Goal: Task Accomplishment & Management: Use online tool/utility

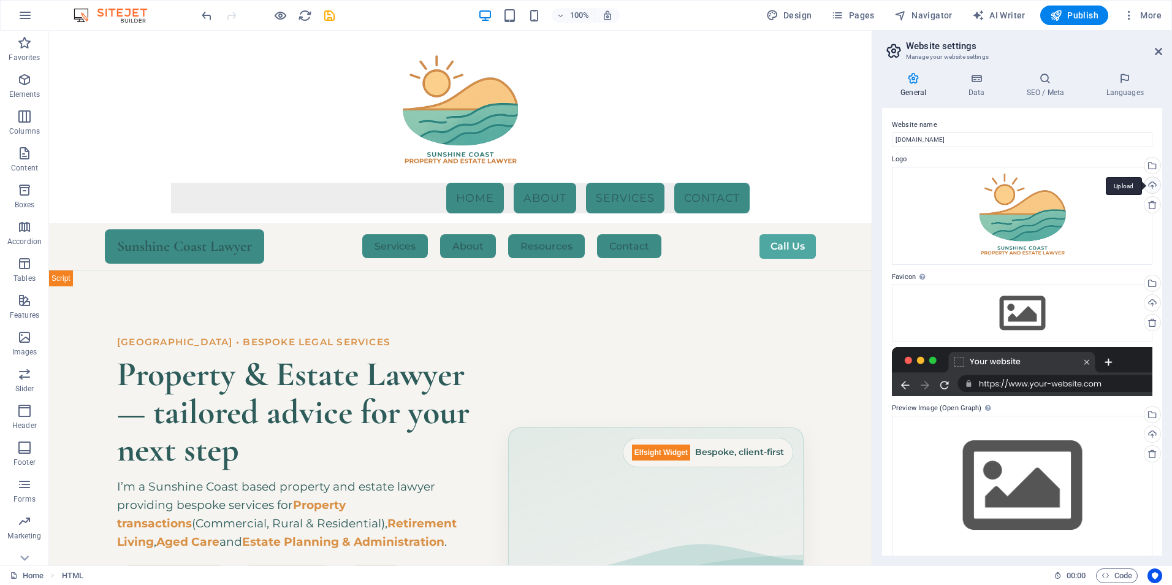
click at [1150, 181] on div "Upload" at bounding box center [1151, 186] width 18 height 18
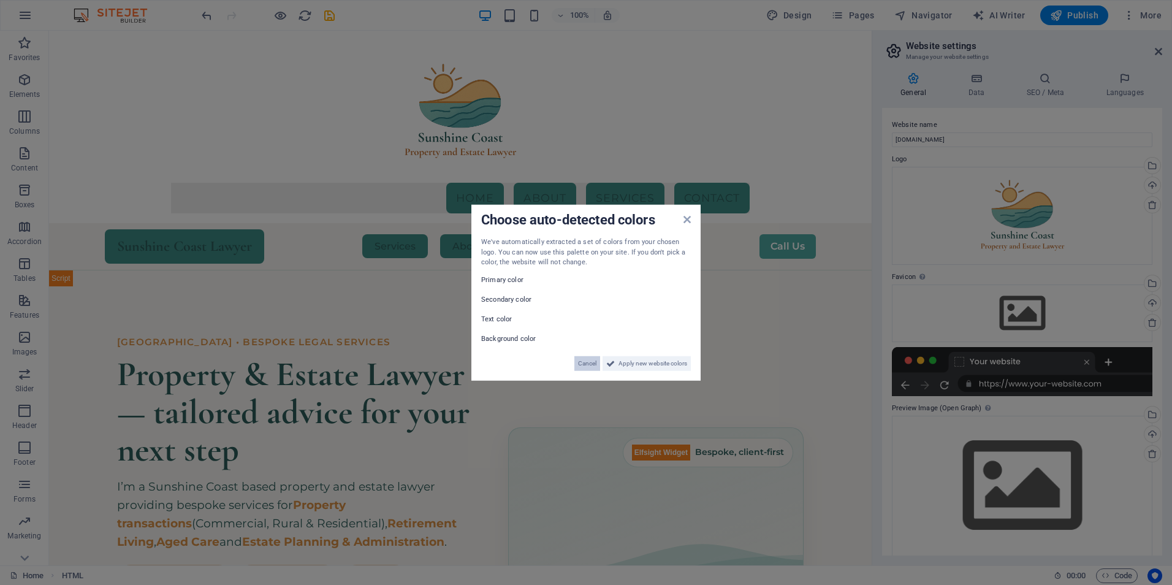
click at [582, 361] on span "Cancel" at bounding box center [587, 362] width 18 height 15
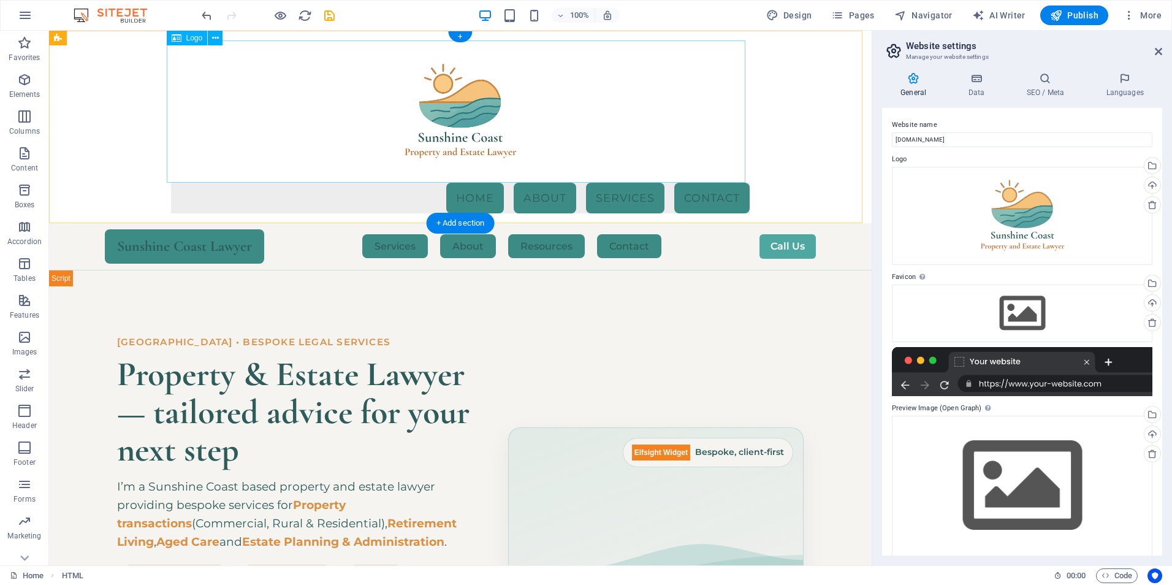
click at [368, 133] on div at bounding box center [460, 111] width 578 height 142
click at [319, 205] on nav "Home About Services Contact" at bounding box center [460, 198] width 578 height 31
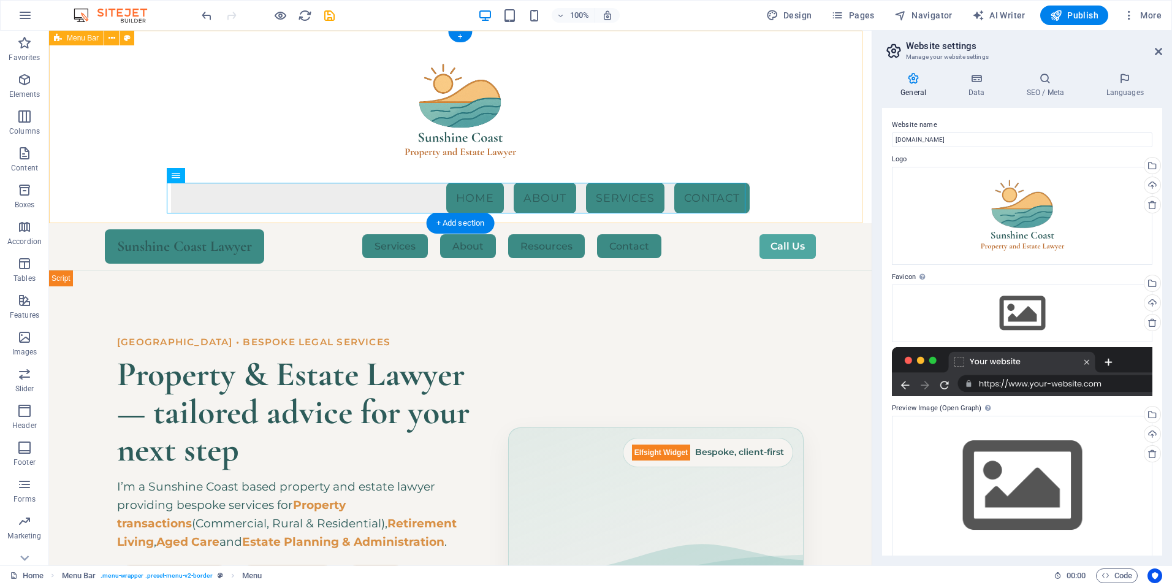
click at [108, 91] on div "Menu Home About Services Contact" at bounding box center [460, 127] width 822 height 192
click at [113, 39] on icon at bounding box center [111, 38] width 7 height 13
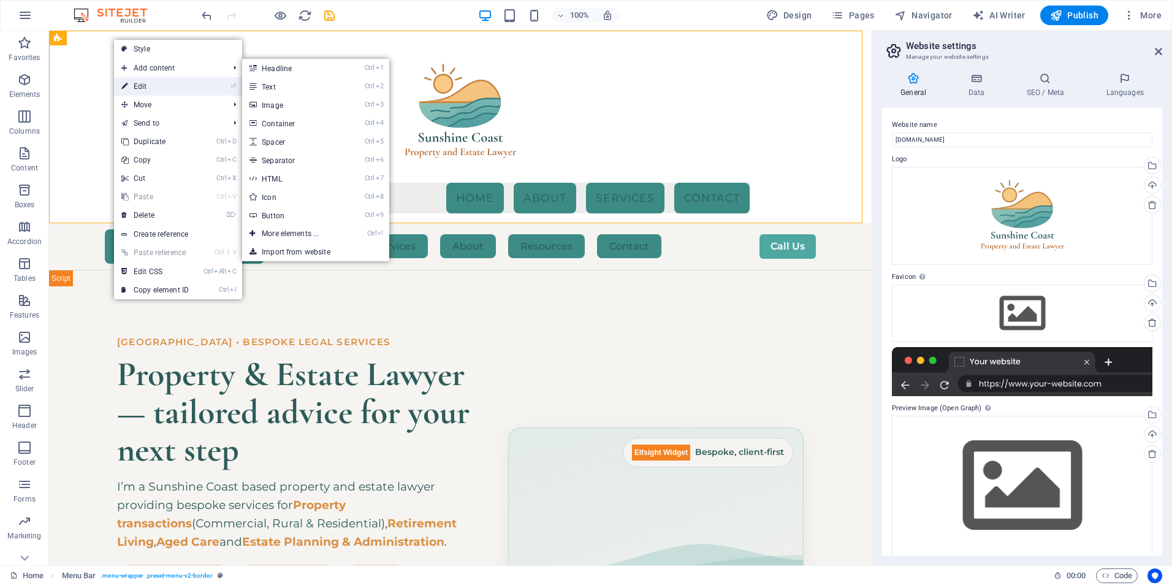
click at [141, 88] on link "⏎ Edit" at bounding box center [155, 86] width 82 height 18
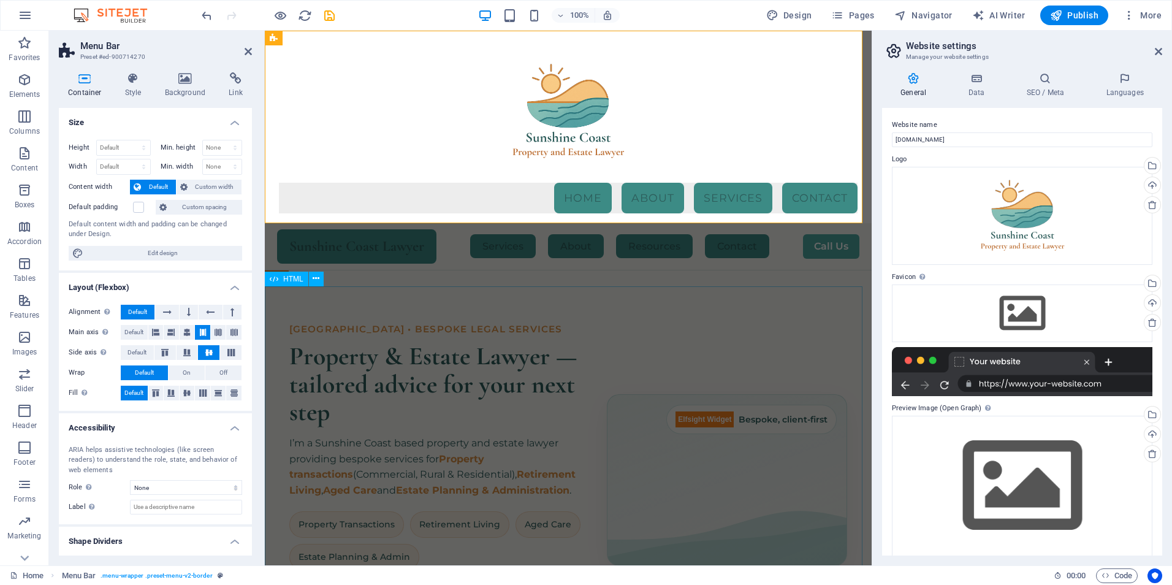
click at [559, 320] on div "Hero Banner – Sunshine Coast Property & Estate Lawyer [GEOGRAPHIC_DATA] • Bespo…" at bounding box center [568, 480] width 607 height 388
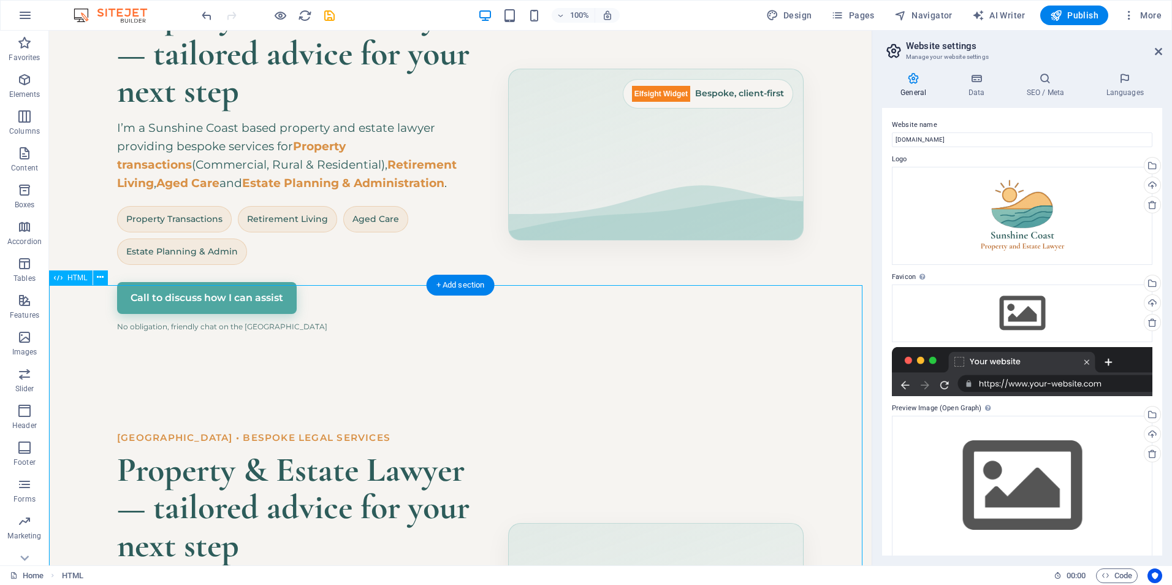
scroll to position [368, 0]
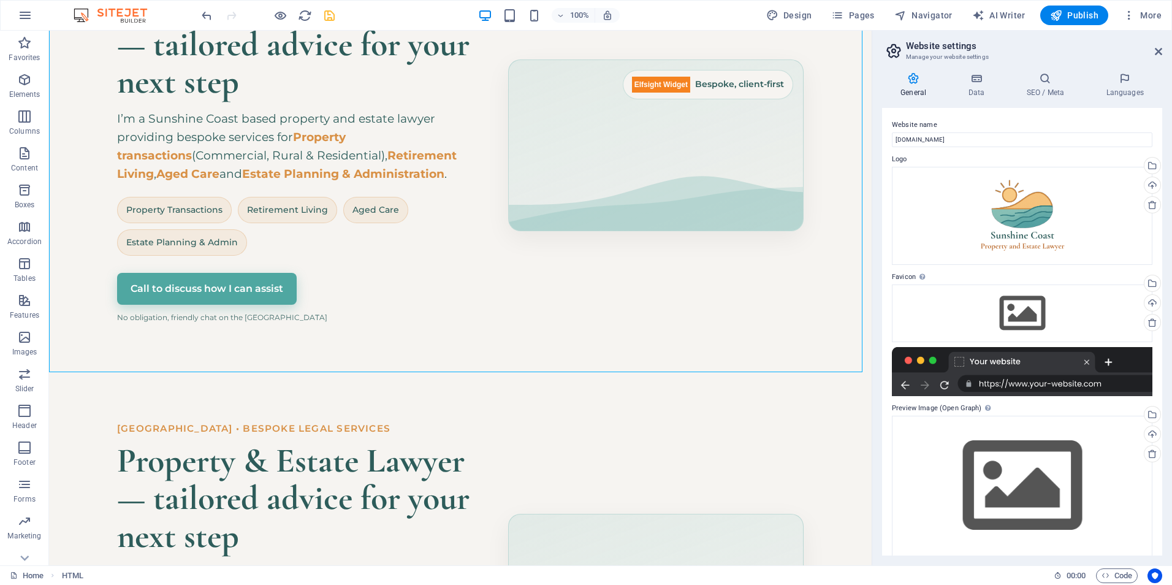
click at [329, 22] on icon "save" at bounding box center [329, 16] width 14 height 14
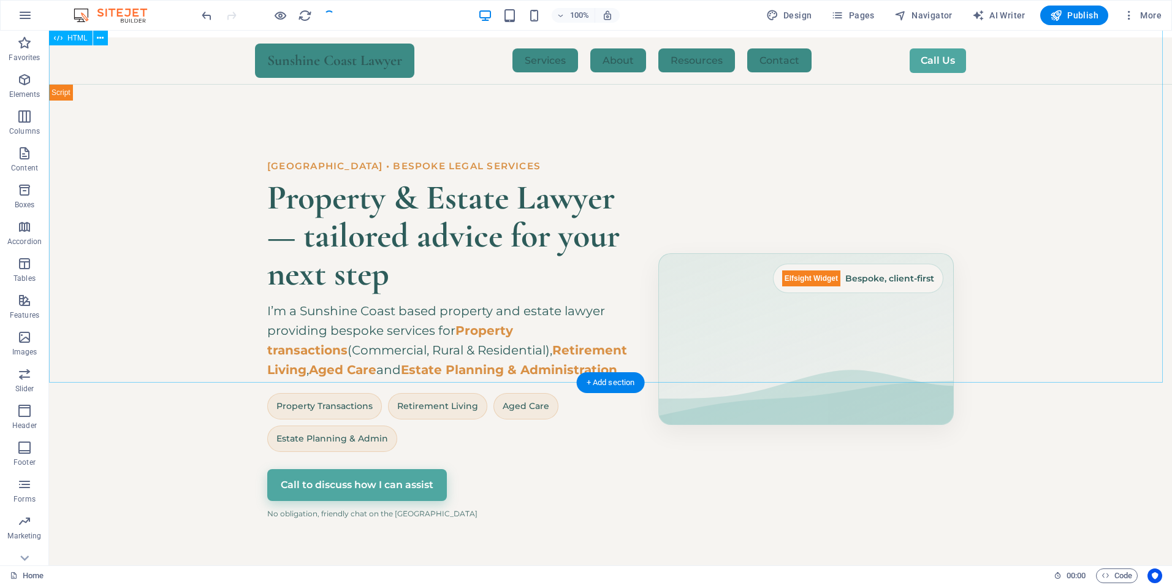
scroll to position [0, 0]
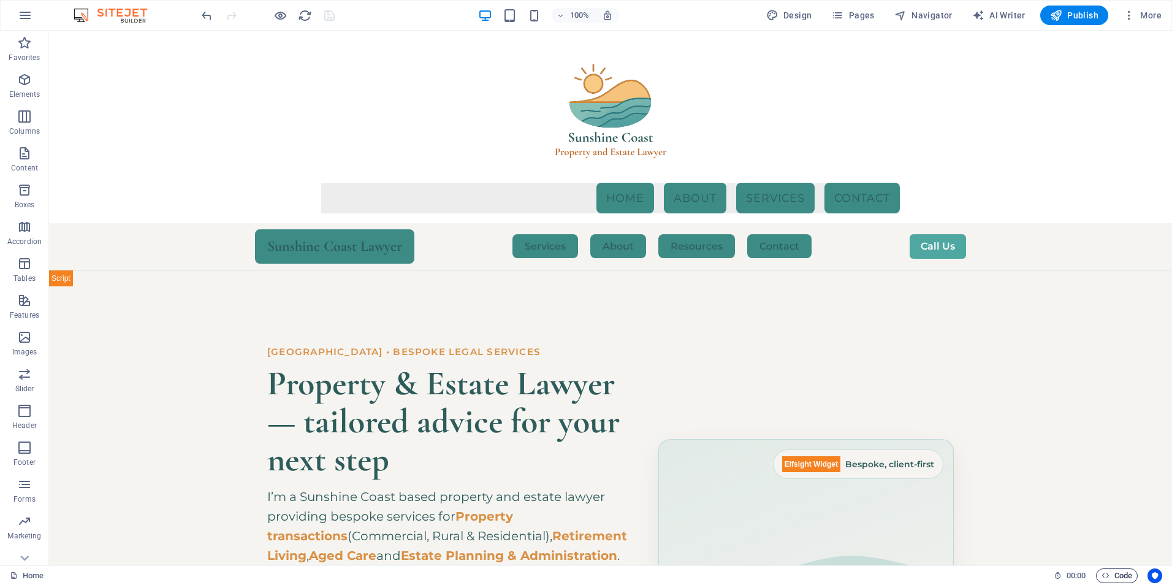
click at [1110, 574] on span "Code" at bounding box center [1116, 575] width 31 height 15
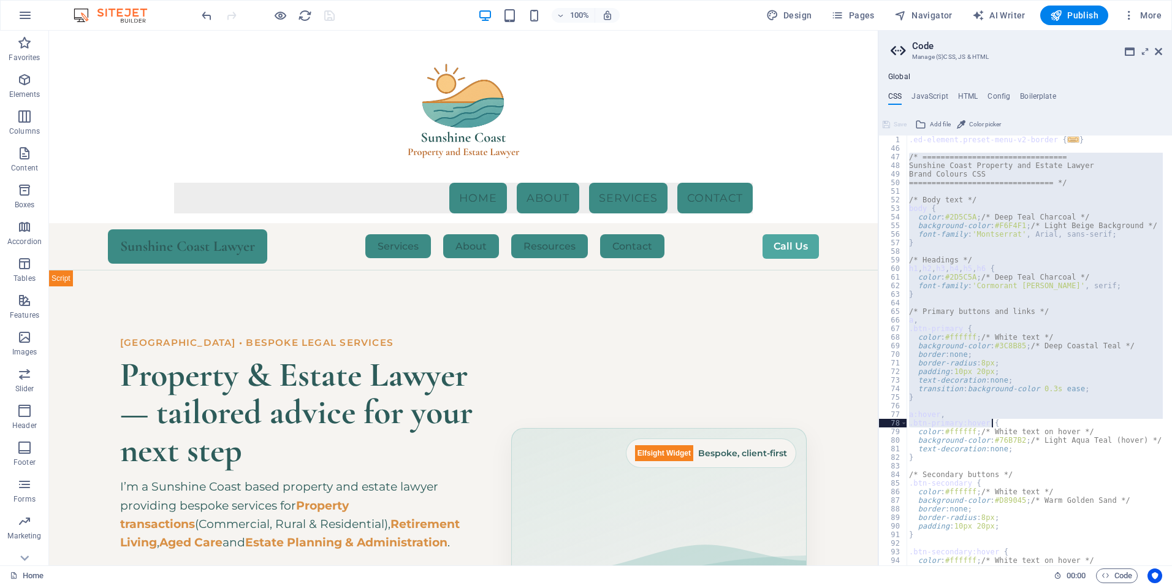
scroll to position [68, 0]
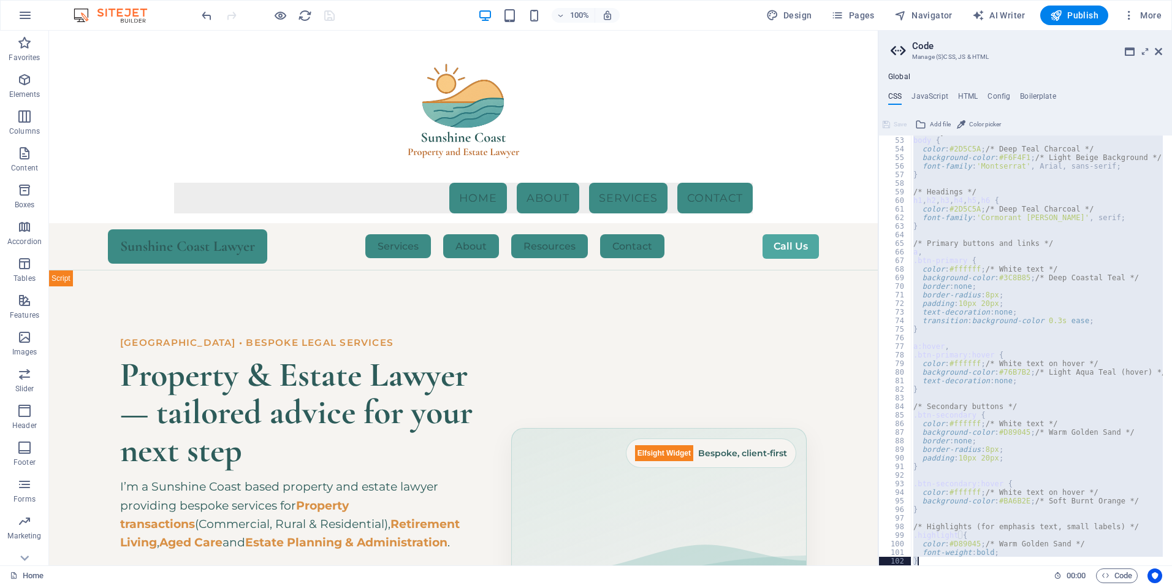
drag, startPoint x: 909, startPoint y: 157, endPoint x: 1107, endPoint y: 613, distance: 497.8
click at [1107, 583] on html "Sunshine Coast Property and Estate Lawyer Home Favorites Elements Columns Conte…" at bounding box center [586, 292] width 1172 height 585
type textarea "font-weight: bold; }"
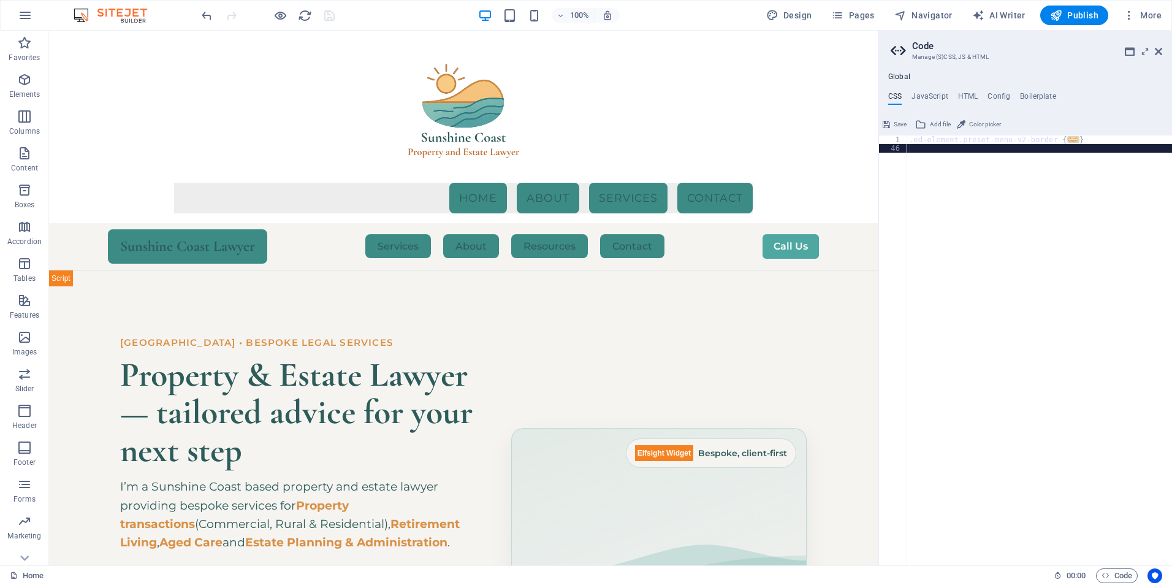
type textarea "}"
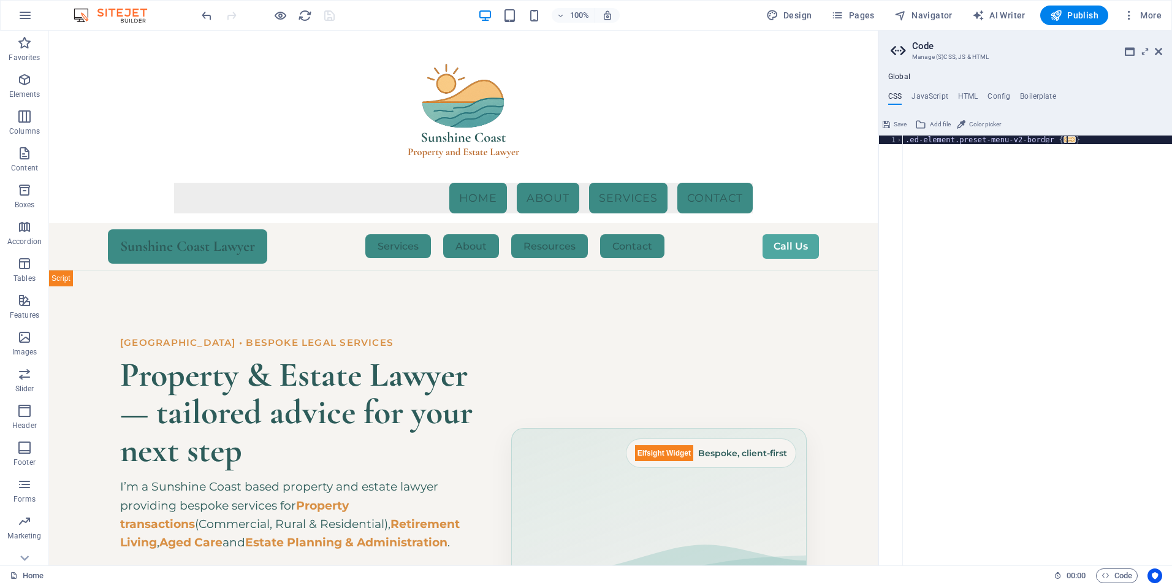
click at [897, 123] on span "Save" at bounding box center [899, 124] width 13 height 15
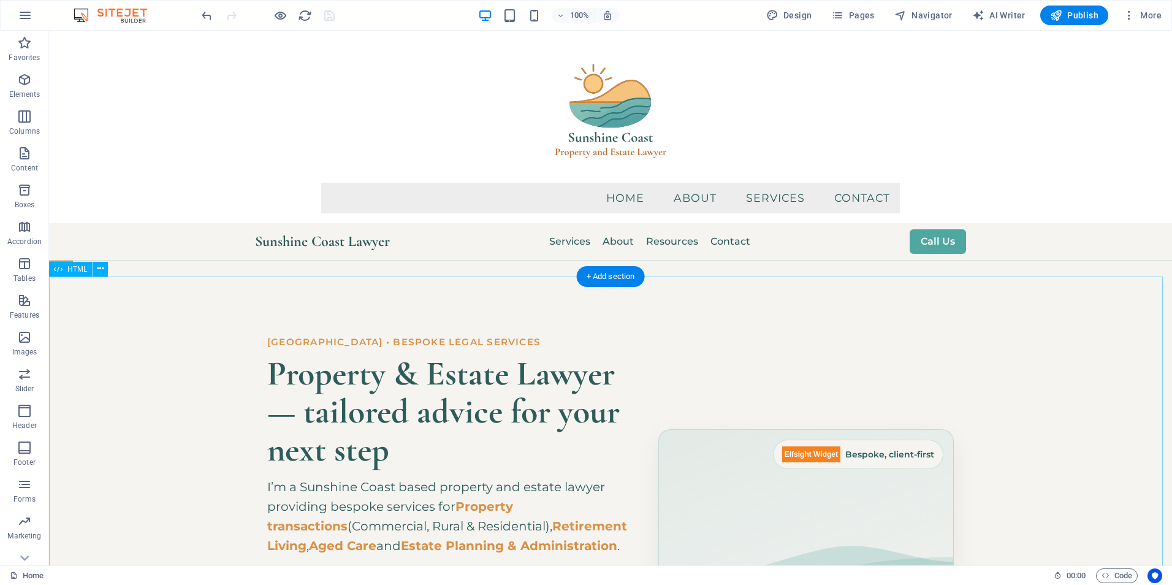
click at [1027, 312] on div "Hero Banner – Sunshine Coast Property & Estate Lawyer [GEOGRAPHIC_DATA] • Bespo…" at bounding box center [610, 515] width 1123 height 478
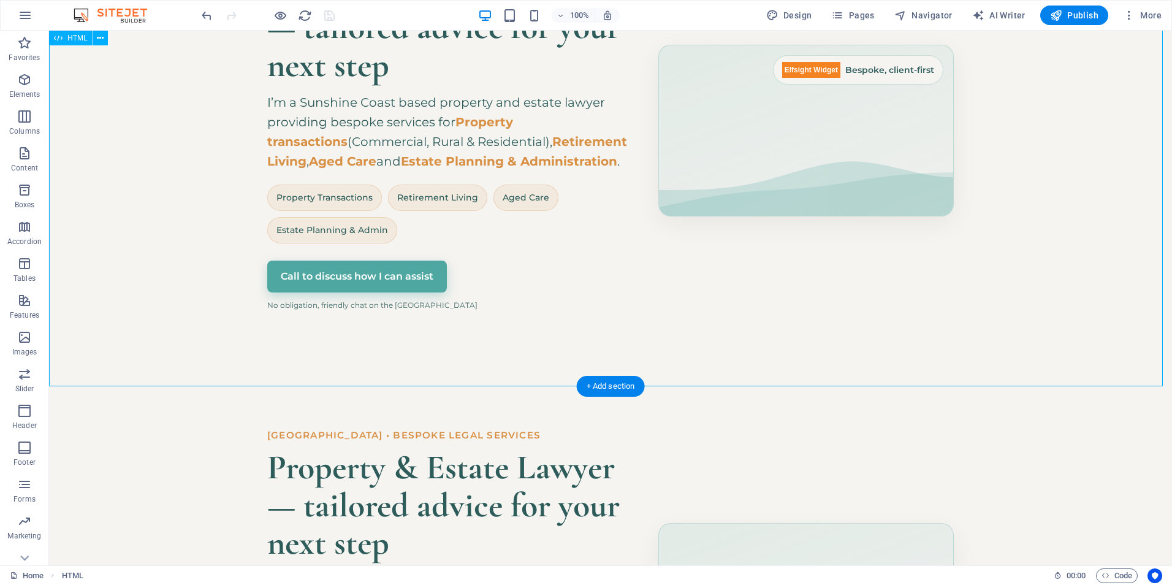
scroll to position [667, 0]
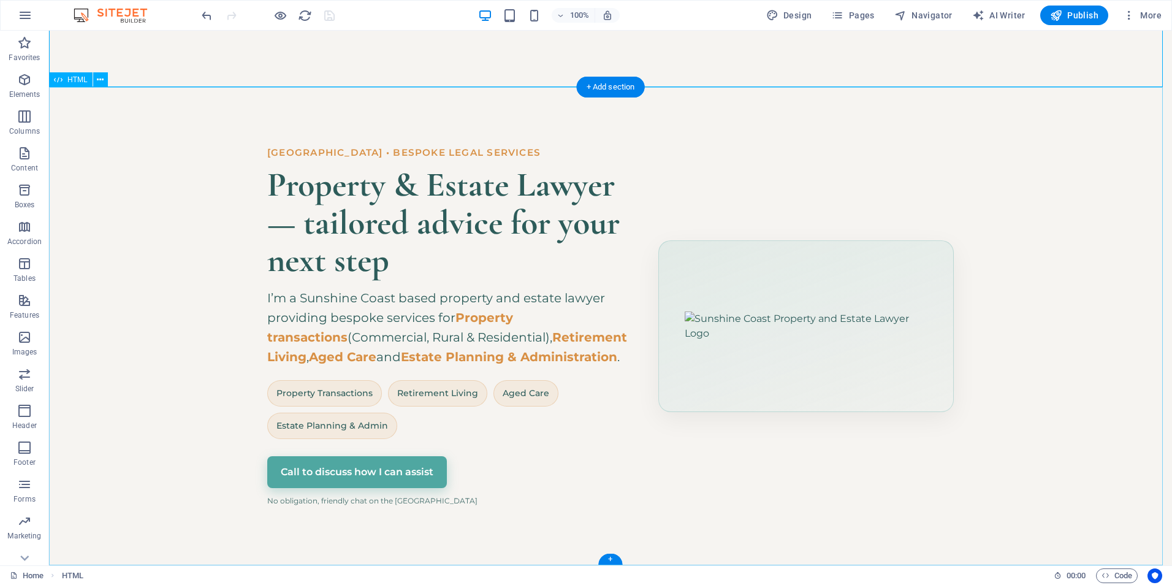
click at [505, 277] on div "Hero Banner – Sunshine Coast Property & Estate Lawyer [GEOGRAPHIC_DATA] • Bespo…" at bounding box center [610, 326] width 1123 height 478
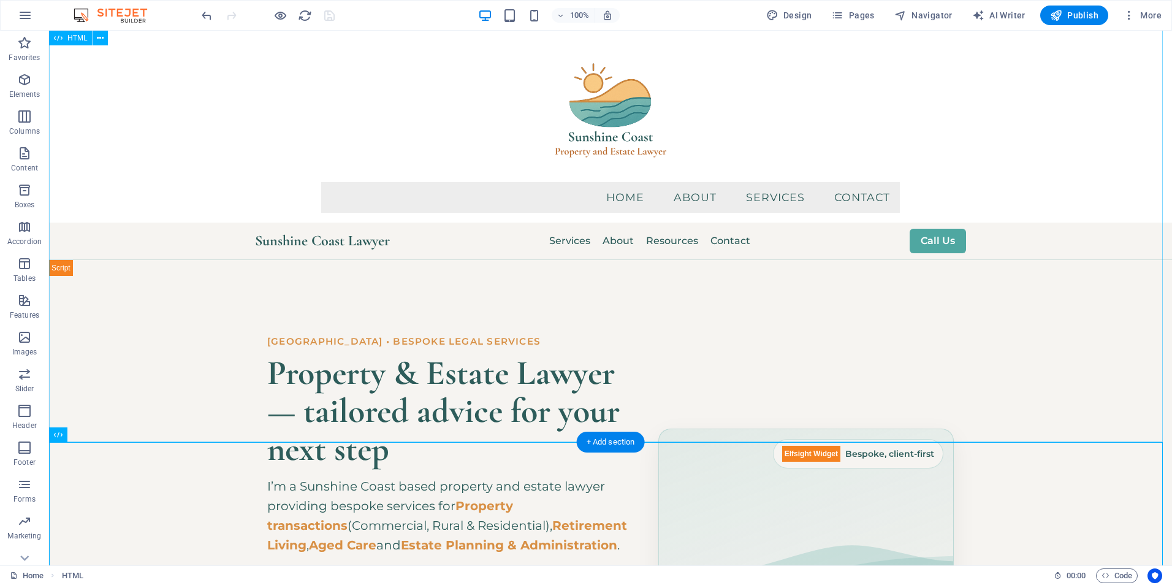
scroll to position [0, 0]
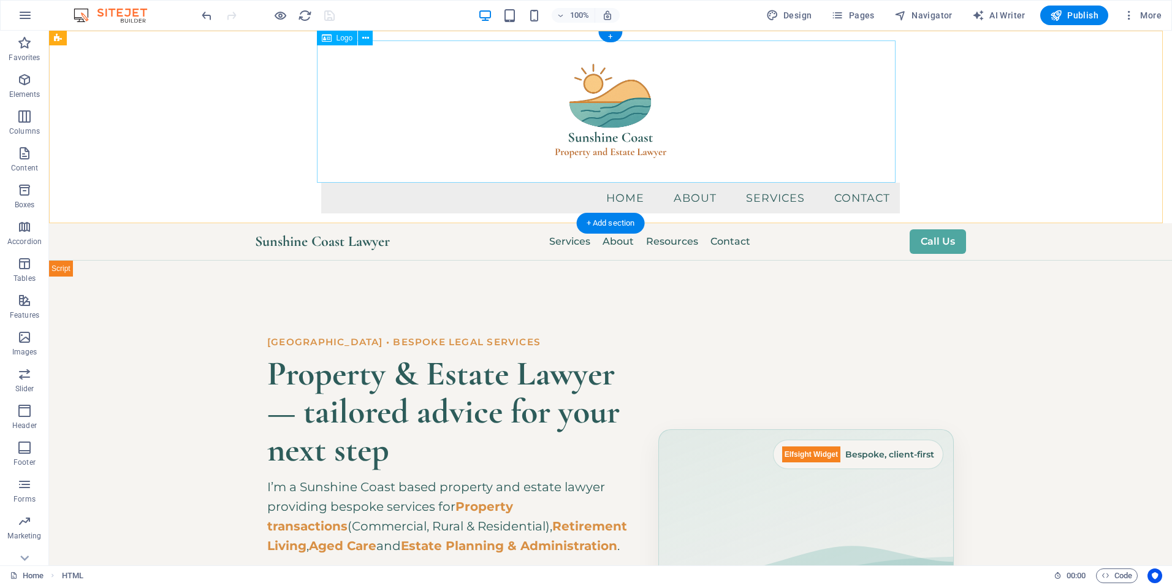
click at [533, 112] on div at bounding box center [610, 111] width 578 height 142
click at [115, 35] on icon at bounding box center [111, 38] width 7 height 13
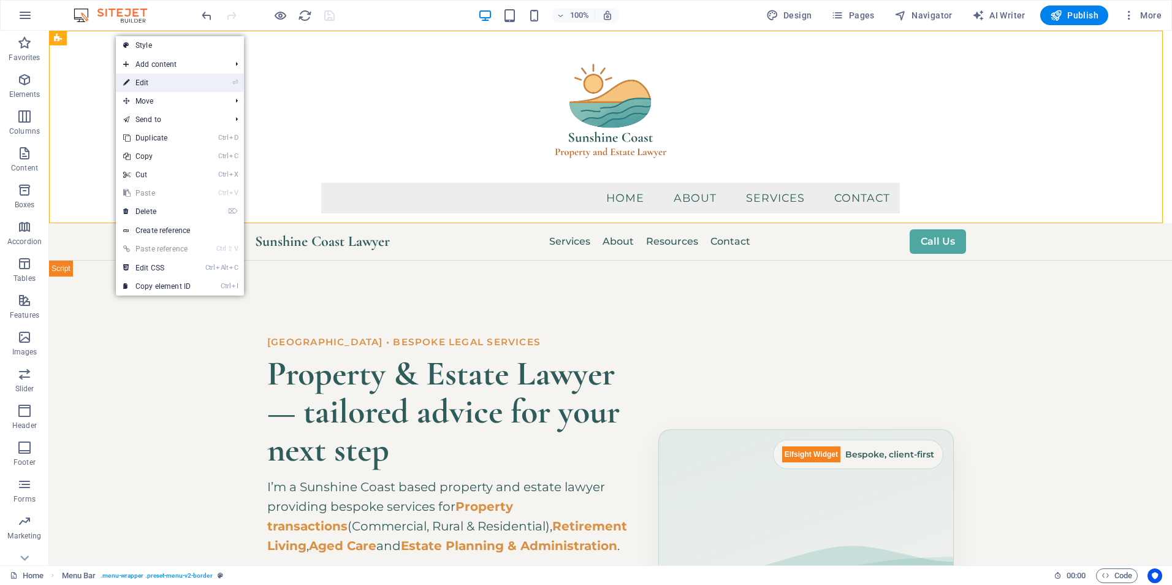
click at [149, 79] on link "⏎ Edit" at bounding box center [157, 83] width 82 height 18
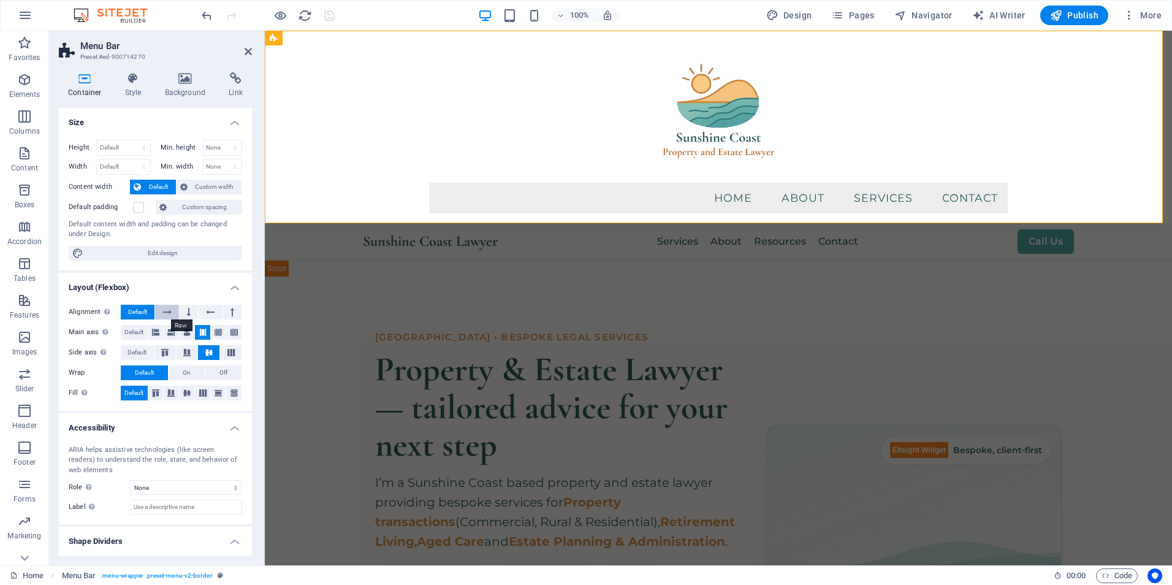
click at [167, 313] on icon at bounding box center [167, 312] width 9 height 15
click at [190, 310] on button at bounding box center [189, 312] width 18 height 15
click at [207, 312] on icon at bounding box center [210, 312] width 9 height 15
click at [226, 311] on button at bounding box center [232, 312] width 18 height 15
click at [165, 316] on icon at bounding box center [167, 312] width 9 height 15
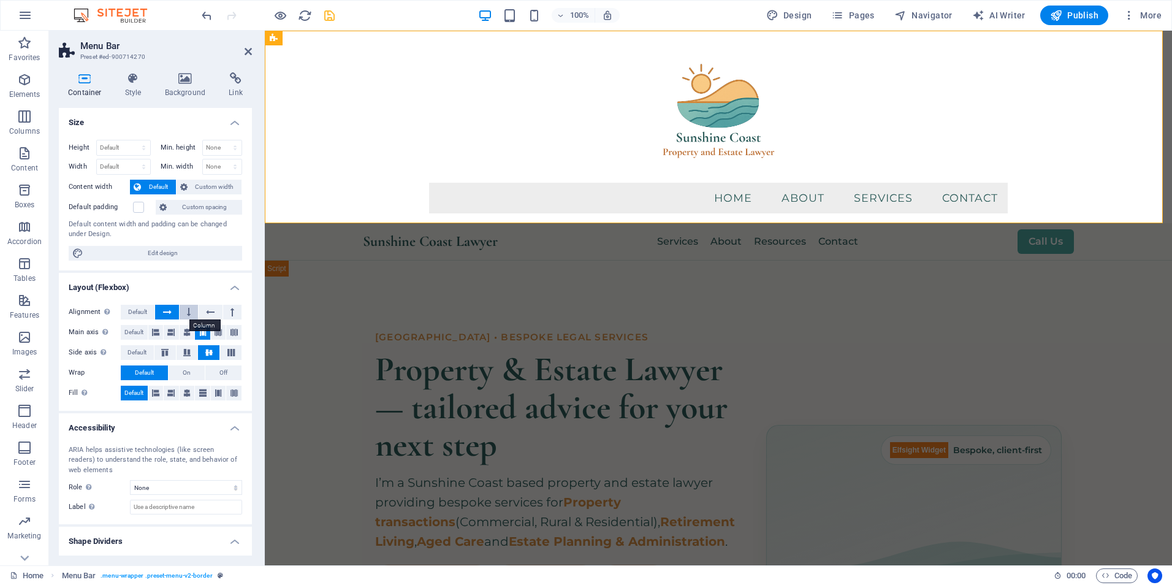
click at [188, 314] on icon at bounding box center [189, 312] width 4 height 15
click at [673, 288] on div "Hero Banner – Sunshine Coast Property & Estate Lawyer [GEOGRAPHIC_DATA] • Bespo…" at bounding box center [718, 510] width 907 height 469
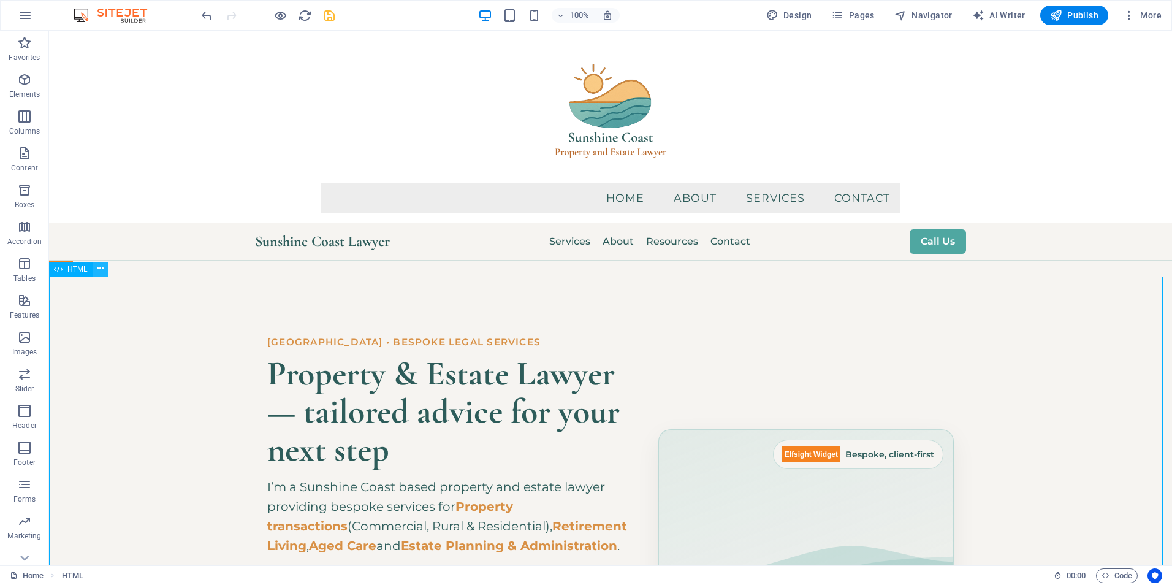
click at [100, 269] on icon at bounding box center [100, 268] width 7 height 13
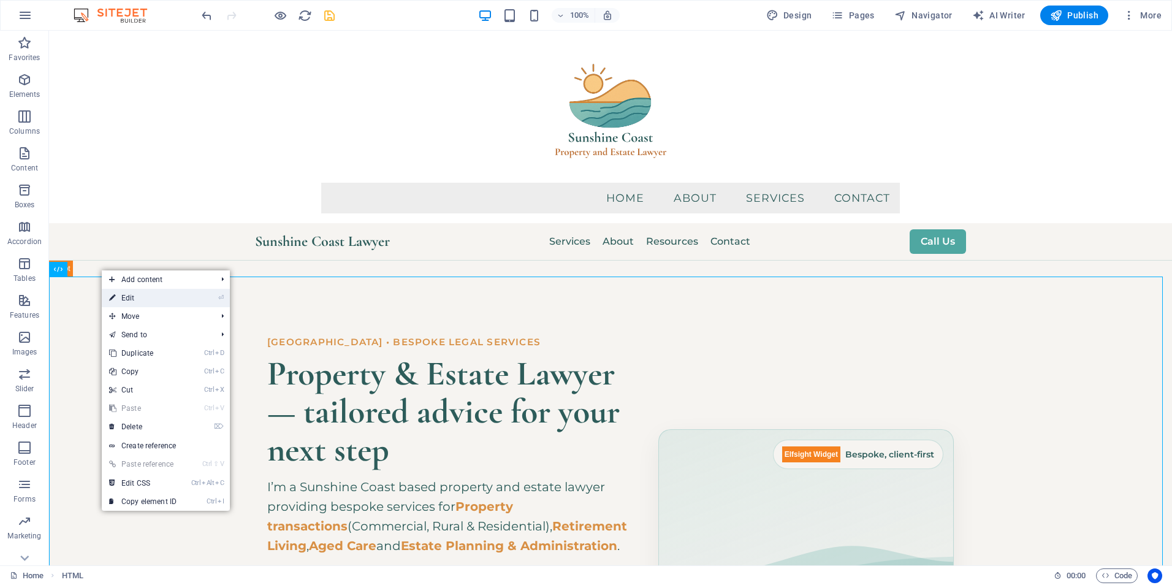
click at [136, 301] on link "⏎ Edit" at bounding box center [143, 298] width 82 height 18
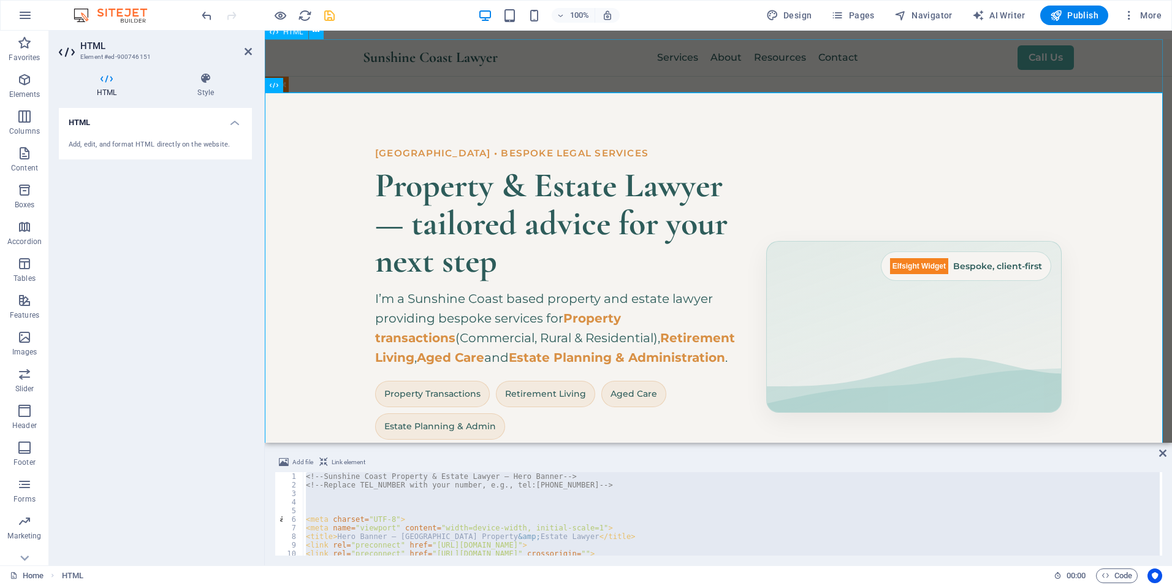
click at [664, 86] on div "Sunshine Coast Lawyer Services About Resources Contact Call Us ☰" at bounding box center [718, 65] width 907 height 53
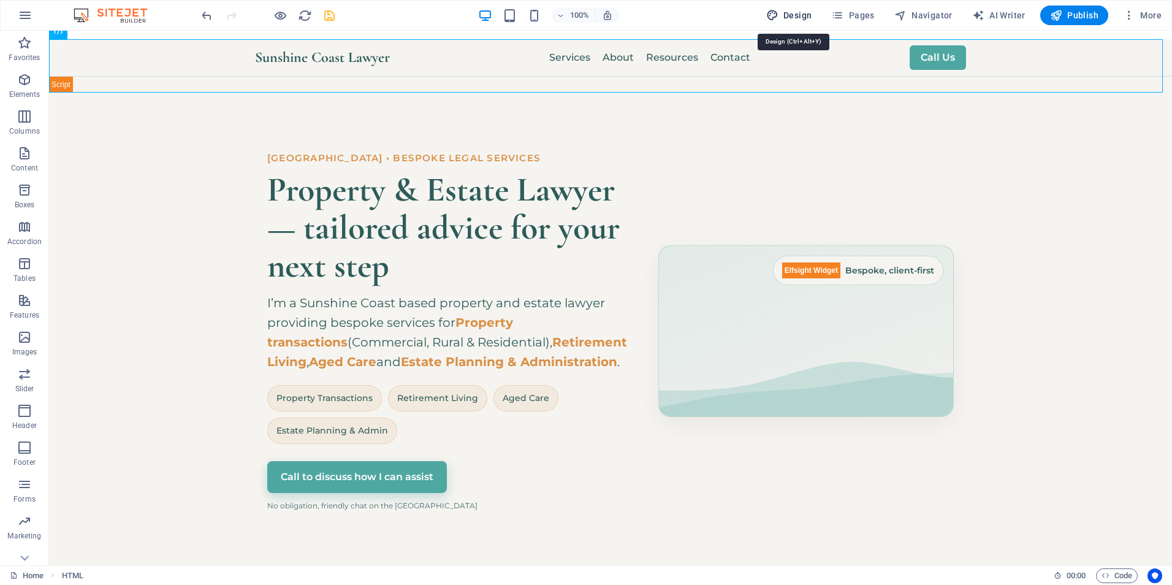
click at [803, 12] on span "Design" at bounding box center [789, 15] width 46 height 12
select select "px"
select select "400"
select select "px"
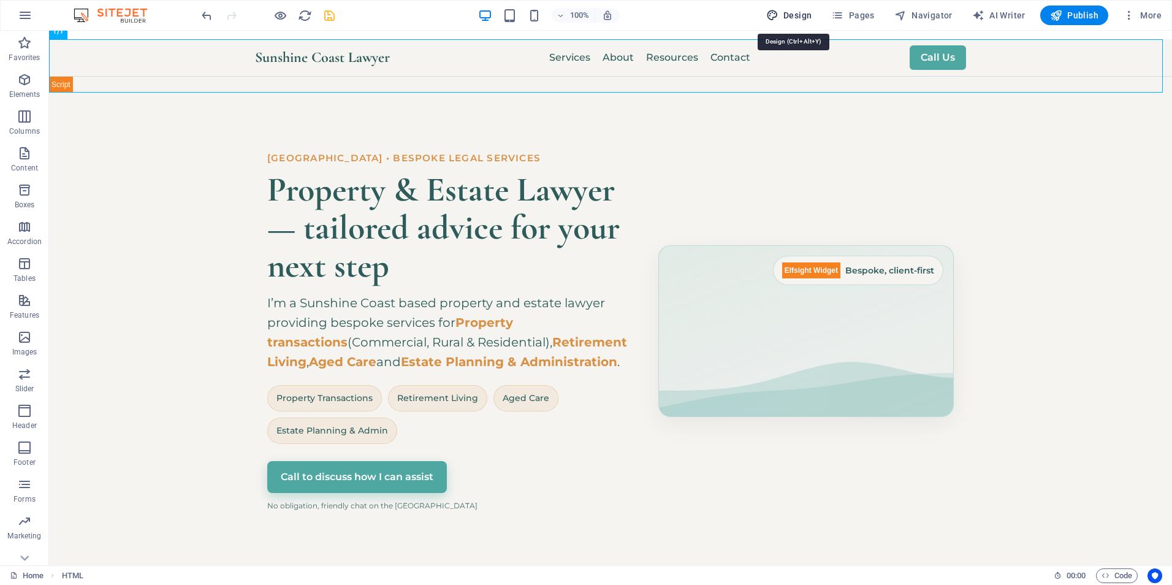
select select "700"
select select "px"
select select "rem"
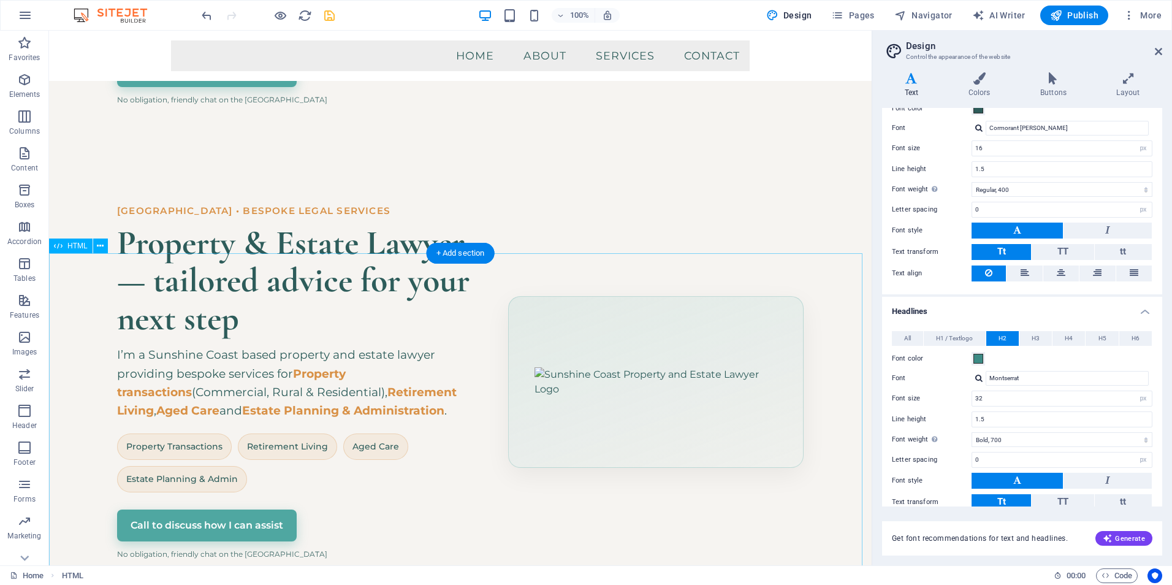
scroll to position [419, 0]
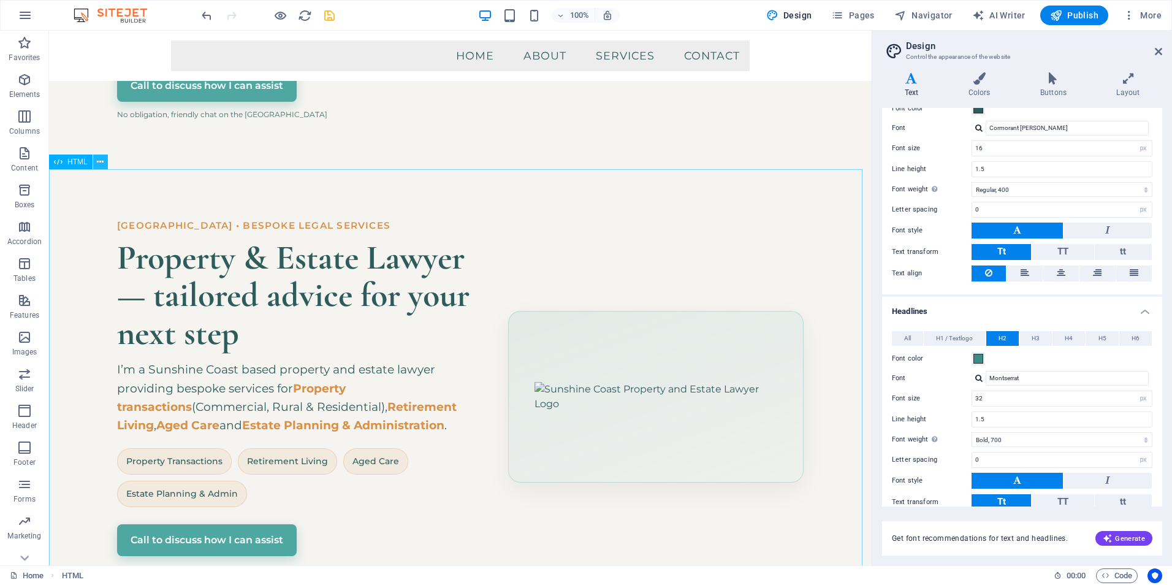
click at [100, 161] on icon at bounding box center [100, 162] width 7 height 13
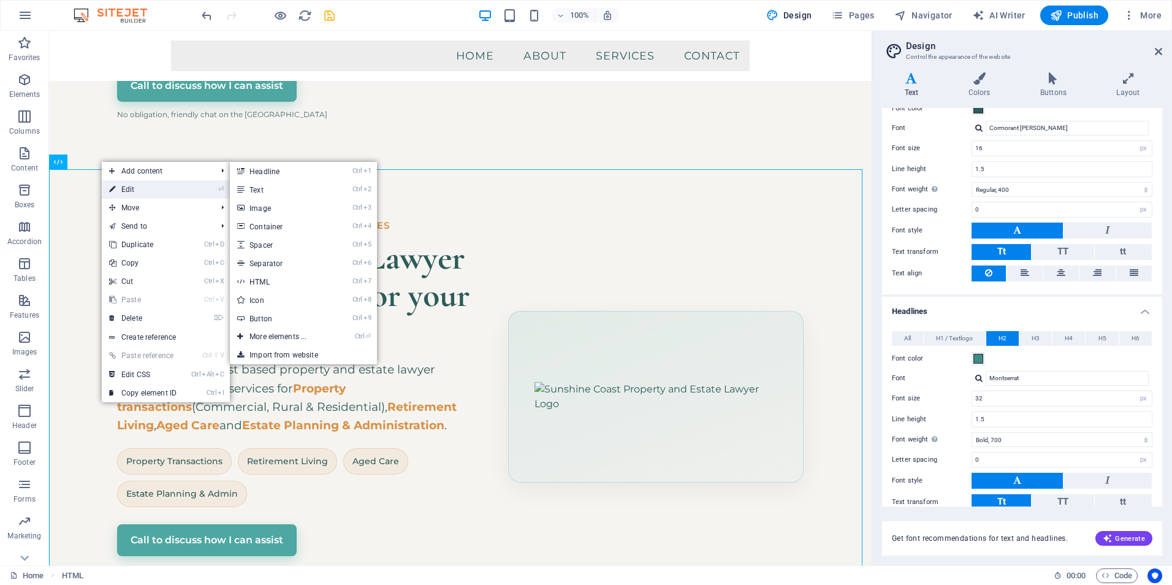
click at [132, 194] on link "⏎ Edit" at bounding box center [143, 189] width 82 height 18
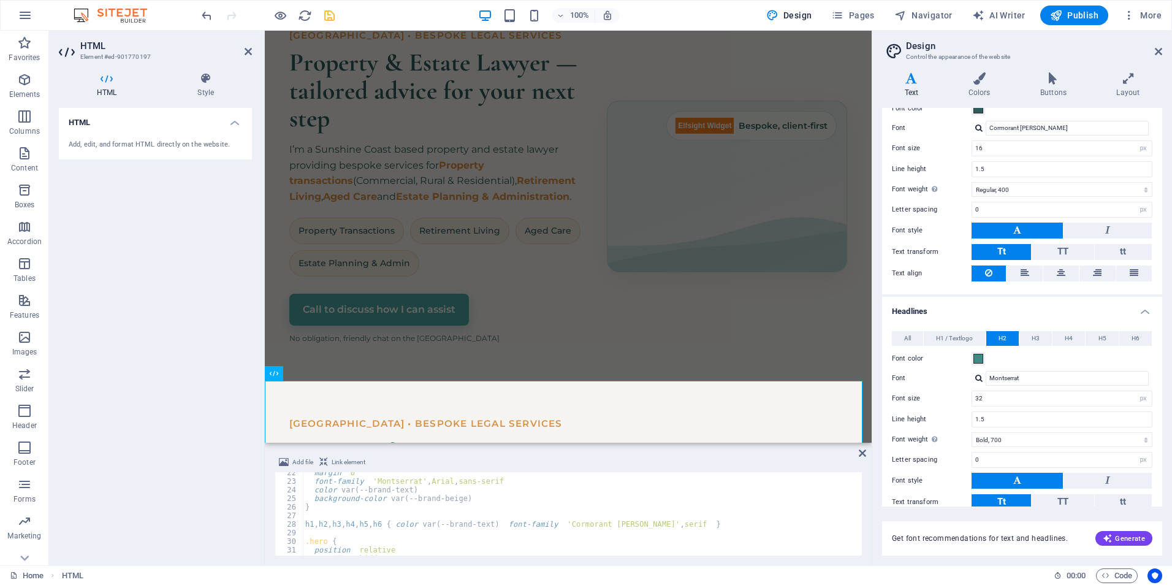
scroll to position [221, 0]
click at [938, 336] on span "H1 / Textlogo" at bounding box center [954, 338] width 37 height 15
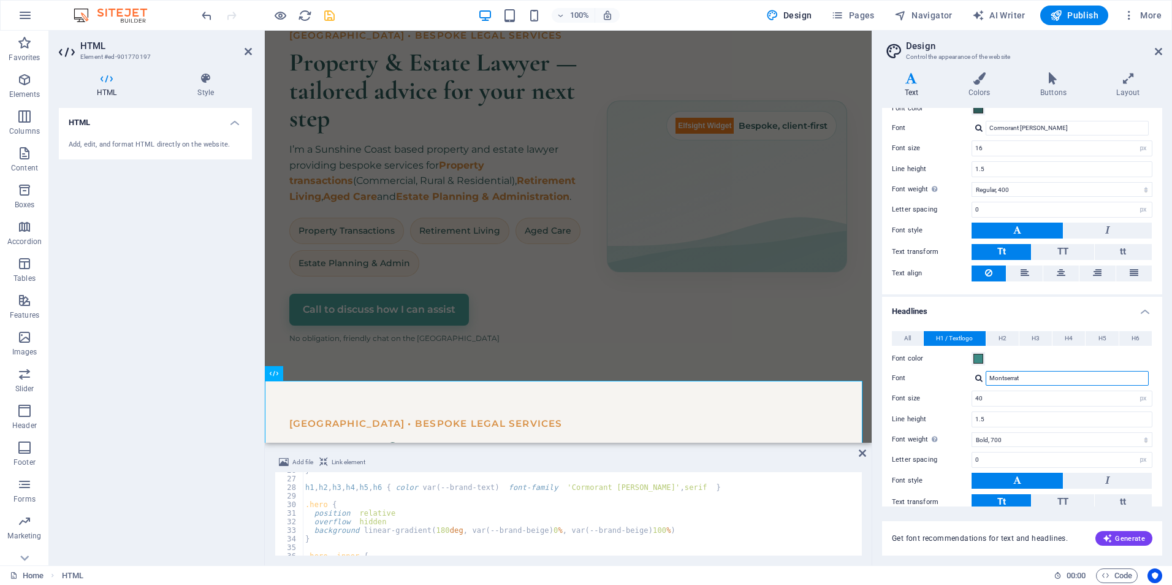
click at [1016, 379] on input "Montserrat" at bounding box center [1066, 378] width 163 height 15
drag, startPoint x: 1037, startPoint y: 376, endPoint x: 938, endPoint y: 381, distance: 99.4
click at [938, 381] on div "Font Montserrat" at bounding box center [1022, 378] width 260 height 15
drag, startPoint x: 1024, startPoint y: 375, endPoint x: 952, endPoint y: 379, distance: 72.4
click at [952, 379] on div "Font Cormon Manage fonts →" at bounding box center [1022, 378] width 260 height 15
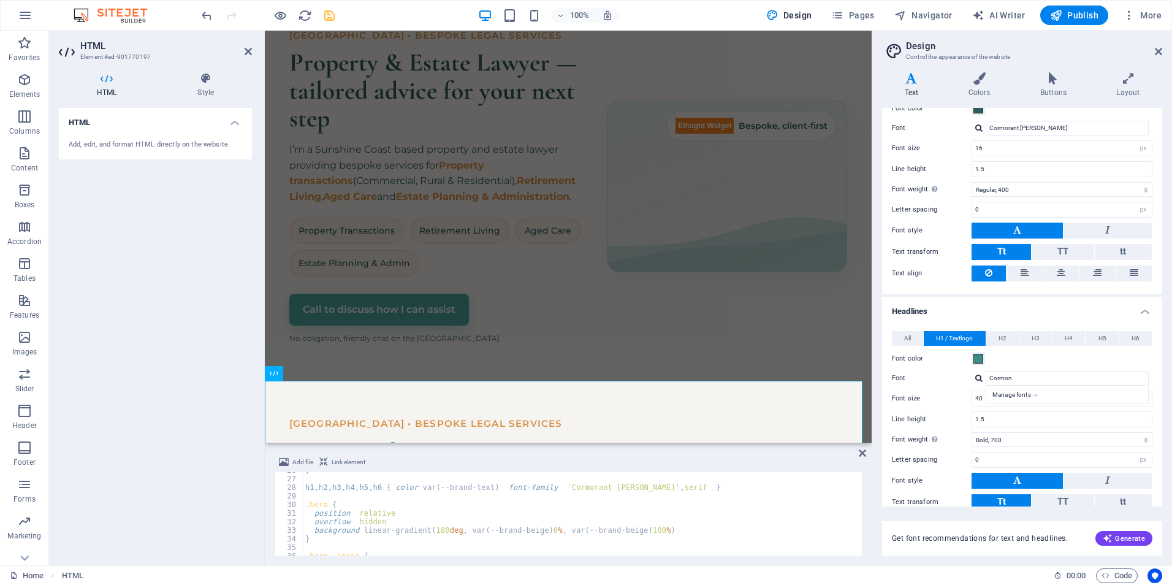
click at [976, 378] on div at bounding box center [978, 378] width 7 height 8
click at [975, 376] on div at bounding box center [978, 378] width 7 height 8
click at [1031, 396] on div "Cormorant [PERSON_NAME]" at bounding box center [1069, 394] width 162 height 13
type input "Cormorant [PERSON_NAME]"
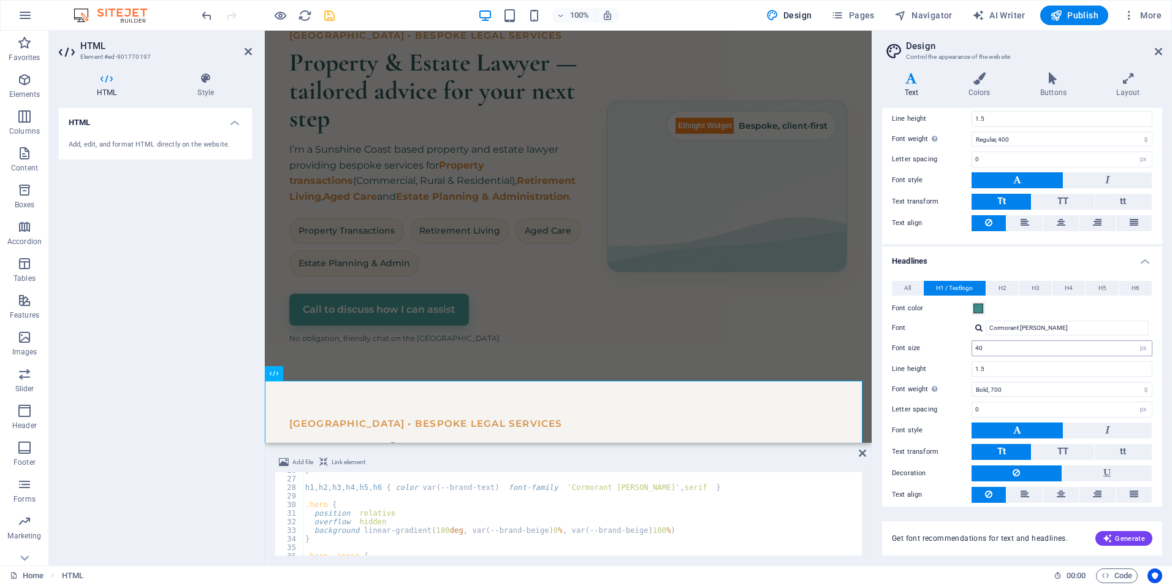
scroll to position [142, 0]
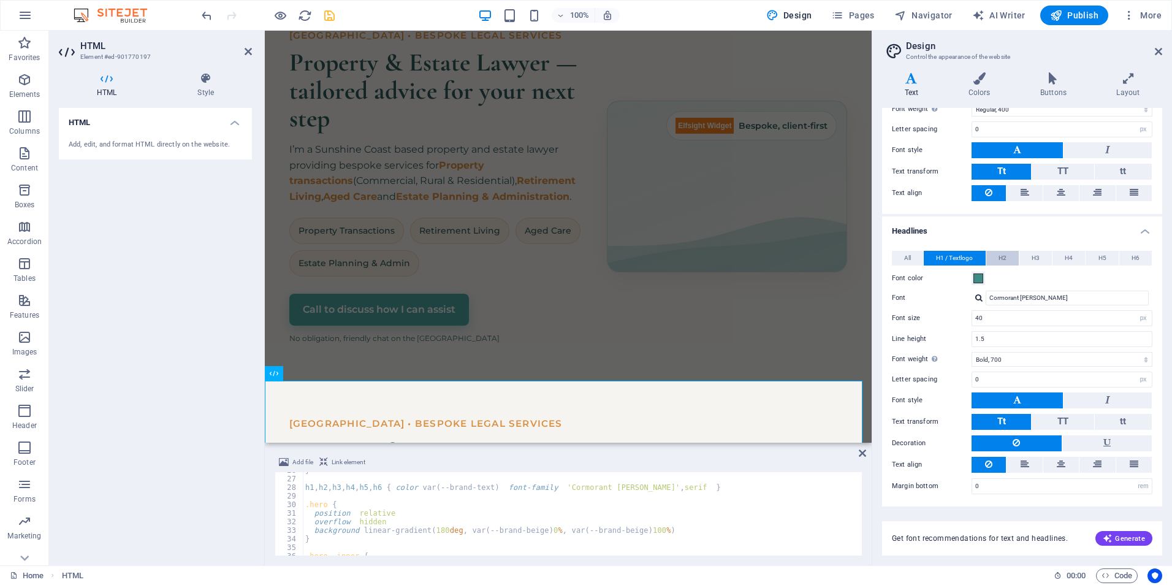
click at [1004, 256] on span "H2" at bounding box center [1002, 258] width 8 height 15
drag, startPoint x: 1034, startPoint y: 304, endPoint x: 968, endPoint y: 305, distance: 66.8
click at [968, 305] on div "Font Montserrat" at bounding box center [1022, 297] width 260 height 15
type input "C"
click at [1035, 309] on div "Cormorant [PERSON_NAME]" at bounding box center [1069, 314] width 162 height 13
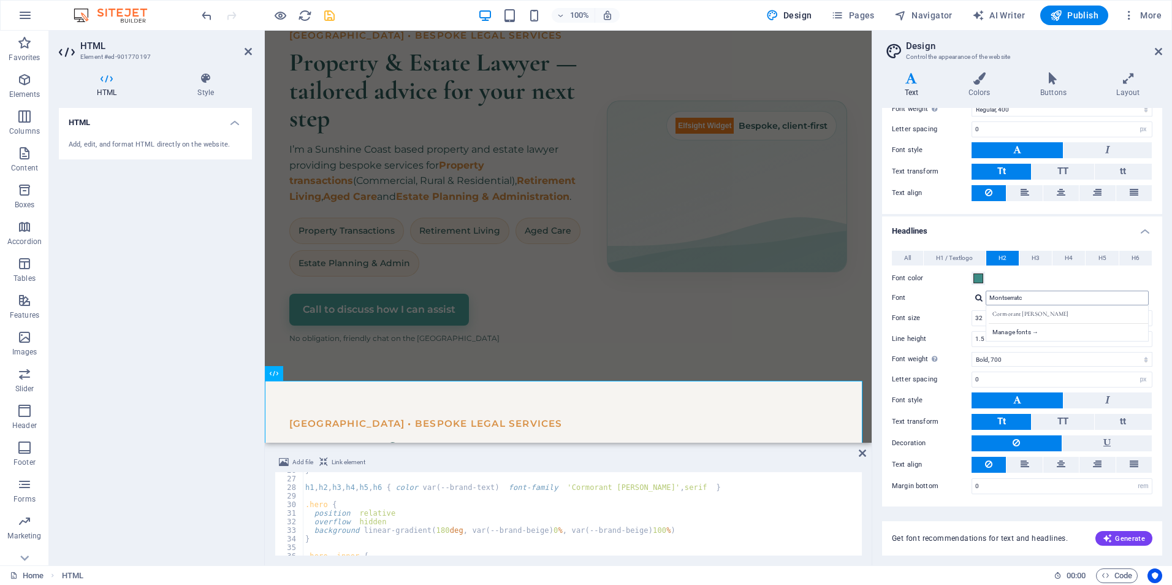
type input "Cormorant [PERSON_NAME]"
click at [1039, 251] on button "H3" at bounding box center [1035, 258] width 32 height 15
click at [1026, 300] on input "Montserrat" at bounding box center [1066, 297] width 163 height 15
drag, startPoint x: 1048, startPoint y: 298, endPoint x: 934, endPoint y: 295, distance: 114.6
click at [934, 295] on div "Font Montserrat" at bounding box center [1022, 297] width 260 height 15
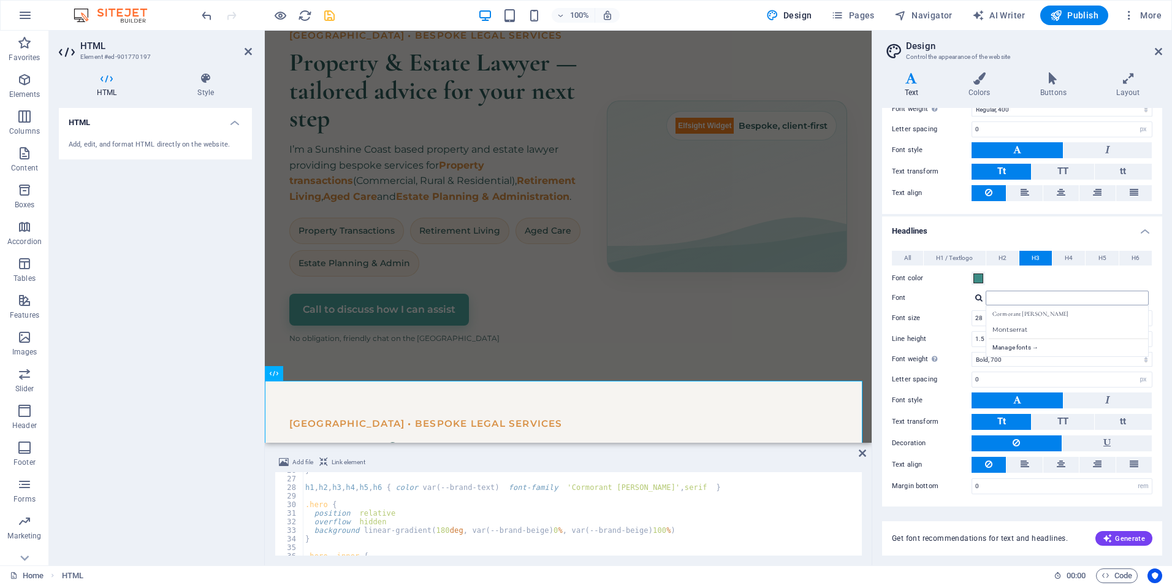
drag, startPoint x: 1015, startPoint y: 315, endPoint x: 1028, endPoint y: 300, distance: 19.5
click at [1015, 314] on div "Cormorant [PERSON_NAME]" at bounding box center [1069, 314] width 162 height 13
type input "Cormorant [PERSON_NAME]"
drag, startPoint x: 1065, startPoint y: 257, endPoint x: 1062, endPoint y: 274, distance: 16.8
click at [1065, 260] on span "H4" at bounding box center [1068, 258] width 8 height 15
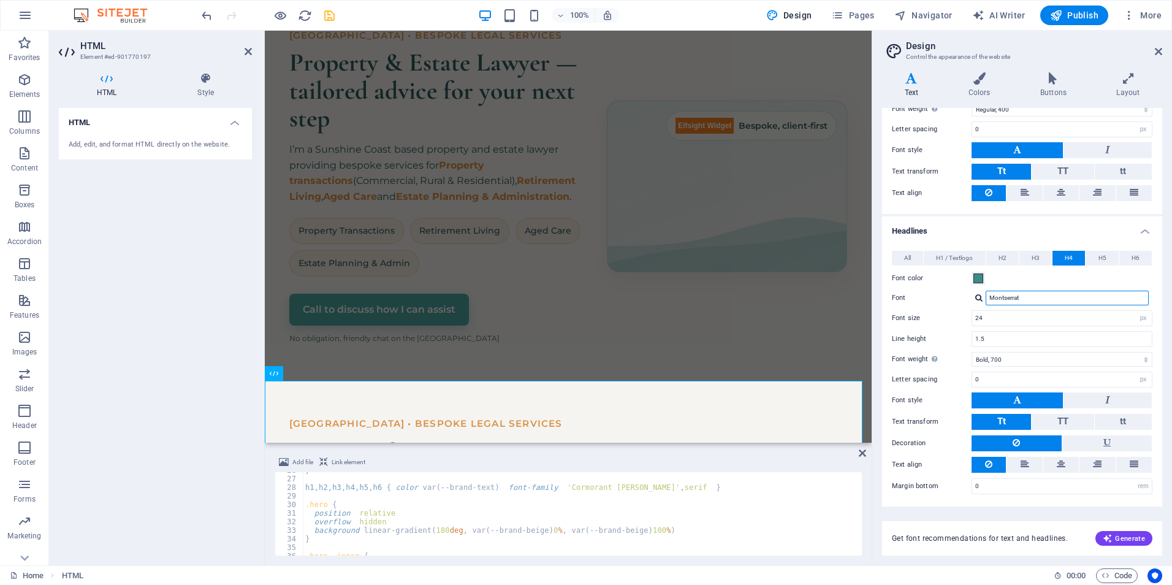
drag, startPoint x: 1020, startPoint y: 298, endPoint x: 962, endPoint y: 294, distance: 58.3
click at [960, 296] on div "Font Montserrat" at bounding box center [1022, 297] width 260 height 15
click at [1012, 313] on div "Cormorant [PERSON_NAME]" at bounding box center [1069, 314] width 162 height 13
type input "Cormorant [PERSON_NAME]"
click at [1099, 260] on span "H5" at bounding box center [1102, 258] width 8 height 15
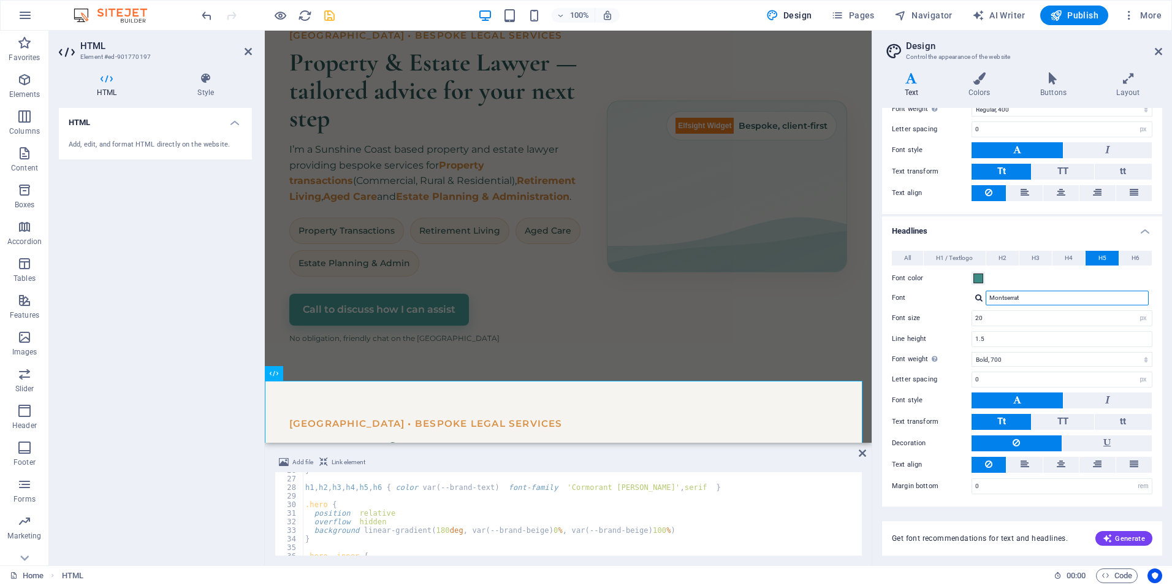
drag, startPoint x: 999, startPoint y: 298, endPoint x: 972, endPoint y: 297, distance: 27.0
click at [967, 300] on div "Font Montserrat" at bounding box center [1022, 297] width 260 height 15
type input "="
drag, startPoint x: 1020, startPoint y: 294, endPoint x: 971, endPoint y: 294, distance: 49.0
click at [969, 297] on div "Font = Manage fonts →" at bounding box center [1022, 297] width 260 height 15
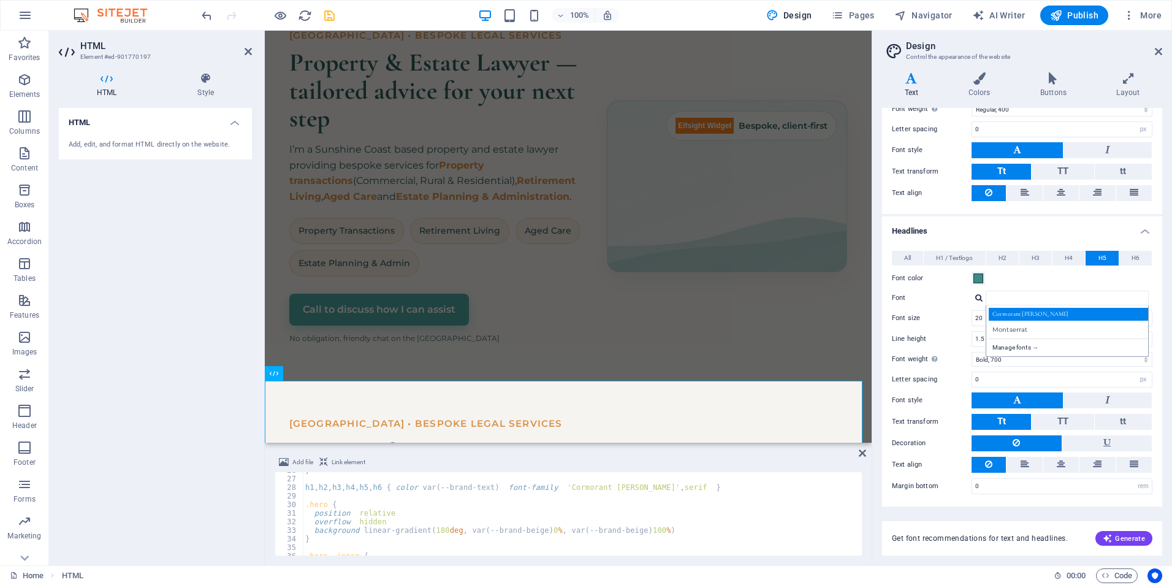
click at [1015, 309] on div "Cormorant [PERSON_NAME]" at bounding box center [1069, 314] width 162 height 13
type input "Cormorant [PERSON_NAME]"
drag, startPoint x: 1134, startPoint y: 254, endPoint x: 1101, endPoint y: 290, distance: 48.1
click at [1134, 256] on span "H6" at bounding box center [1135, 258] width 8 height 15
drag, startPoint x: 971, startPoint y: 292, endPoint x: 949, endPoint y: 290, distance: 22.1
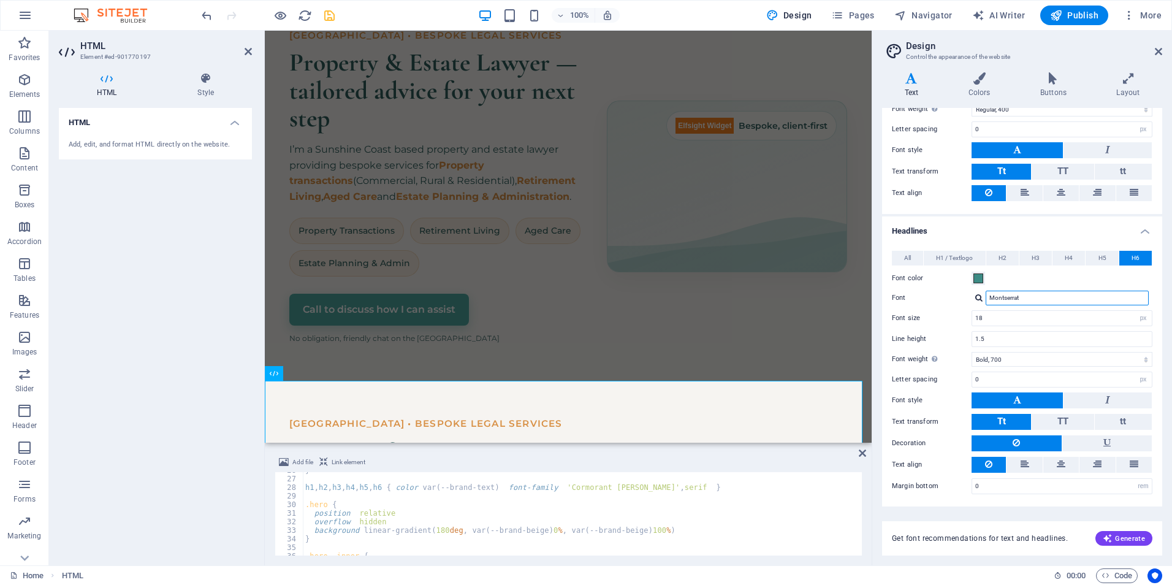
click at [948, 292] on div "Font Montserrat" at bounding box center [1022, 297] width 260 height 15
click at [1015, 313] on div "Cormorant [PERSON_NAME]" at bounding box center [1069, 314] width 162 height 13
type input "Cormorant [PERSON_NAME]"
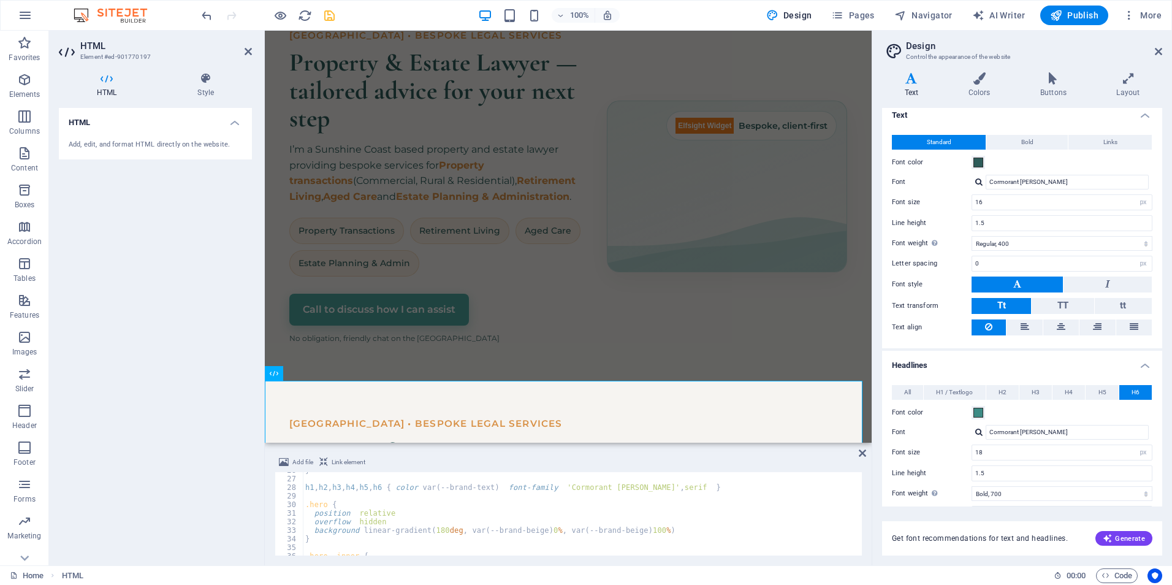
scroll to position [0, 0]
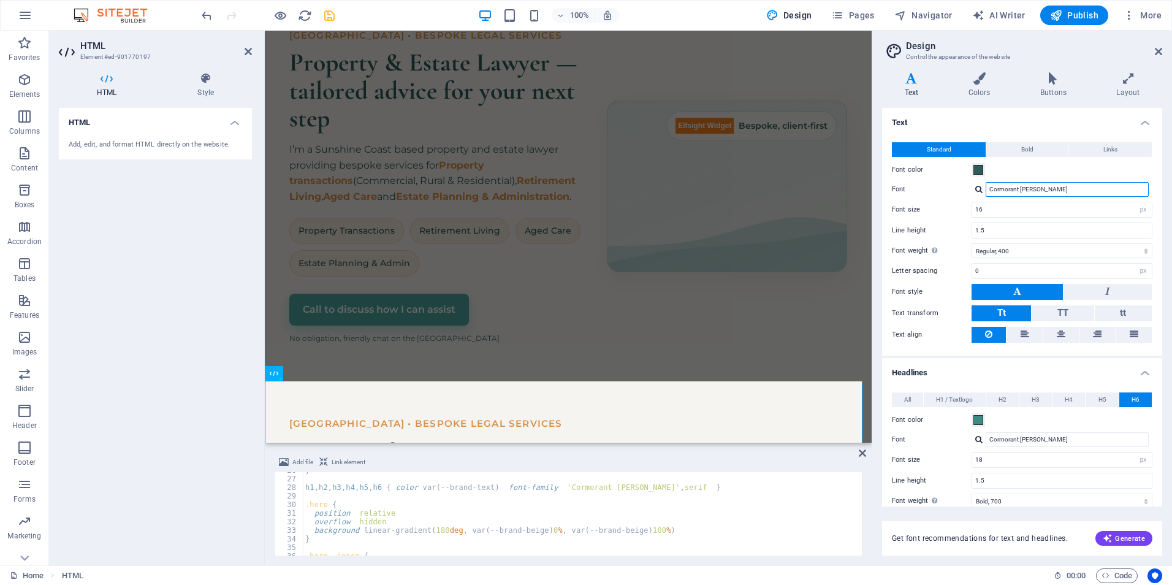
drag, startPoint x: 1054, startPoint y: 188, endPoint x: 927, endPoint y: 187, distance: 127.5
click at [909, 188] on div "Font Cormorant Garamond" at bounding box center [1022, 189] width 260 height 15
click at [997, 203] on div "Montserrat" at bounding box center [1069, 205] width 162 height 13
type input "Montserrat"
click at [333, 15] on icon "save" at bounding box center [329, 16] width 14 height 14
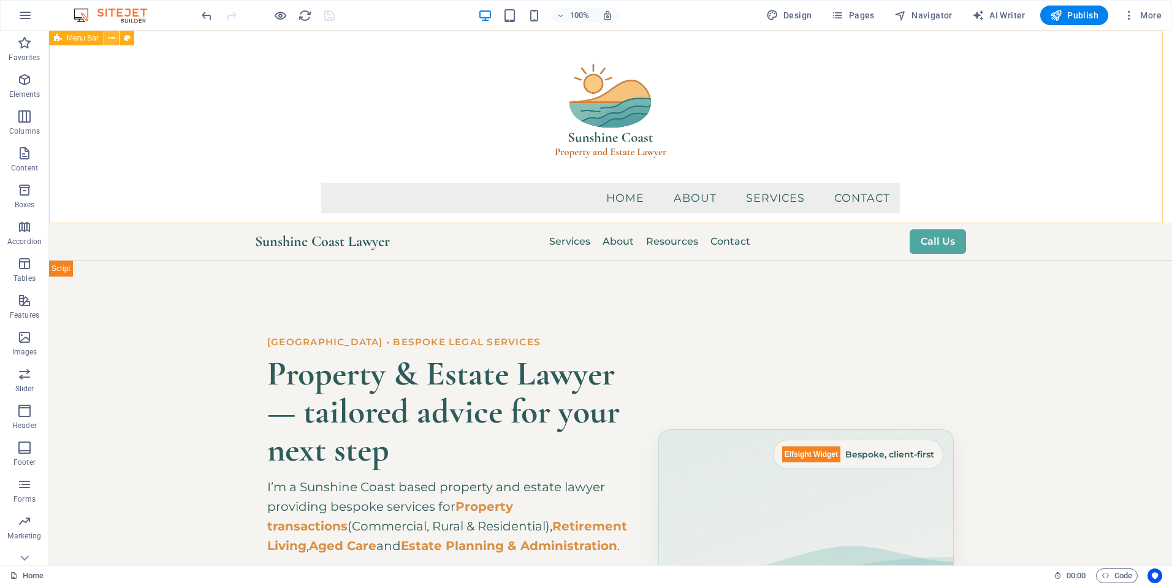
click at [111, 35] on icon at bounding box center [111, 38] width 7 height 13
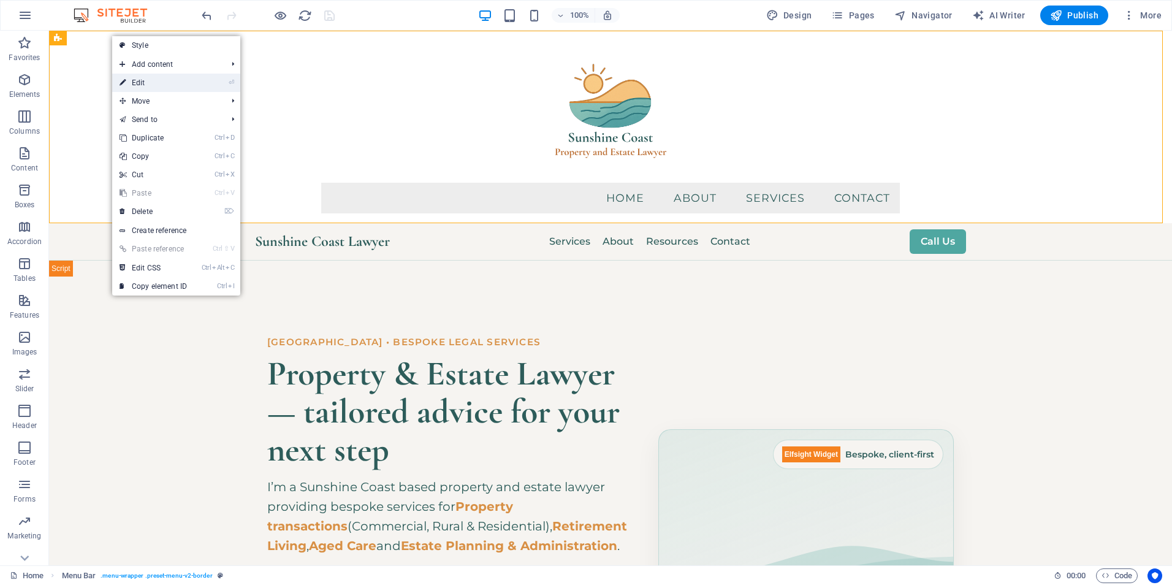
click at [136, 81] on link "⏎ Edit" at bounding box center [153, 83] width 82 height 18
select select "rem"
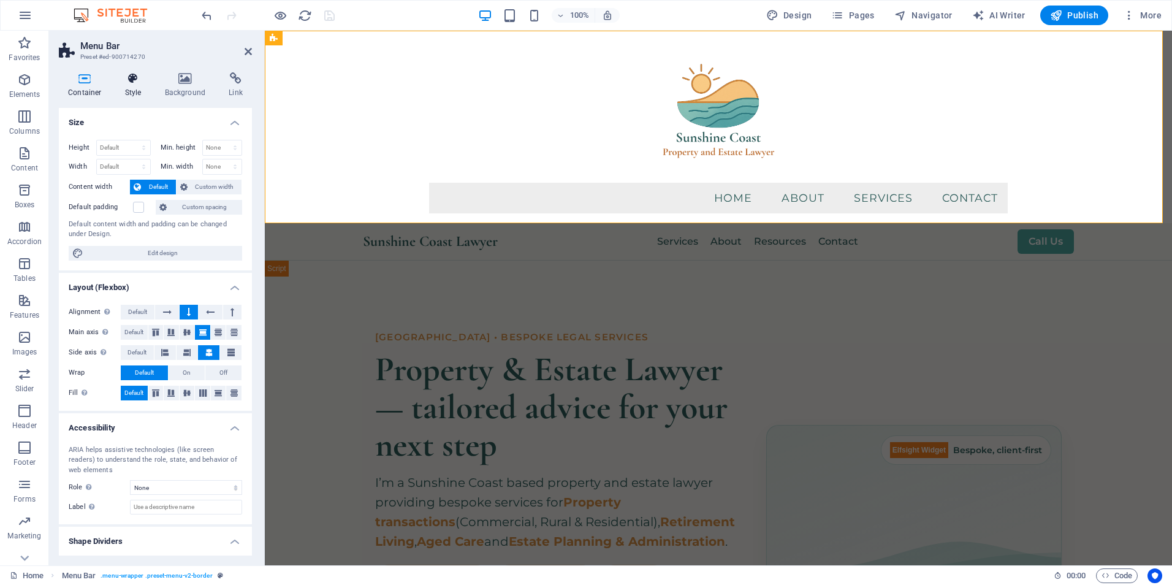
click at [129, 85] on h4 "Style" at bounding box center [136, 85] width 40 height 26
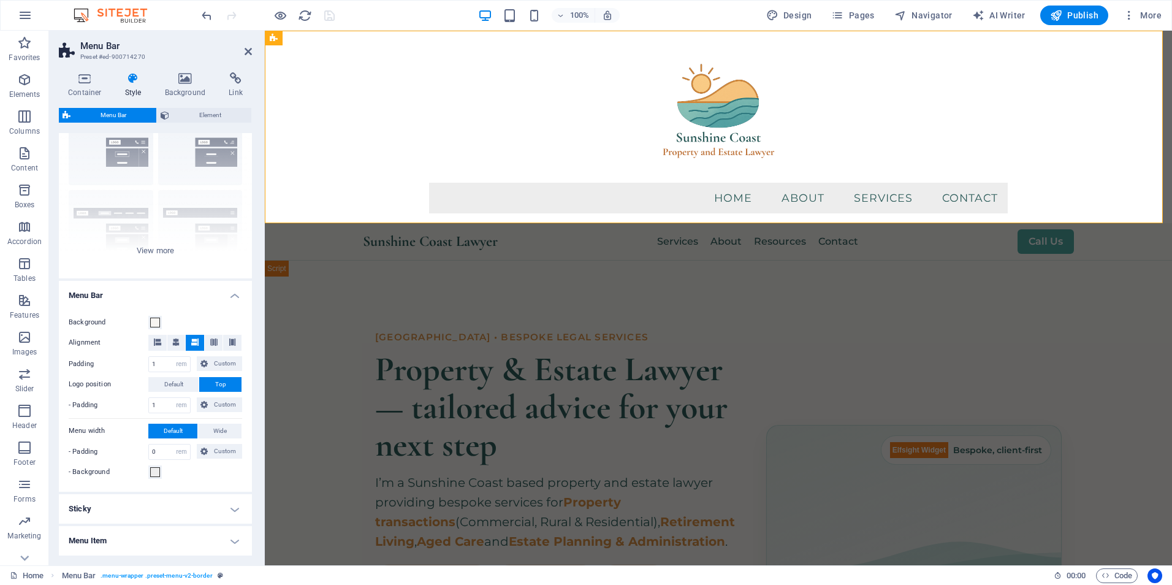
scroll to position [61, 0]
click at [161, 254] on div "Border Centered Default Fixed Loki Trigger Wide XXL" at bounding box center [155, 186] width 193 height 184
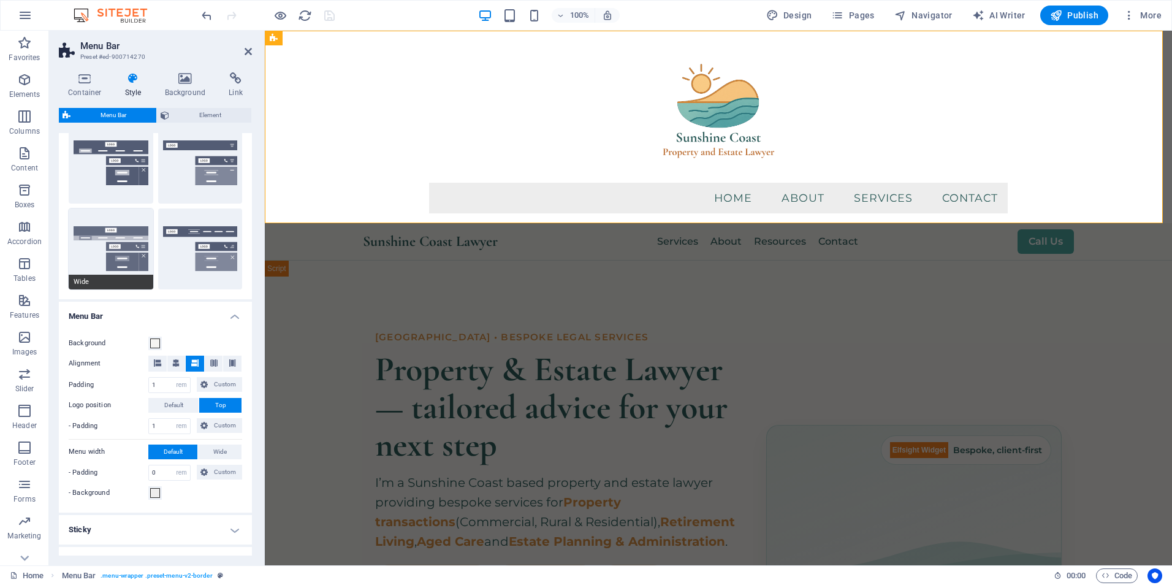
scroll to position [245, 0]
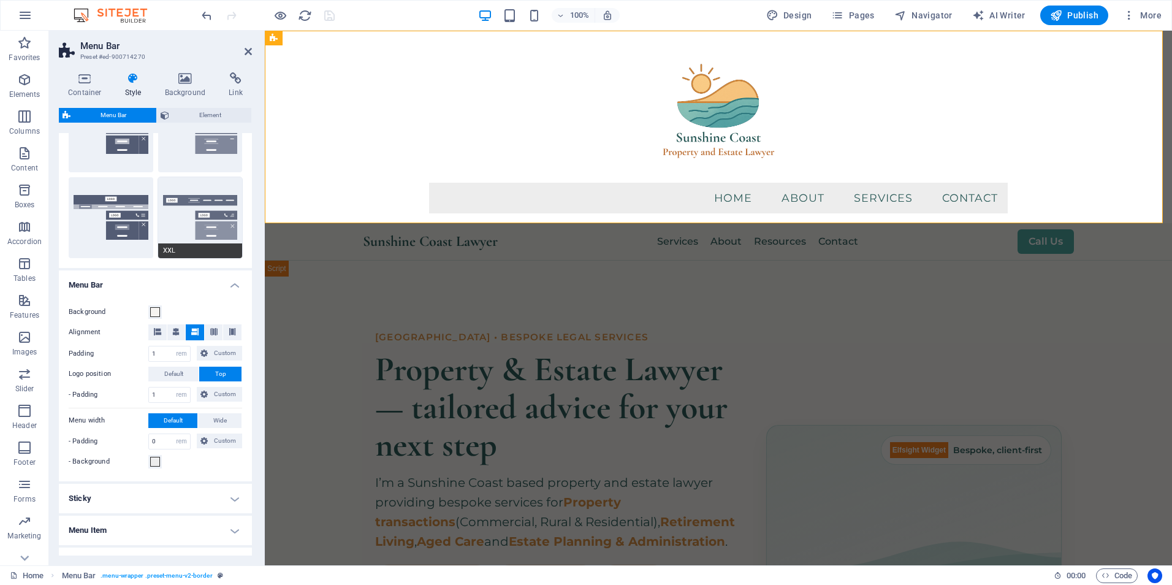
click at [187, 210] on button "XXL" at bounding box center [200, 217] width 85 height 81
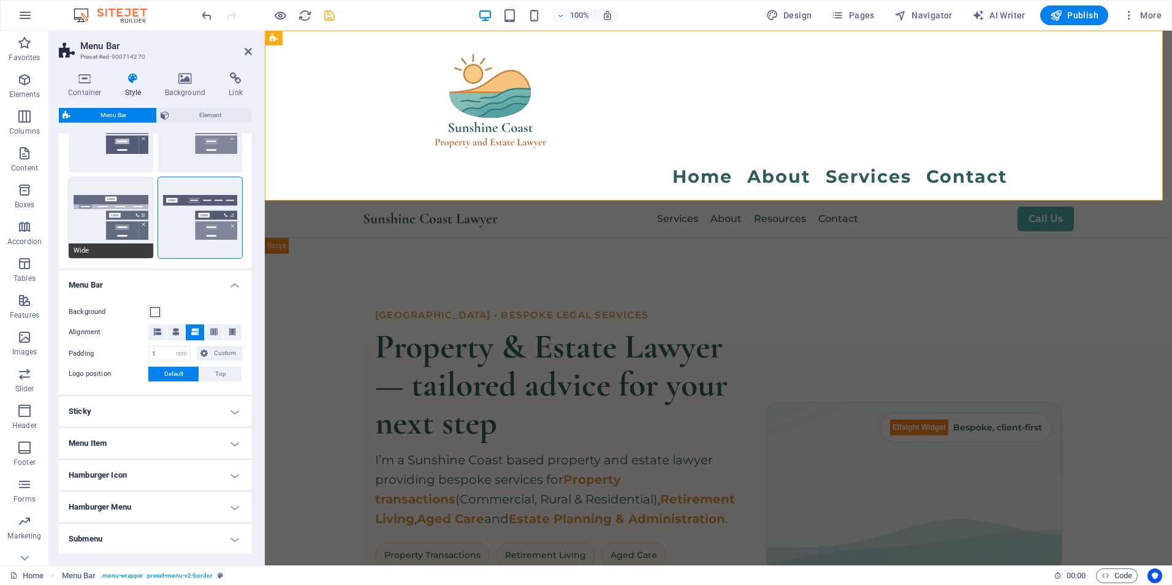
click at [122, 224] on button "Wide" at bounding box center [111, 217] width 85 height 81
type input "0"
type input "2"
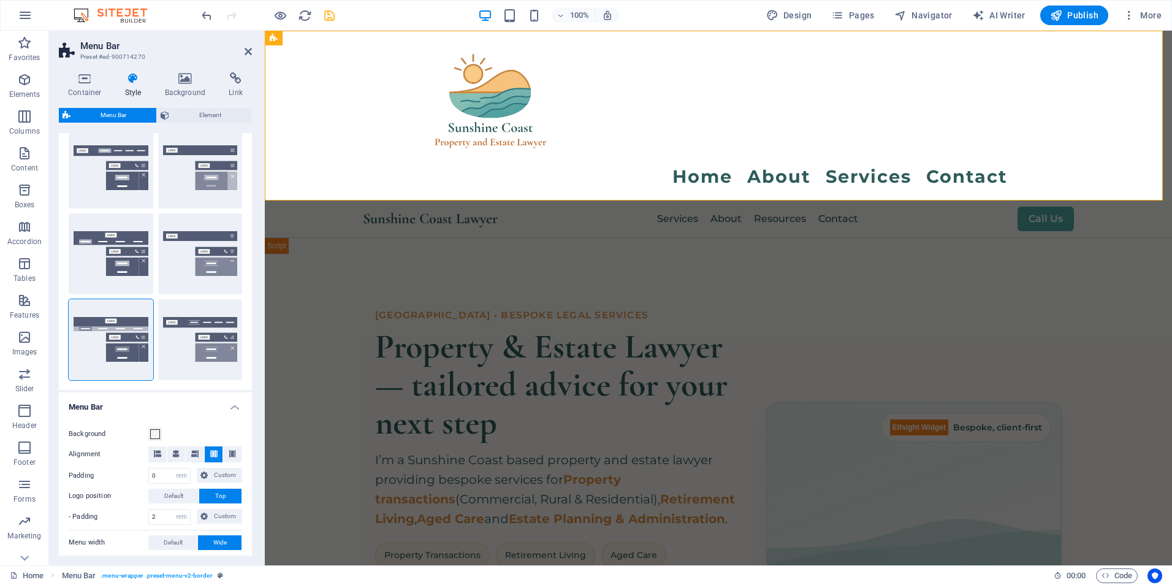
scroll to position [123, 0]
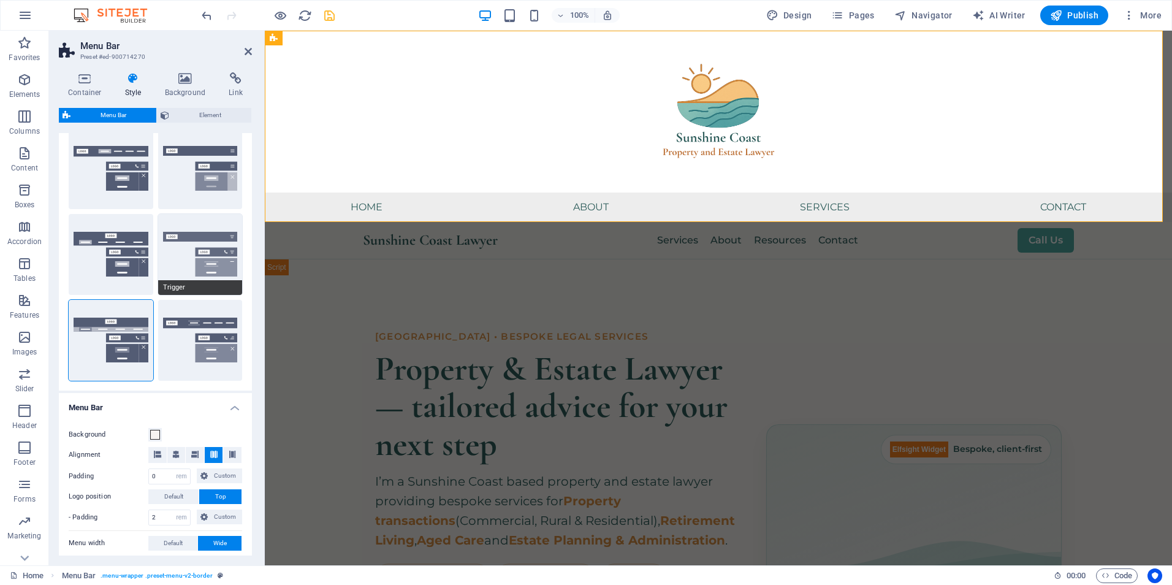
click at [198, 258] on button "Trigger" at bounding box center [200, 254] width 85 height 81
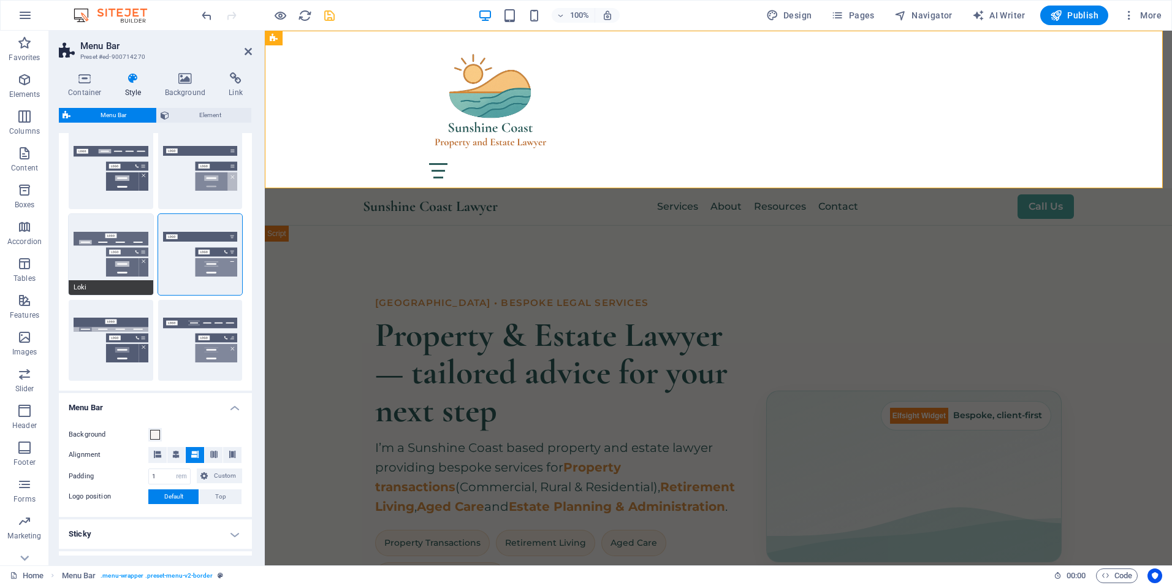
click at [101, 247] on button "Loki" at bounding box center [111, 254] width 85 height 81
type input "0"
select select "DISABLED_OPTION_VALUE"
type input "2"
type input "1"
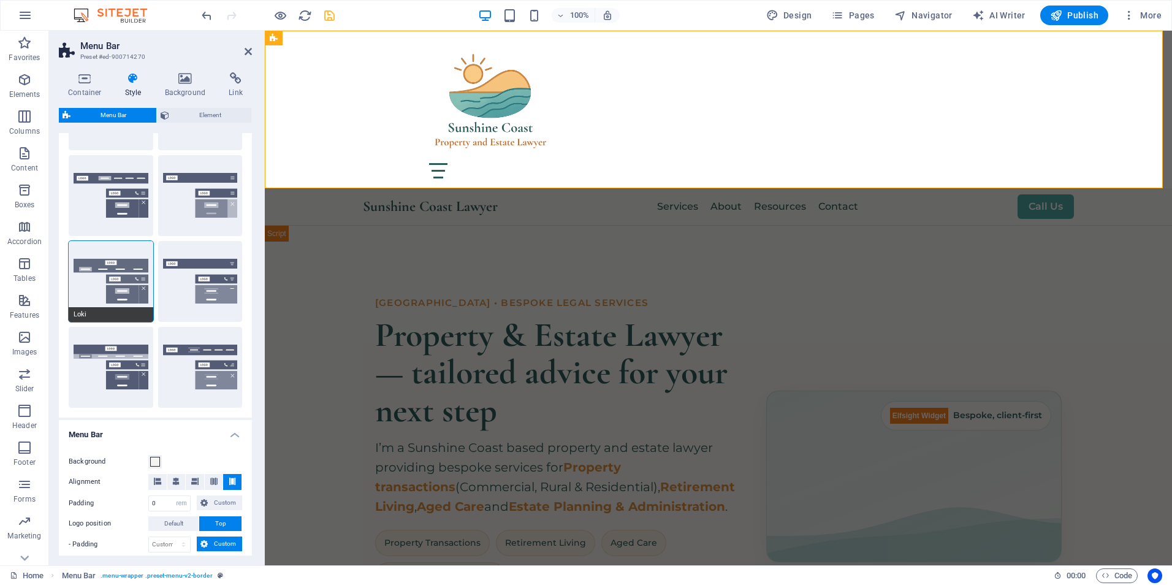
scroll to position [0, 0]
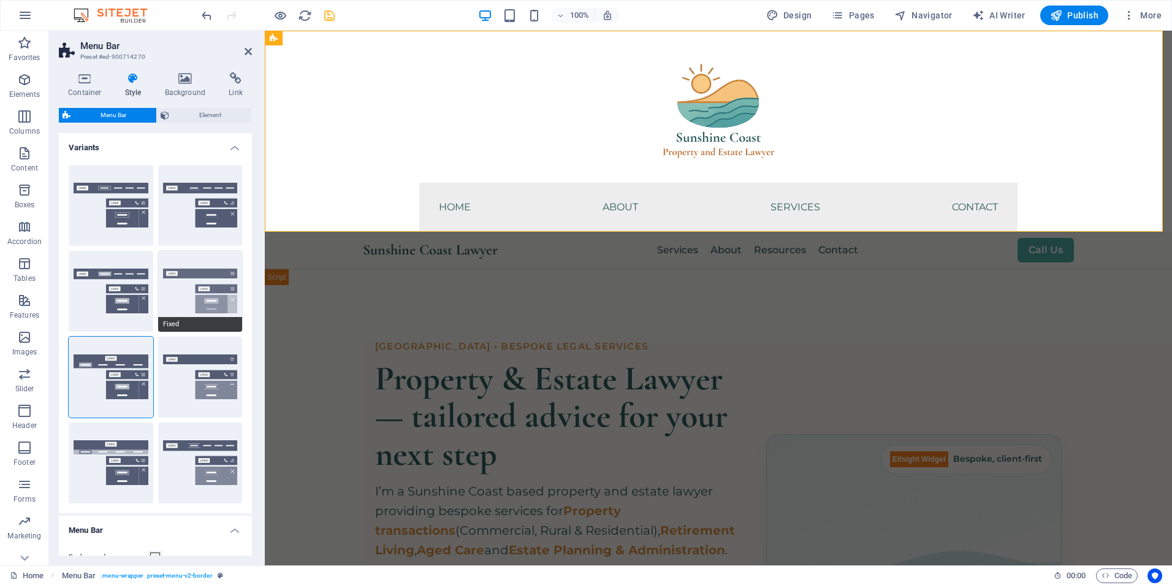
click at [190, 293] on button "Fixed" at bounding box center [200, 291] width 85 height 81
type input "1"
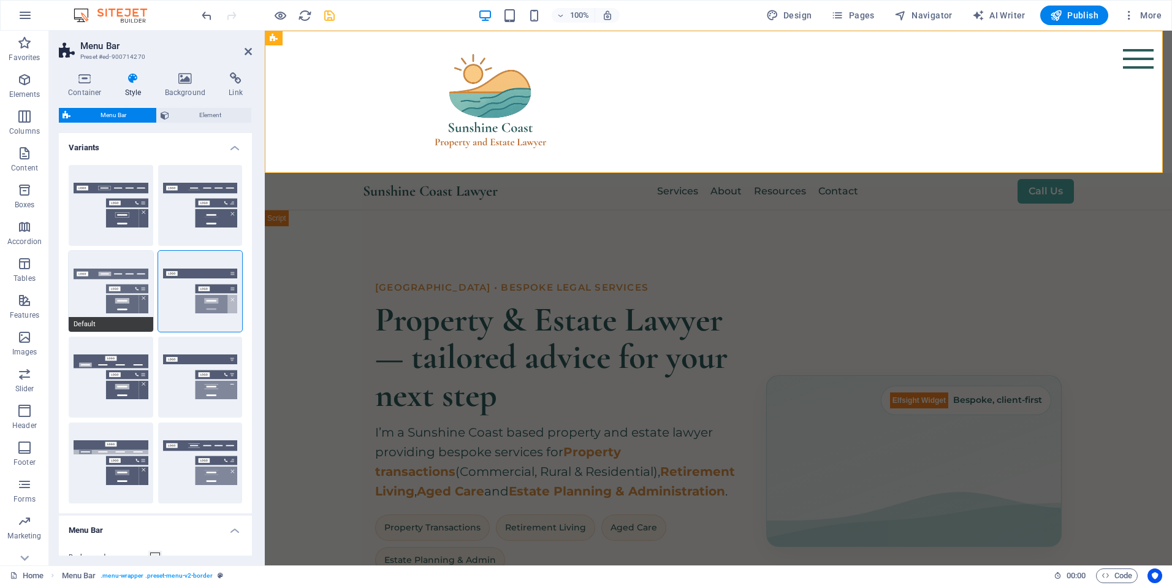
click at [83, 278] on button "Default" at bounding box center [111, 291] width 85 height 81
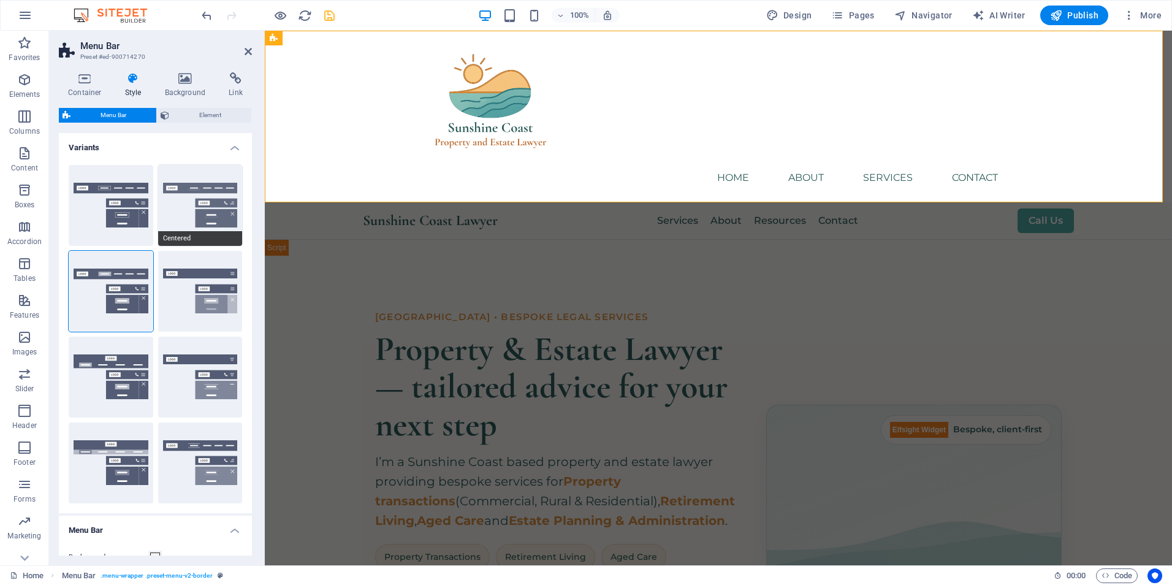
click at [200, 203] on button "Centered" at bounding box center [200, 205] width 85 height 81
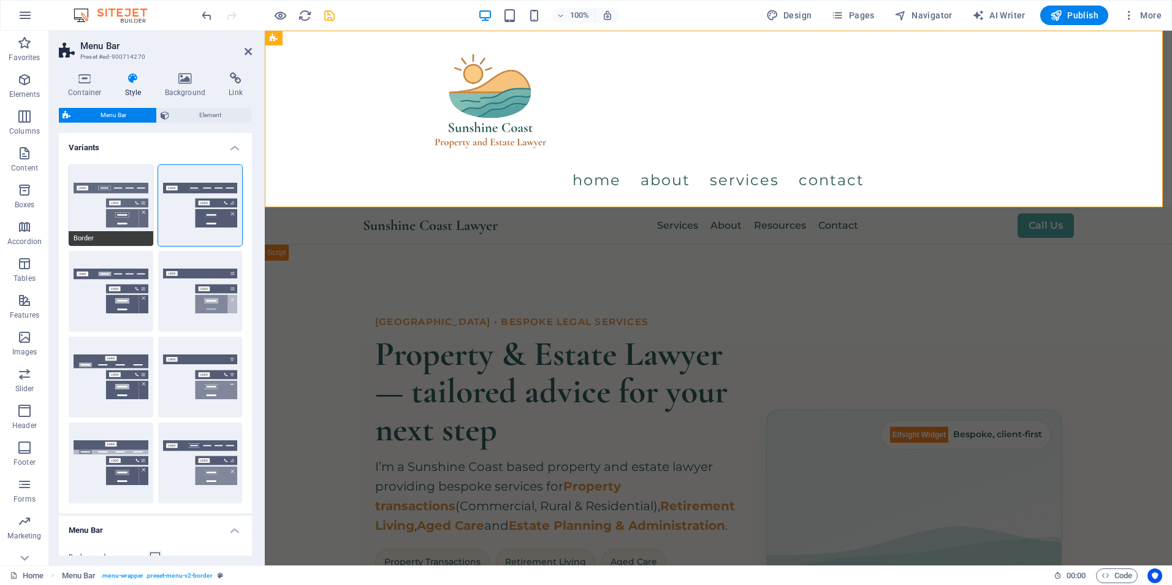
click at [114, 205] on button "Border" at bounding box center [111, 205] width 85 height 81
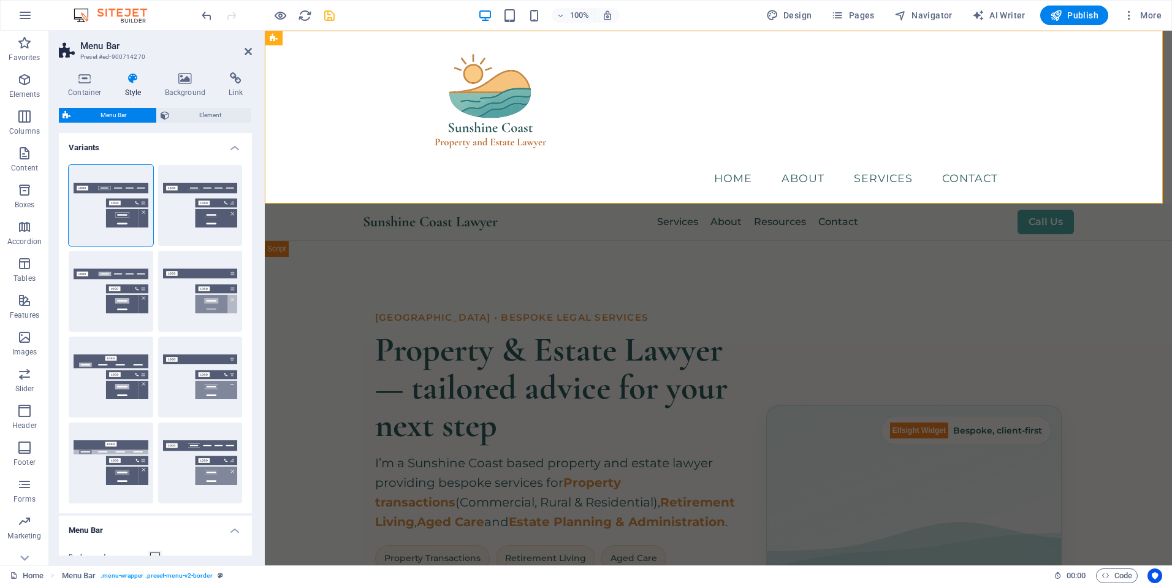
click at [108, 289] on div "Default" at bounding box center [111, 291] width 85 height 81
click at [75, 292] on button "Default" at bounding box center [111, 291] width 85 height 81
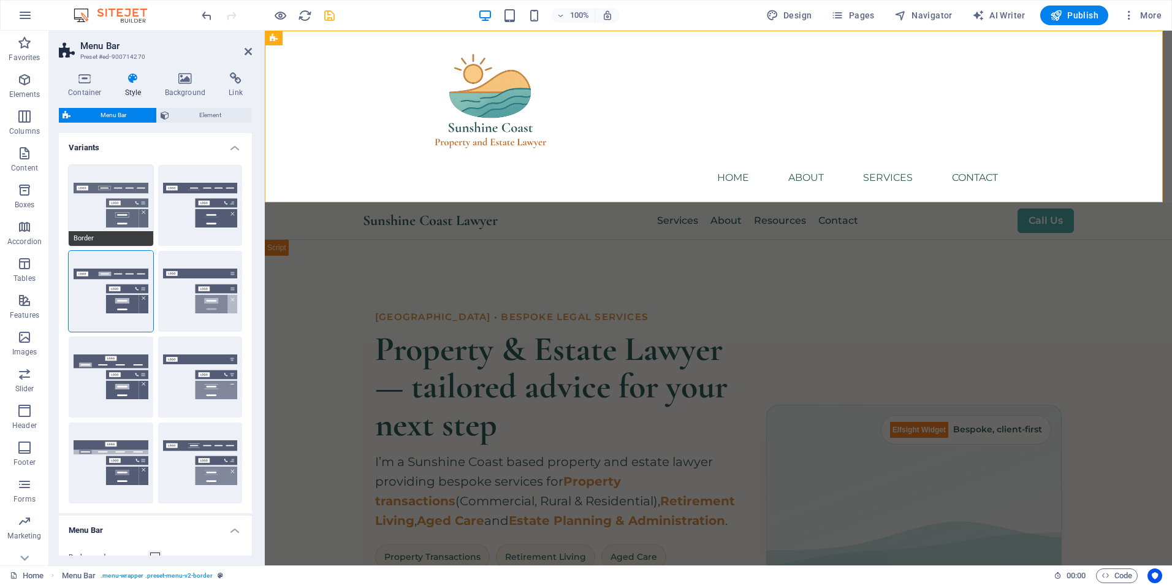
click at [109, 208] on button "Border" at bounding box center [111, 205] width 85 height 81
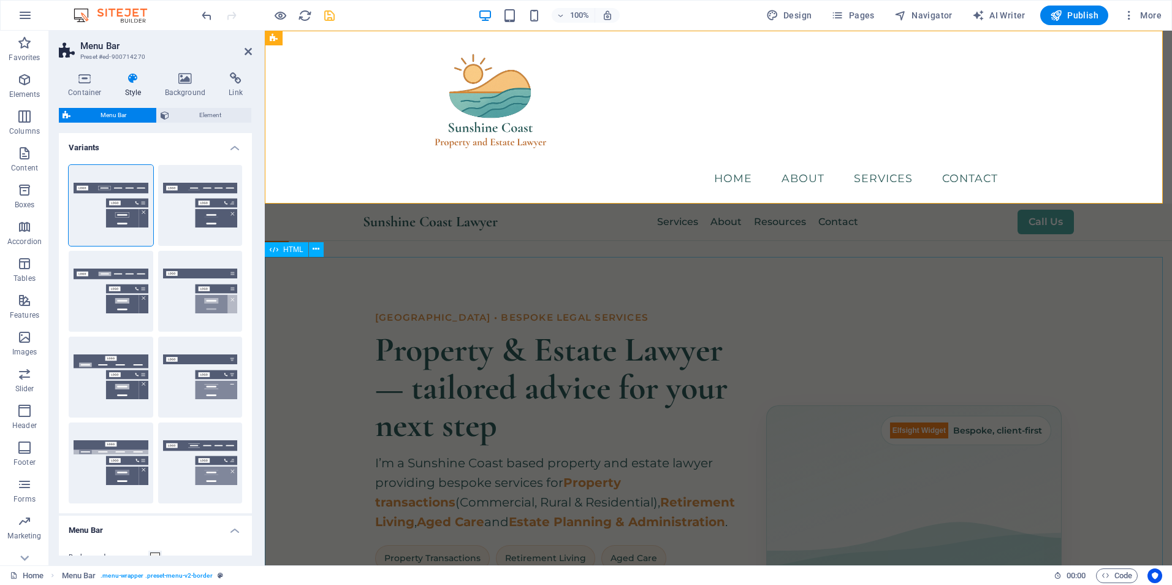
click at [681, 286] on div "Hero Banner – Sunshine Coast Property & Estate Lawyer [GEOGRAPHIC_DATA] • Bespo…" at bounding box center [718, 491] width 907 height 469
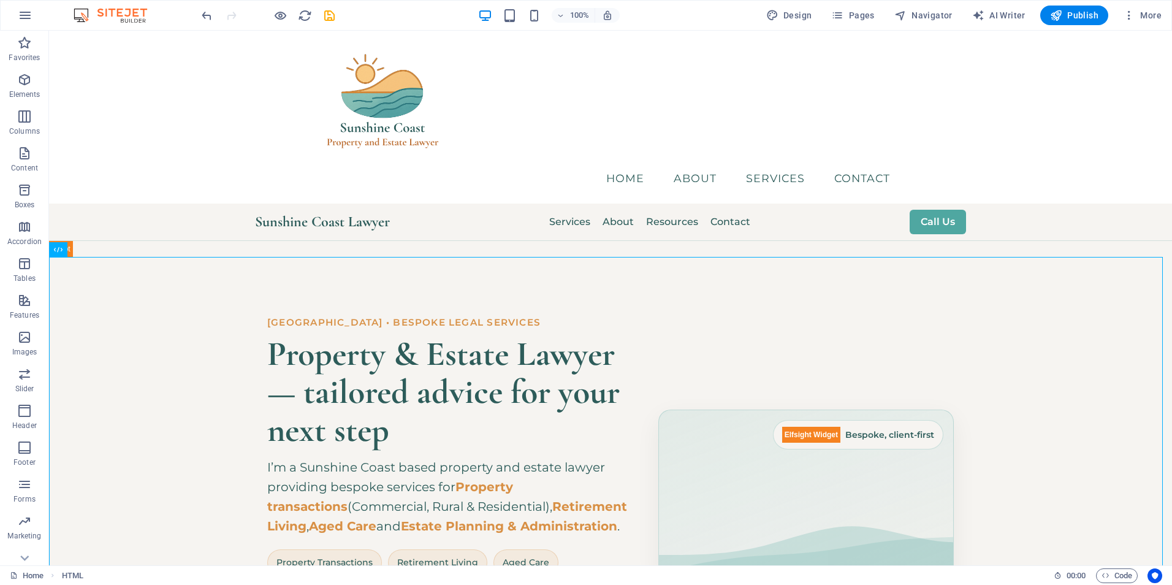
click at [336, 13] on div "100% Design Pages Navigator AI Writer Publish More" at bounding box center [682, 16] width 967 height 20
click at [333, 16] on icon "save" at bounding box center [329, 16] width 14 height 14
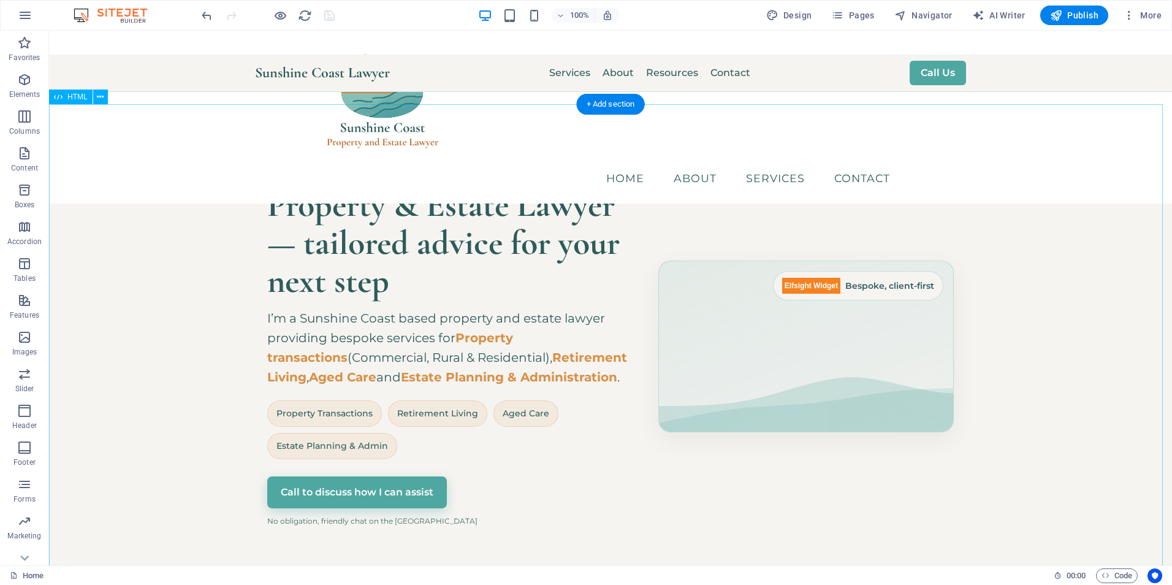
scroll to position [96, 0]
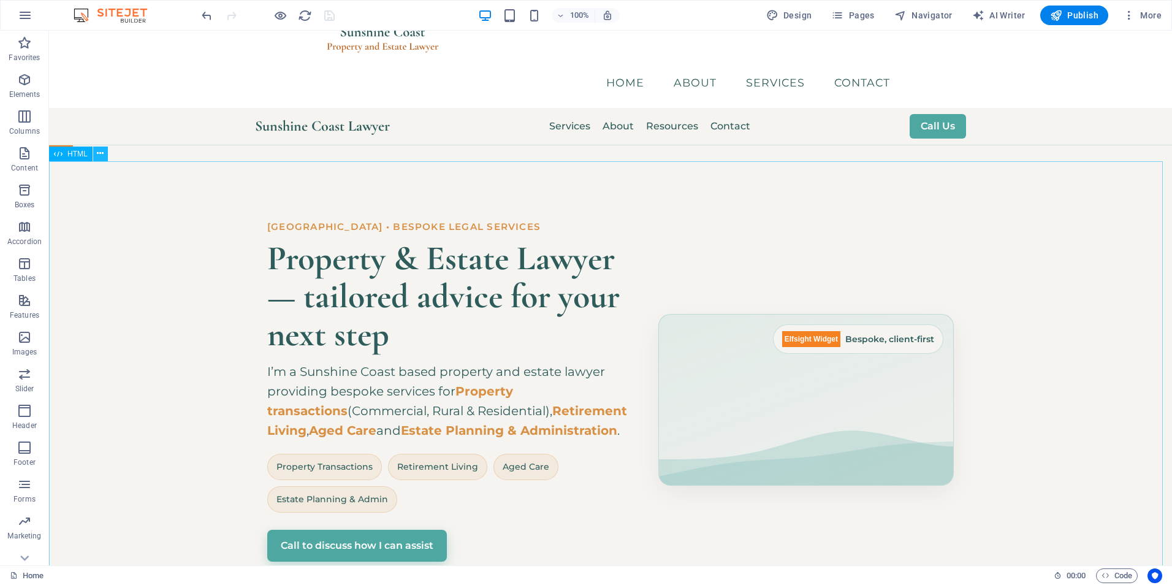
click at [97, 153] on icon at bounding box center [100, 153] width 7 height 13
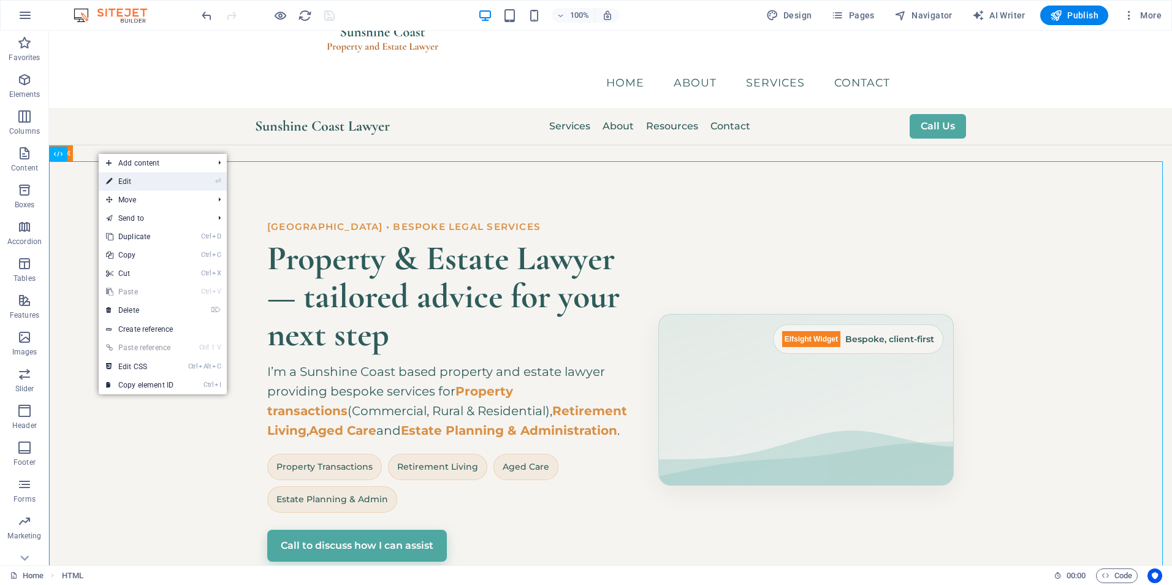
click at [140, 186] on link "⏎ Edit" at bounding box center [140, 181] width 82 height 18
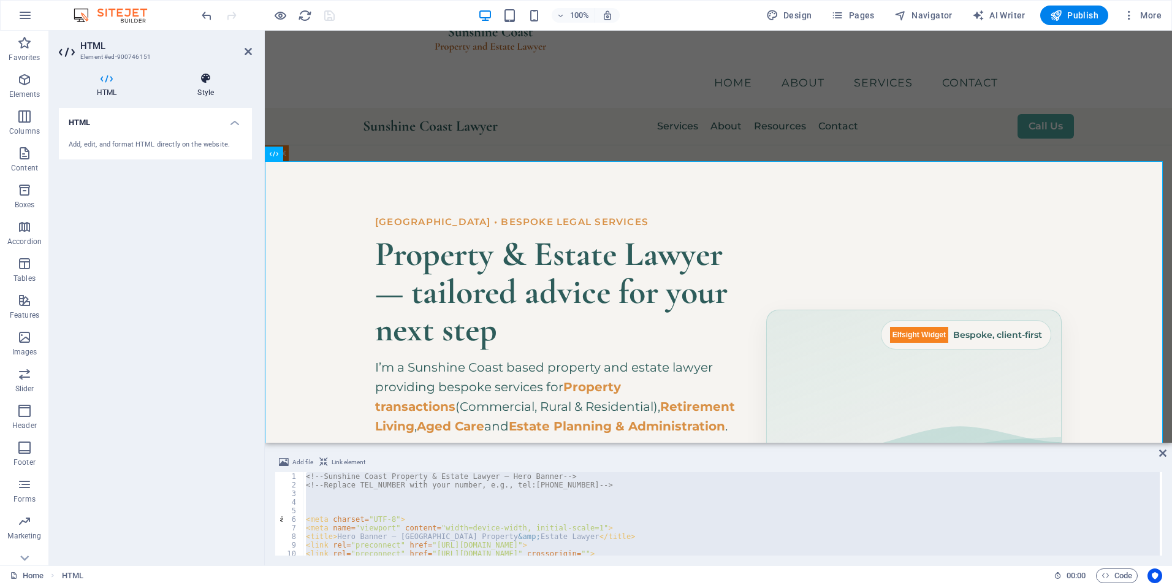
click at [197, 85] on h4 "Style" at bounding box center [205, 85] width 93 height 26
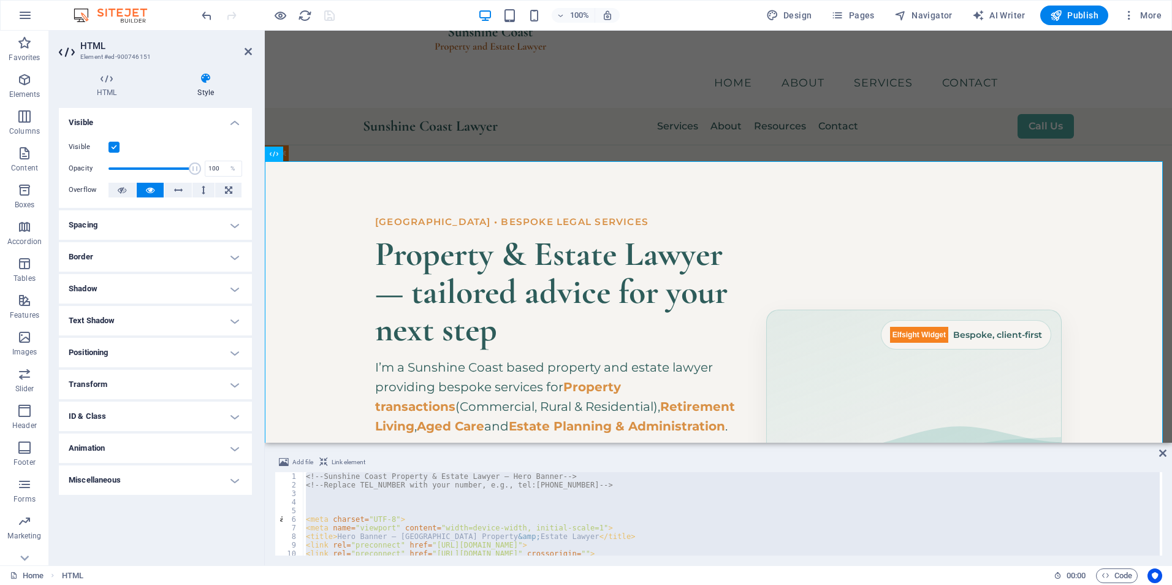
click at [112, 148] on label at bounding box center [113, 147] width 11 height 11
click at [0, 0] on input "Visible" at bounding box center [0, 0] width 0 height 0
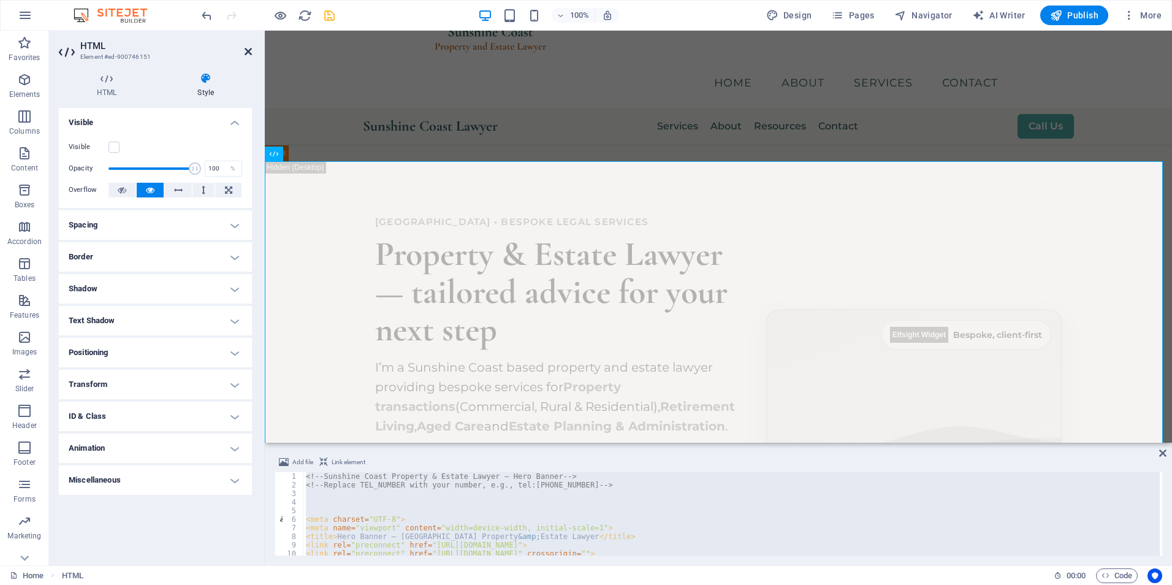
click at [248, 50] on icon at bounding box center [248, 52] width 7 height 10
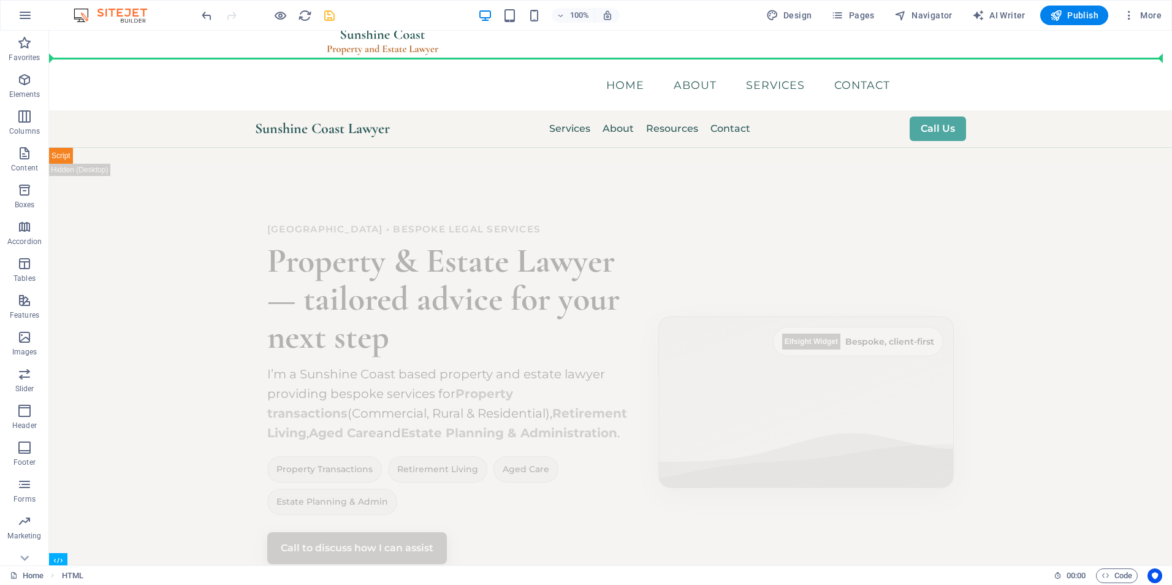
scroll to position [0, 0]
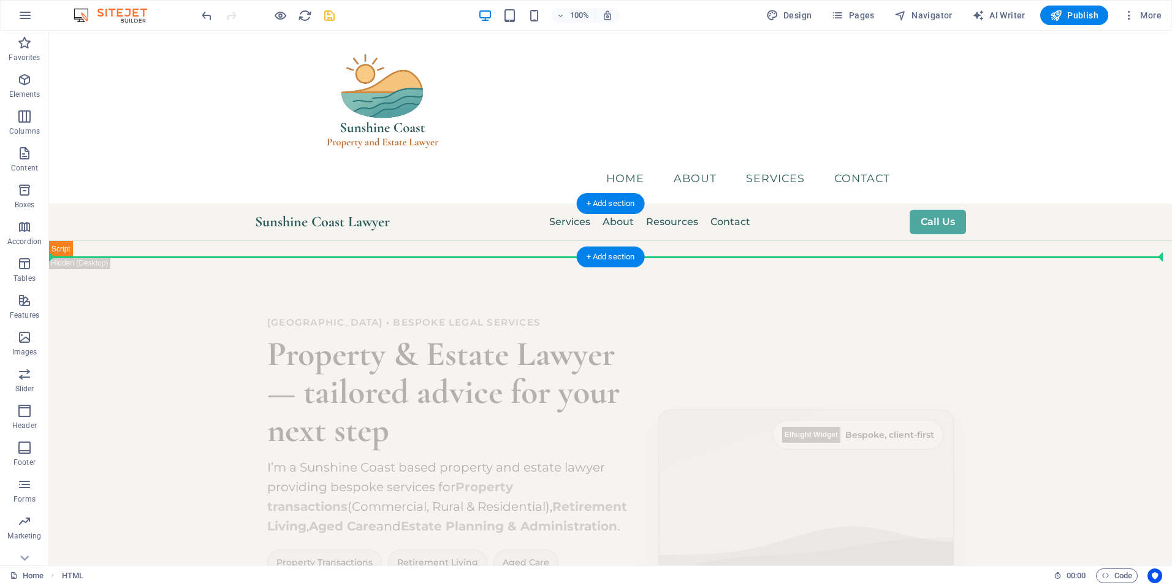
drag, startPoint x: 119, startPoint y: 110, endPoint x: 132, endPoint y: 243, distance: 133.6
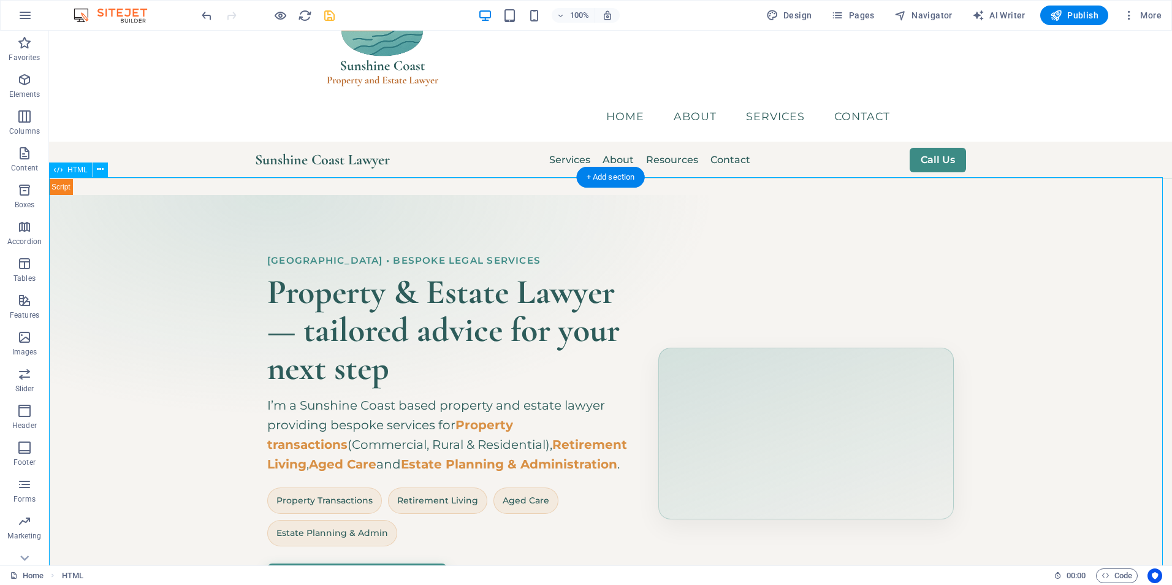
scroll to position [61, 0]
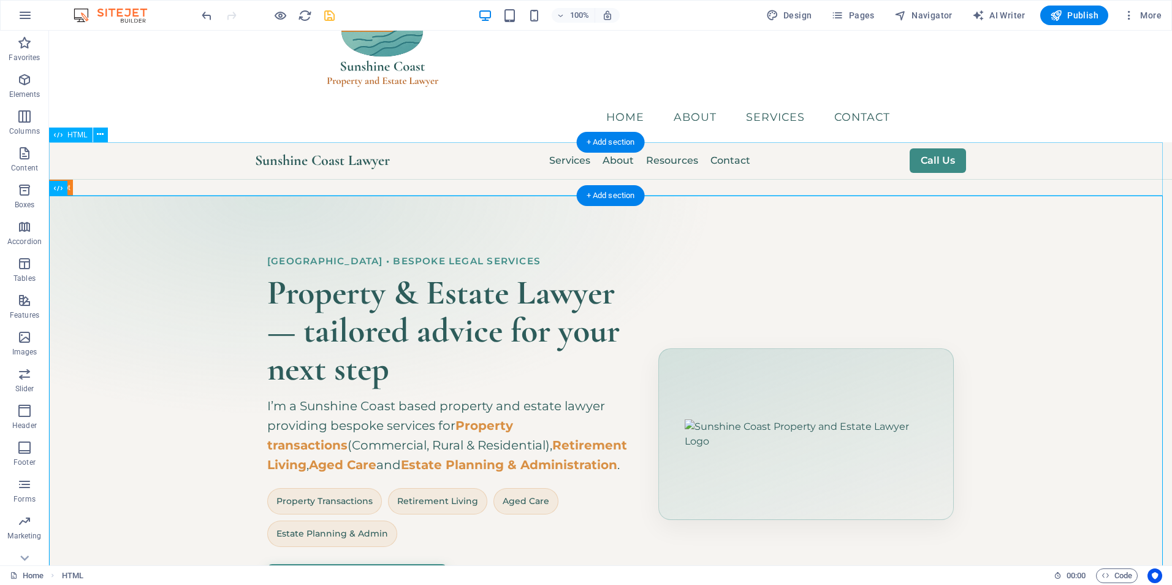
click at [145, 157] on div "Sunshine Coast Lawyer Services About Resources Contact Call Us ☰" at bounding box center [610, 168] width 1123 height 53
click at [96, 135] on button at bounding box center [100, 134] width 15 height 15
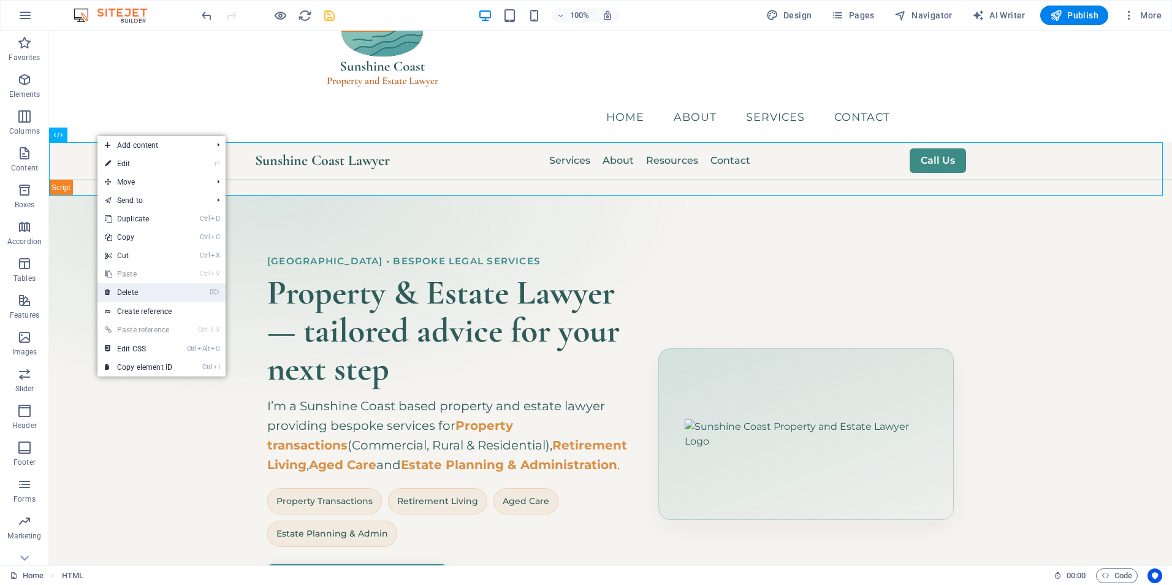
click at [151, 294] on link "⌦ Delete" at bounding box center [138, 292] width 82 height 18
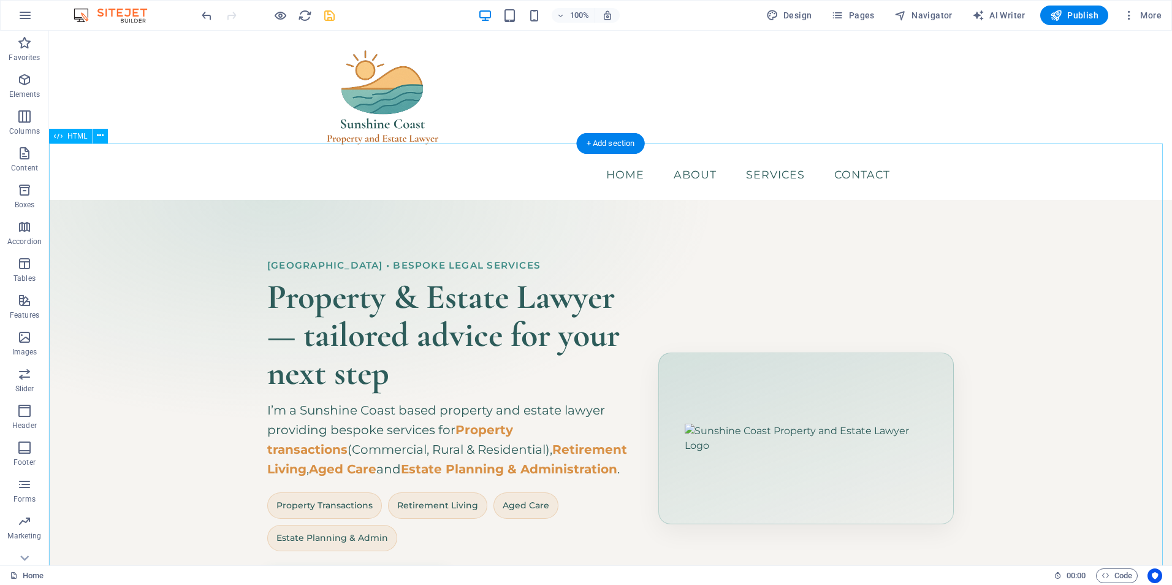
scroll to position [0, 0]
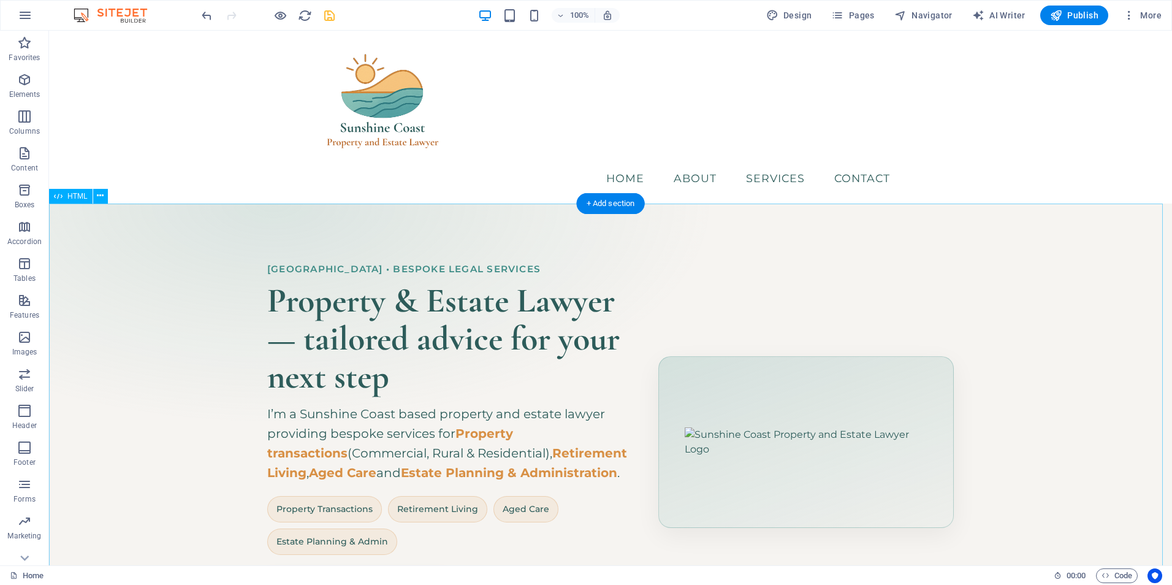
click at [773, 260] on div "Hero Banner – Sunshine Coast Property & Estate Lawyer [GEOGRAPHIC_DATA] • Bespo…" at bounding box center [610, 442] width 1123 height 478
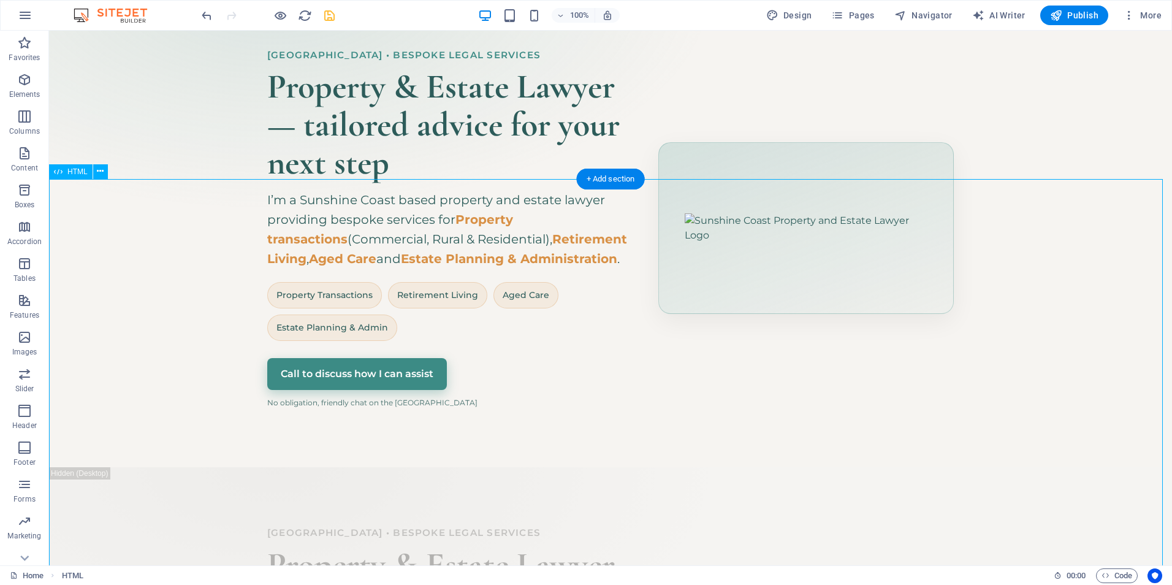
scroll to position [245, 0]
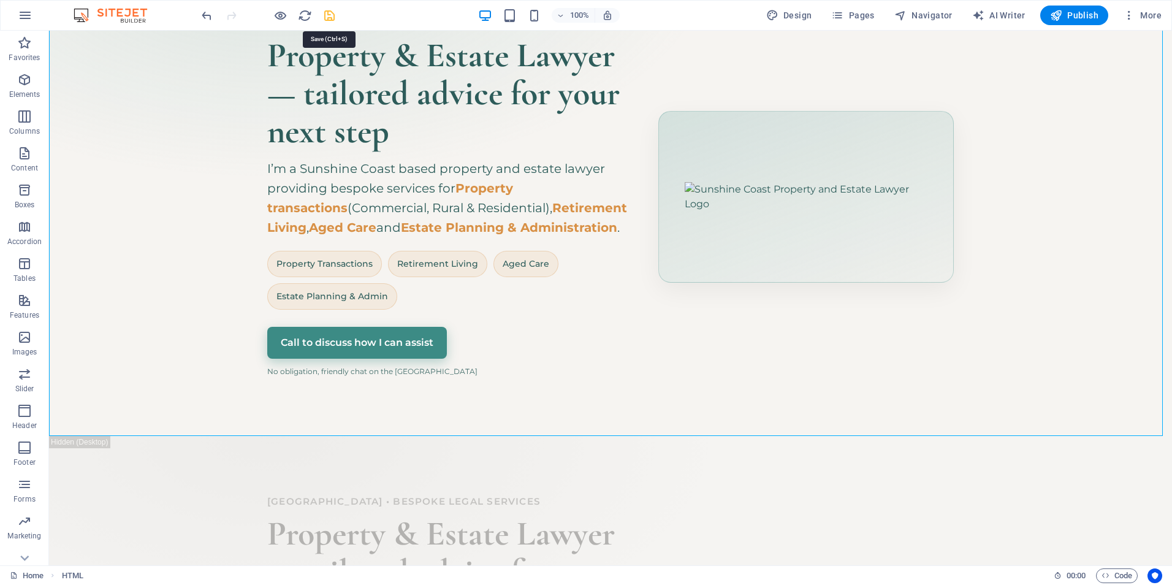
click at [332, 16] on icon "save" at bounding box center [329, 16] width 14 height 14
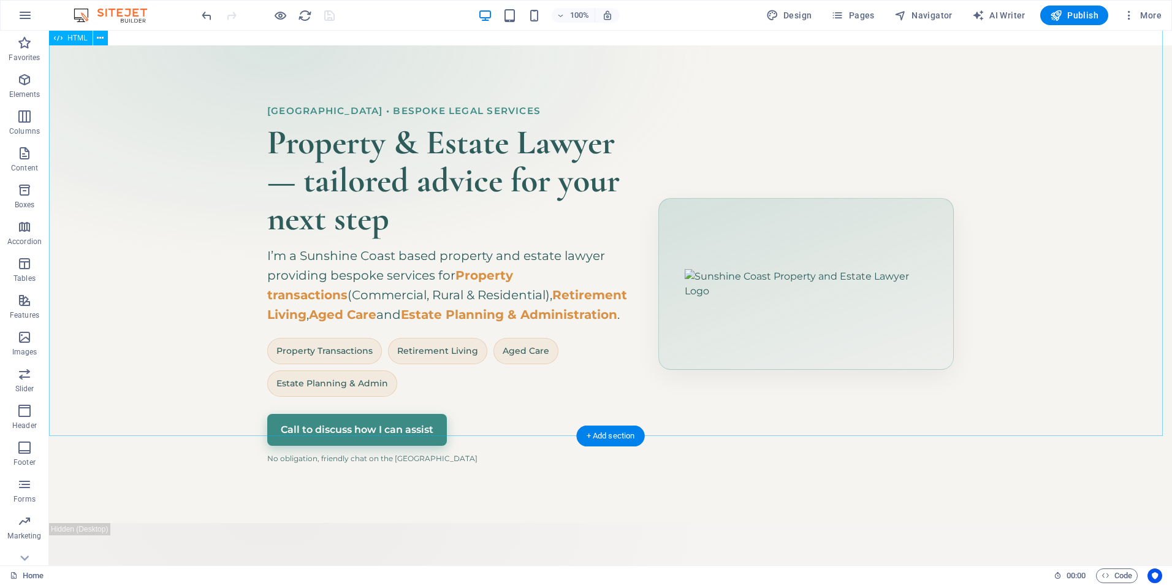
scroll to position [0, 0]
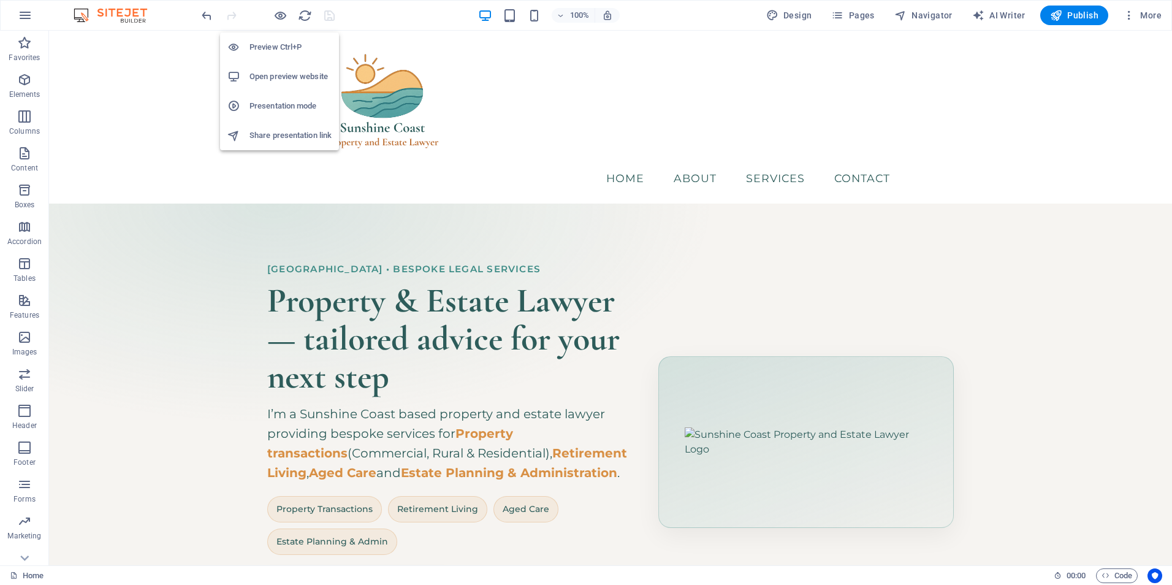
click at [284, 80] on h6 "Open preview website" at bounding box center [290, 76] width 82 height 15
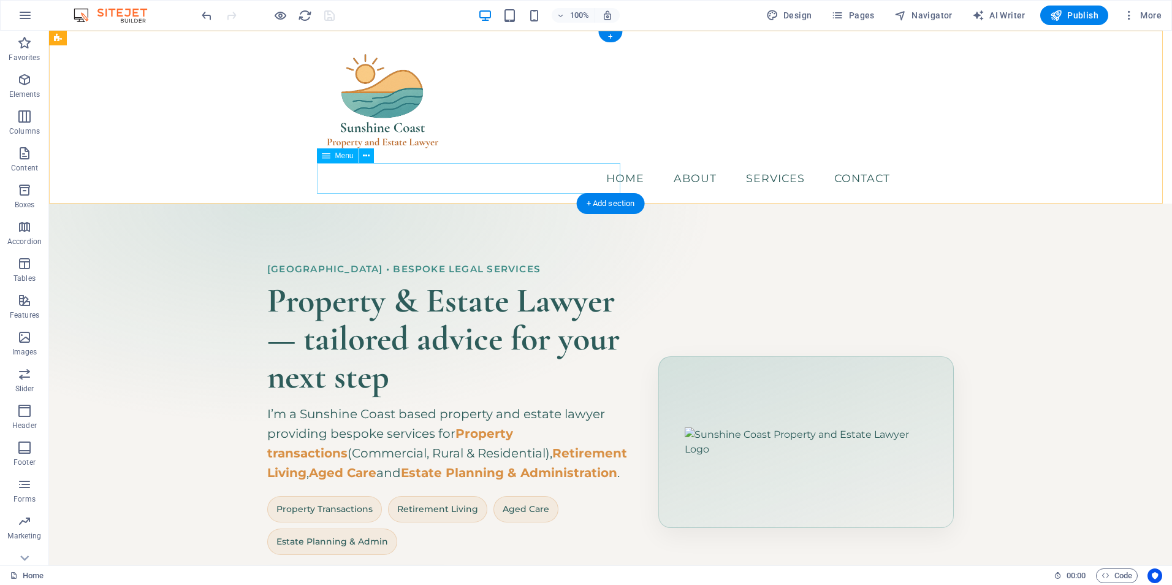
drag, startPoint x: 368, startPoint y: 175, endPoint x: 414, endPoint y: 186, distance: 47.4
click at [368, 175] on nav "Home About Services Contact" at bounding box center [610, 178] width 578 height 31
click at [333, 465] on icon at bounding box center [275, 478] width 115 height 26
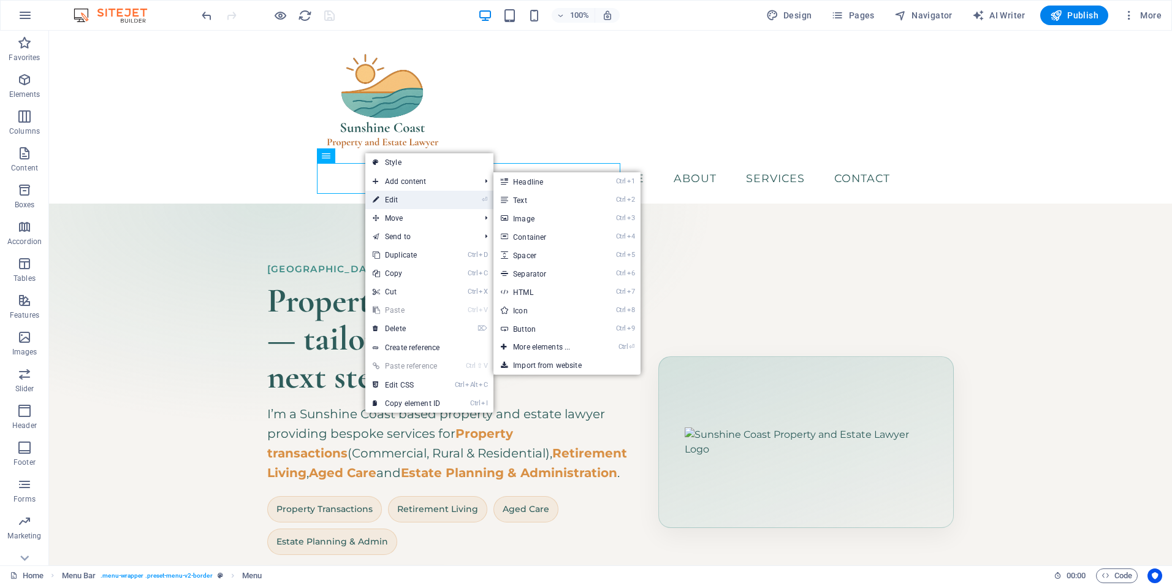
click at [401, 202] on link "⏎ Edit" at bounding box center [406, 200] width 82 height 18
select select
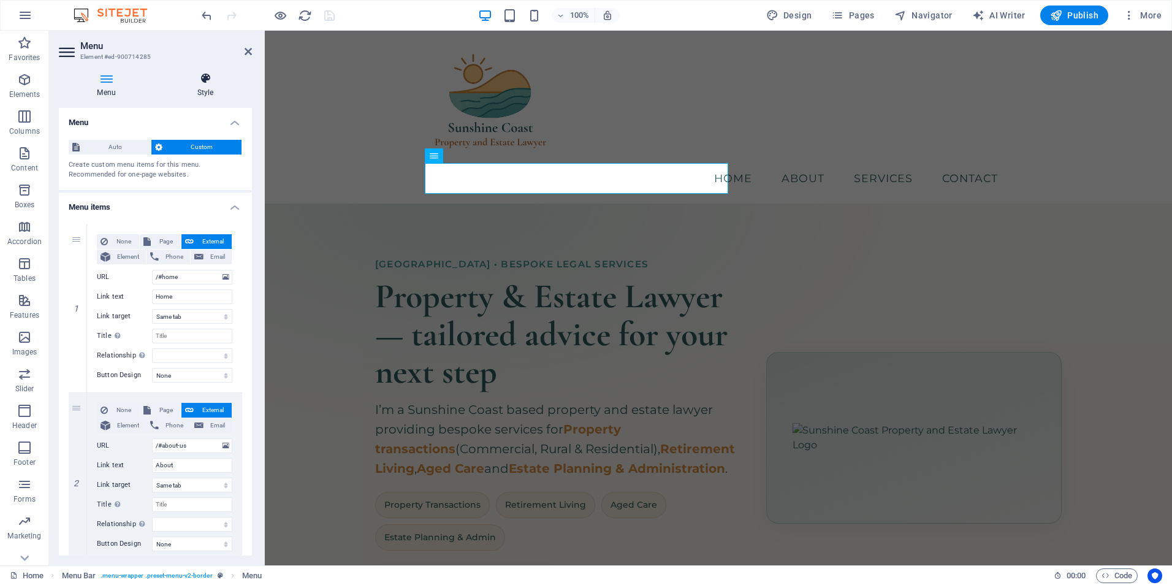
click at [214, 85] on h4 "Style" at bounding box center [205, 85] width 93 height 26
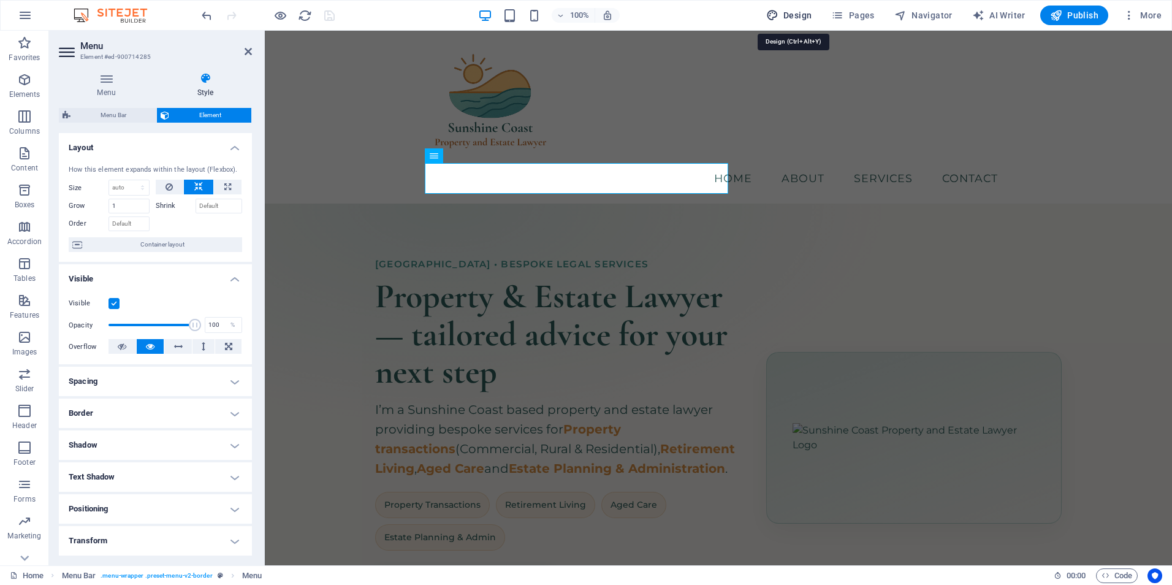
click at [802, 14] on span "Design" at bounding box center [789, 15] width 46 height 12
select select "px"
select select "400"
select select "px"
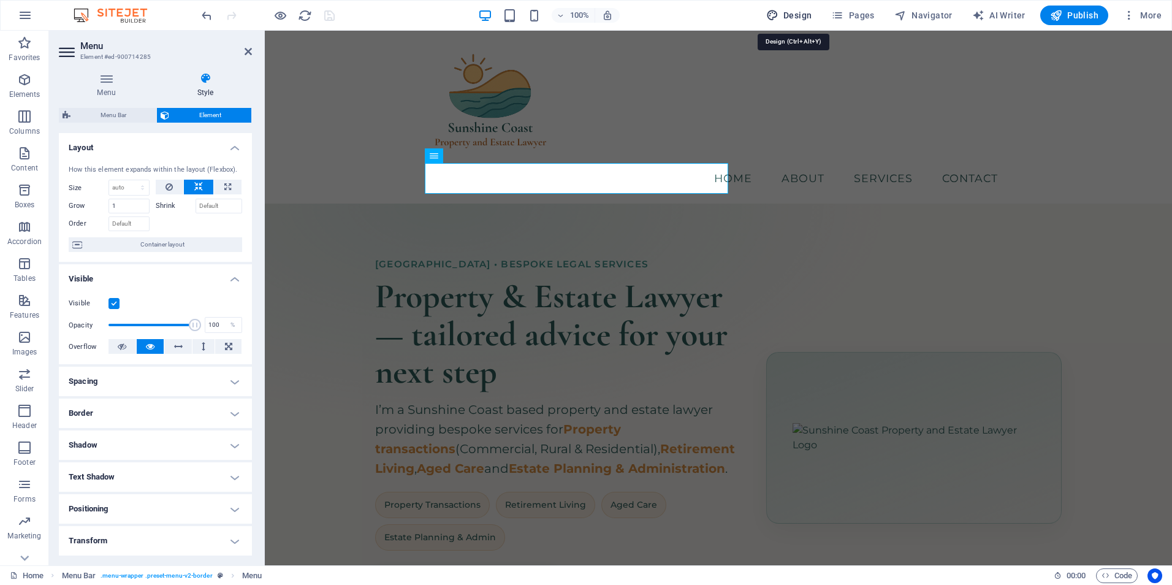
select select "700"
select select "px"
select select "rem"
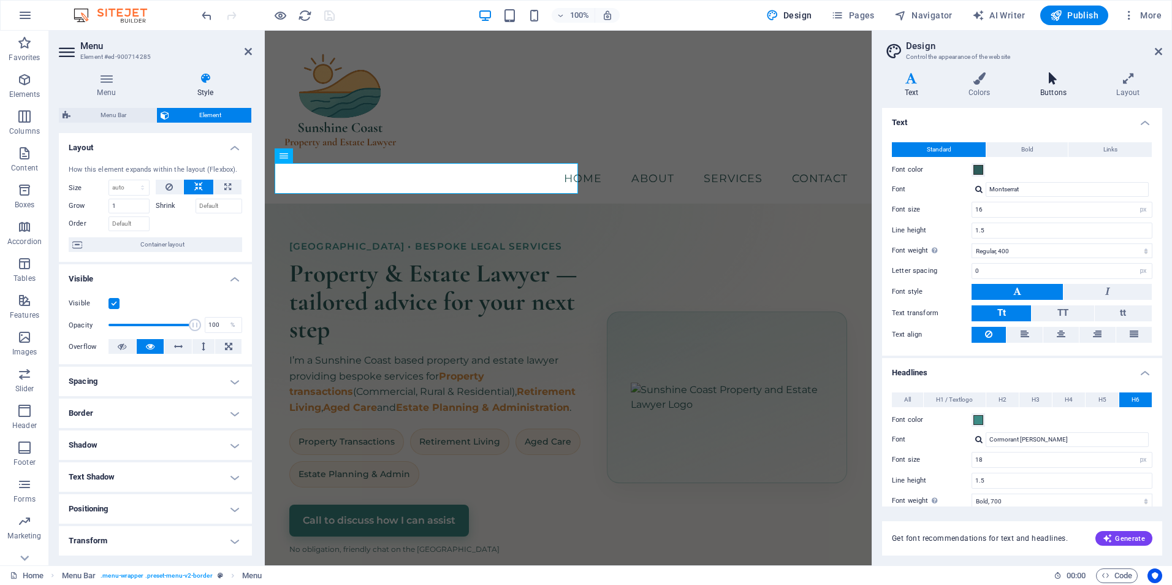
click at [1042, 83] on icon at bounding box center [1052, 78] width 71 height 12
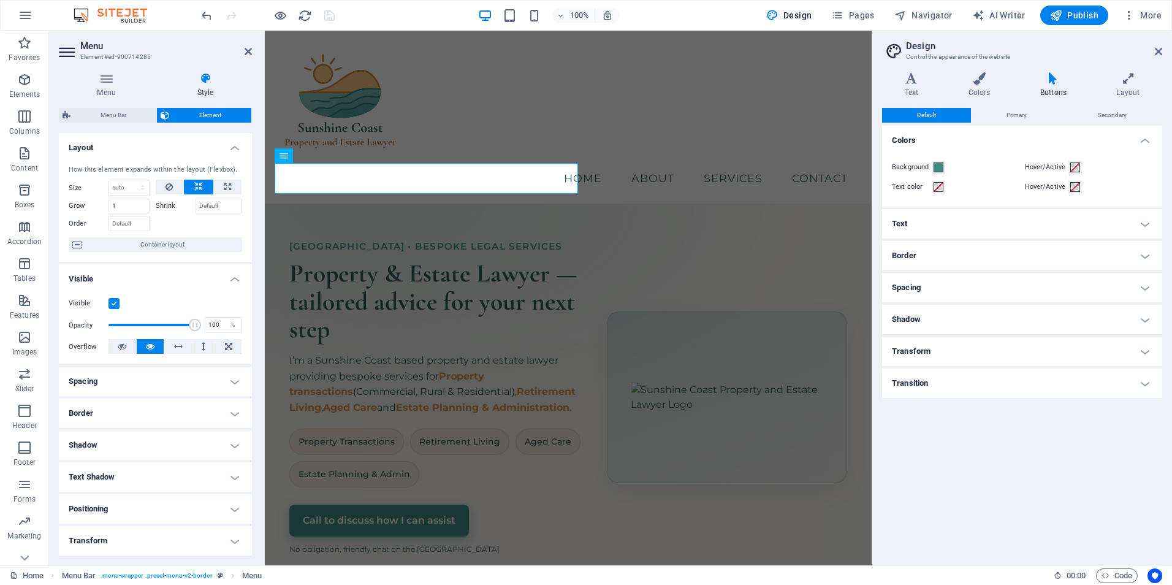
click at [974, 235] on h4 "Text" at bounding box center [1022, 223] width 280 height 29
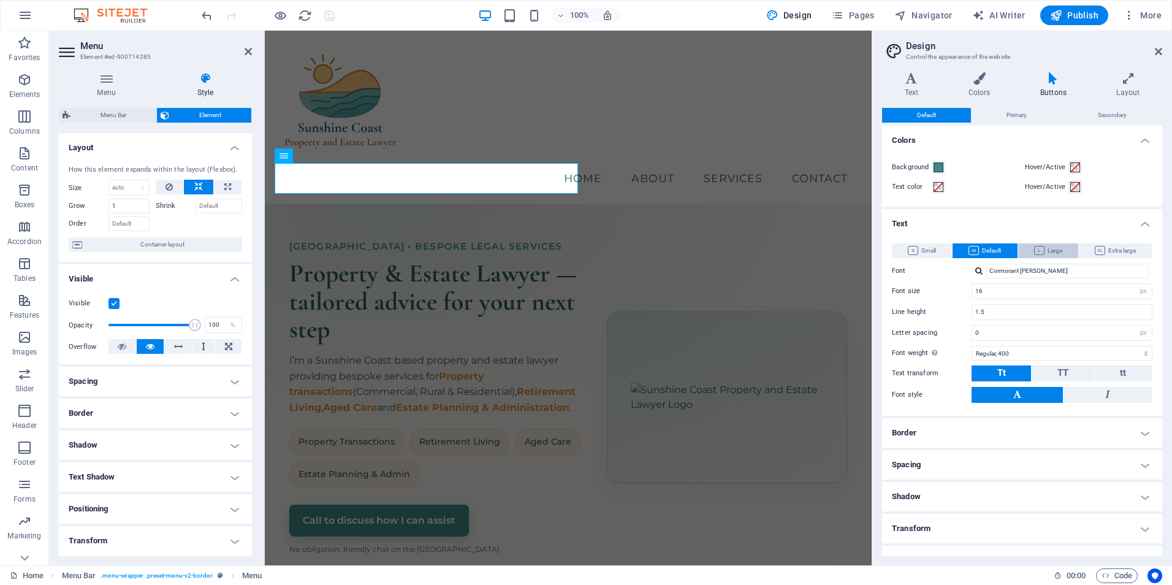
click at [1051, 245] on span "Large" at bounding box center [1048, 250] width 28 height 15
click at [996, 249] on span "Default" at bounding box center [984, 250] width 32 height 15
type input "Montserrat"
click at [1137, 84] on icon at bounding box center [1128, 78] width 68 height 12
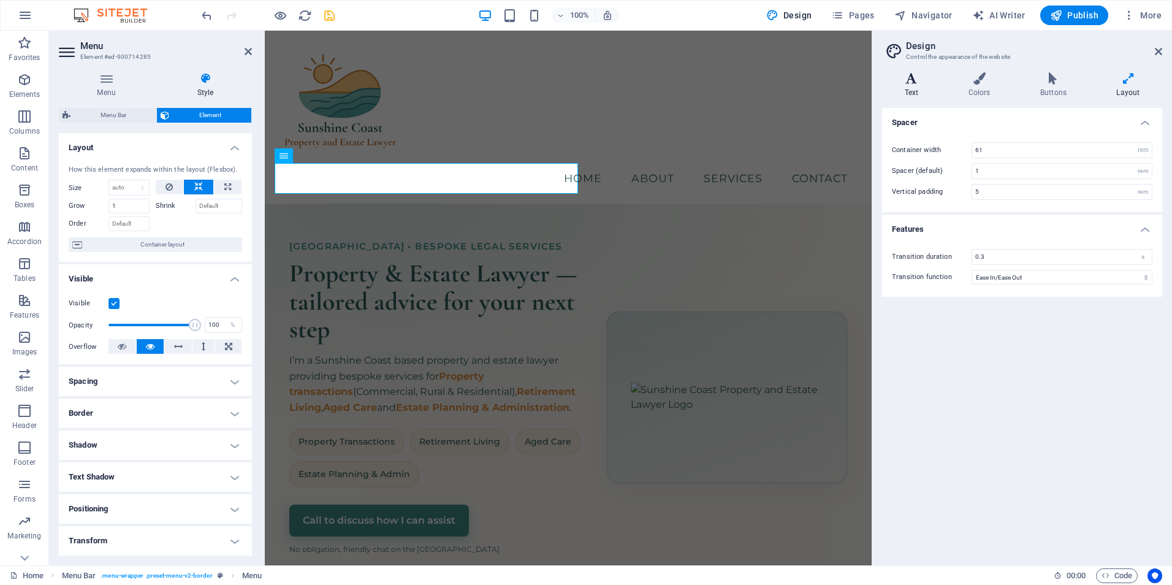
click at [910, 84] on icon at bounding box center [911, 78] width 59 height 12
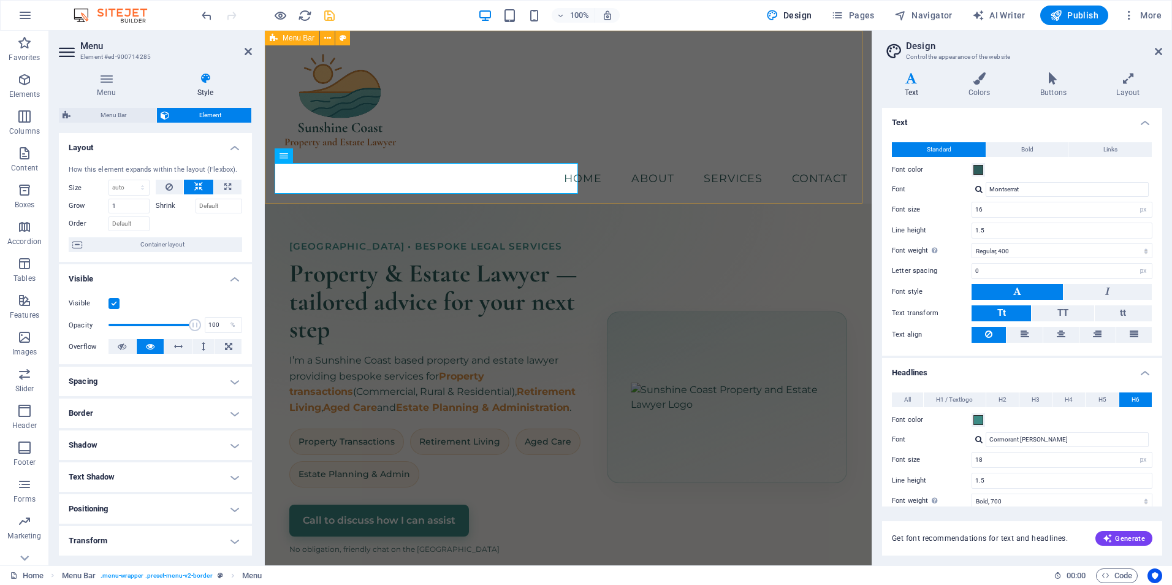
click at [696, 129] on div "Menu Home About Services Contact" at bounding box center [568, 117] width 607 height 173
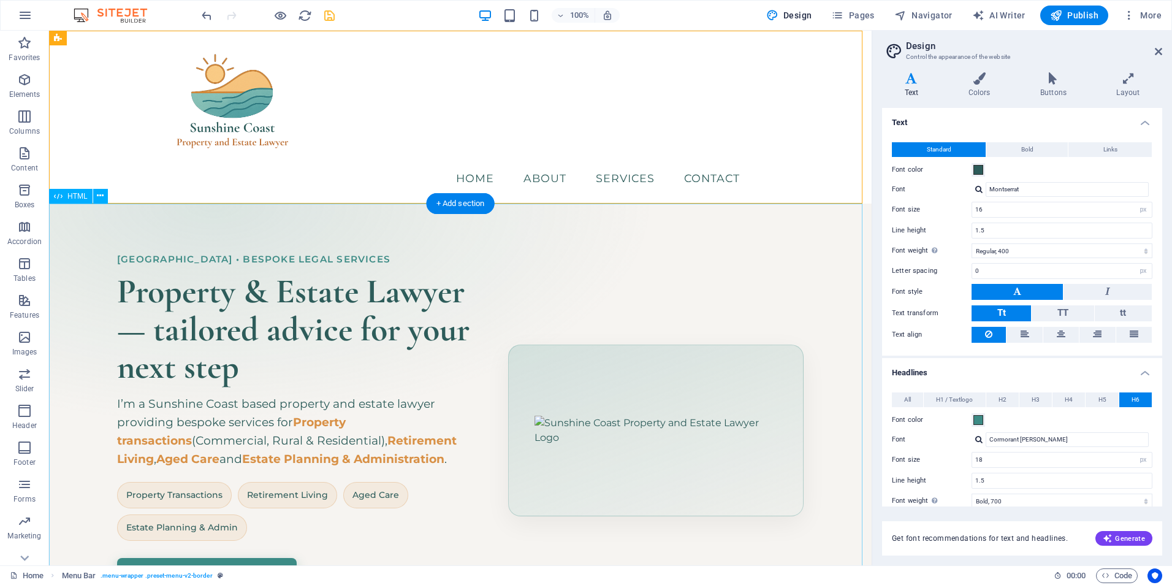
click at [783, 269] on div "Hero Banner – Sunshine Coast Property & Estate Lawyer [GEOGRAPHIC_DATA] • Bespo…" at bounding box center [460, 430] width 822 height 454
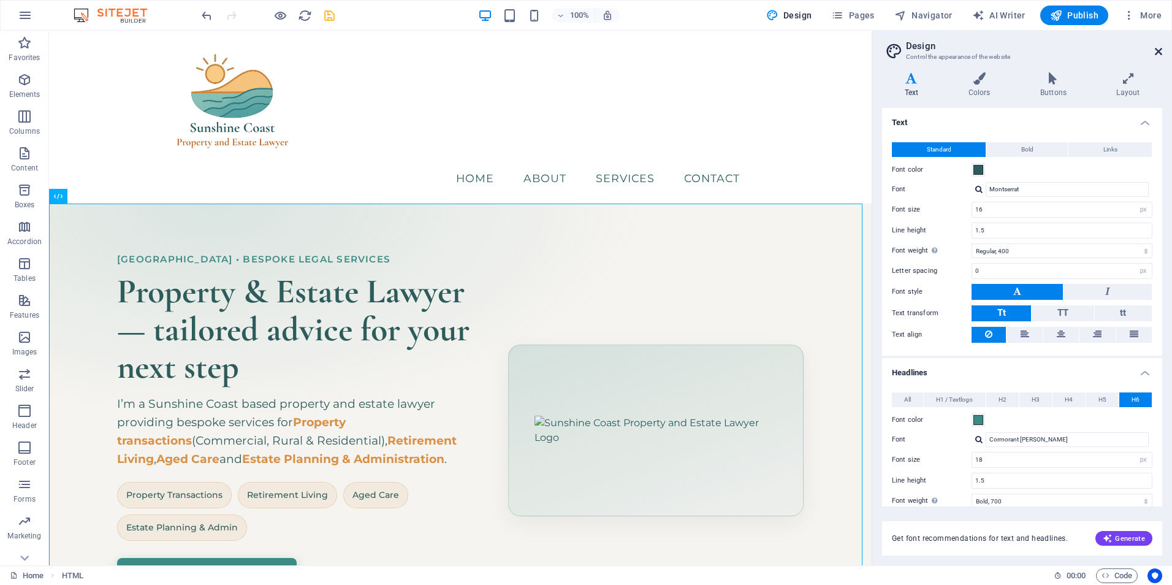
click at [1160, 52] on icon at bounding box center [1158, 52] width 7 height 10
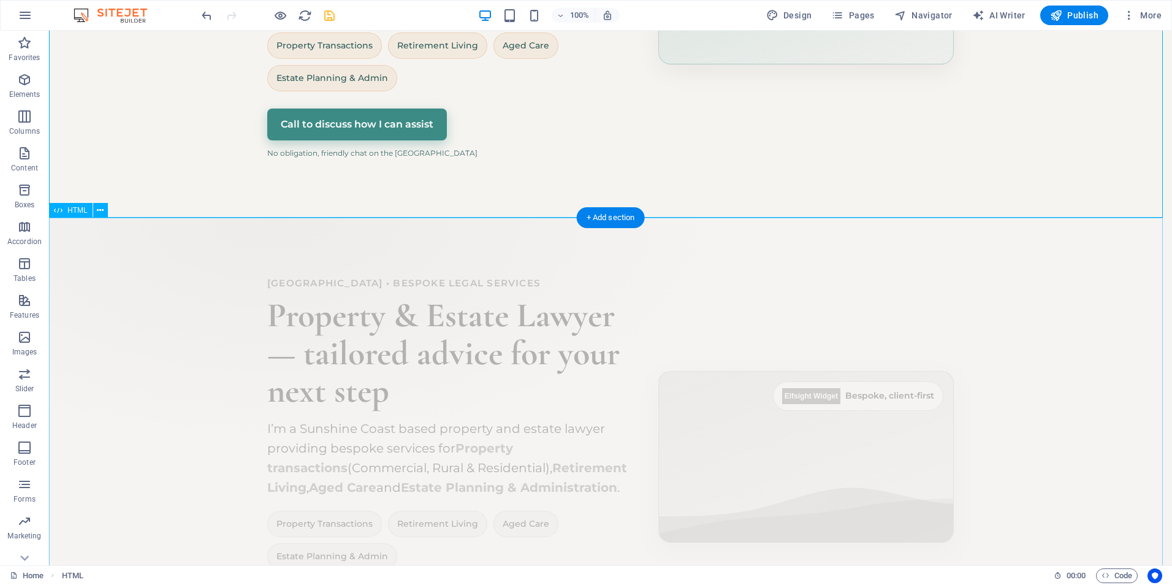
scroll to position [594, 0]
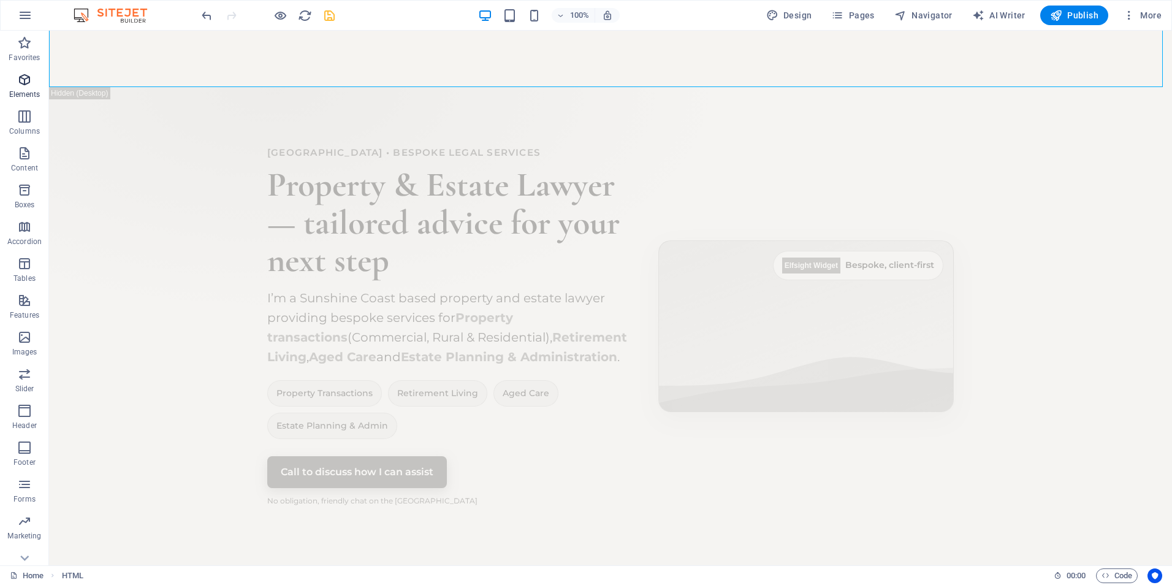
click at [25, 85] on icon "button" at bounding box center [24, 79] width 15 height 15
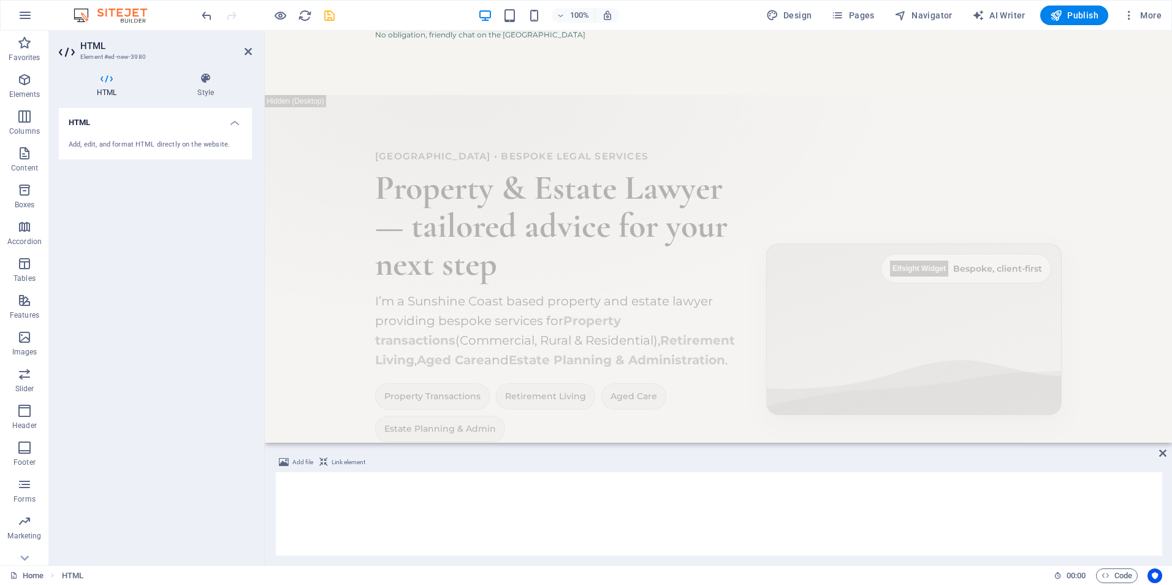
scroll to position [699, 0]
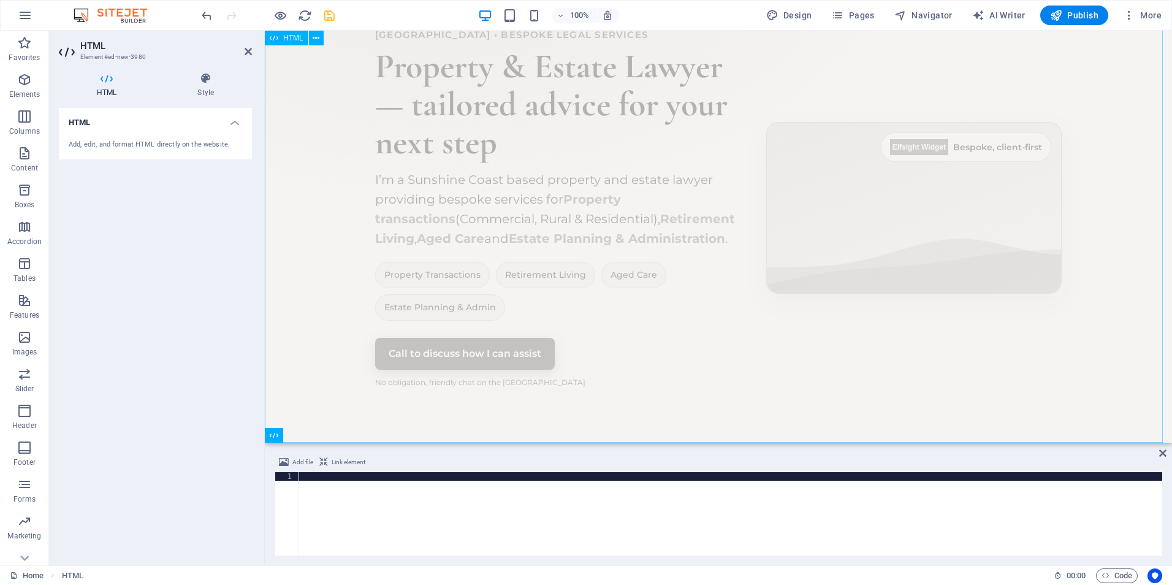
click at [297, 379] on div "Hero Banner – Sunshine Coast Property & Estate Lawyer [GEOGRAPHIC_DATA] • Bespo…" at bounding box center [718, 208] width 907 height 469
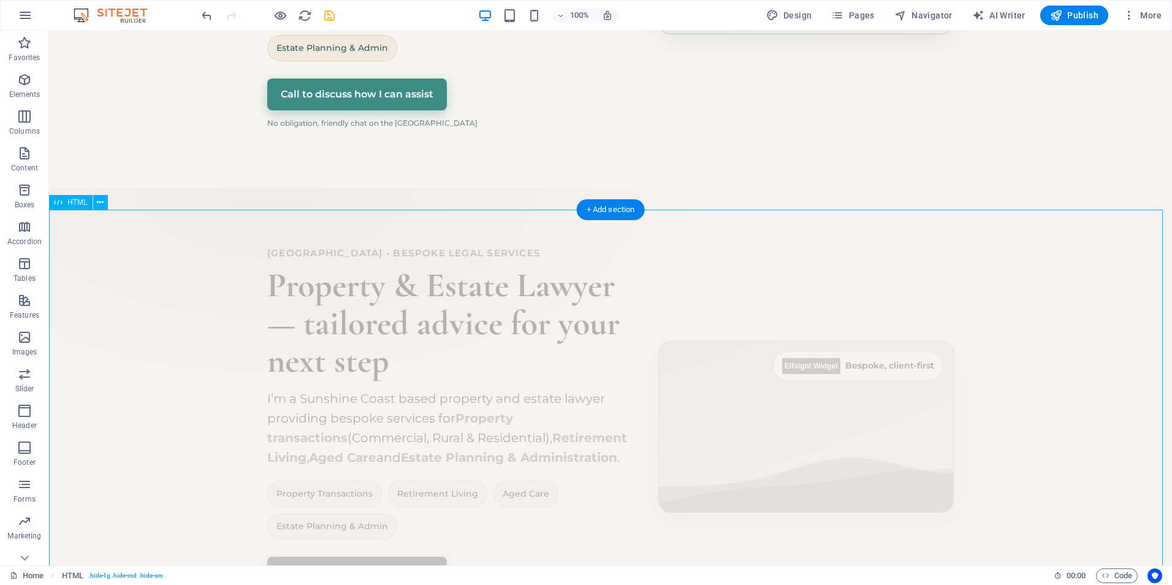
scroll to position [594, 0]
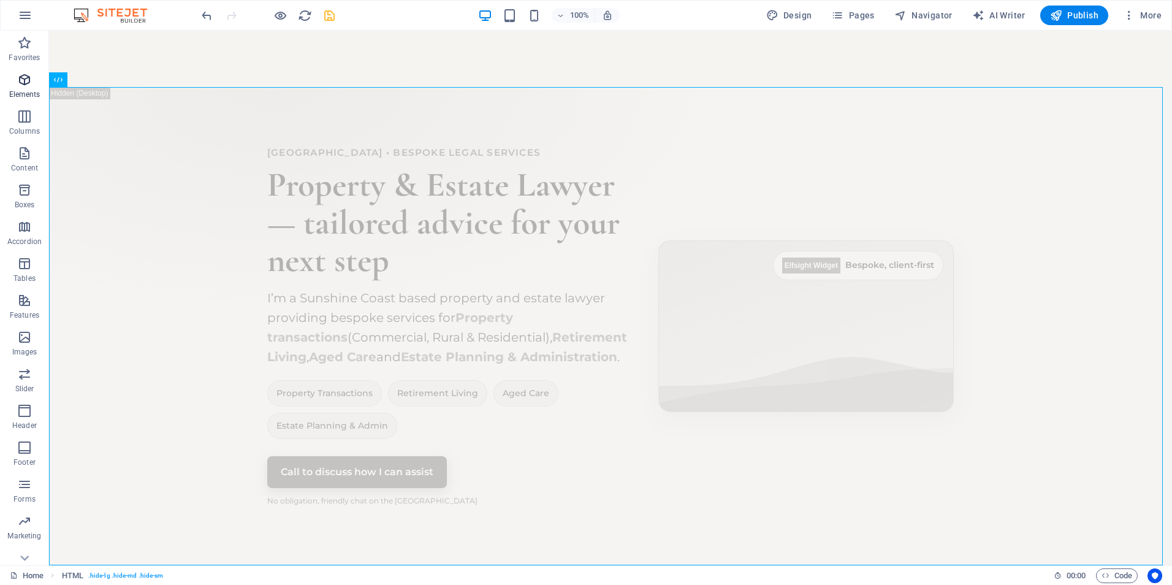
click at [22, 83] on icon "button" at bounding box center [24, 79] width 15 height 15
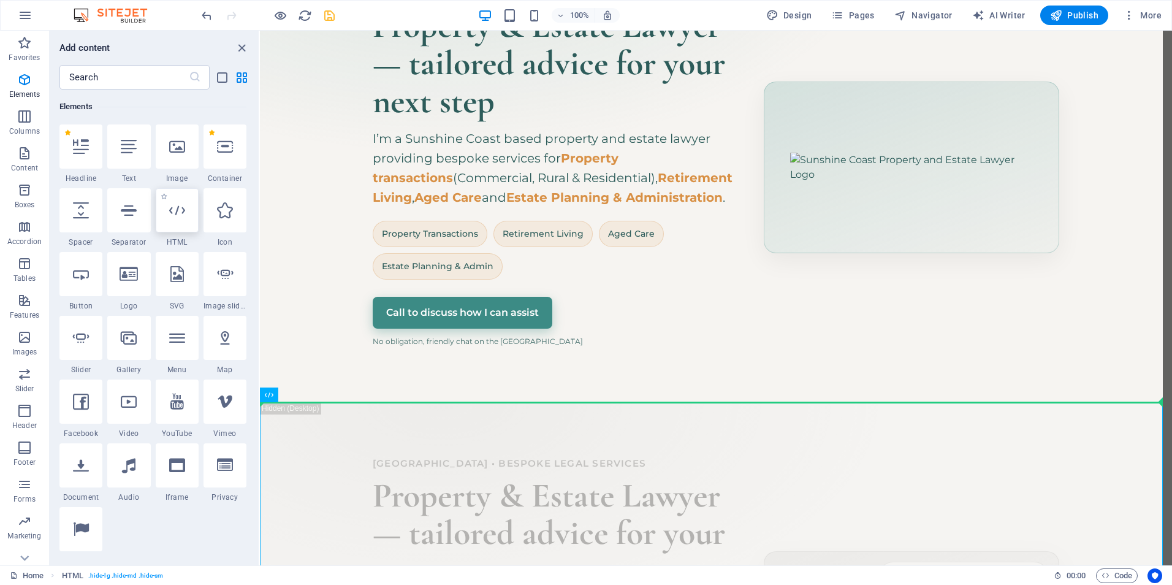
scroll to position [300, 0]
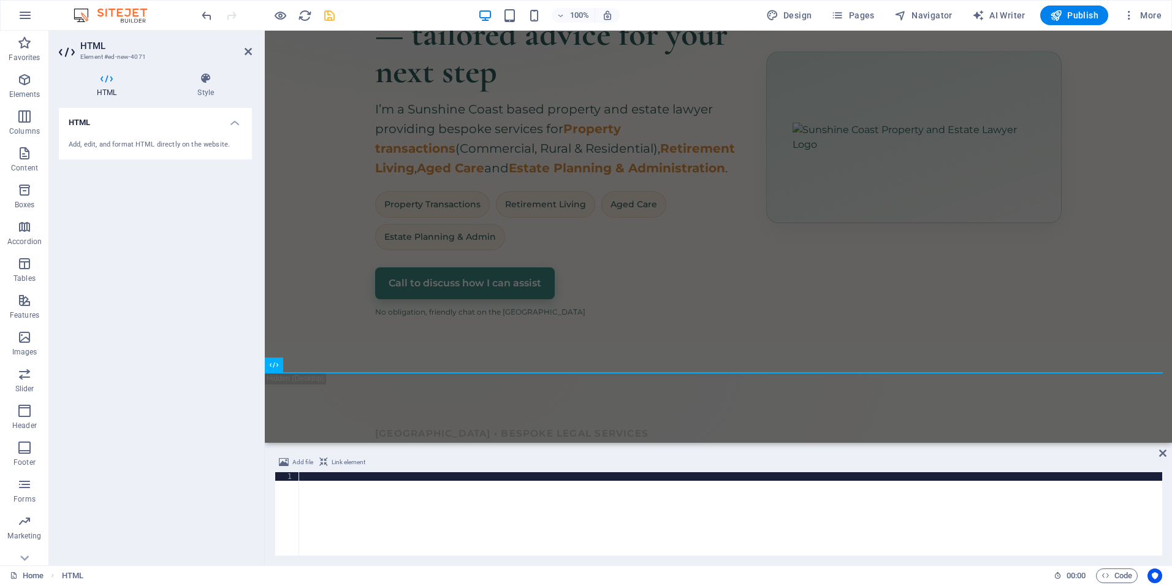
click at [539, 528] on div at bounding box center [730, 522] width 863 height 100
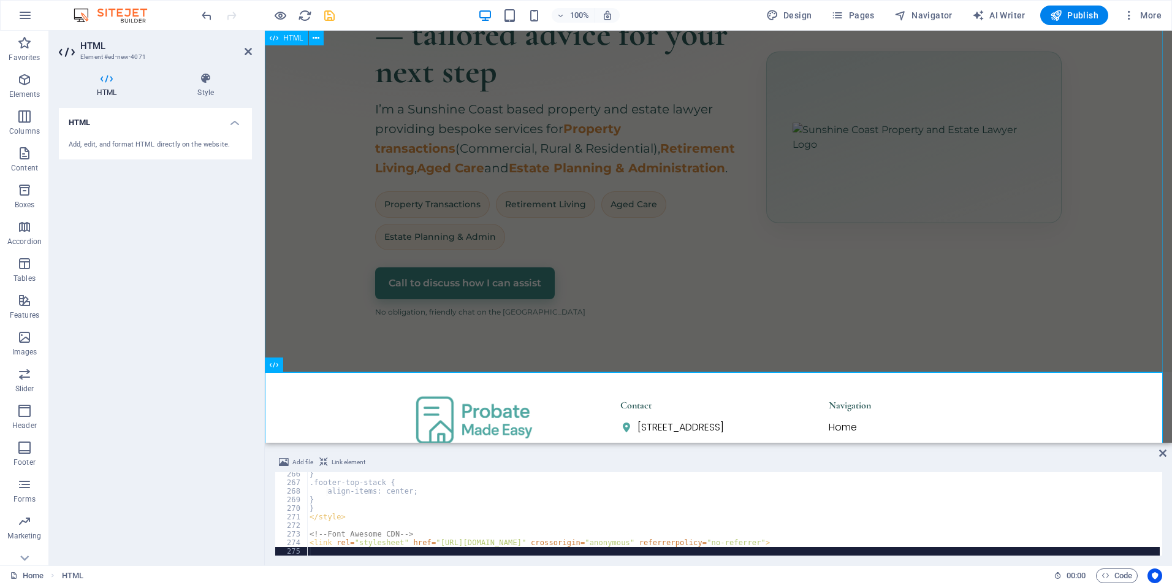
click at [724, 295] on div "Hero Banner – Sunshine Coast Property & Estate Lawyer [GEOGRAPHIC_DATA] • Bespo…" at bounding box center [718, 137] width 907 height 469
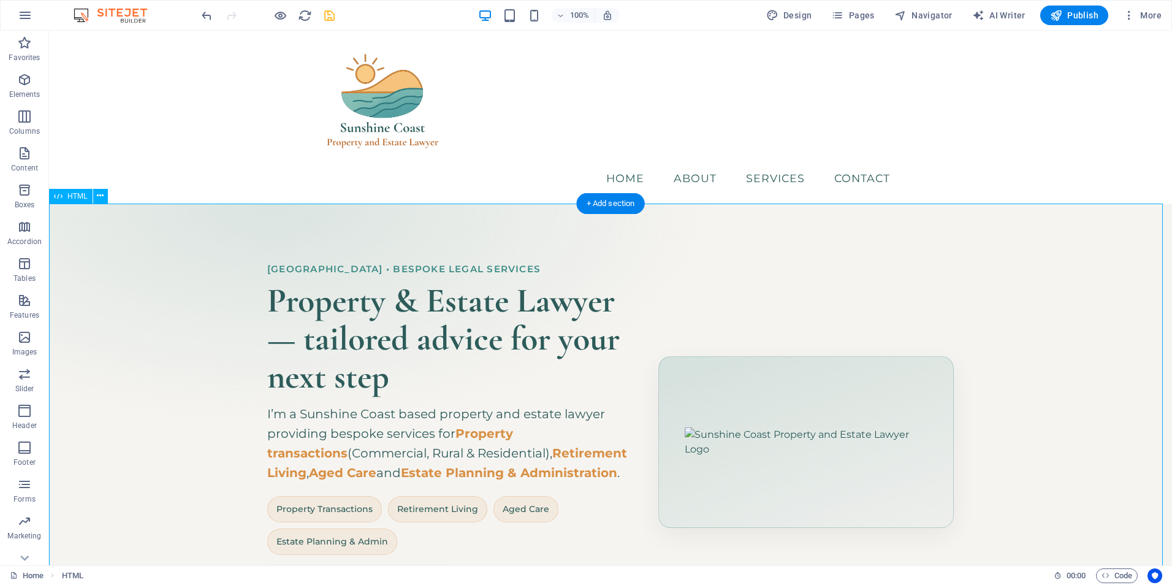
scroll to position [429, 0]
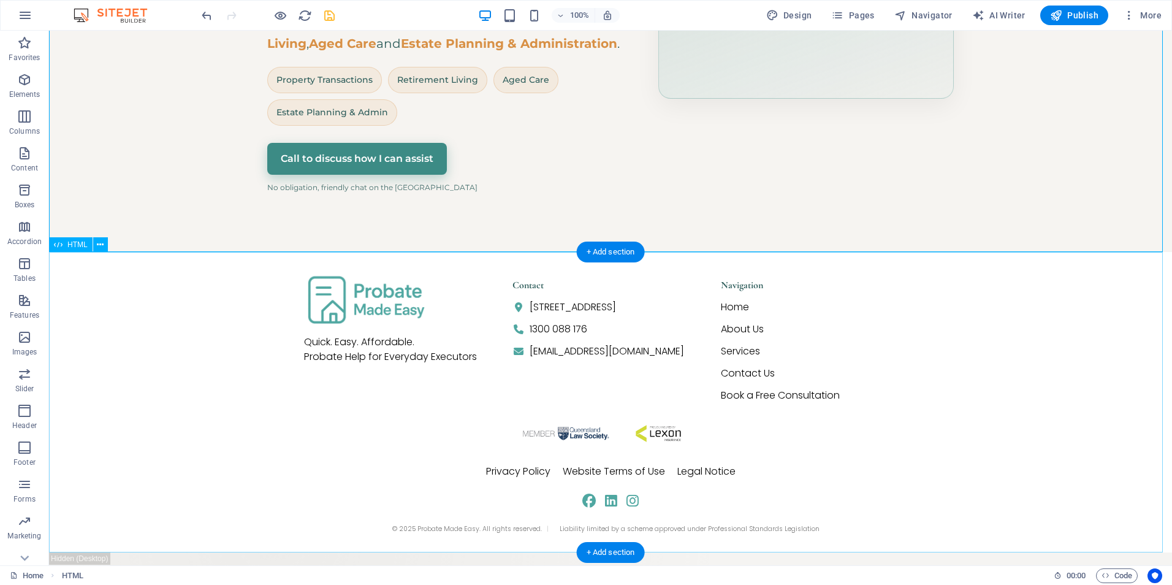
click at [357, 298] on div "Quick. Easy. Affordable. Probate Help for Everyday Executors Contact [STREET_AD…" at bounding box center [610, 402] width 1123 height 300
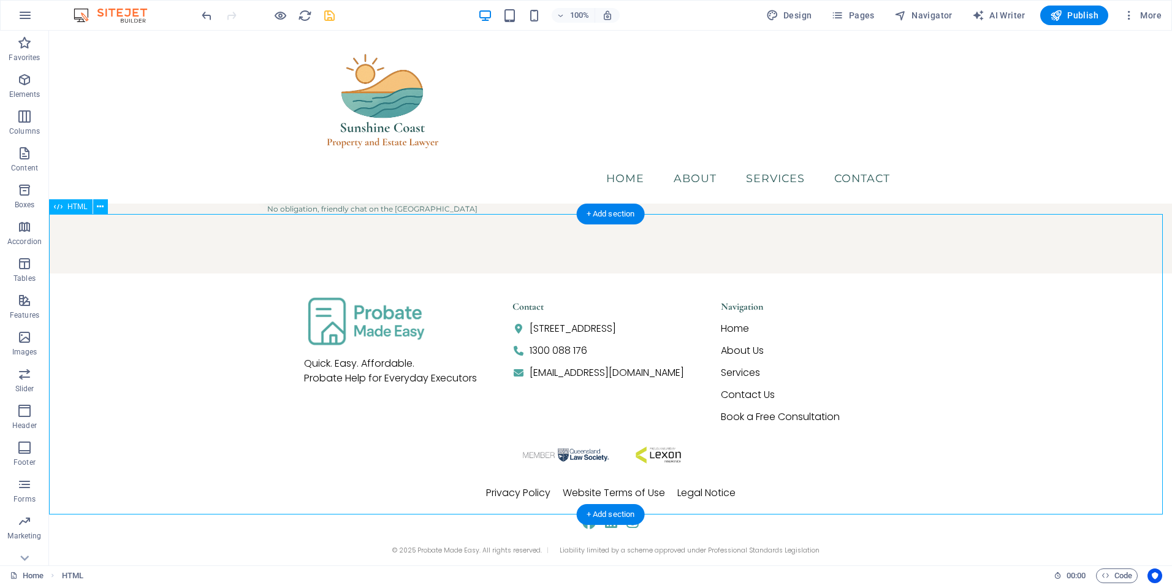
scroll to position [403, 0]
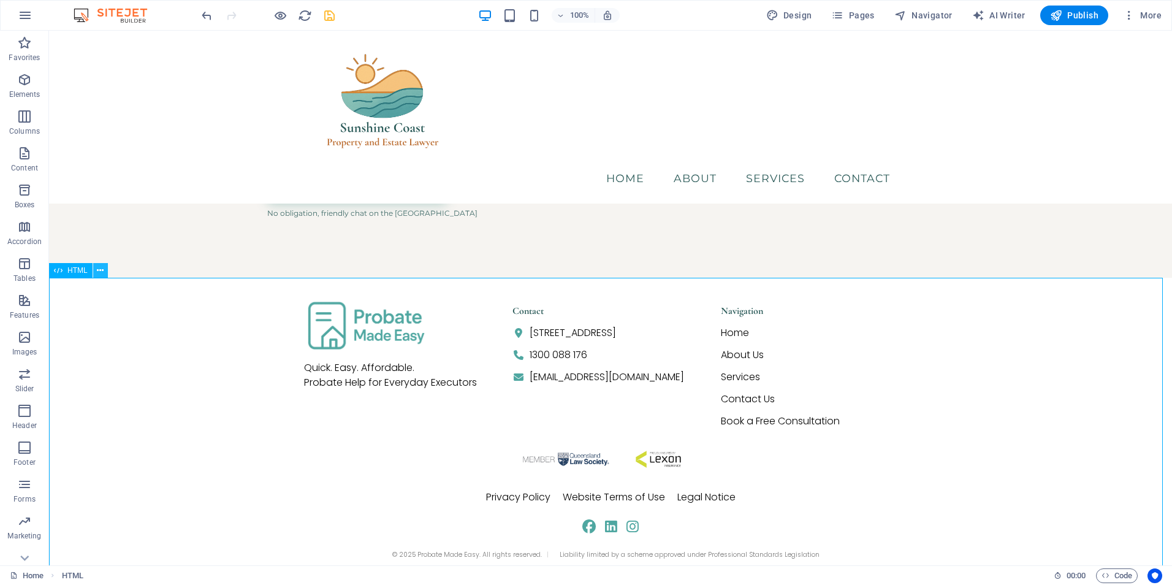
click at [97, 273] on icon at bounding box center [100, 270] width 7 height 13
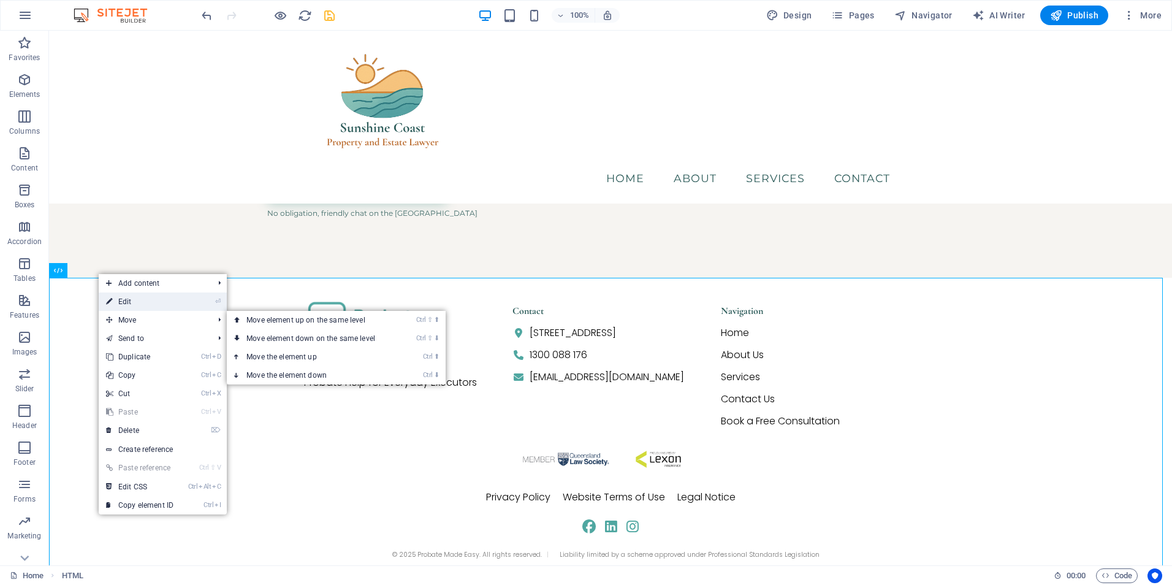
click at [132, 304] on link "⏎ Edit" at bounding box center [140, 301] width 82 height 18
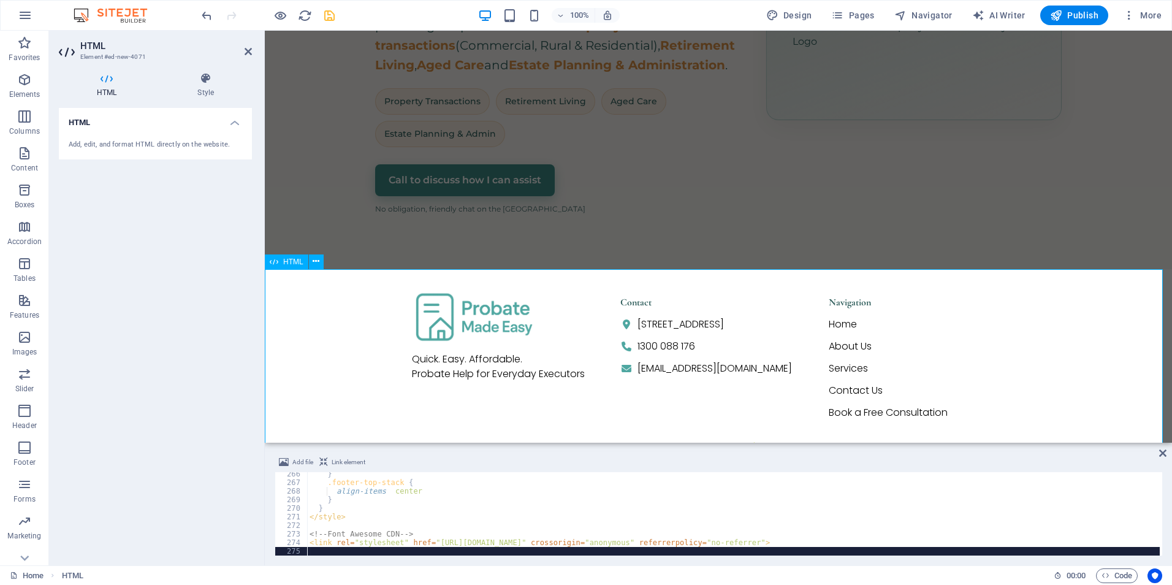
click at [489, 409] on div "Quick. Easy. Affordable. Probate Help for Everyday Executors Contact [STREET_AD…" at bounding box center [718, 419] width 907 height 300
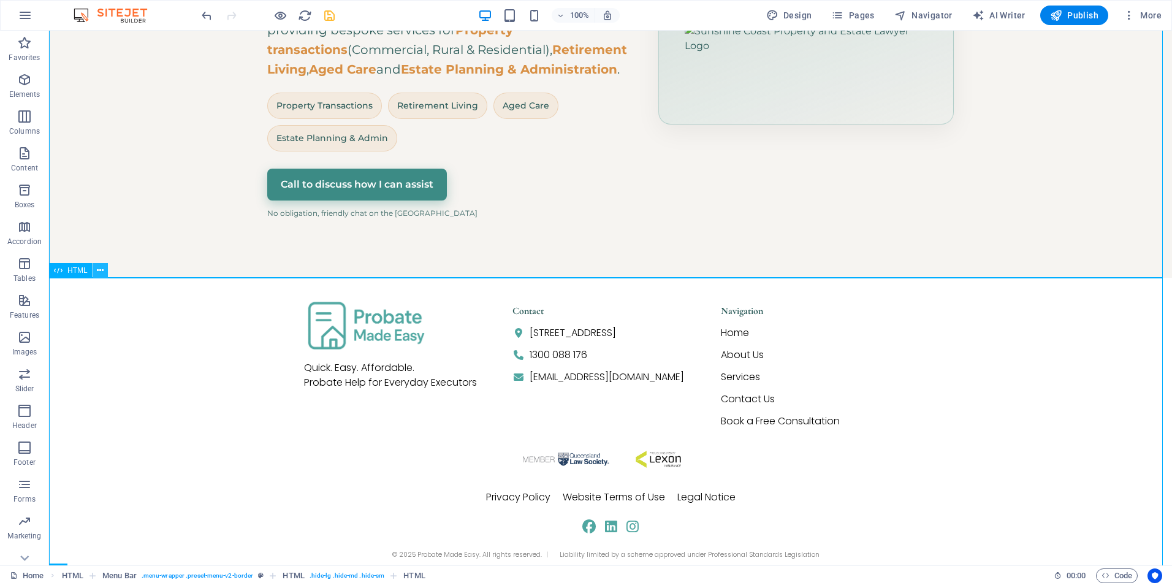
click at [104, 271] on button at bounding box center [100, 270] width 15 height 15
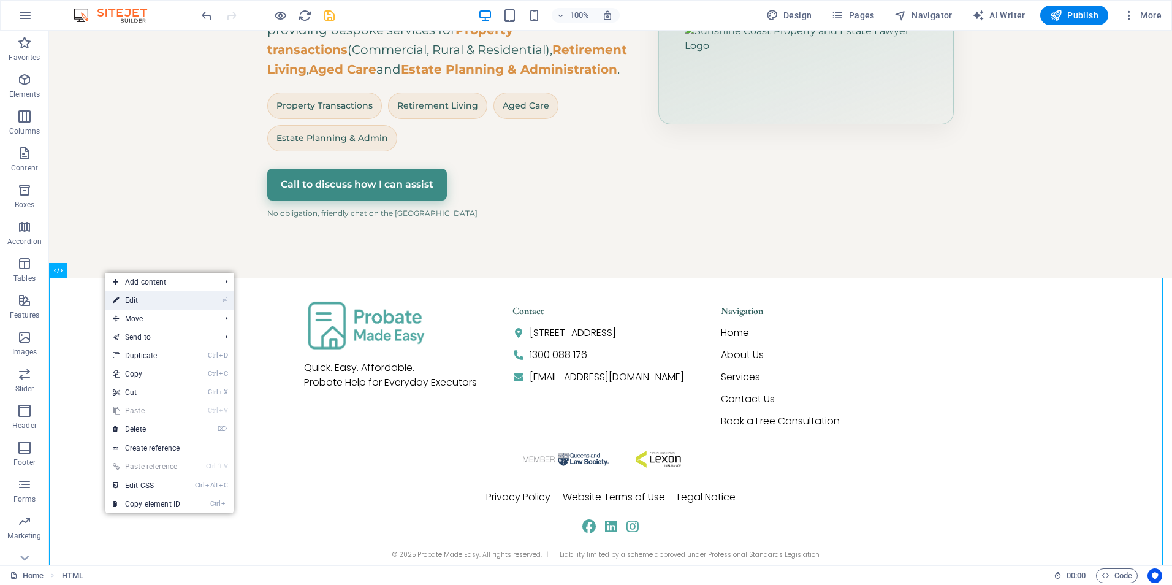
click at [119, 301] on icon at bounding box center [116, 300] width 6 height 18
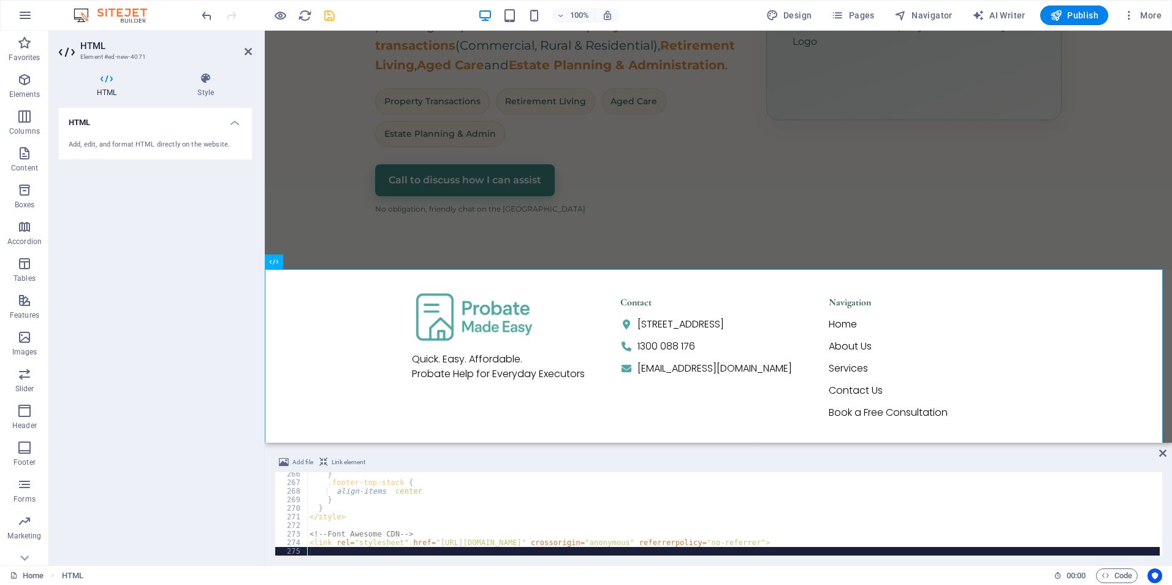
click at [577, 503] on div "} .footer-top-stack { align-items : center ; } } </ style > <!-- Font Awesome C…" at bounding box center [733, 519] width 852 height 100
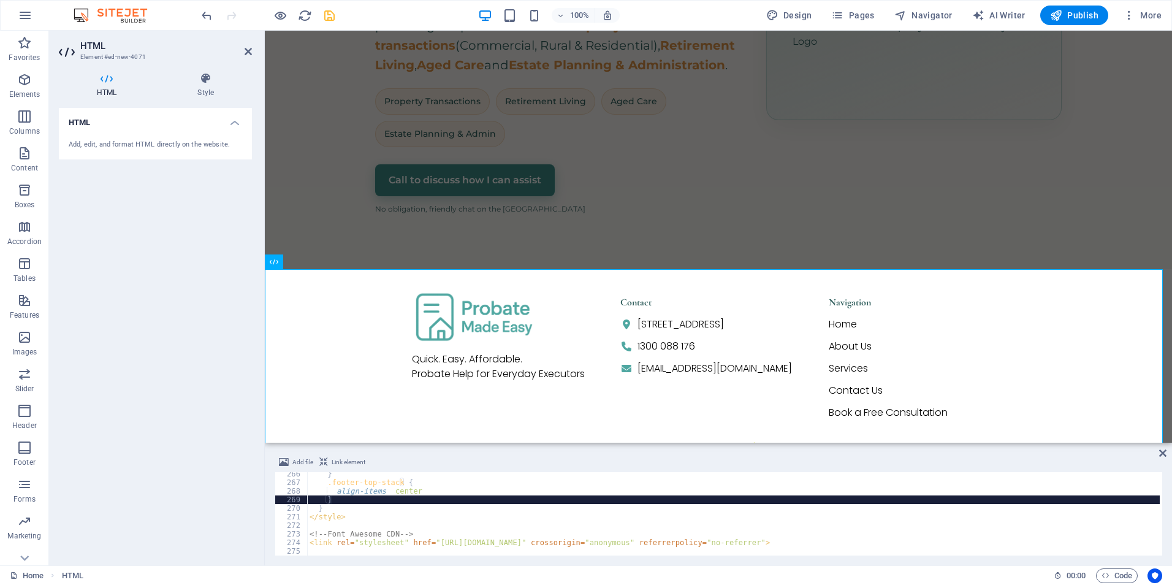
type textarea "<link rel="stylesheet" href="[URL][DOMAIN_NAME]" crossorigin="anonymous" referr…"
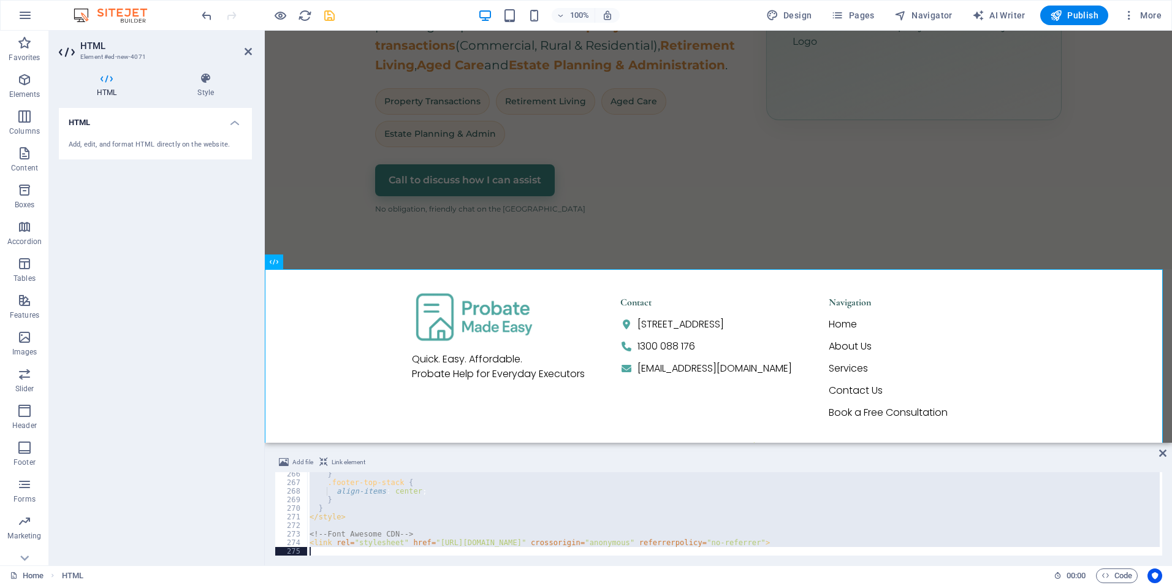
scroll to position [1924, 0]
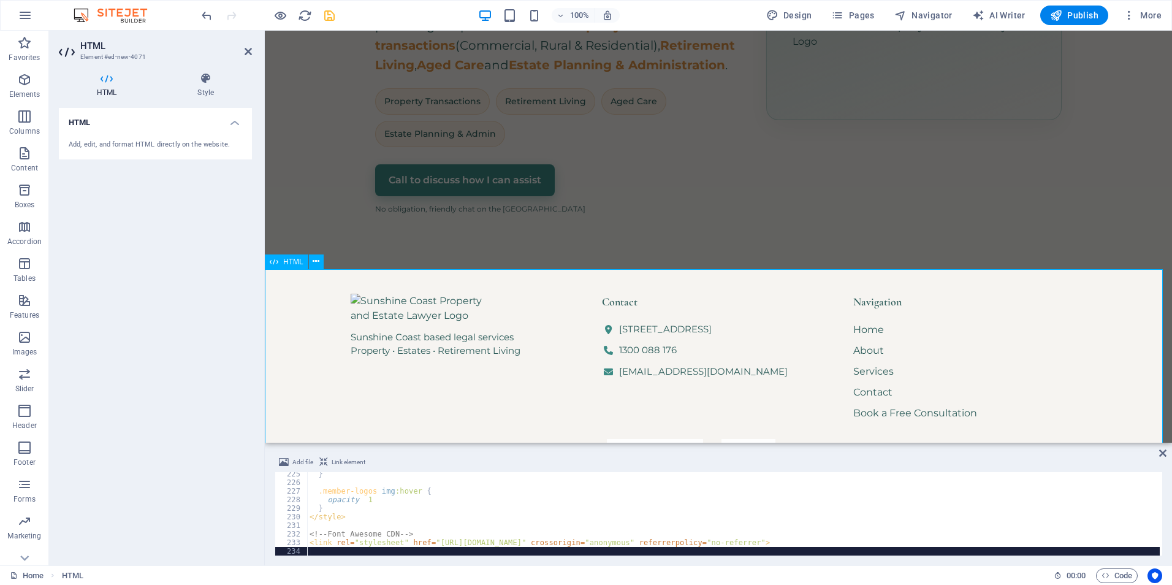
click at [525, 383] on div "Sunshine Coast based legal services Property • Estates • Retirement Living Cont…" at bounding box center [718, 423] width 907 height 308
click at [615, 199] on div "Hero Banner – Sunshine Coast Property & Estate Lawyer [GEOGRAPHIC_DATA] • Bespo…" at bounding box center [718, 34] width 907 height 469
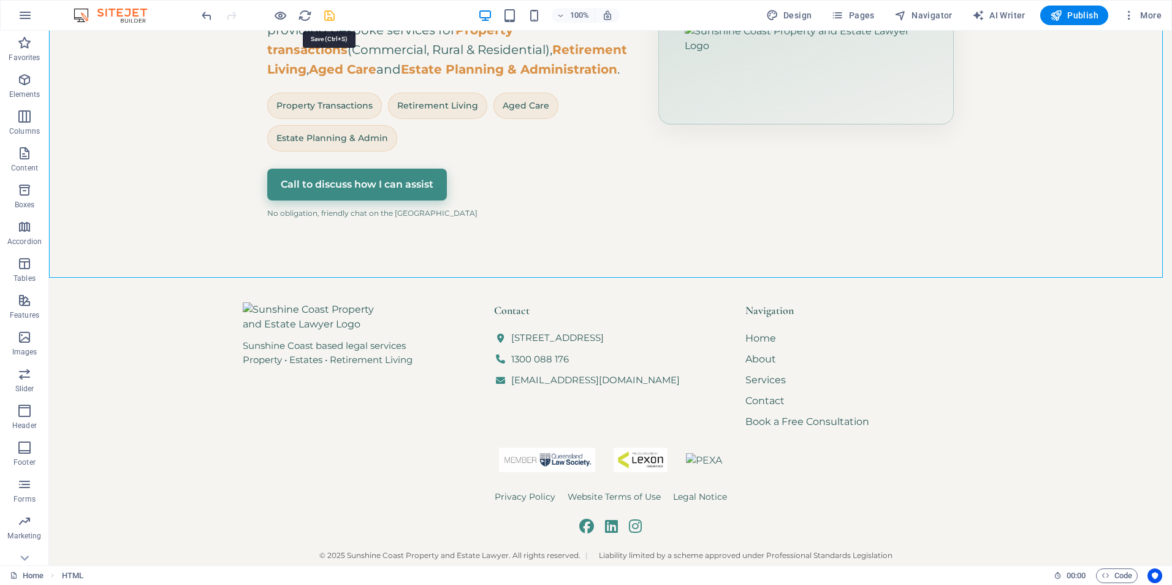
click at [331, 15] on icon "save" at bounding box center [329, 16] width 14 height 14
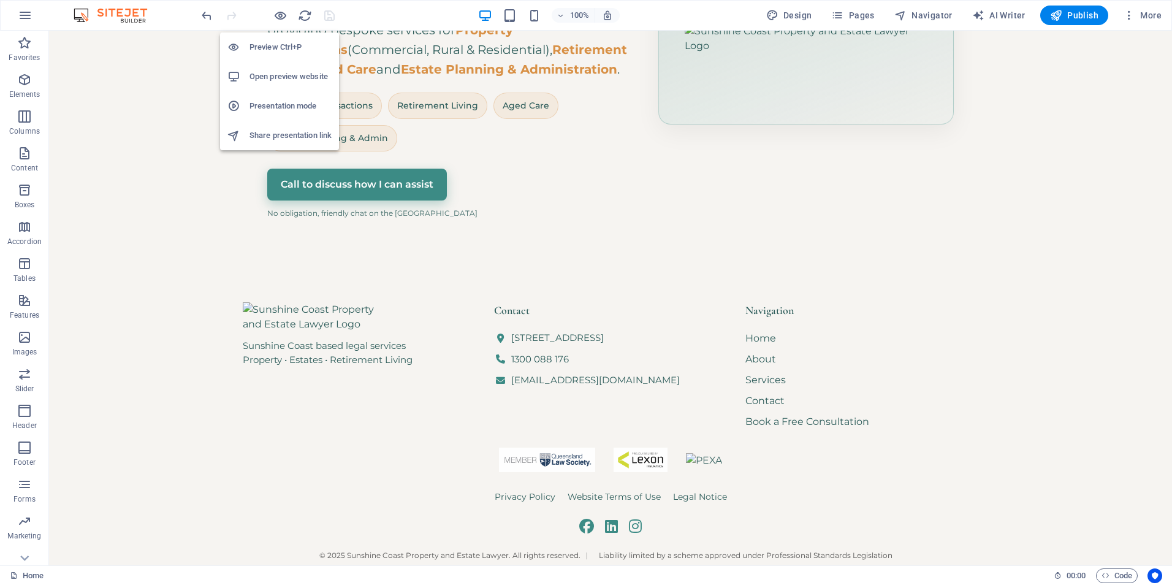
click at [282, 75] on h6 "Open preview website" at bounding box center [290, 76] width 82 height 15
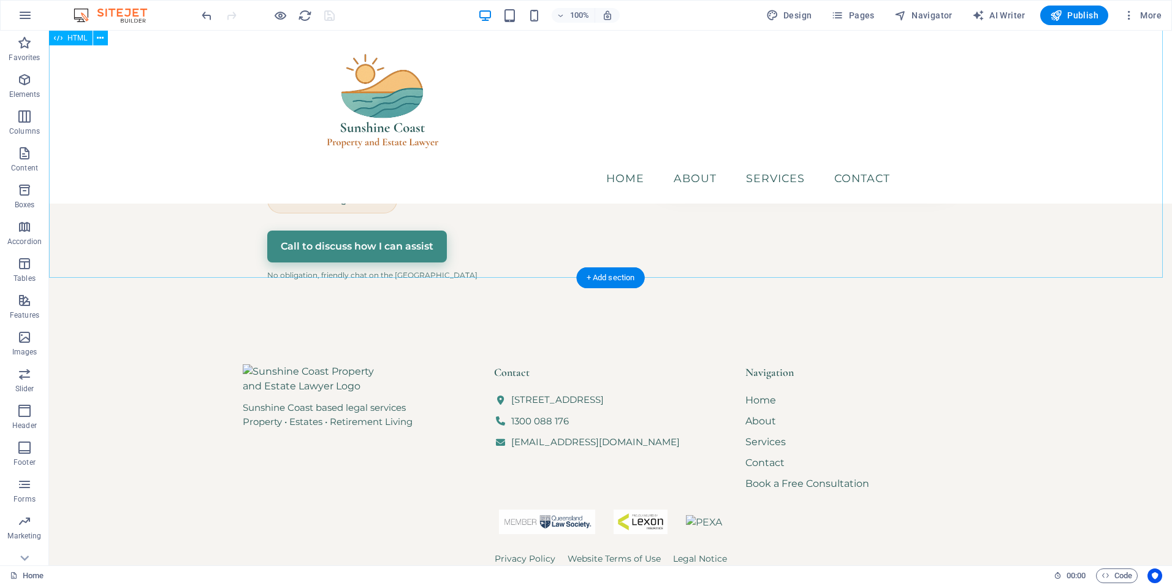
scroll to position [0, 0]
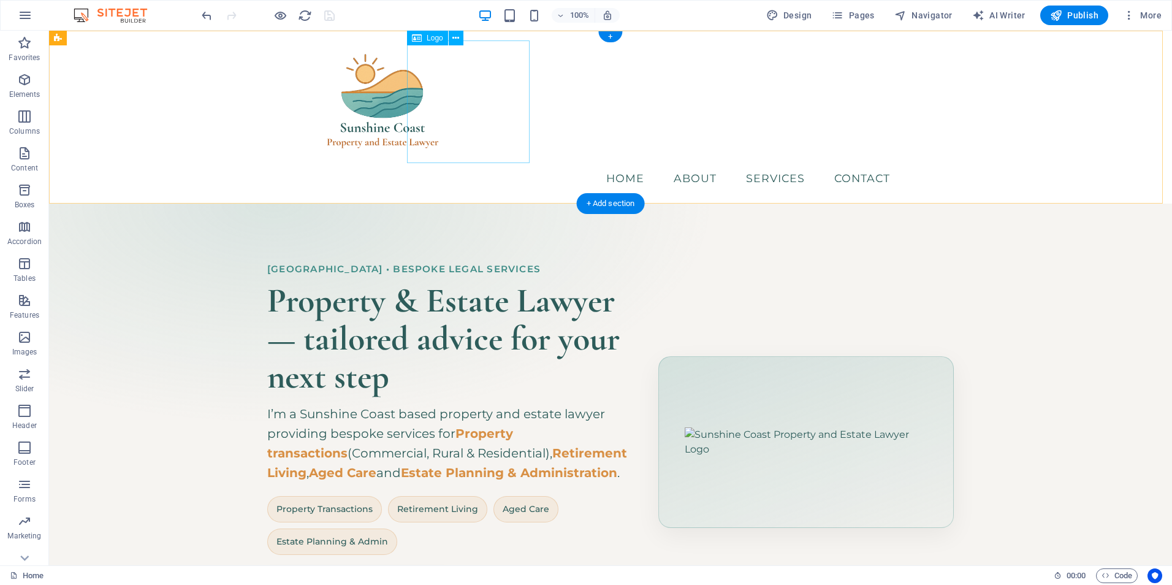
click at [445, 110] on div at bounding box center [610, 101] width 578 height 123
click at [327, 89] on div "Menu Home About Services Contact" at bounding box center [610, 117] width 1123 height 173
click at [218, 415] on button at bounding box center [398, 432] width 360 height 34
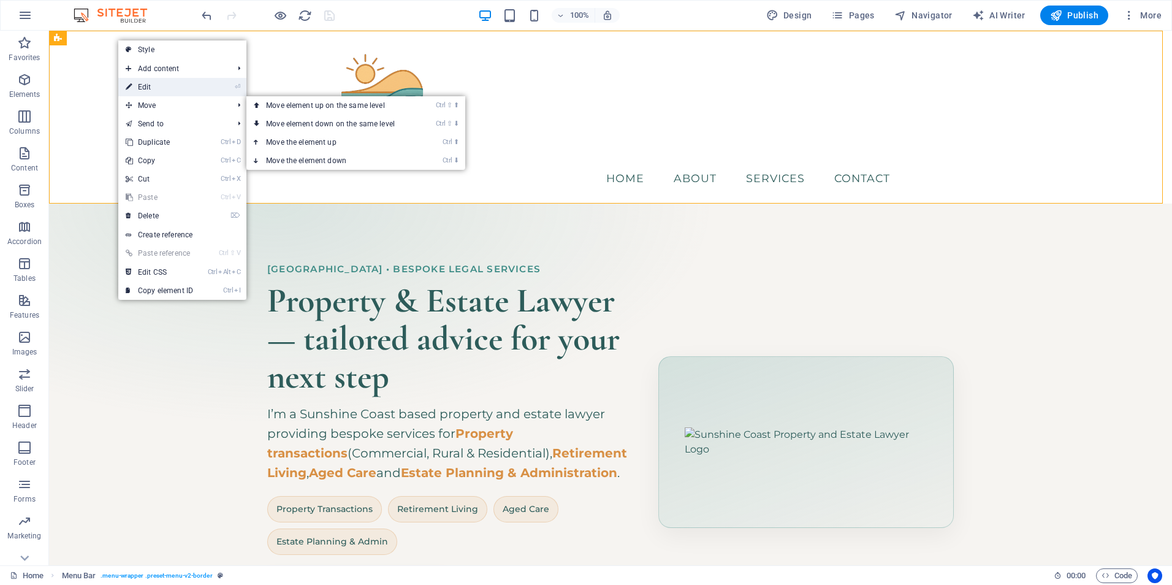
click at [147, 84] on link "⏎ Edit" at bounding box center [159, 87] width 82 height 18
select select "rem"
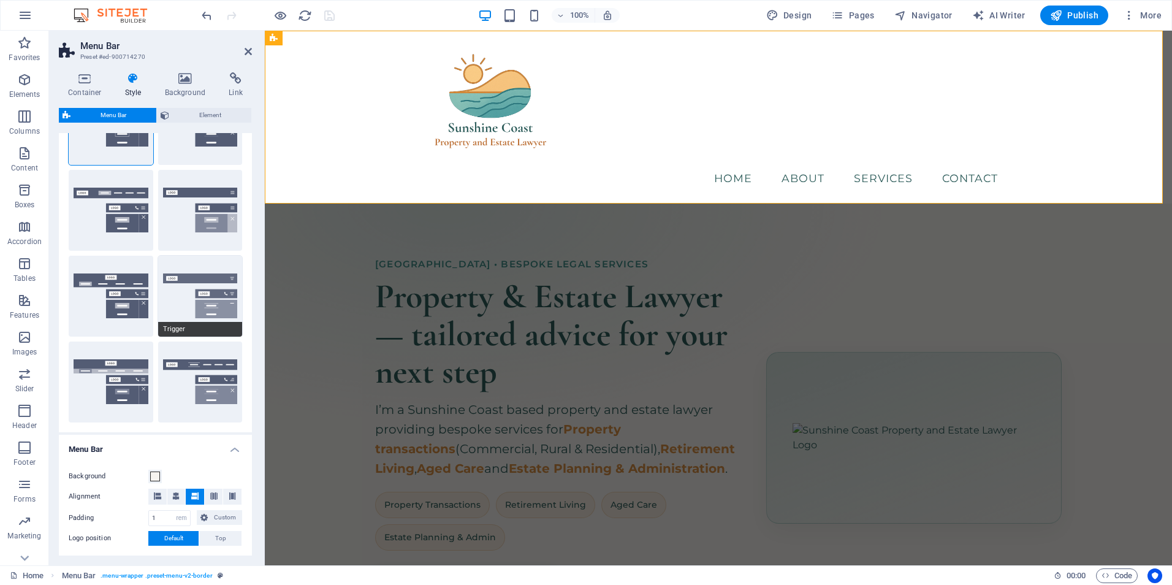
scroll to position [292, 0]
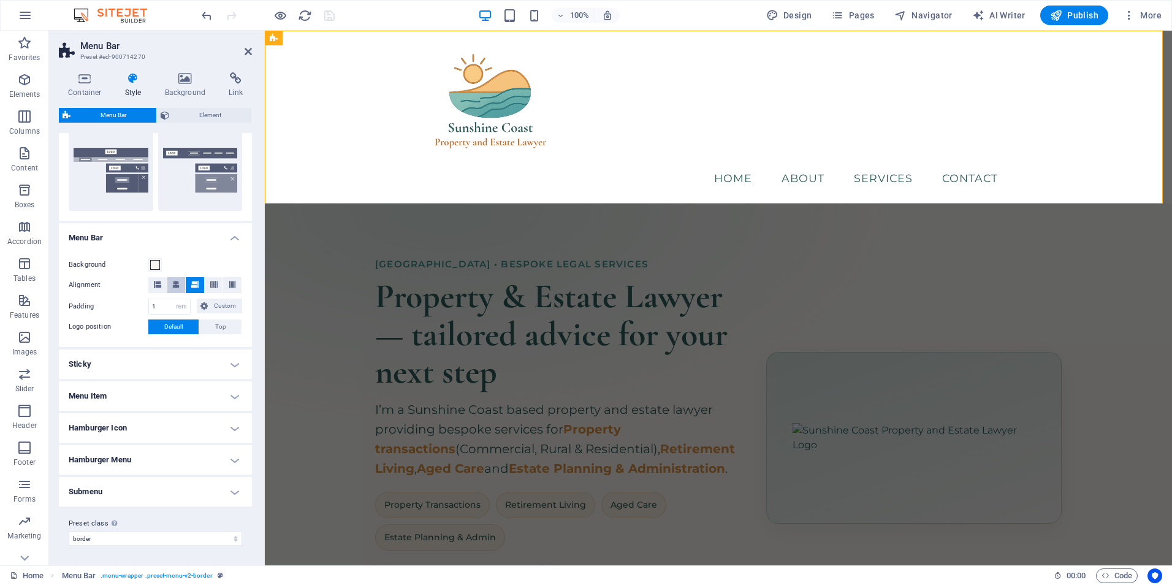
click at [176, 283] on icon at bounding box center [175, 284] width 7 height 7
click at [169, 365] on h4 "Sticky" at bounding box center [155, 363] width 193 height 29
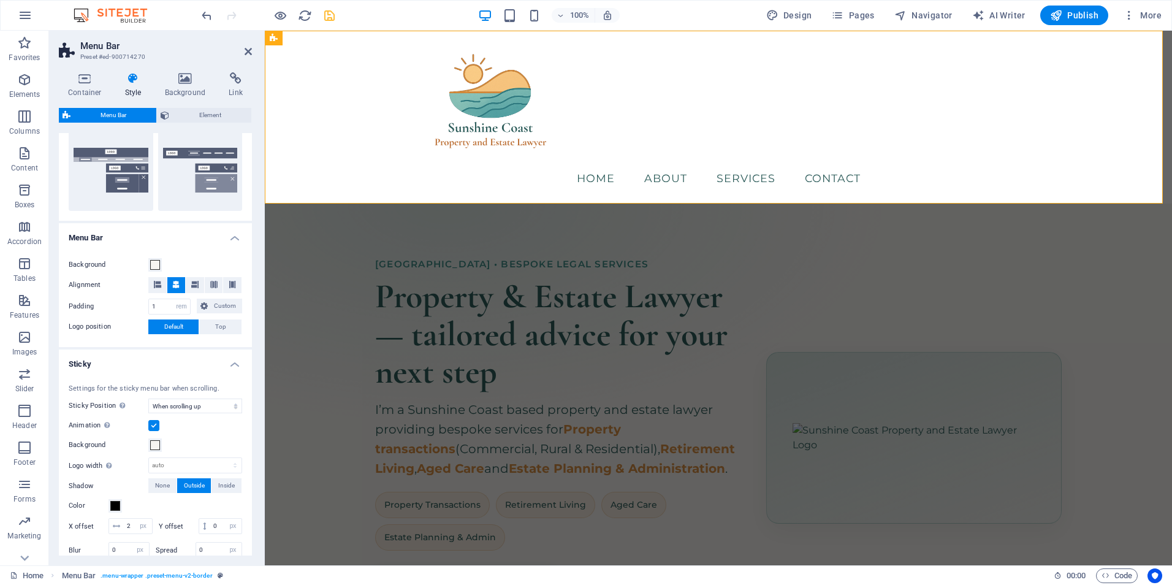
click at [169, 364] on h4 "Sticky" at bounding box center [155, 360] width 193 height 22
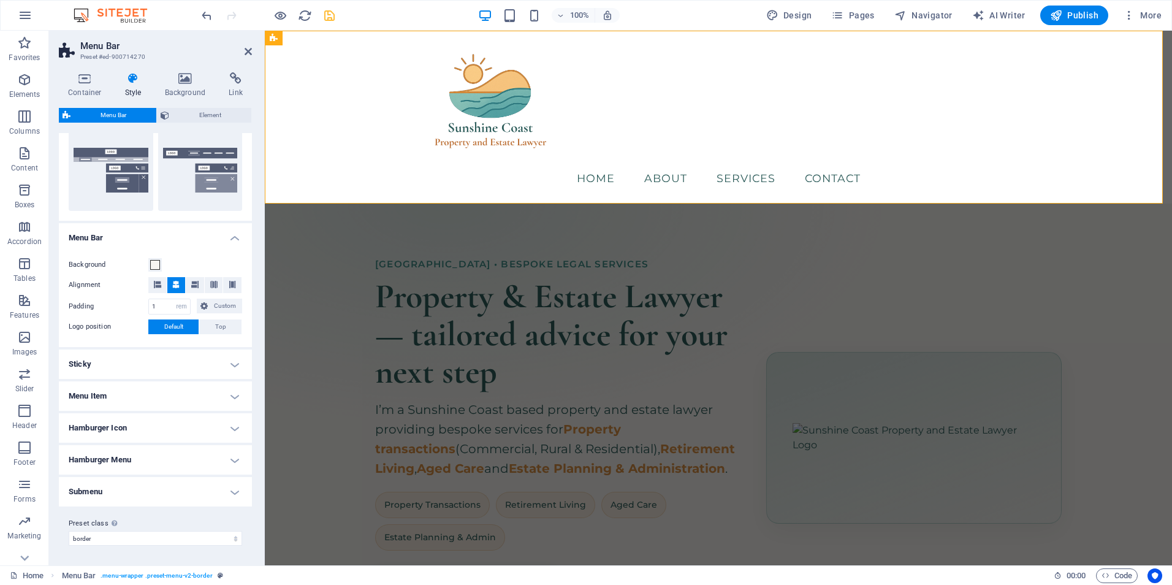
click at [169, 364] on h4 "Sticky" at bounding box center [155, 363] width 193 height 29
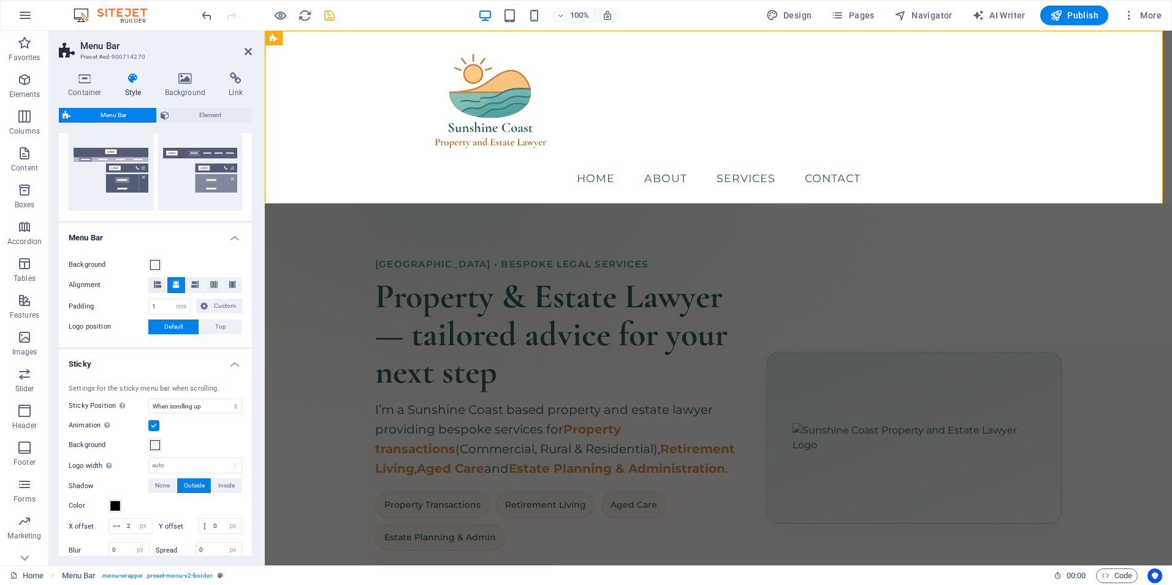
click at [169, 364] on h4 "Sticky" at bounding box center [155, 360] width 193 height 22
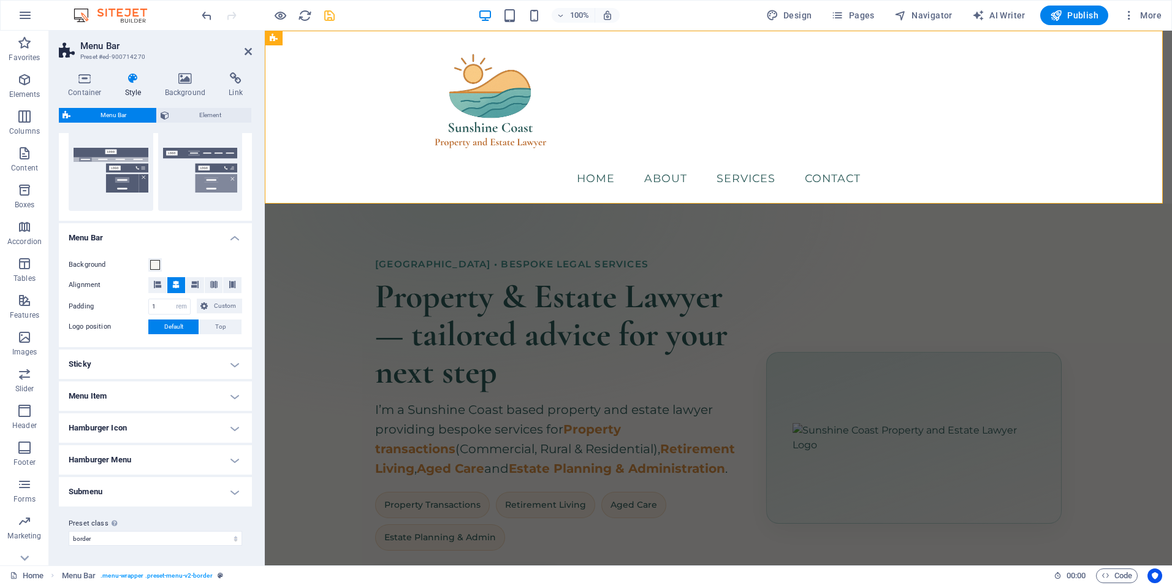
click at [168, 399] on h4 "Menu Item" at bounding box center [155, 395] width 193 height 29
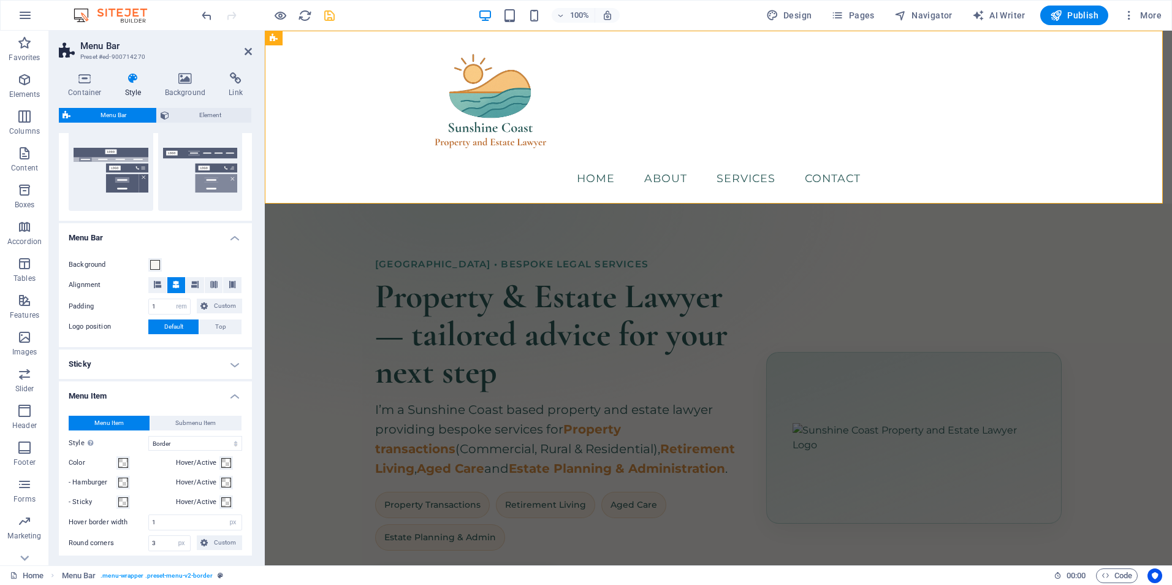
click at [168, 398] on h4 "Menu Item" at bounding box center [155, 392] width 193 height 22
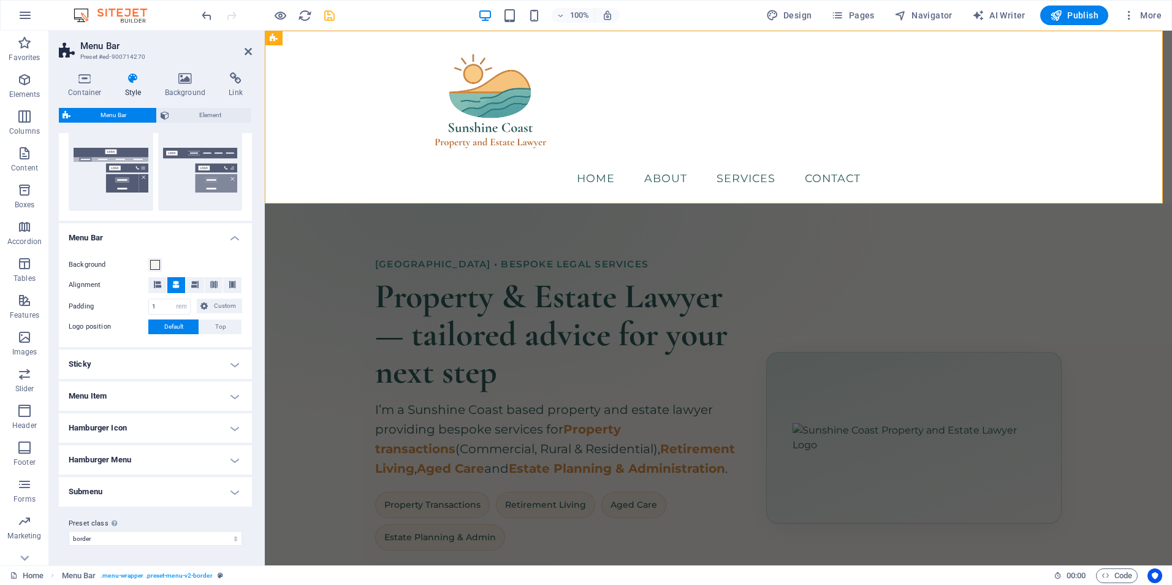
click at [169, 430] on h4 "Hamburger Icon" at bounding box center [155, 427] width 193 height 29
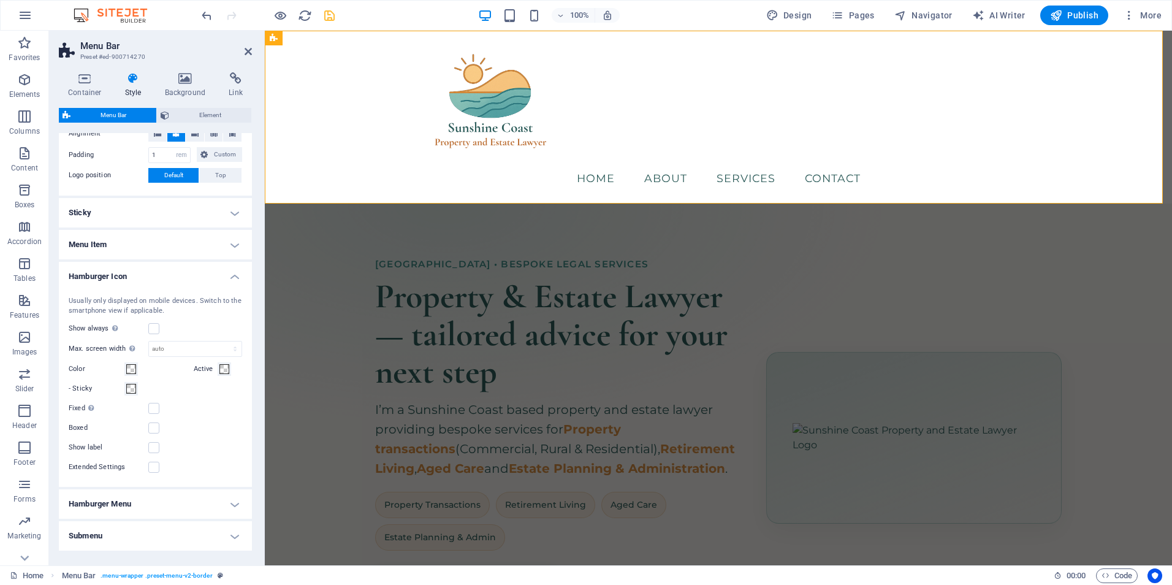
scroll to position [476, 0]
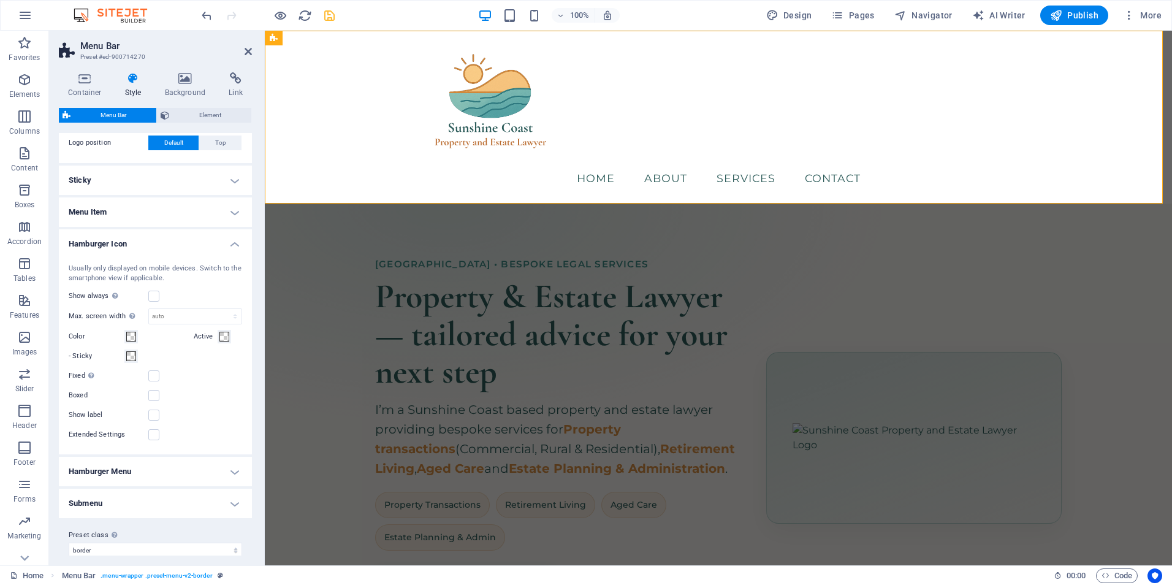
click at [147, 237] on h4 "Hamburger Icon" at bounding box center [155, 240] width 193 height 22
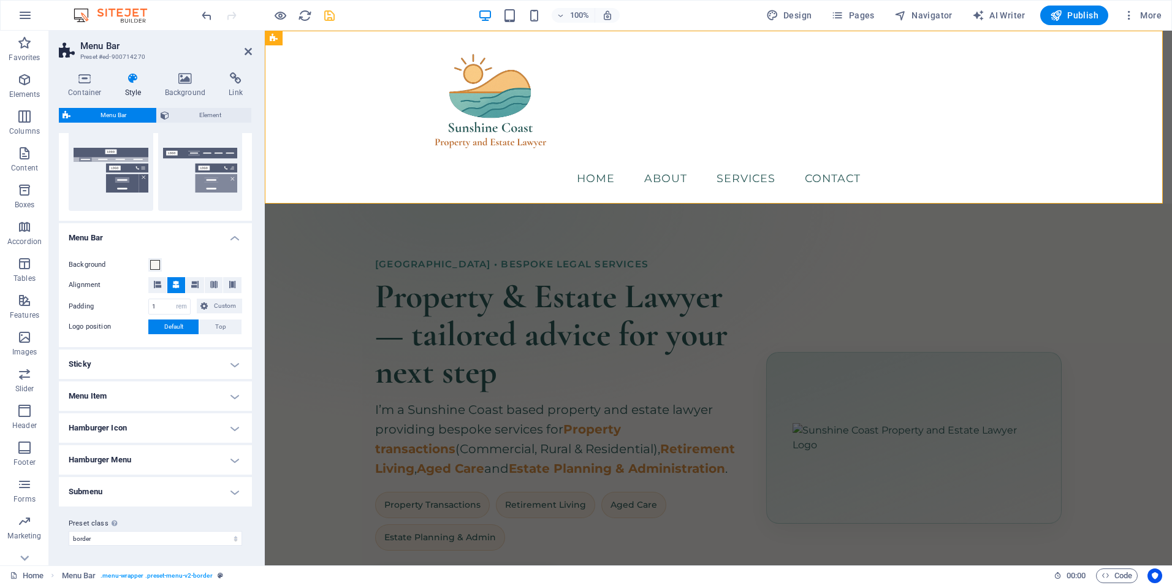
click at [148, 460] on h4 "Hamburger Menu" at bounding box center [155, 459] width 193 height 29
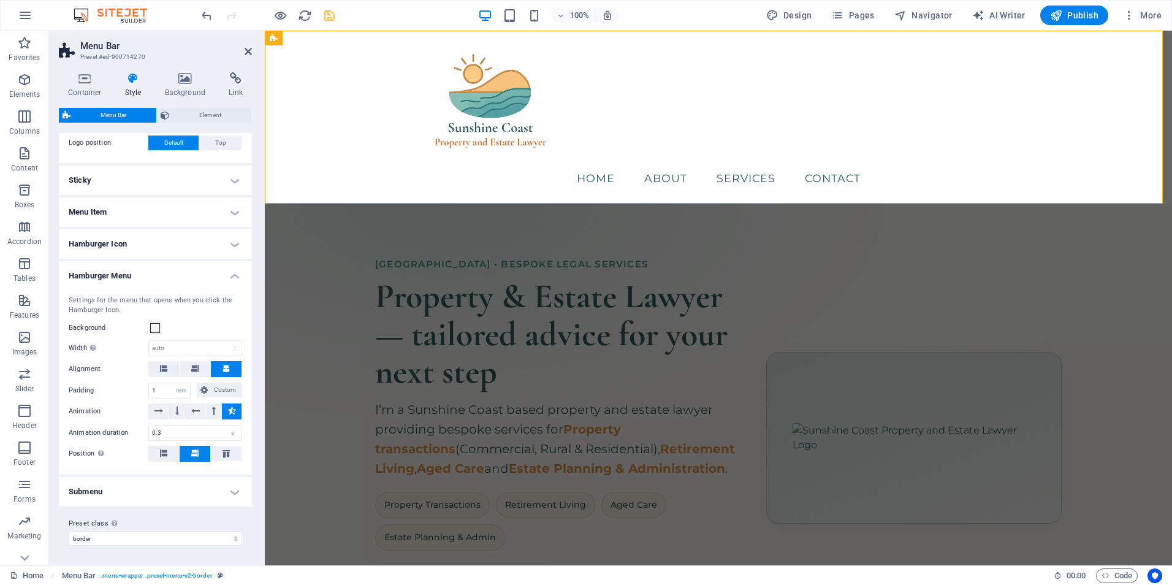
click at [131, 276] on h4 "Hamburger Menu" at bounding box center [155, 272] width 193 height 22
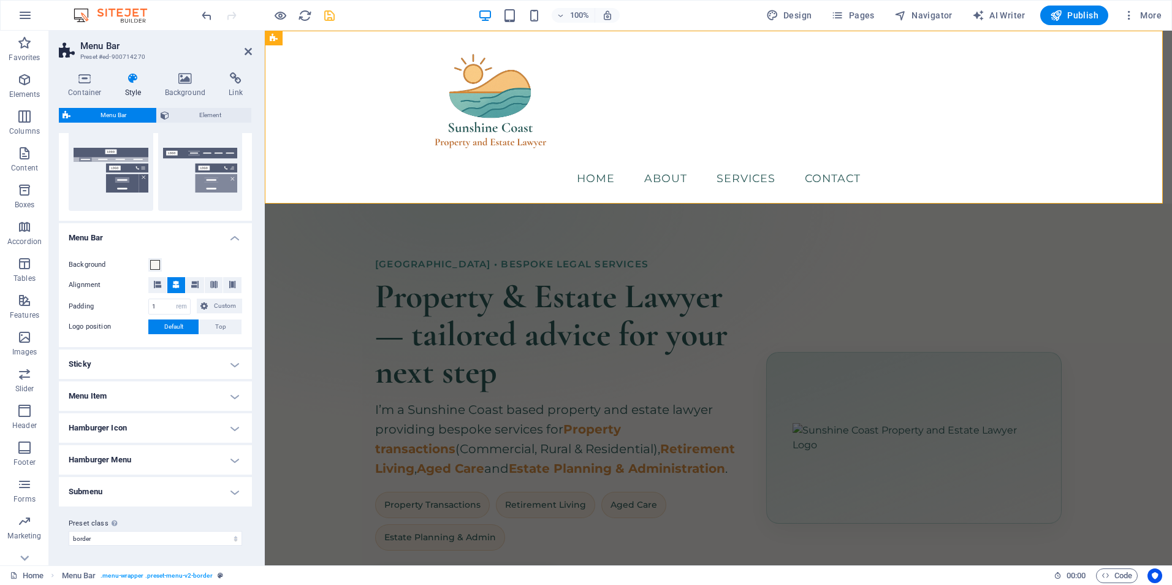
click at [142, 488] on h4 "Submenu" at bounding box center [155, 491] width 193 height 29
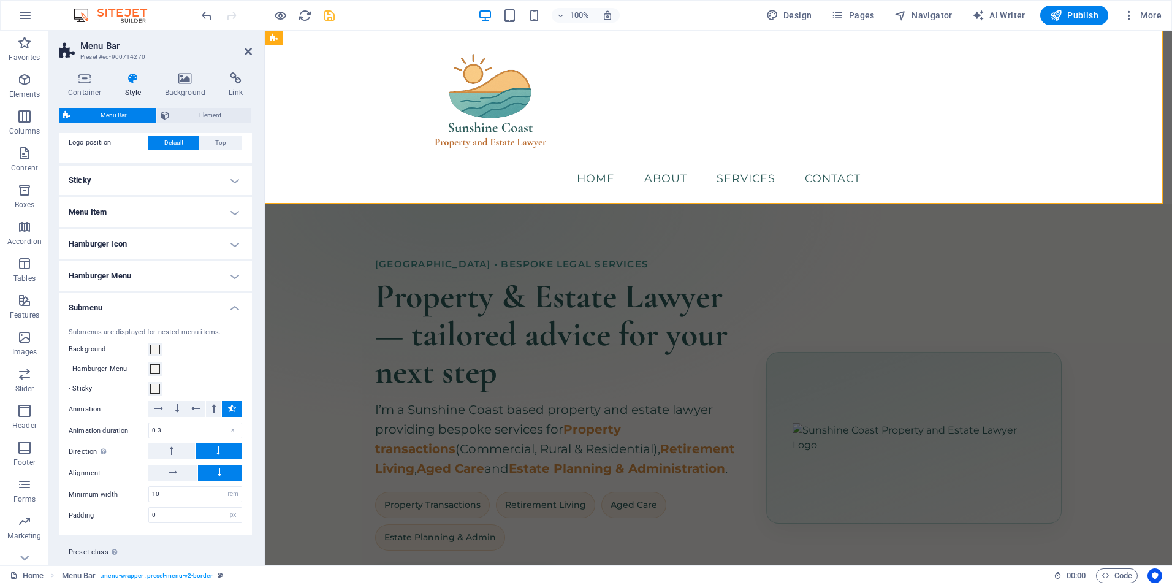
drag, startPoint x: 121, startPoint y: 298, endPoint x: 123, endPoint y: 281, distance: 17.3
click at [121, 297] on h4 "Submenu" at bounding box center [155, 304] width 193 height 22
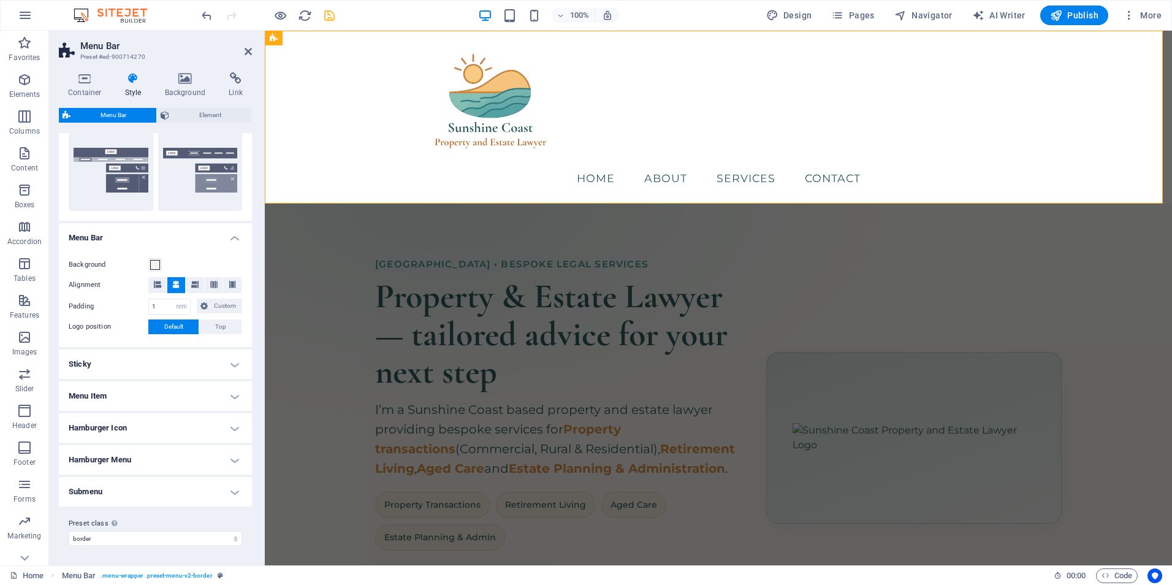
click at [129, 466] on h4 "Hamburger Menu" at bounding box center [155, 459] width 193 height 29
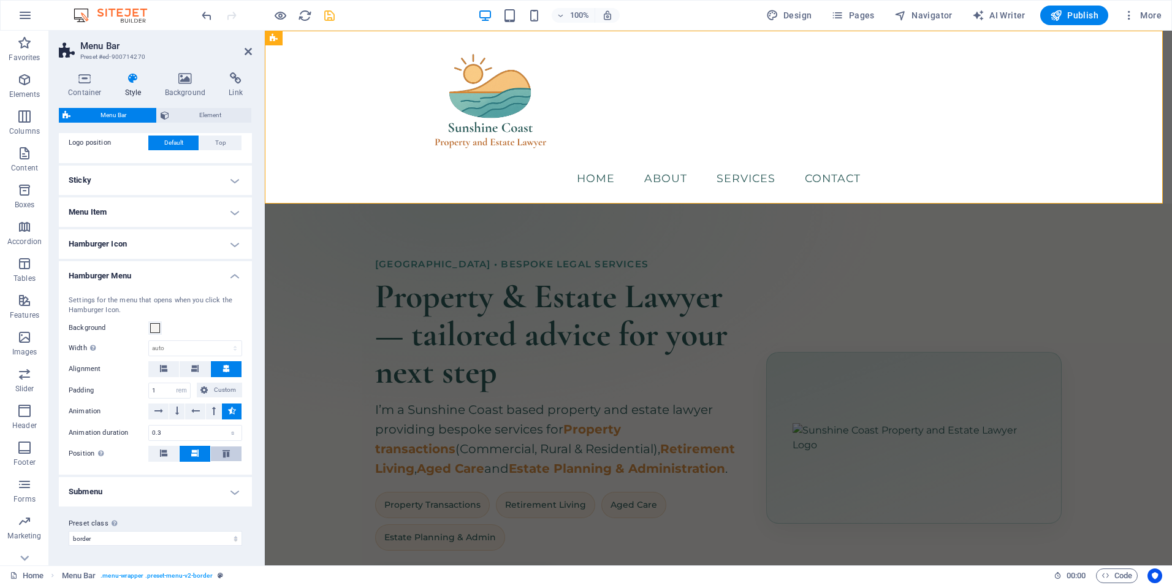
click at [219, 452] on icon at bounding box center [226, 453] width 15 height 7
click at [164, 456] on icon at bounding box center [163, 452] width 7 height 7
click at [181, 451] on button at bounding box center [195, 454] width 31 height 16
click at [154, 238] on h4 "Hamburger Icon" at bounding box center [155, 243] width 193 height 29
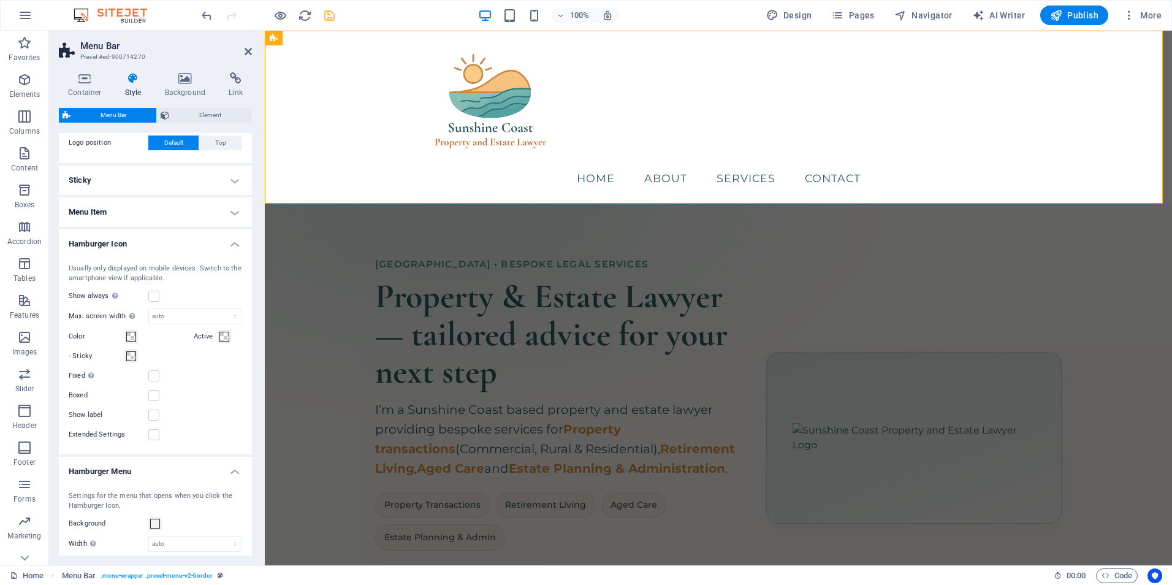
click at [151, 213] on h4 "Menu Item" at bounding box center [155, 211] width 193 height 29
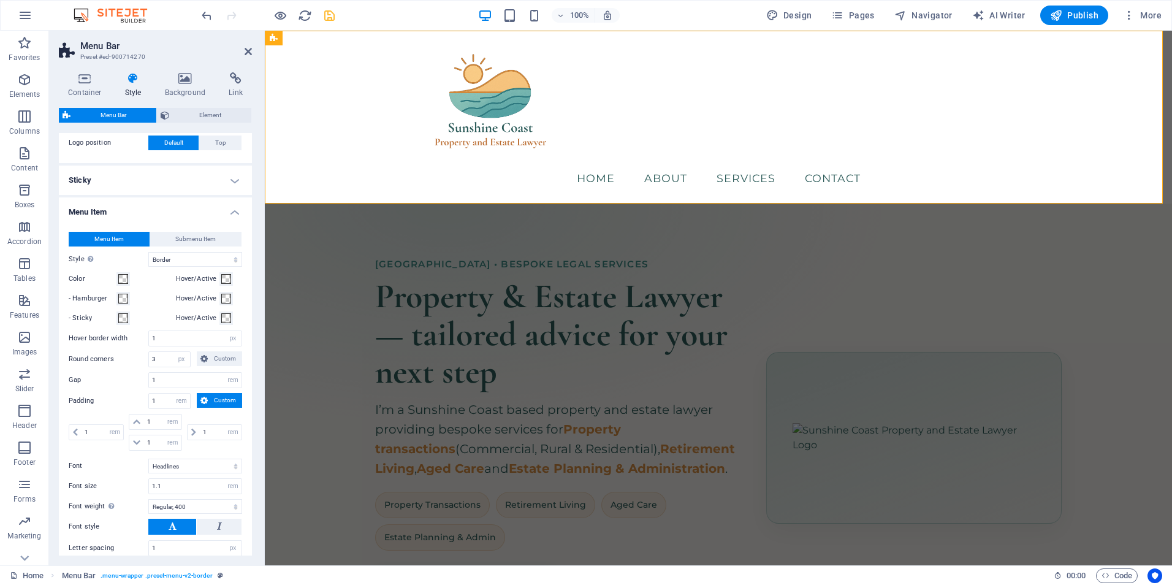
click at [158, 189] on h4 "Sticky" at bounding box center [155, 179] width 193 height 29
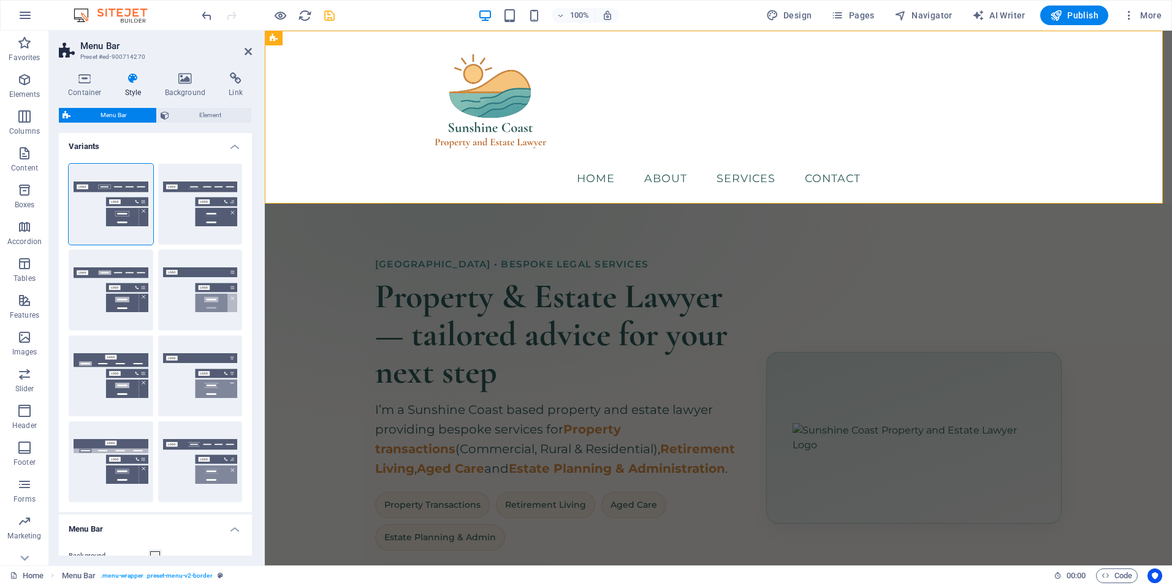
scroll to position [0, 0]
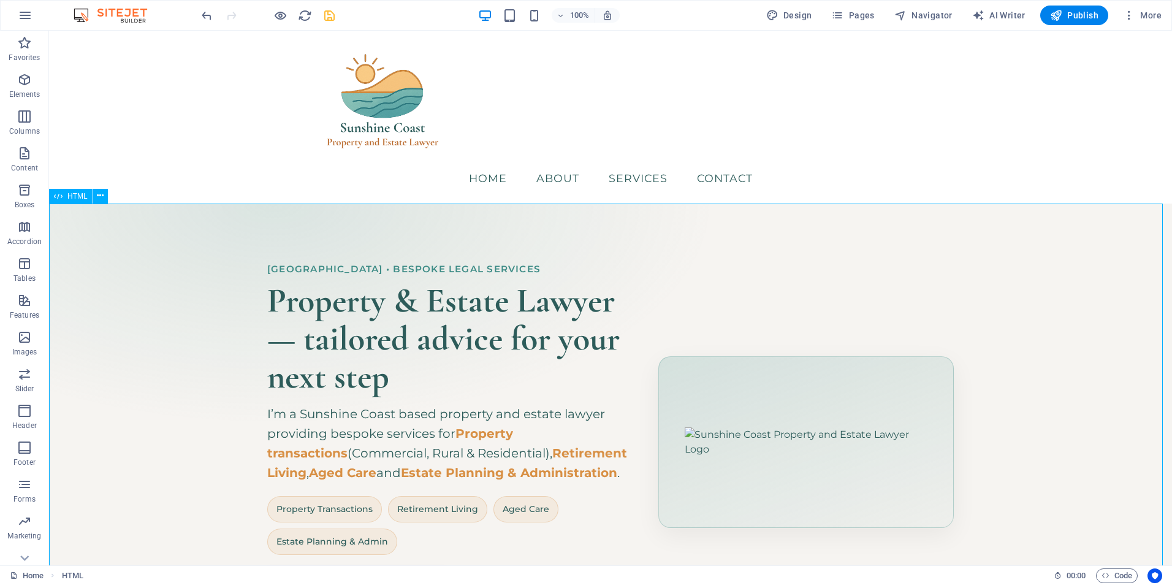
click at [443, 216] on div "Hero Banner – Sunshine Coast Property & Estate Lawyer [GEOGRAPHIC_DATA] • Bespo…" at bounding box center [610, 442] width 1123 height 478
click at [334, 249] on div "Hero Banner – Sunshine Coast Property & Estate Lawyer [GEOGRAPHIC_DATA] • Bespo…" at bounding box center [610, 442] width 1123 height 478
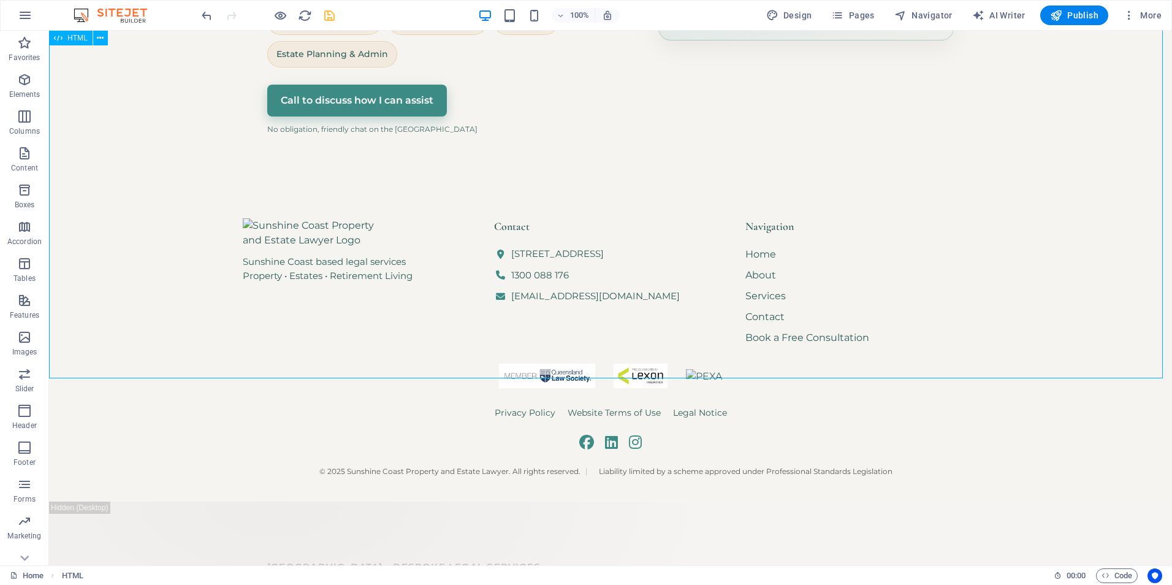
scroll to position [490, 0]
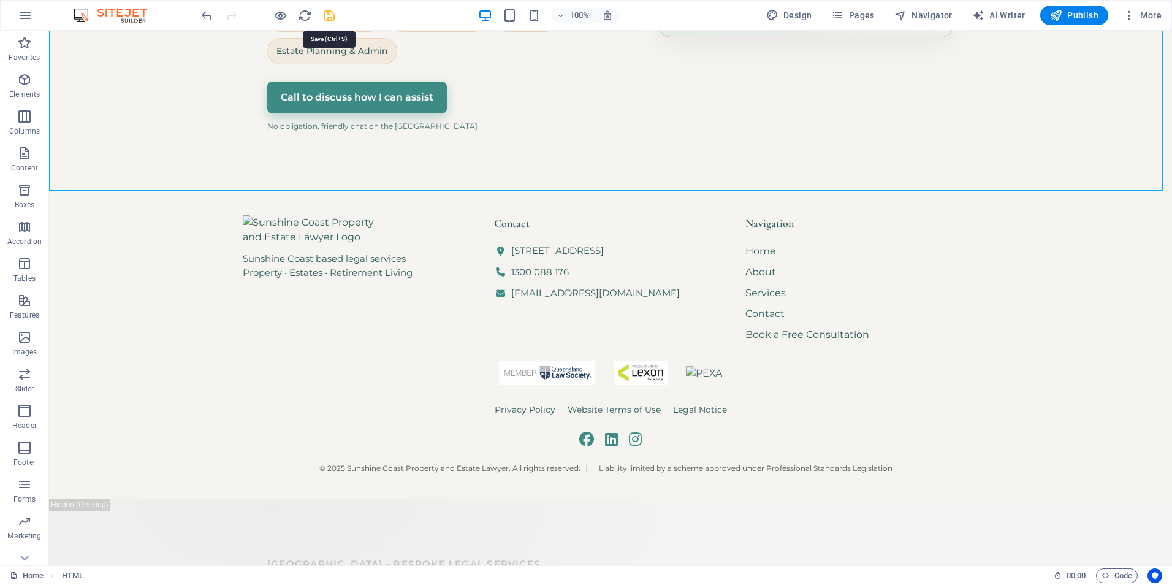
click at [330, 13] on icon "save" at bounding box center [329, 16] width 14 height 14
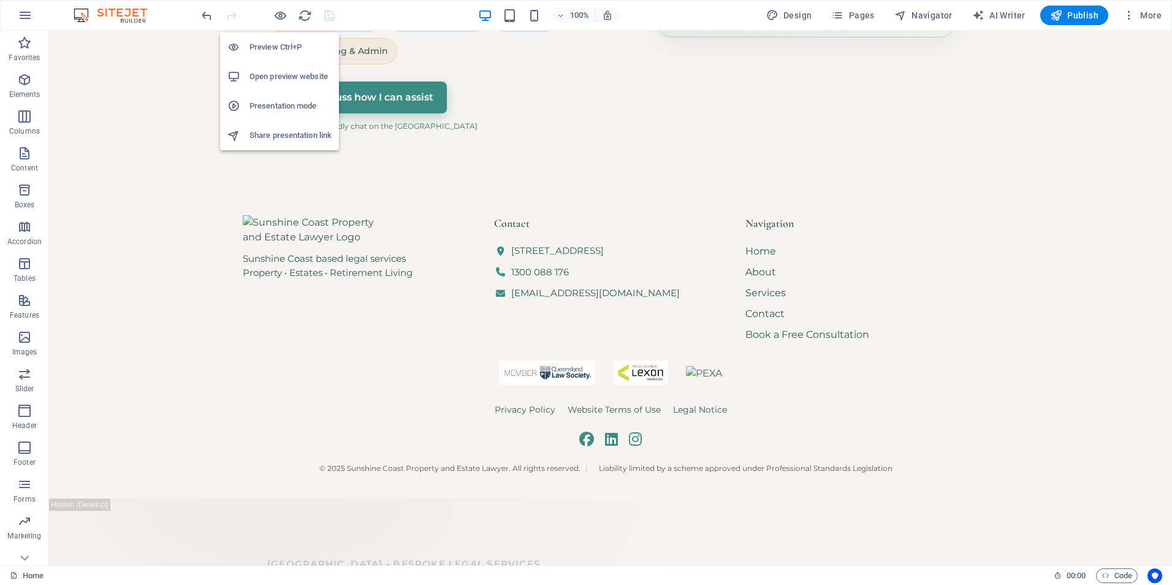
click at [284, 76] on h6 "Open preview website" at bounding box center [290, 76] width 82 height 15
click at [30, 93] on p "Elements" at bounding box center [24, 94] width 31 height 10
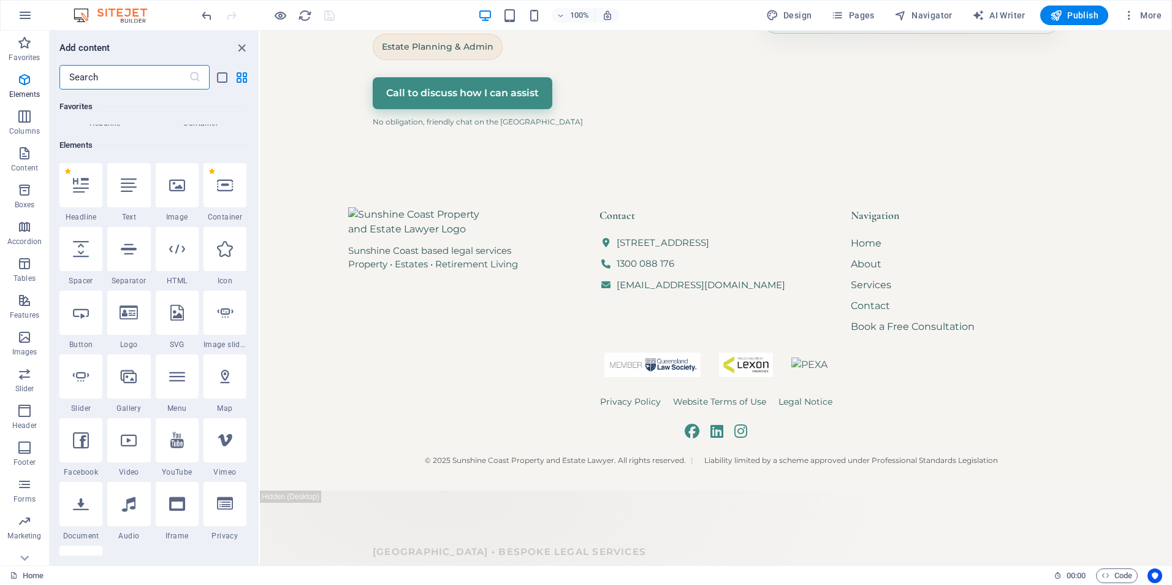
scroll to position [131, 0]
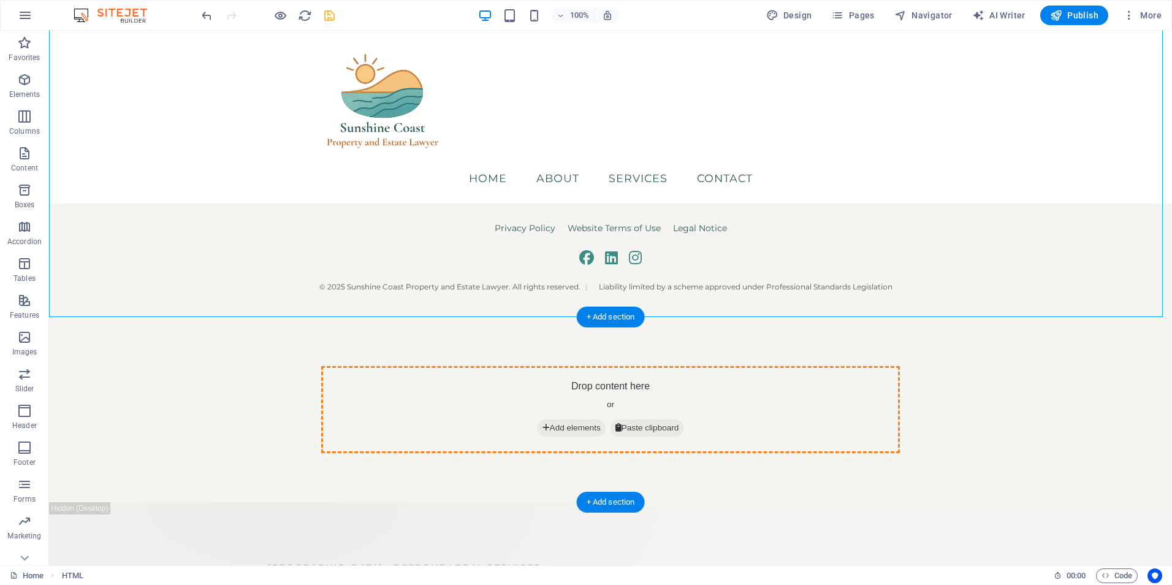
drag, startPoint x: 334, startPoint y: 70, endPoint x: 583, endPoint y: 429, distance: 437.2
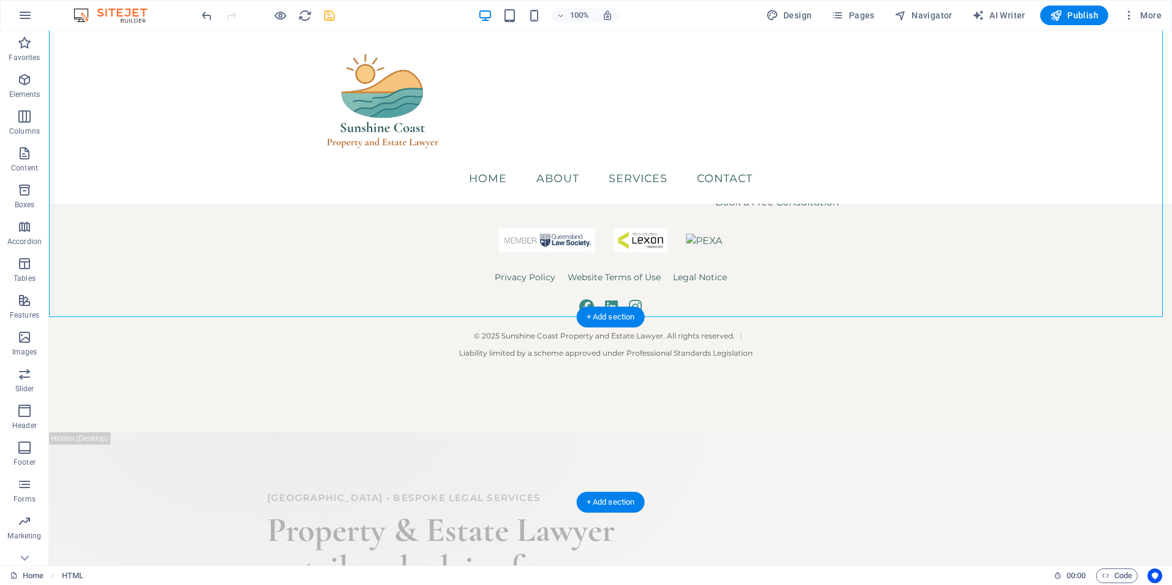
scroll to position [364, 0]
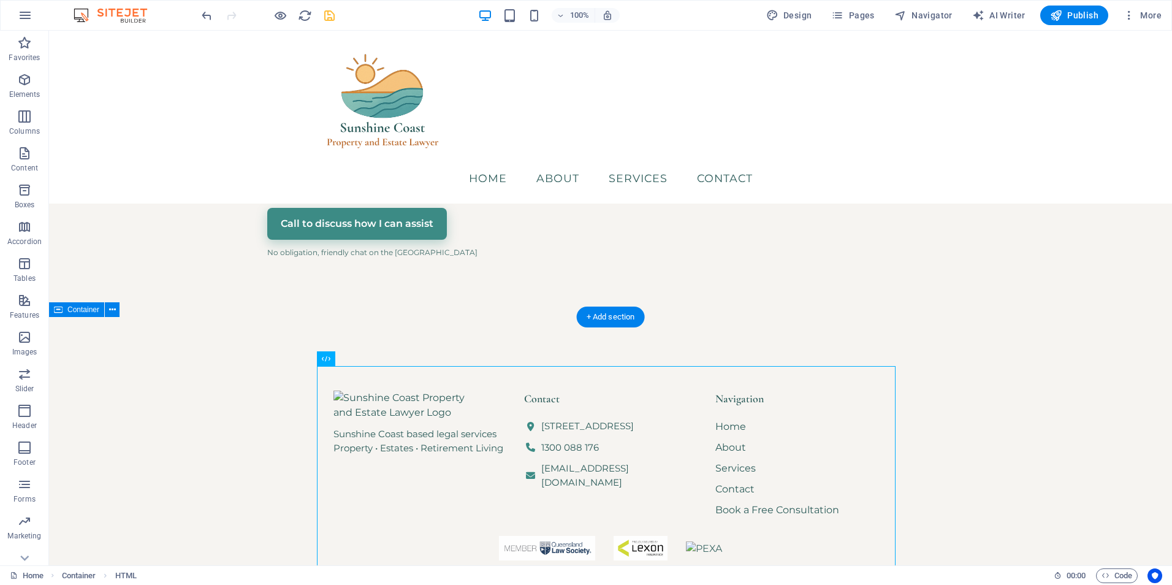
click at [1023, 391] on div "Sunshine Coast based legal services Property • Estates • Retirement Living Cont…" at bounding box center [610, 528] width 1123 height 423
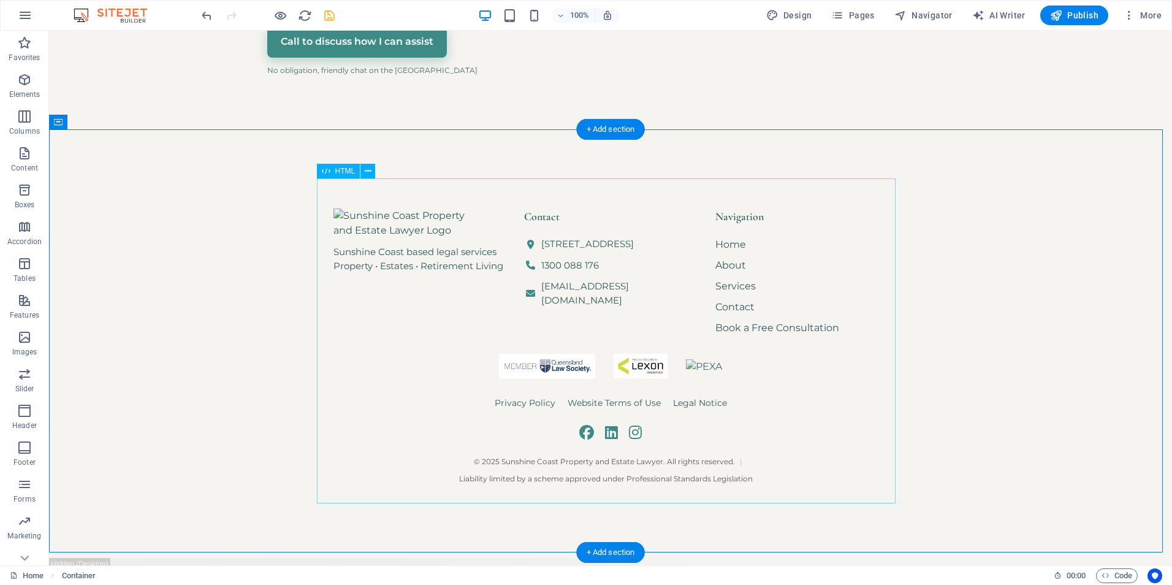
scroll to position [552, 0]
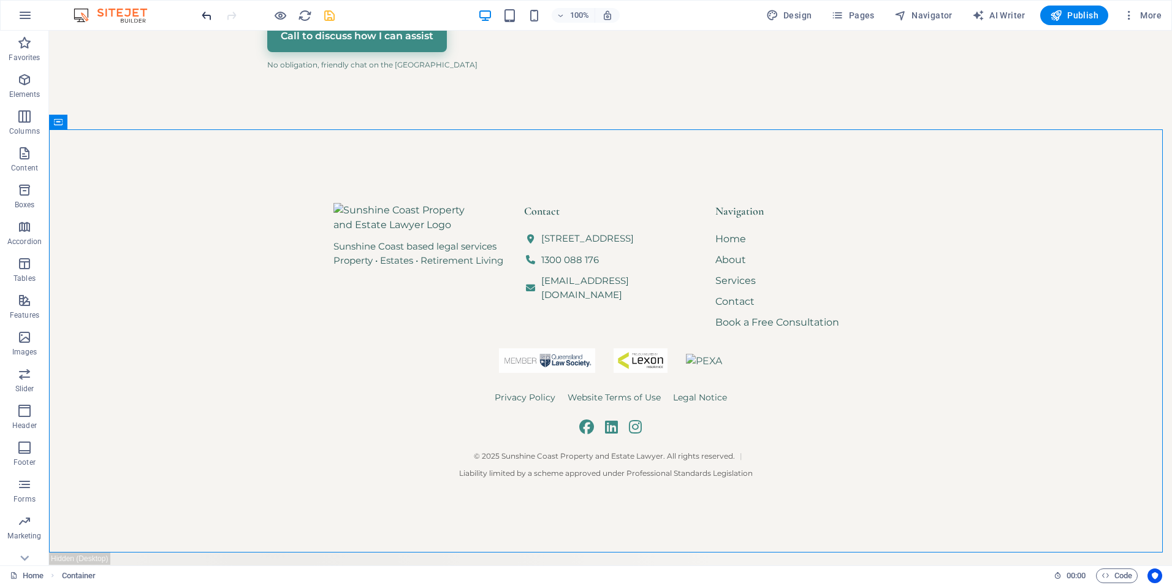
click at [206, 20] on icon "undo" at bounding box center [207, 16] width 14 height 14
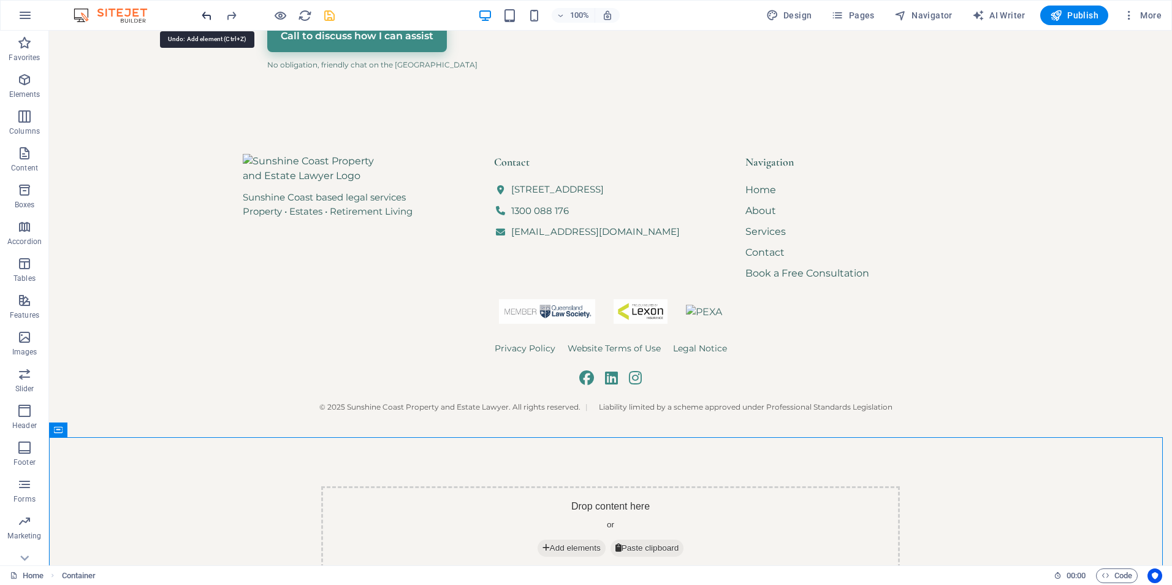
click at [207, 14] on icon "undo" at bounding box center [207, 16] width 14 height 14
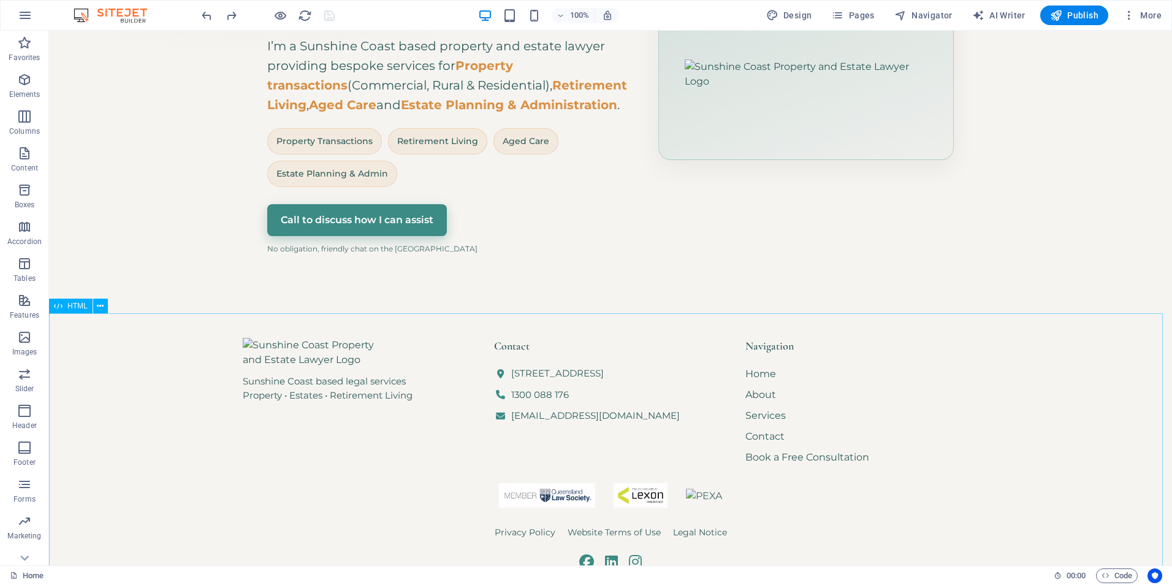
scroll to position [674, 0]
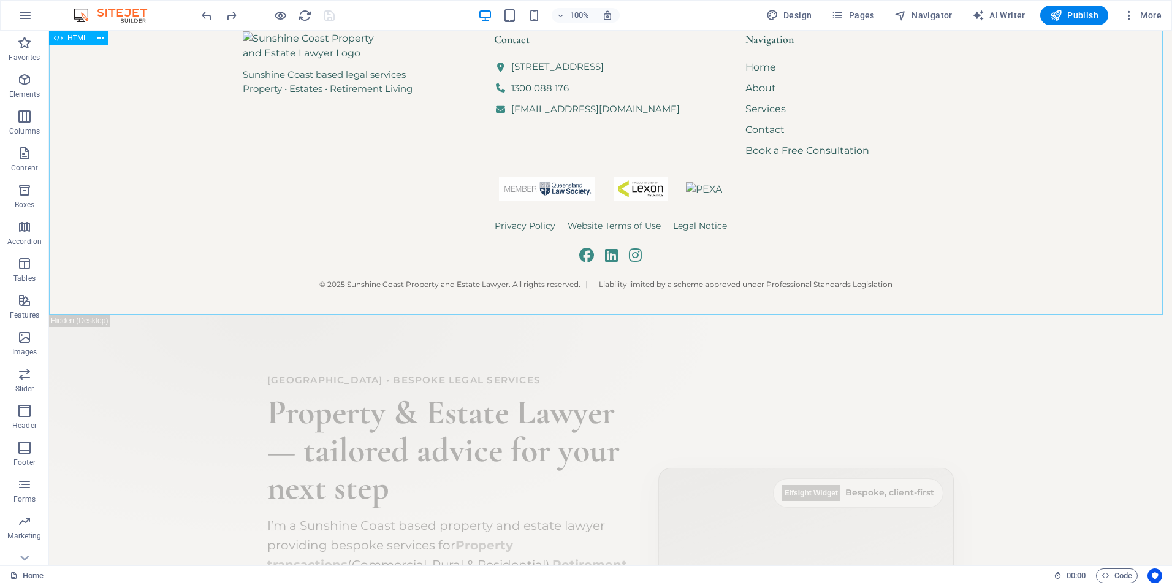
click at [395, 284] on div "Sunshine Coast based legal services Property • Estates • Retirement Living Cont…" at bounding box center [610, 161] width 1123 height 308
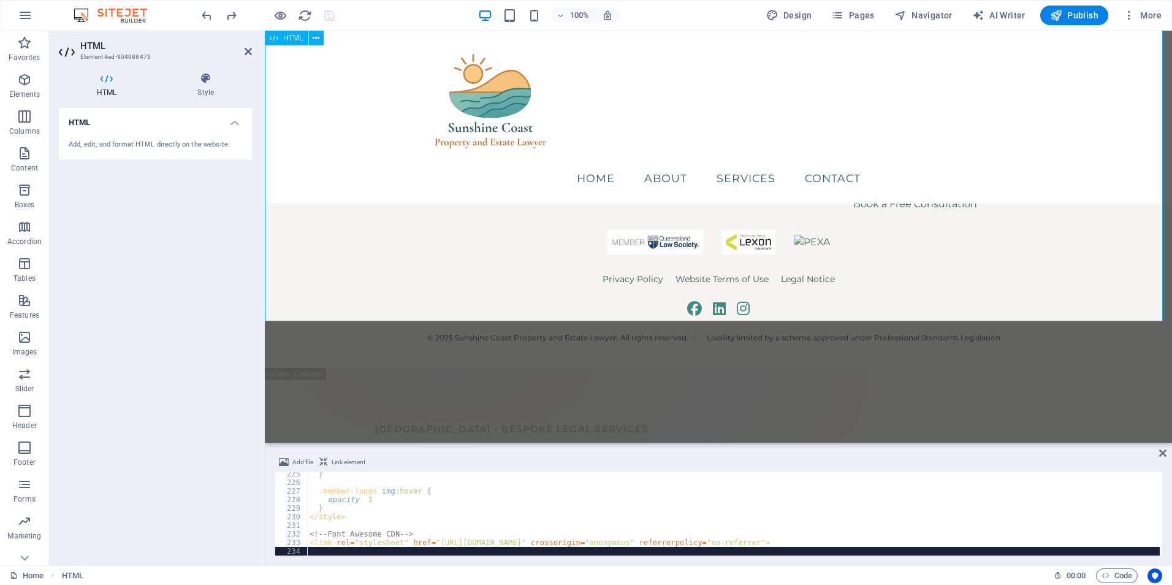
scroll to position [420, 0]
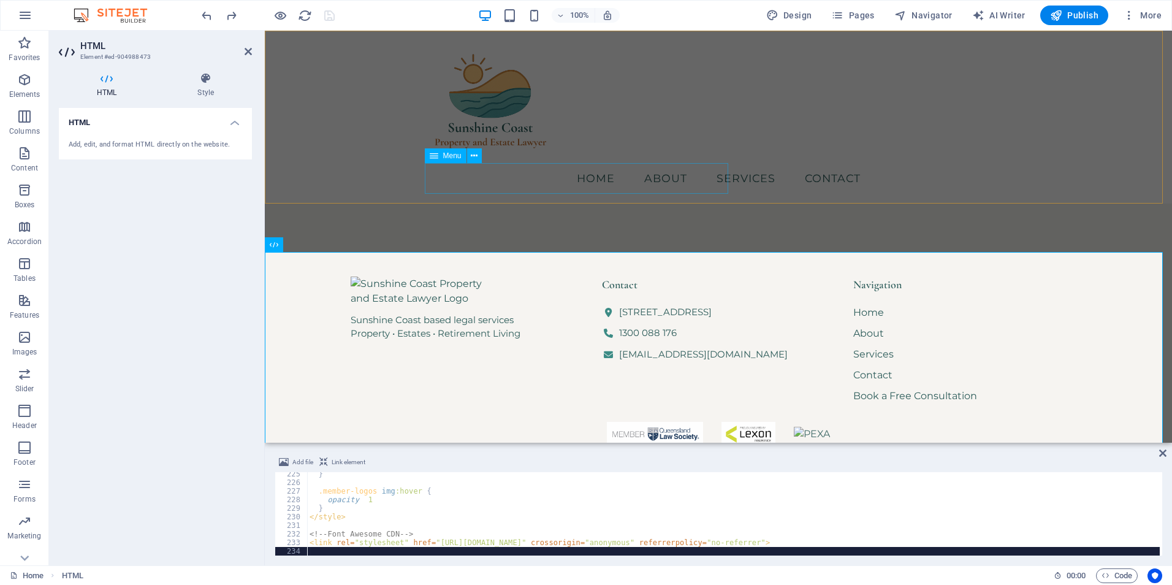
click at [643, 165] on nav "Home About Services Contact" at bounding box center [718, 178] width 578 height 31
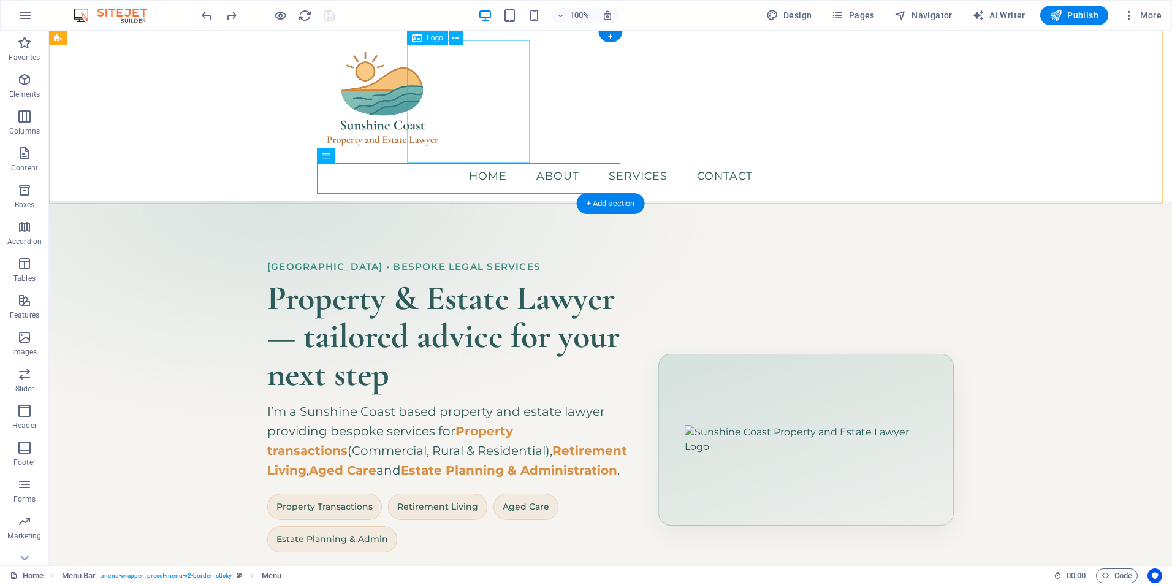
scroll to position [0, 0]
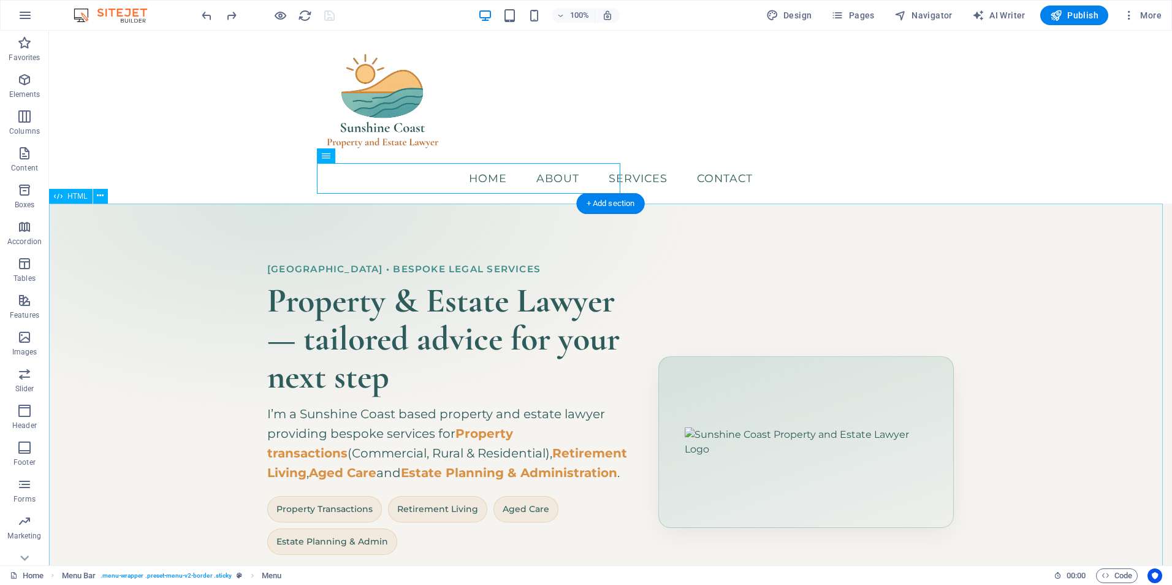
click at [742, 420] on div "Hero Banner – Sunshine Coast Property & Estate Lawyer [GEOGRAPHIC_DATA] • Bespo…" at bounding box center [610, 442] width 1123 height 478
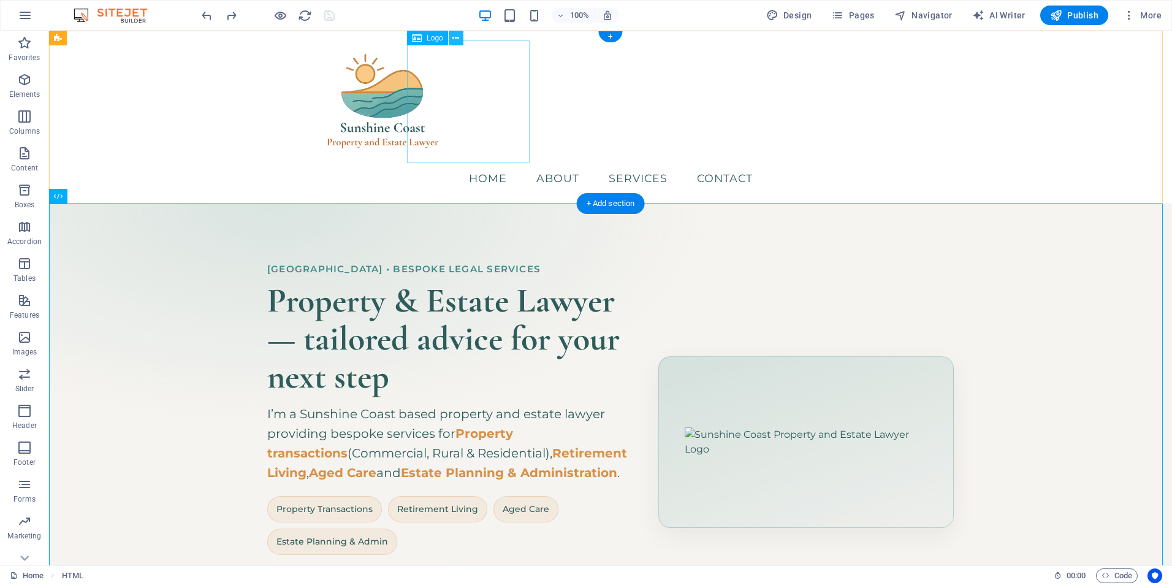
click at [348, 498] on icon at bounding box center [283, 511] width 130 height 26
click at [838, 283] on div "Hero Banner – Sunshine Coast Property & Estate Lawyer [GEOGRAPHIC_DATA] • Bespo…" at bounding box center [610, 442] width 1123 height 478
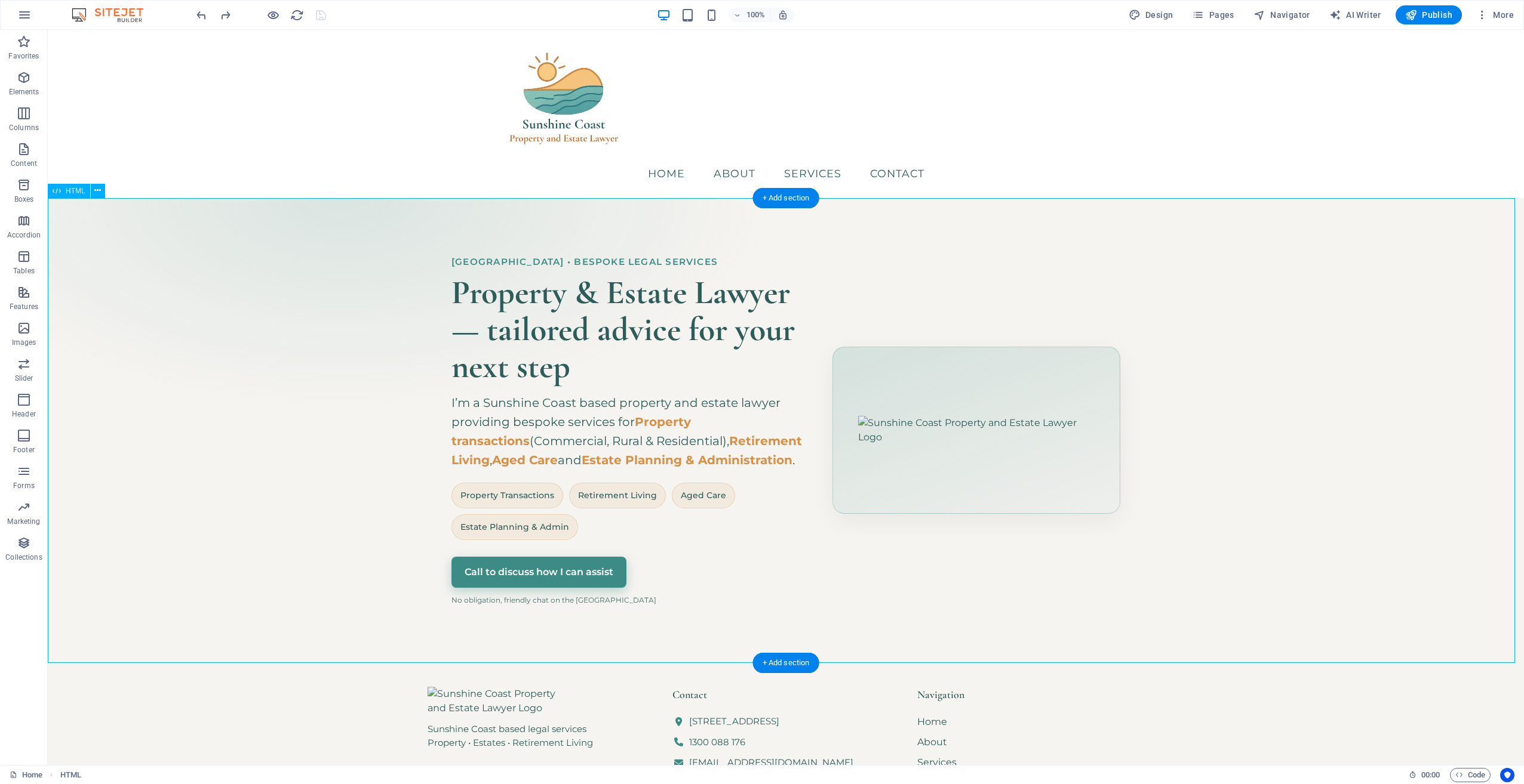
click at [1141, 234] on div "Hero Banner – Sunshine Coast Property & Estate Lawyer [GEOGRAPHIC_DATA] • Bespo…" at bounding box center [785, 430] width 1476 height 466
click at [271, 72] on h6 "Open preview website" at bounding box center [283, 74] width 80 height 15
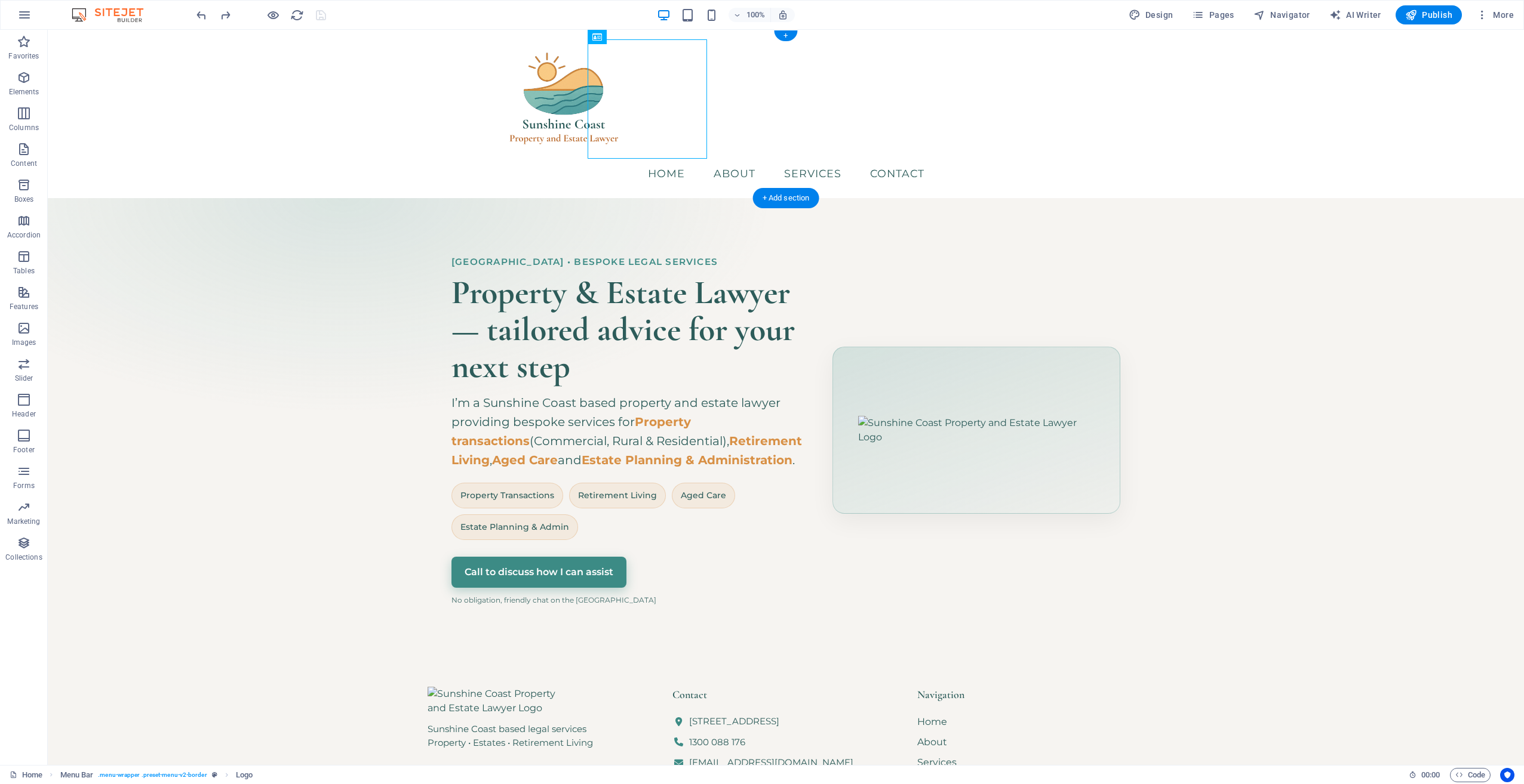
drag, startPoint x: 665, startPoint y: 102, endPoint x: 615, endPoint y: 75, distance: 56.8
click at [615, 75] on div at bounding box center [785, 98] width 563 height 120
click at [530, 485] on icon at bounding box center [467, 498] width 127 height 25
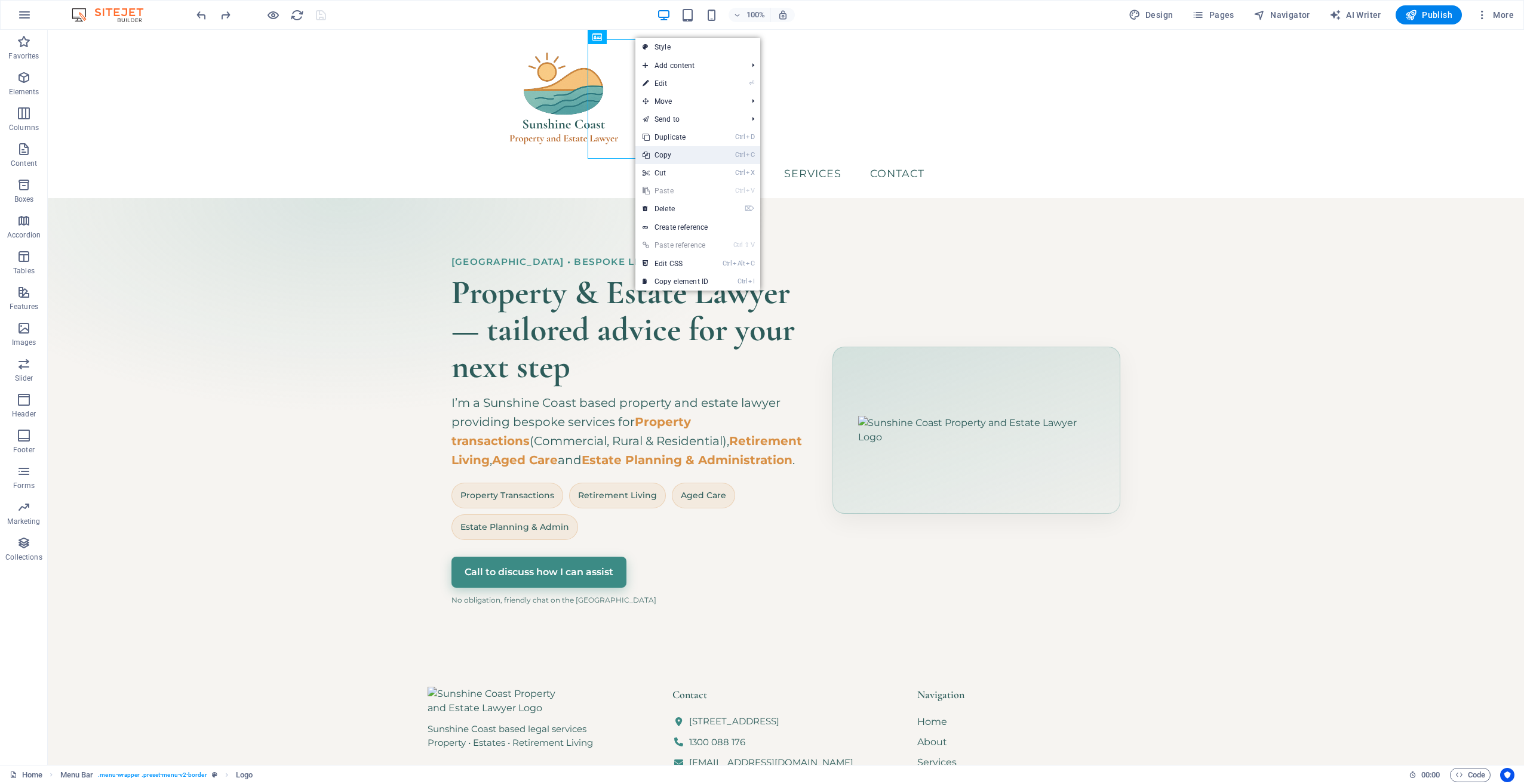
click at [679, 155] on link "Ctrl C Copy" at bounding box center [675, 155] width 80 height 18
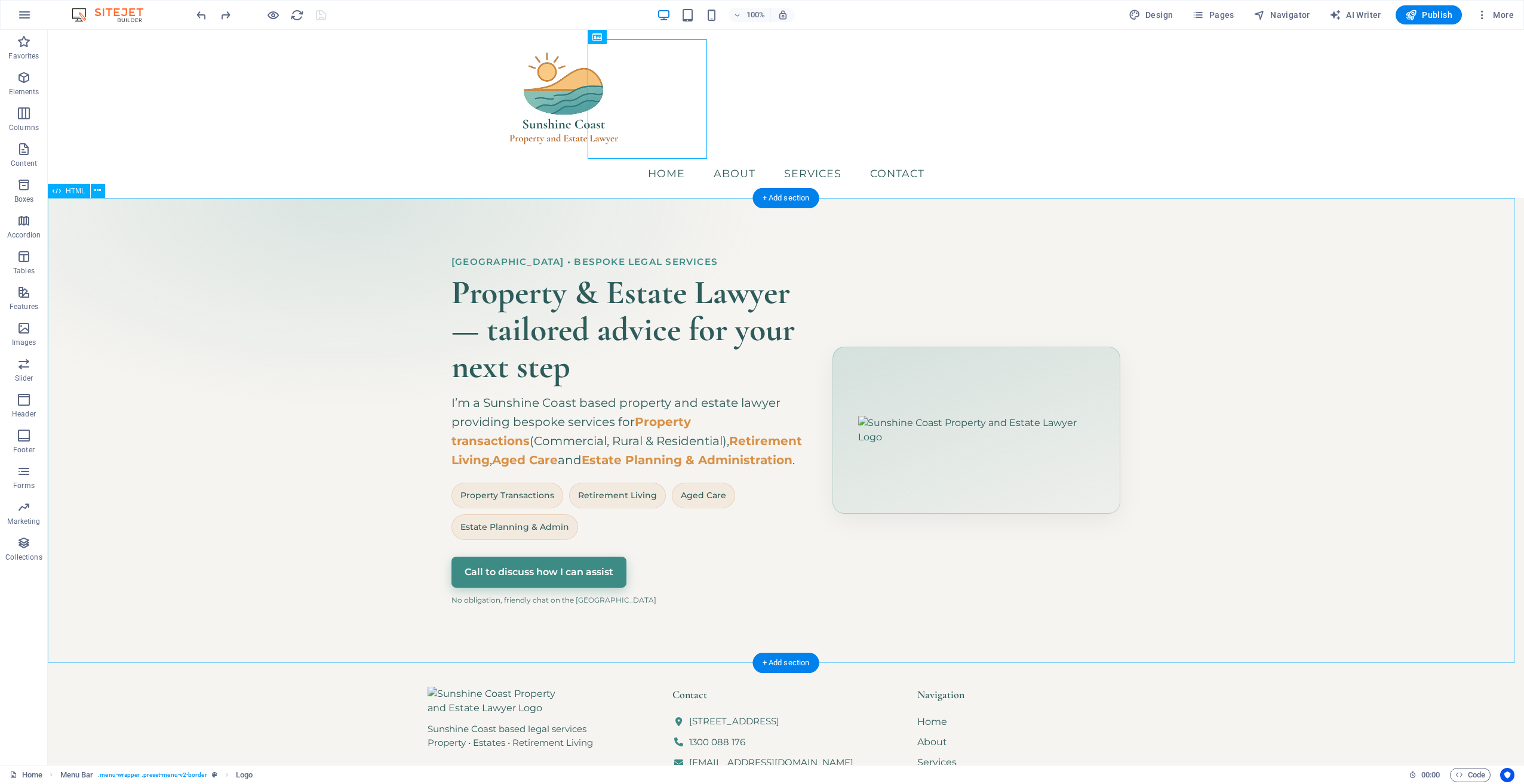
click at [969, 475] on div "Hero Banner – Sunshine Coast Property & Estate Lawyer [GEOGRAPHIC_DATA] • Bespo…" at bounding box center [785, 430] width 1476 height 466
click at [912, 404] on div "Hero Banner – Sunshine Coast Property & Estate Lawyer [GEOGRAPHIC_DATA] • Bespo…" at bounding box center [785, 430] width 1476 height 466
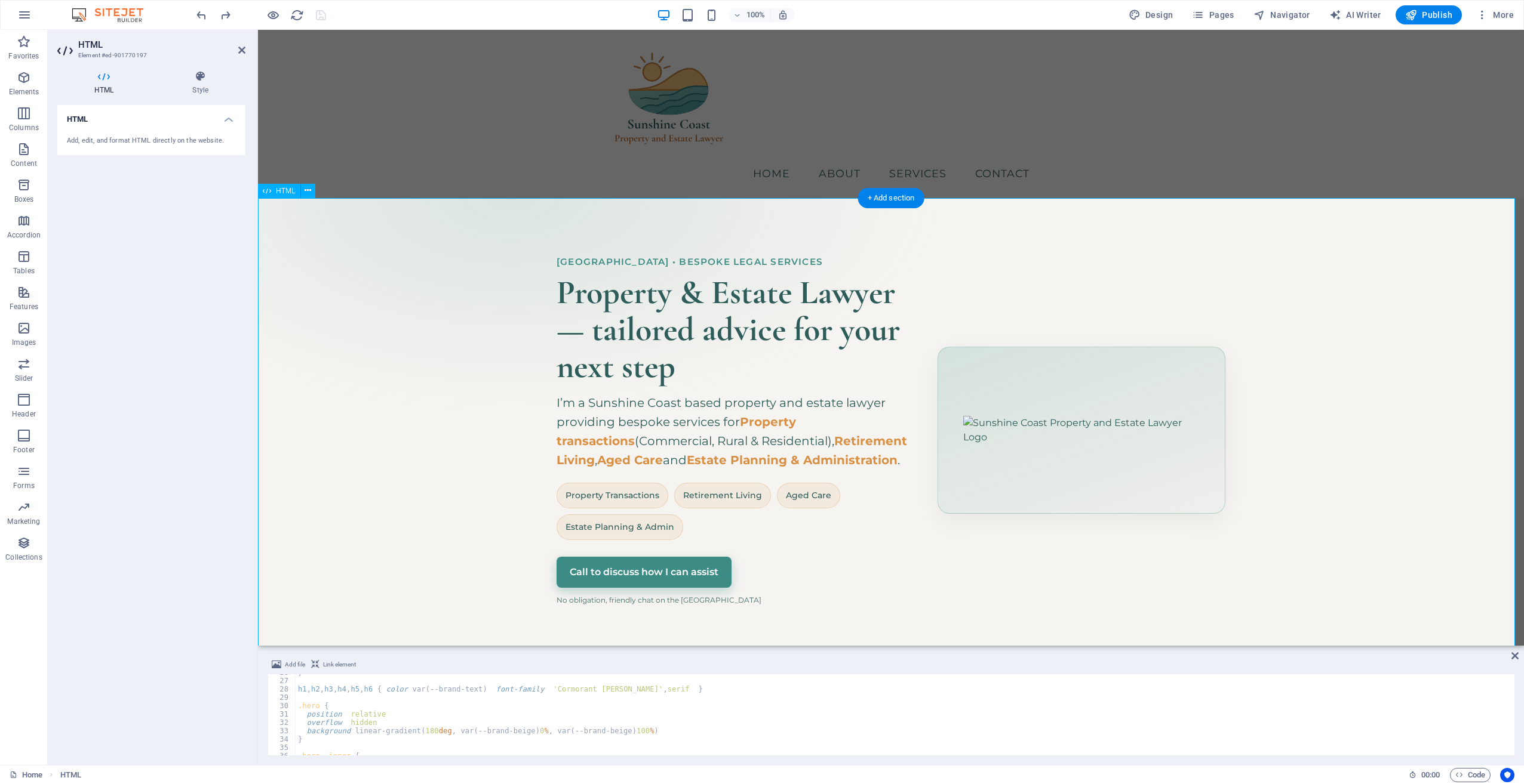
scroll to position [215, 0]
click at [410, 453] on icon at bounding box center [354, 466] width 112 height 25
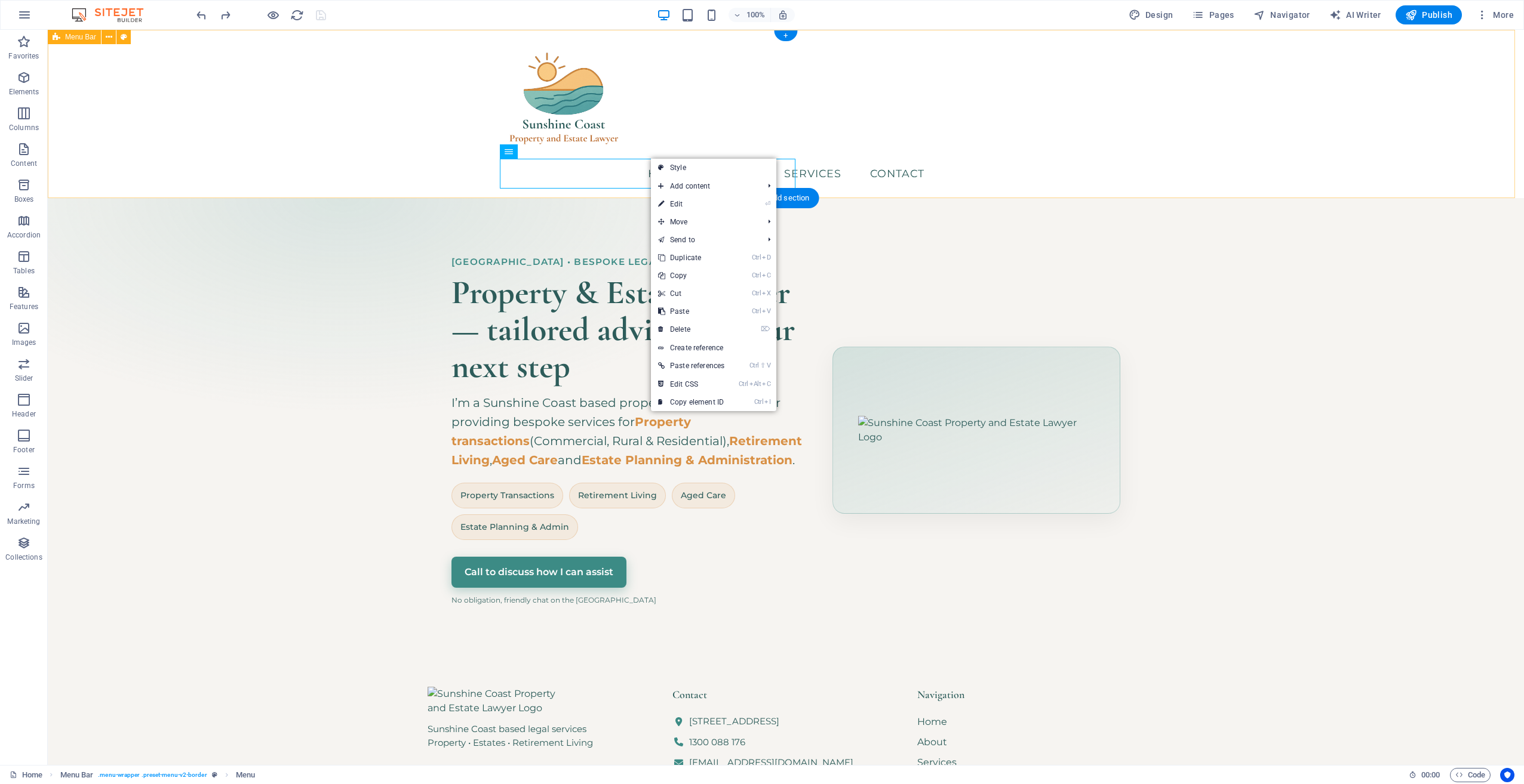
click at [436, 113] on div "Menu Home About Services Contact" at bounding box center [785, 114] width 1476 height 168
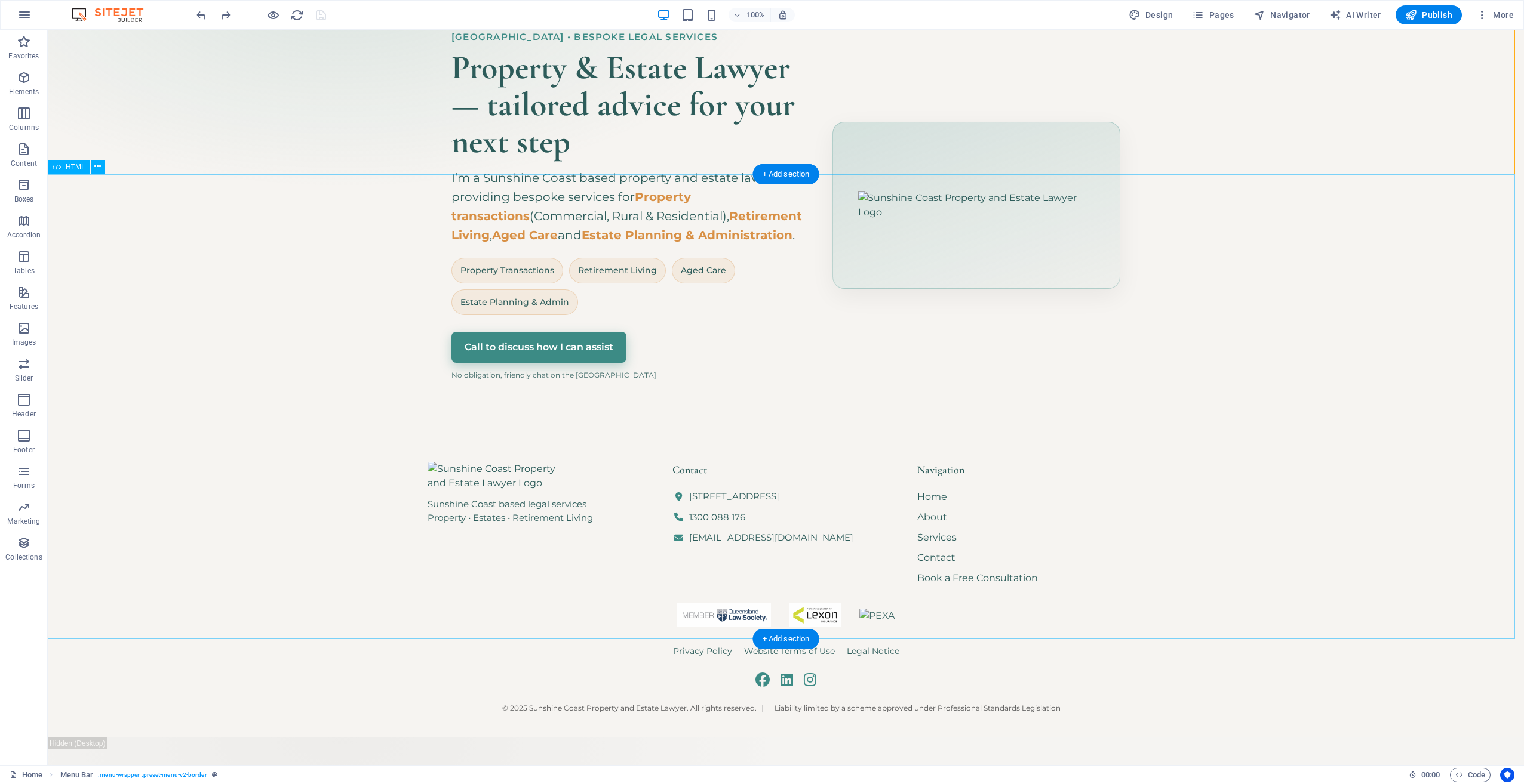
scroll to position [298, 0]
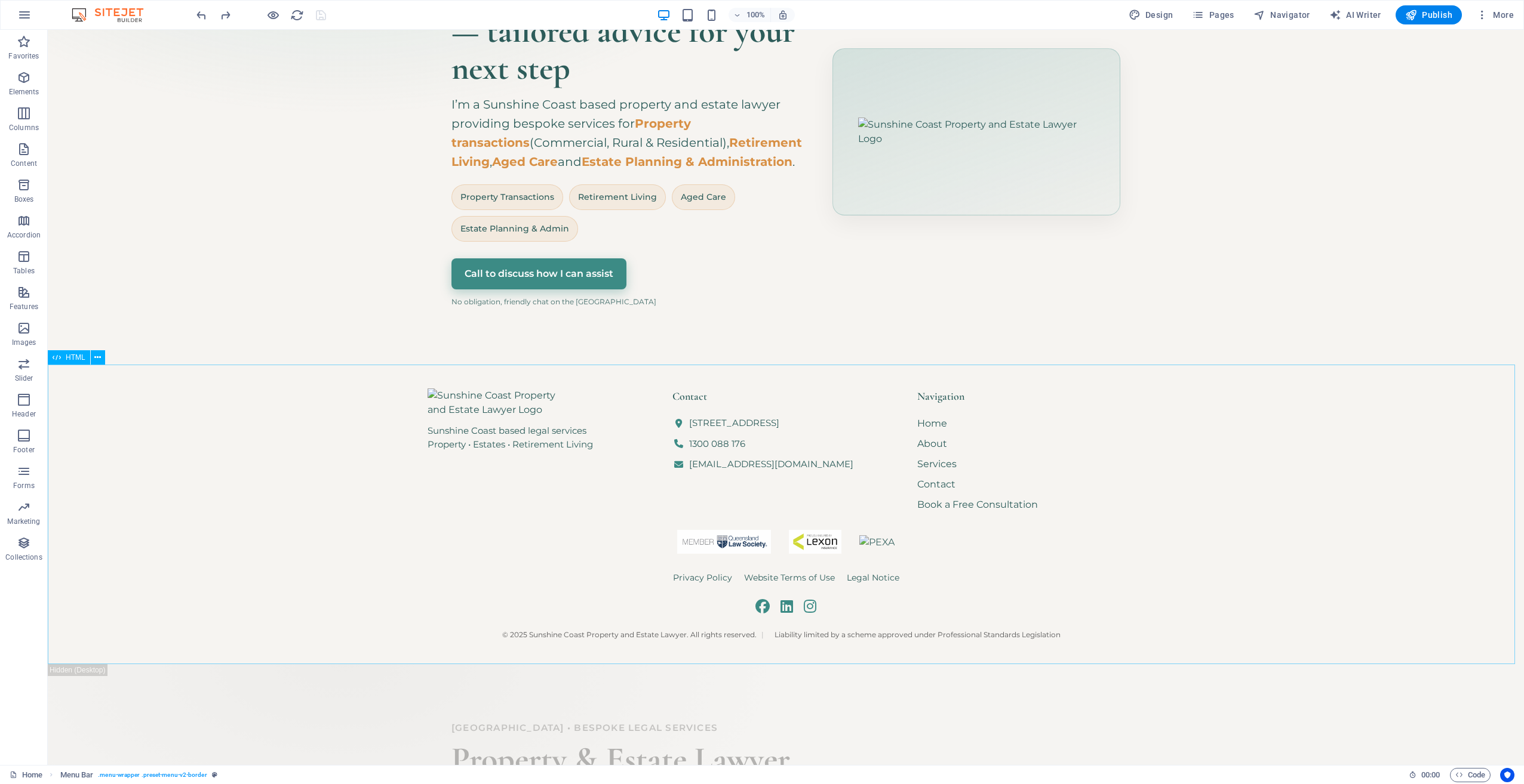
click at [693, 397] on div "Sunshine Coast based legal services Property • Estates • Retirement Living Cont…" at bounding box center [785, 514] width 1476 height 300
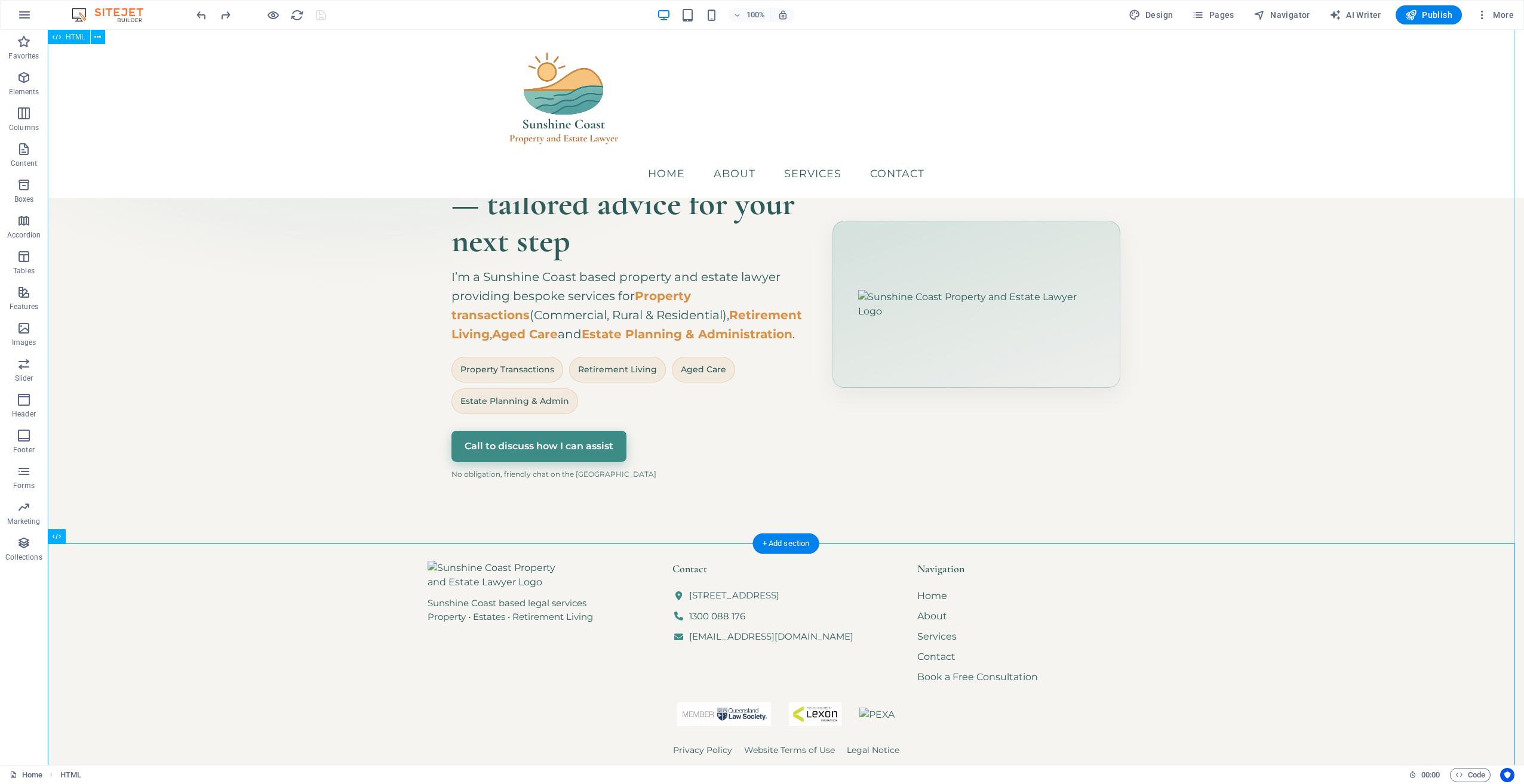
scroll to position [120, 0]
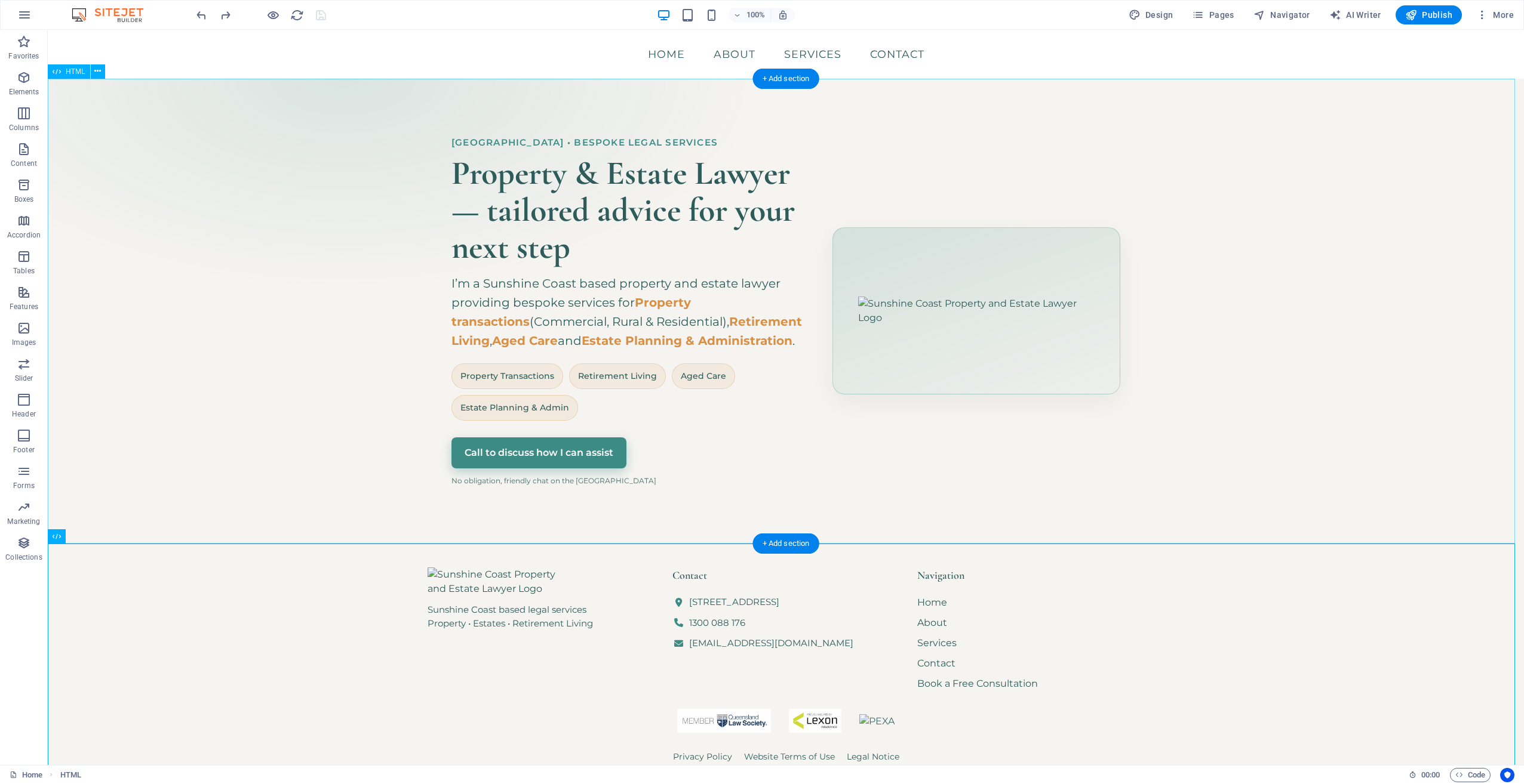
click at [596, 316] on div "Hero Banner – Sunshine Coast Property & Estate Lawyer [GEOGRAPHIC_DATA] • Bespo…" at bounding box center [785, 312] width 1476 height 466
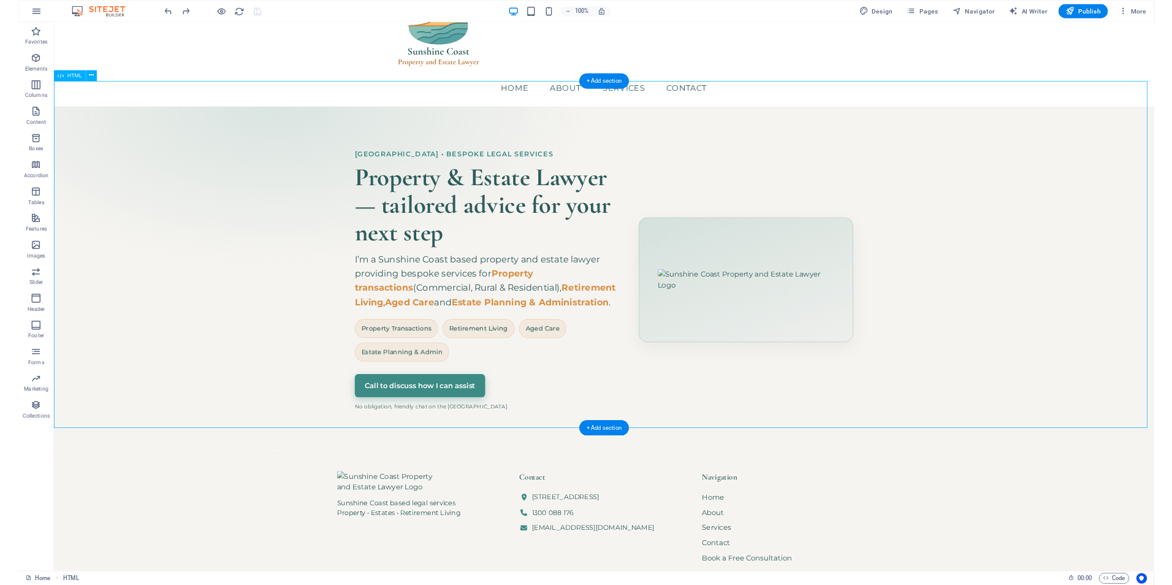
scroll to position [0, 0]
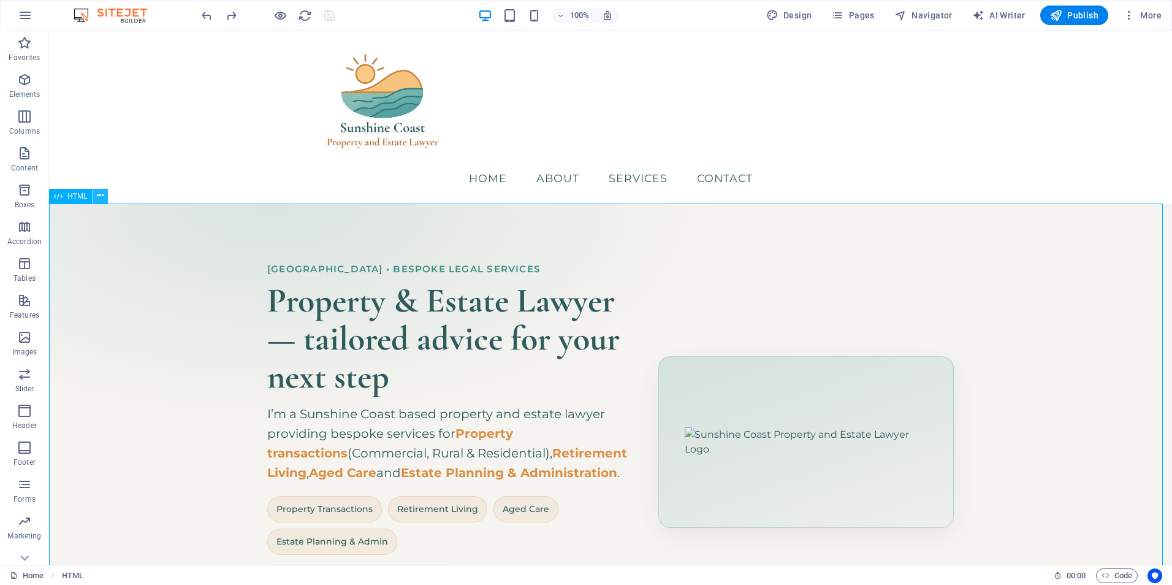
click at [100, 198] on icon at bounding box center [100, 195] width 7 height 13
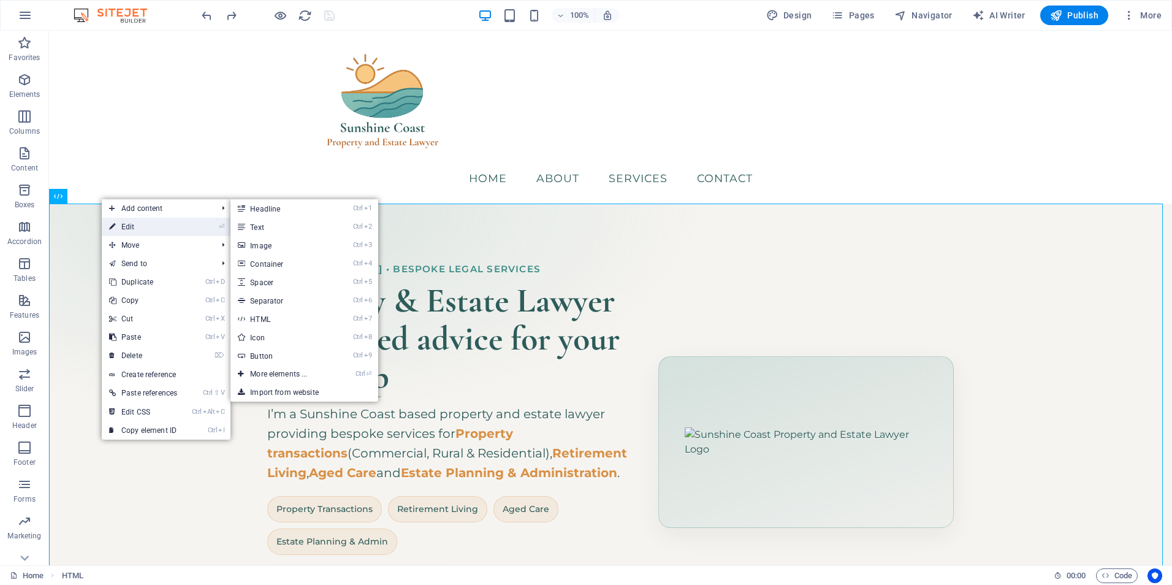
click at [131, 226] on link "⏎ Edit" at bounding box center [143, 227] width 83 height 18
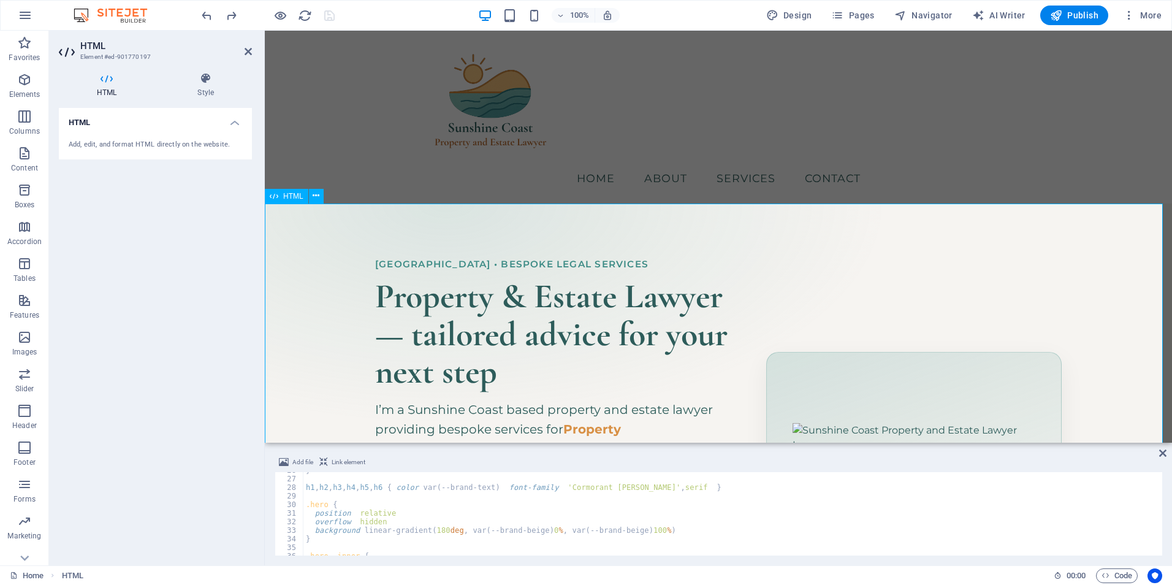
scroll to position [221, 0]
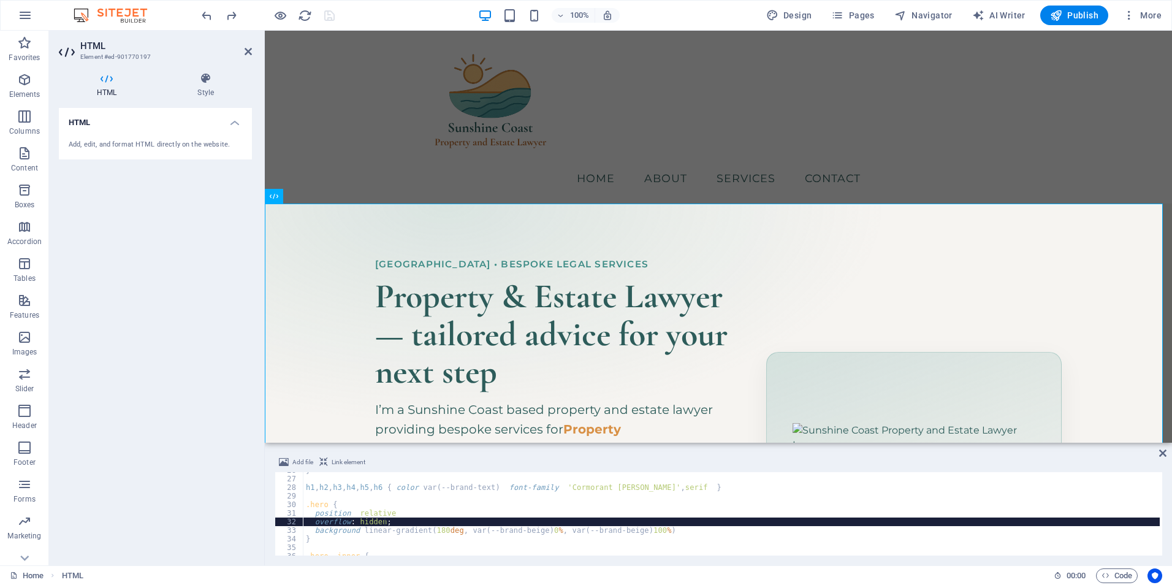
click at [538, 520] on div "} h1 , h2 , h3 , h4 , h5 , h6 { color : var(--brand-text) ; font-family : ' Cor…" at bounding box center [731, 516] width 856 height 100
type textarea "</section>"
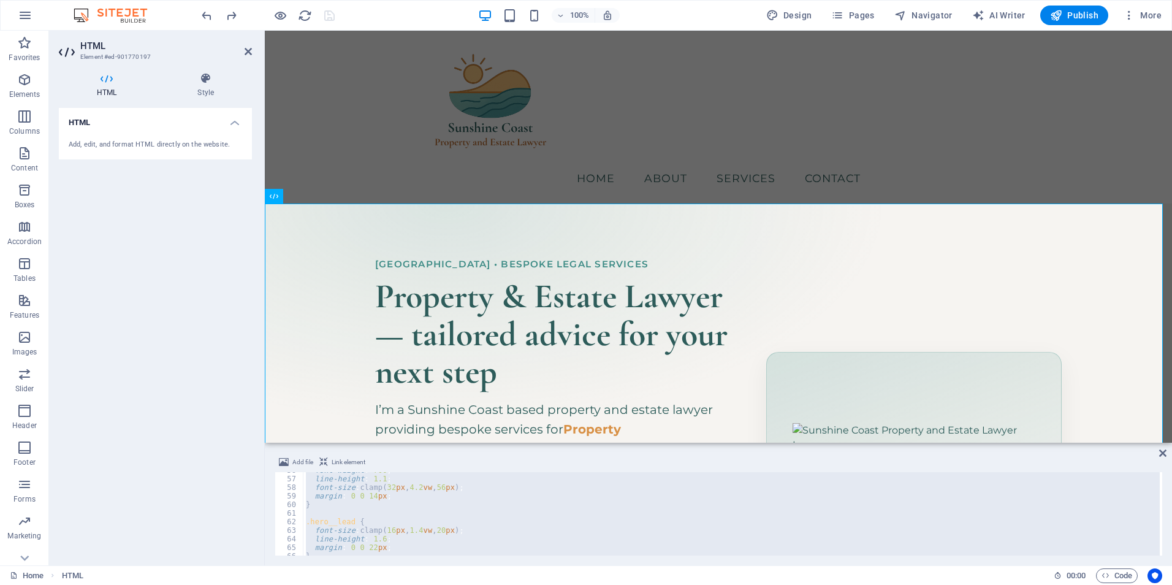
scroll to position [515, 0]
click at [529, 330] on div "Hero Banner – Sunshine Coast Property & Estate Lawyer [GEOGRAPHIC_DATA] • Bespo…" at bounding box center [718, 437] width 907 height 469
click at [606, 90] on div at bounding box center [718, 101] width 578 height 123
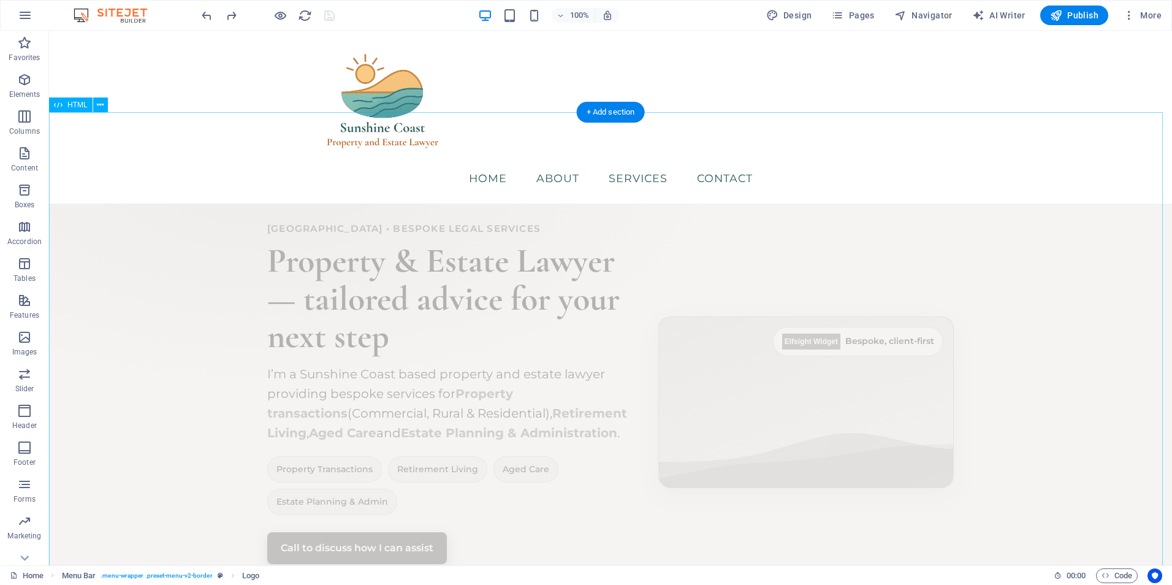
scroll to position [534, 0]
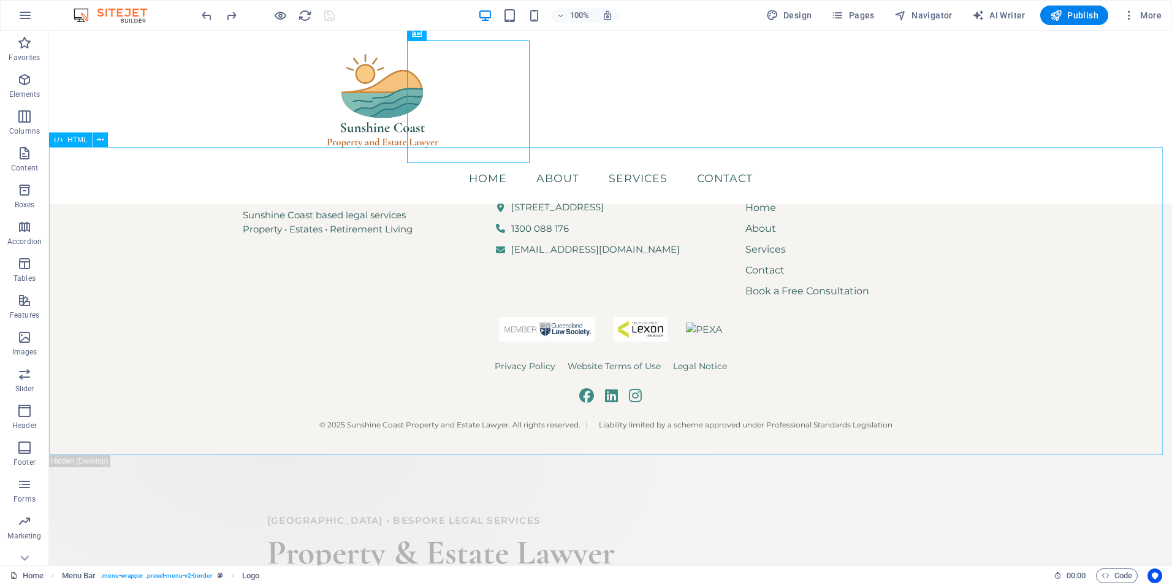
click at [320, 306] on div "Sunshine Coast based legal services Property • Estates • Retirement Living Cont…" at bounding box center [610, 301] width 1123 height 308
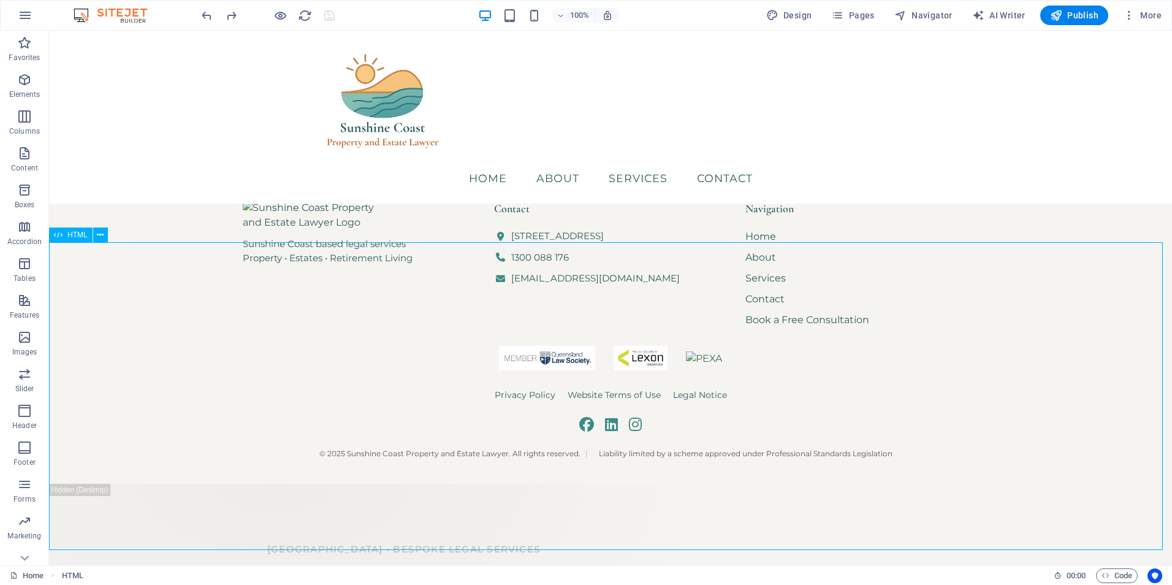
scroll to position [411, 0]
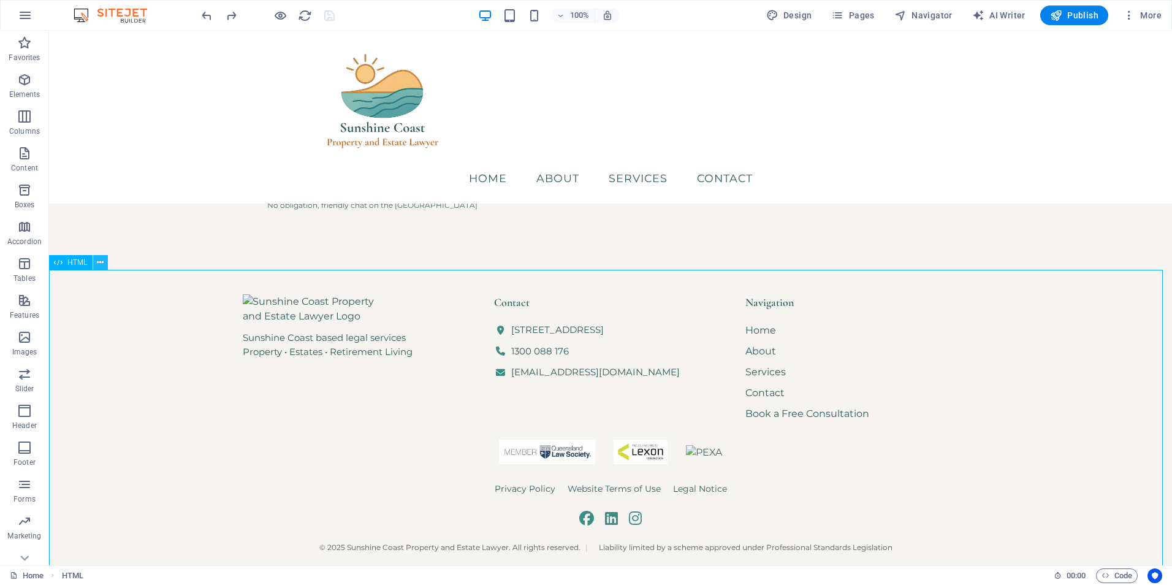
click at [103, 263] on icon at bounding box center [100, 262] width 7 height 13
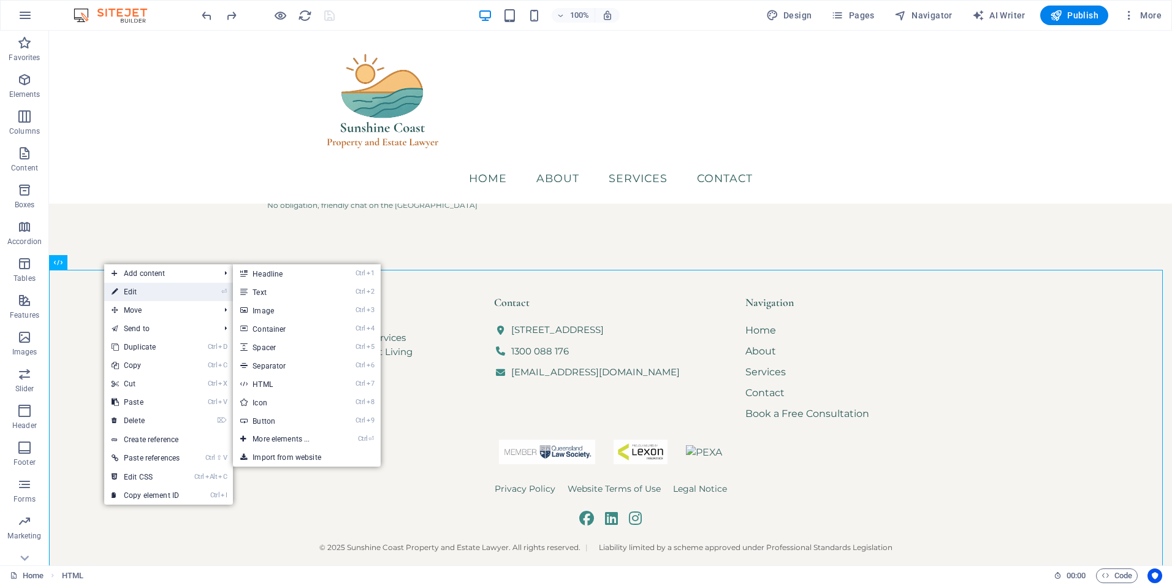
click at [136, 286] on link "⏎ Edit" at bounding box center [145, 291] width 83 height 18
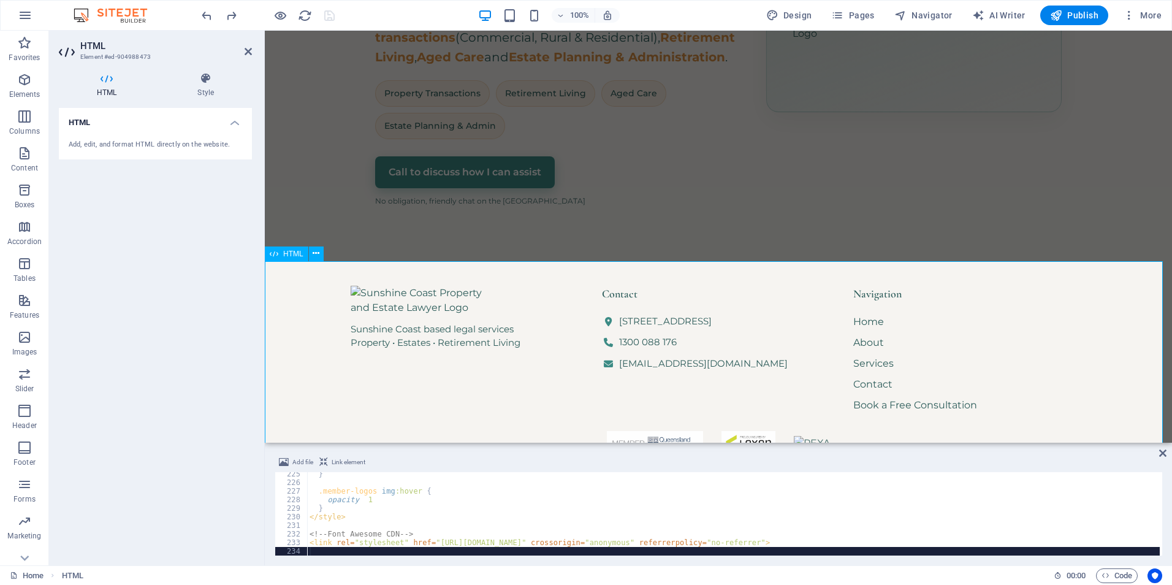
click at [462, 375] on div "Sunshine Coast based legal services Property • Estates • Retirement Living Cont…" at bounding box center [718, 415] width 907 height 308
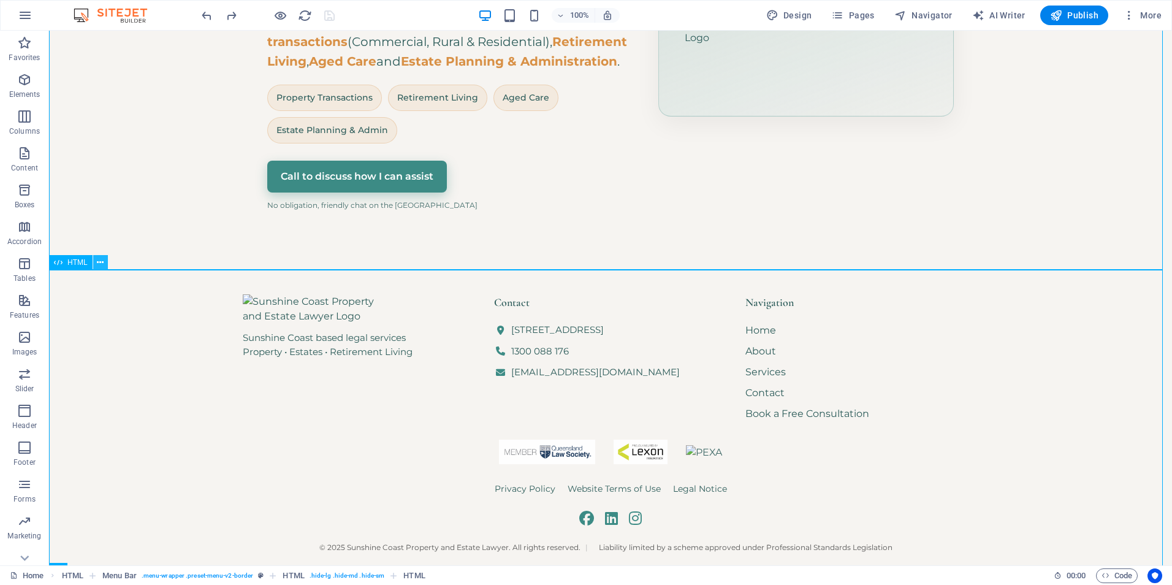
click at [105, 263] on button at bounding box center [100, 262] width 15 height 15
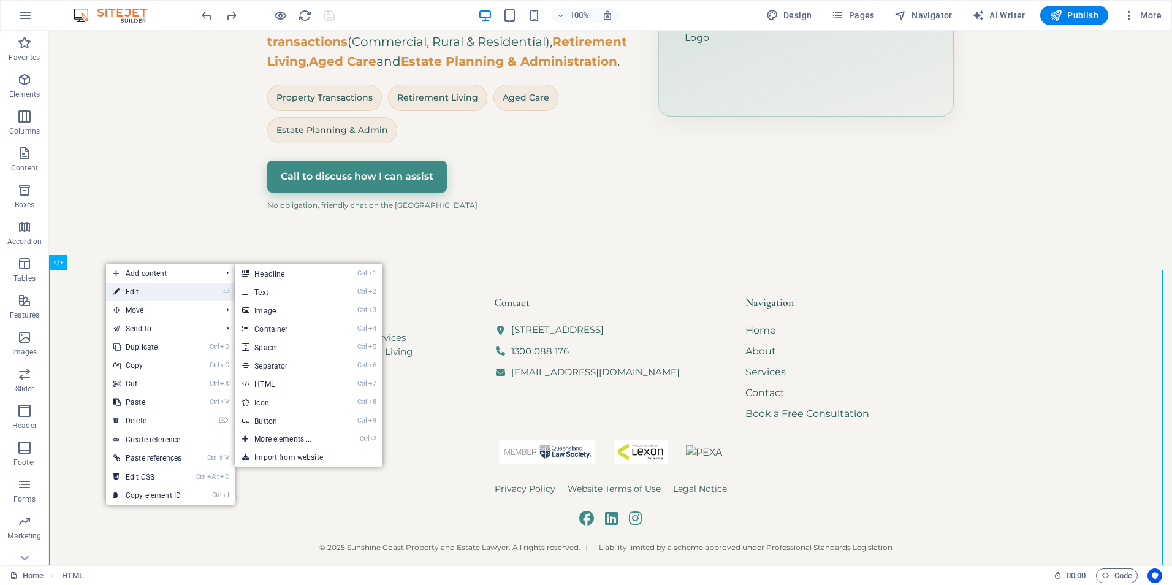
click at [134, 294] on link "⏎ Edit" at bounding box center [147, 291] width 83 height 18
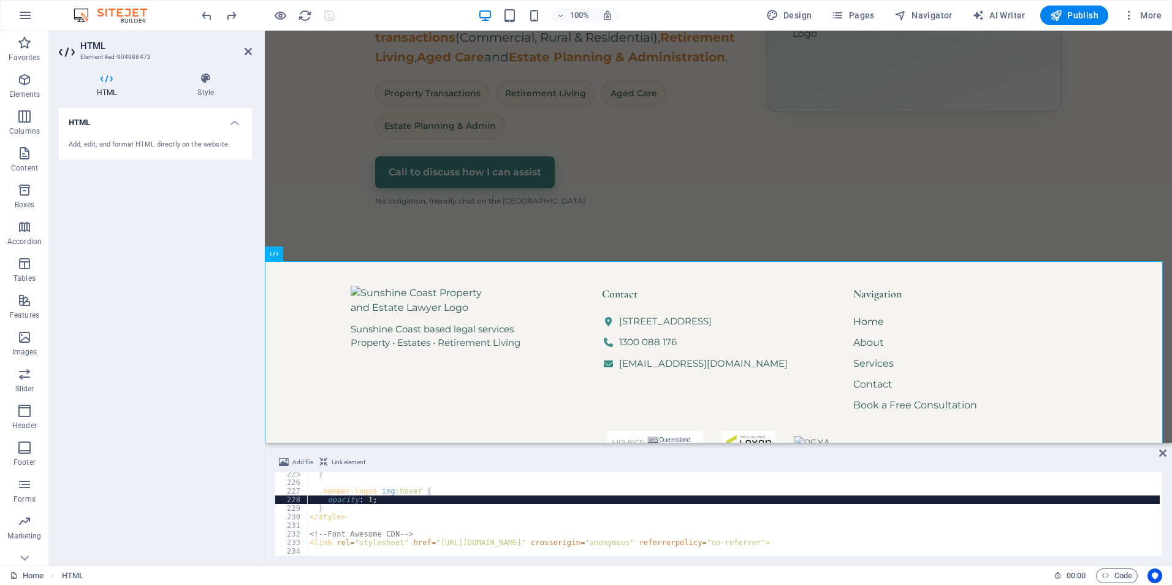
click at [479, 500] on div "} .member-logos img :hover { opacity : 1 ; } </ style > <!-- Font Awesome CDN -…" at bounding box center [733, 519] width 852 height 100
type textarea "<link rel="stylesheet" href="[URL][DOMAIN_NAME]" crossorigin="anonymous" referr…"
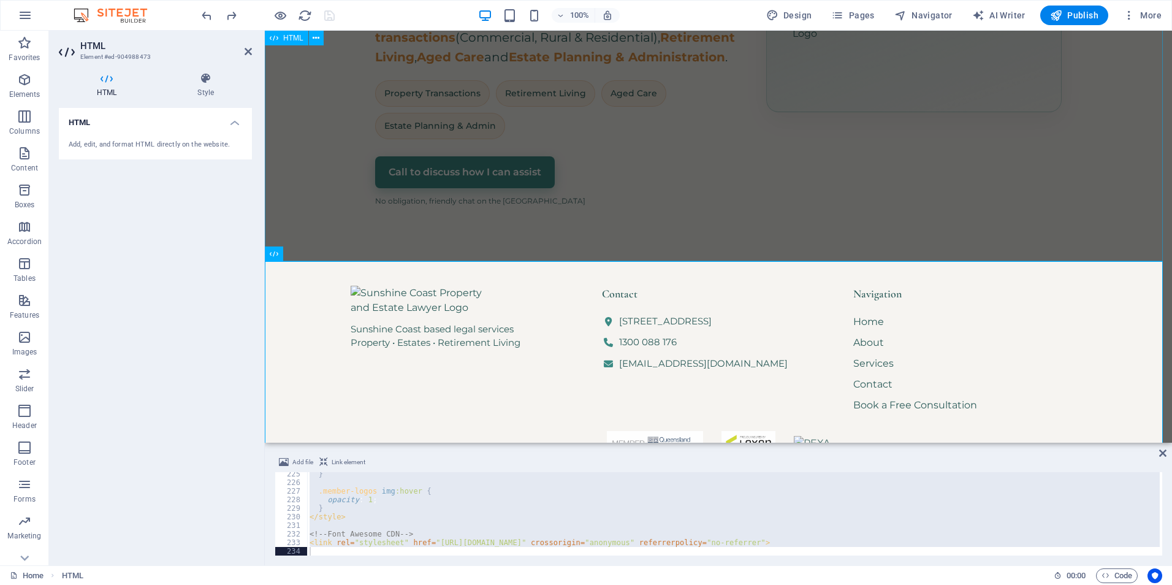
click at [862, 190] on div "Hero Banner – Sunshine Coast Property & Estate Lawyer [GEOGRAPHIC_DATA] • Bespo…" at bounding box center [718, 26] width 907 height 469
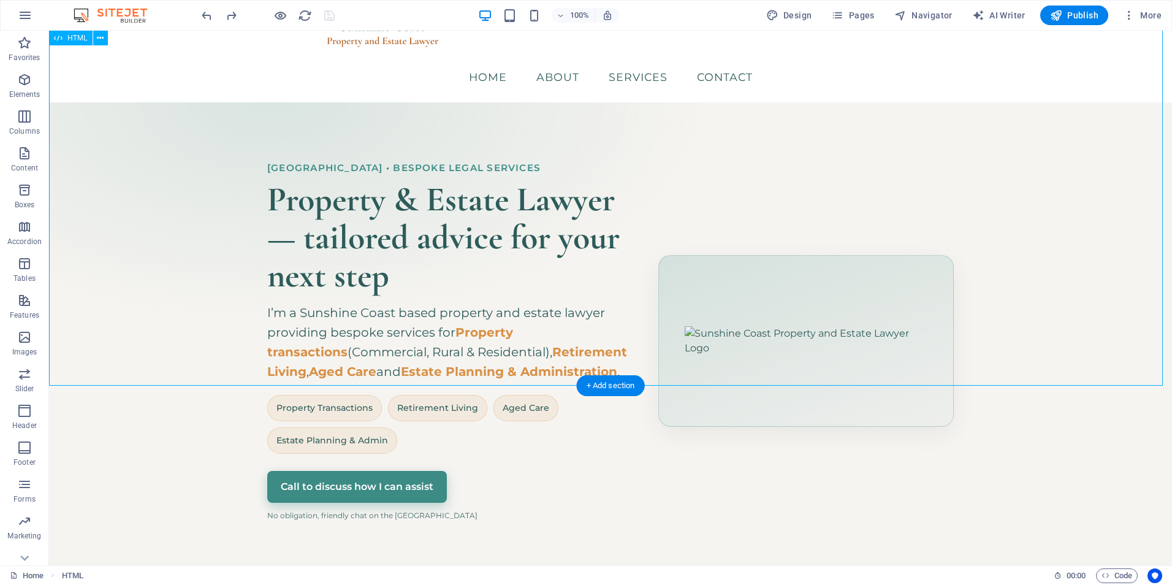
scroll to position [61, 0]
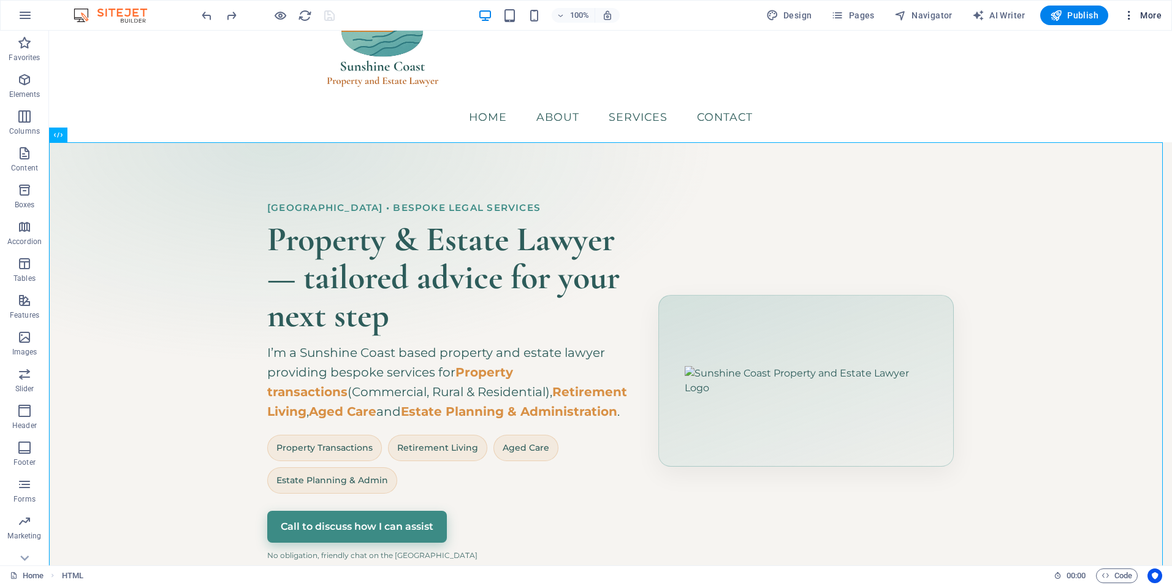
click at [1126, 17] on icon "button" at bounding box center [1129, 15] width 12 height 12
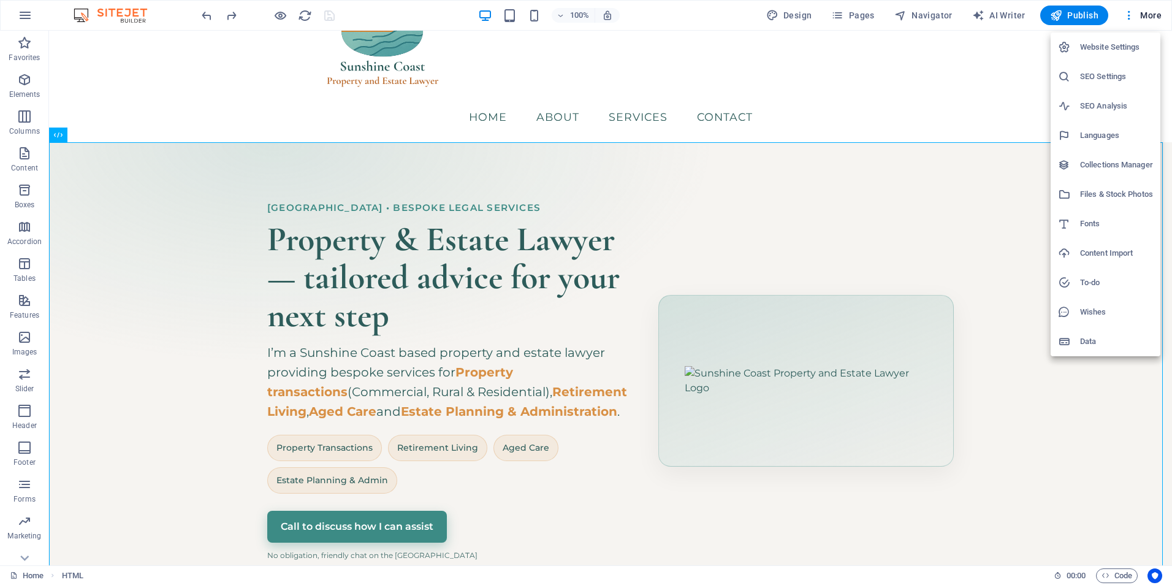
click at [1104, 194] on h6 "Files & Stock Photos" at bounding box center [1116, 194] width 73 height 15
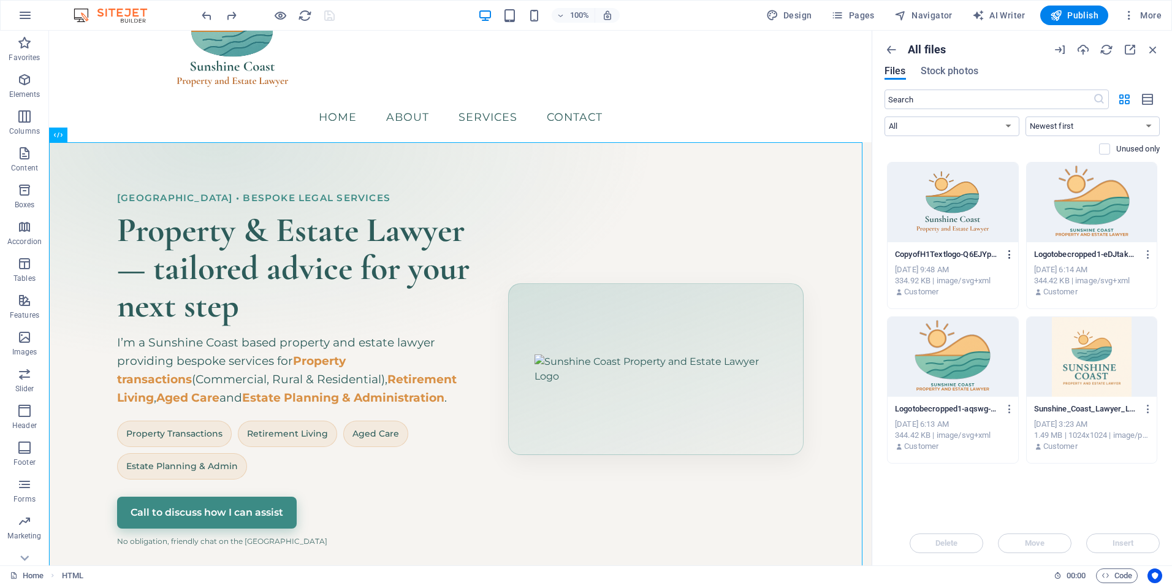
click at [1009, 255] on icon "button" at bounding box center [1010, 254] width 12 height 11
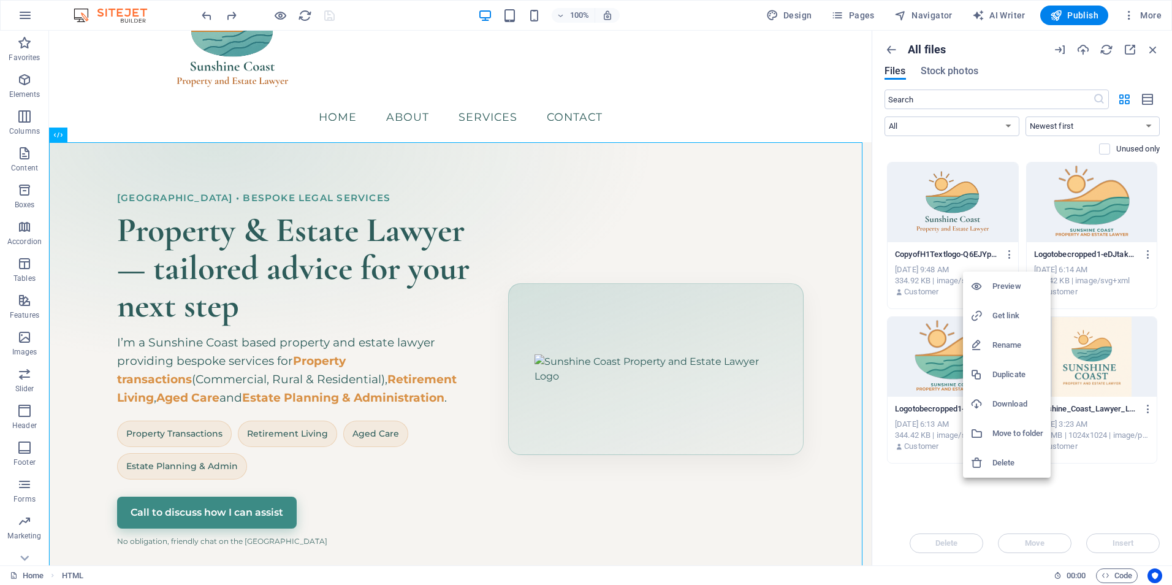
click at [1011, 461] on h6 "Delete" at bounding box center [1017, 462] width 51 height 15
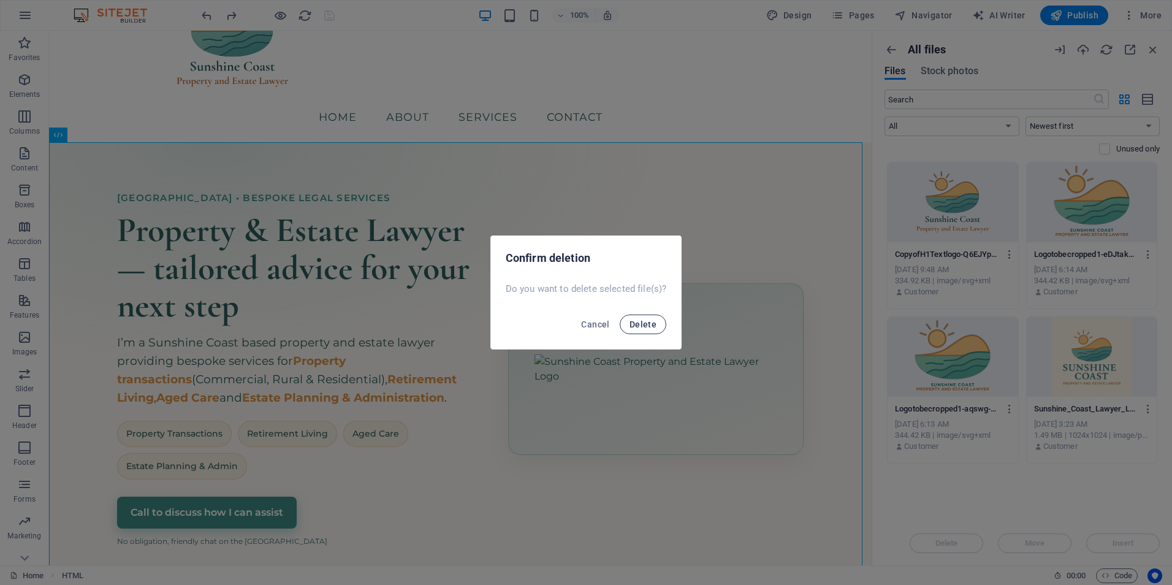
click at [645, 324] on span "Delete" at bounding box center [642, 324] width 27 height 10
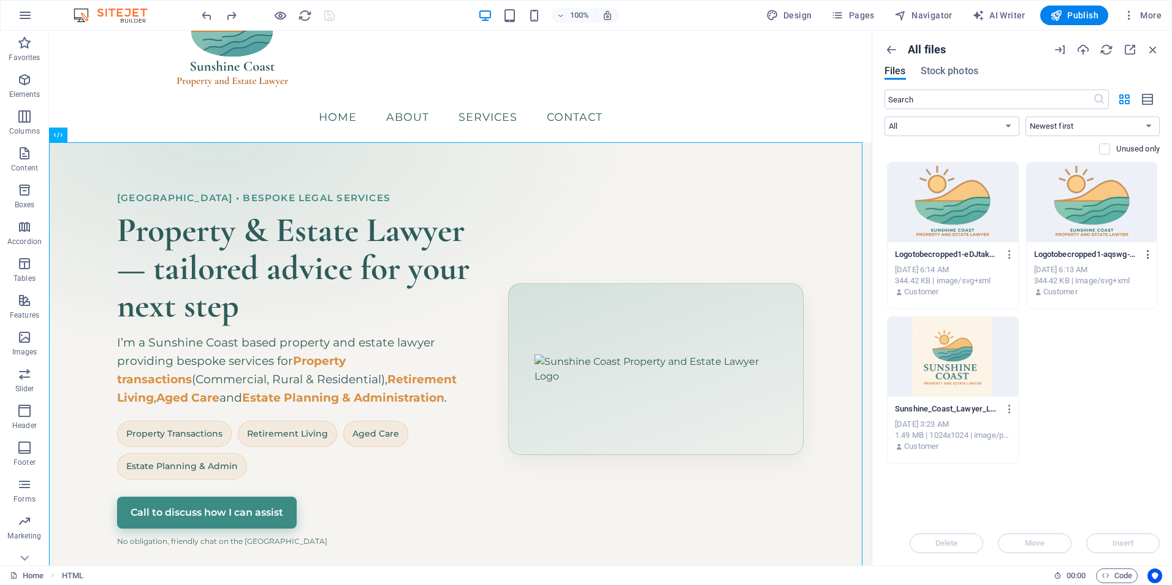
click at [1150, 255] on icon "button" at bounding box center [1148, 254] width 12 height 11
click at [1127, 464] on h6 "Delete" at bounding box center [1127, 462] width 51 height 15
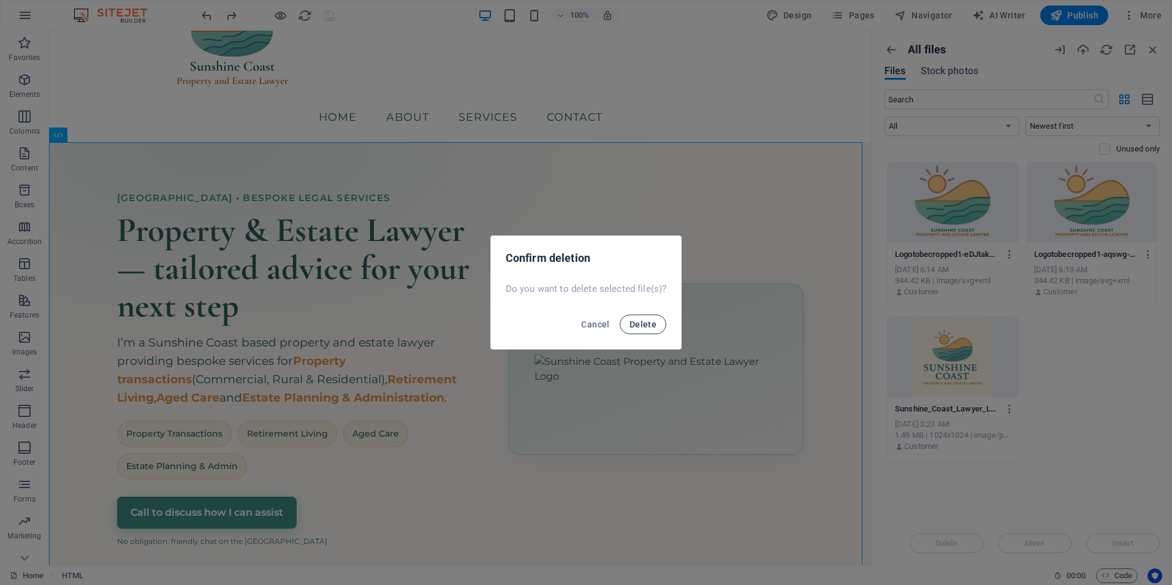
click at [639, 321] on span "Delete" at bounding box center [642, 324] width 27 height 10
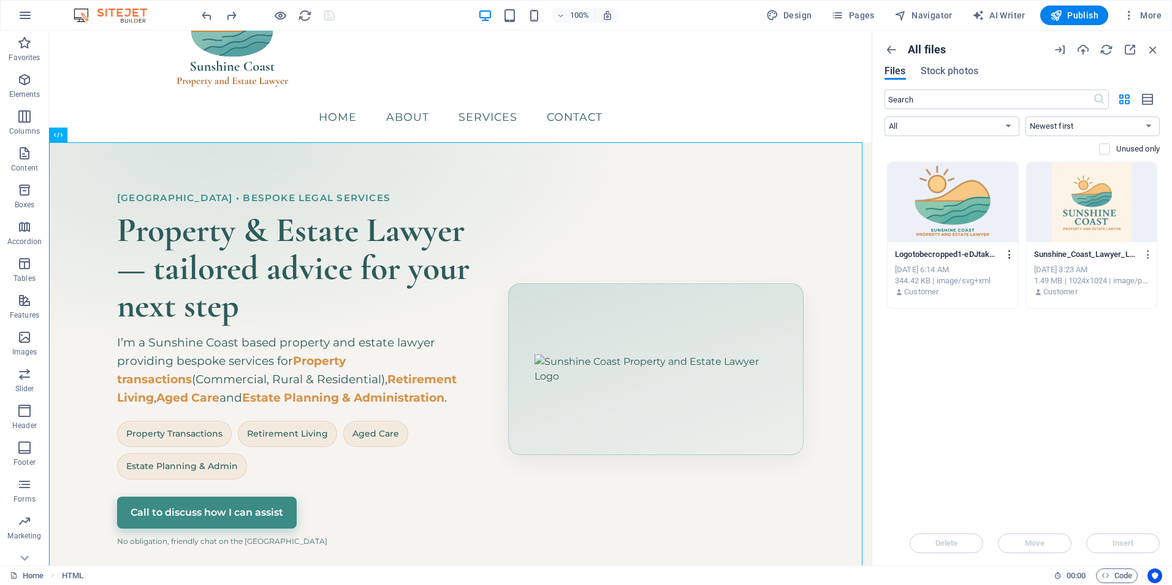
click at [1007, 252] on icon "button" at bounding box center [1010, 254] width 12 height 11
click at [1004, 458] on h6 "Delete" at bounding box center [1017, 462] width 51 height 15
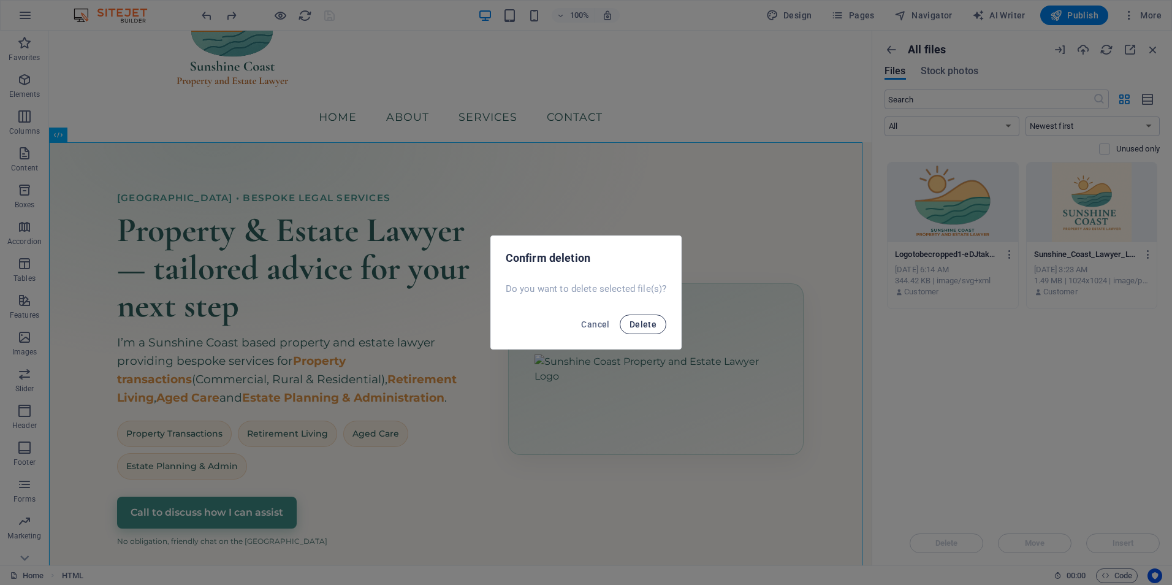
drag, startPoint x: 646, startPoint y: 324, endPoint x: 758, endPoint y: 289, distance: 116.9
click at [646, 323] on span "Delete" at bounding box center [642, 324] width 27 height 10
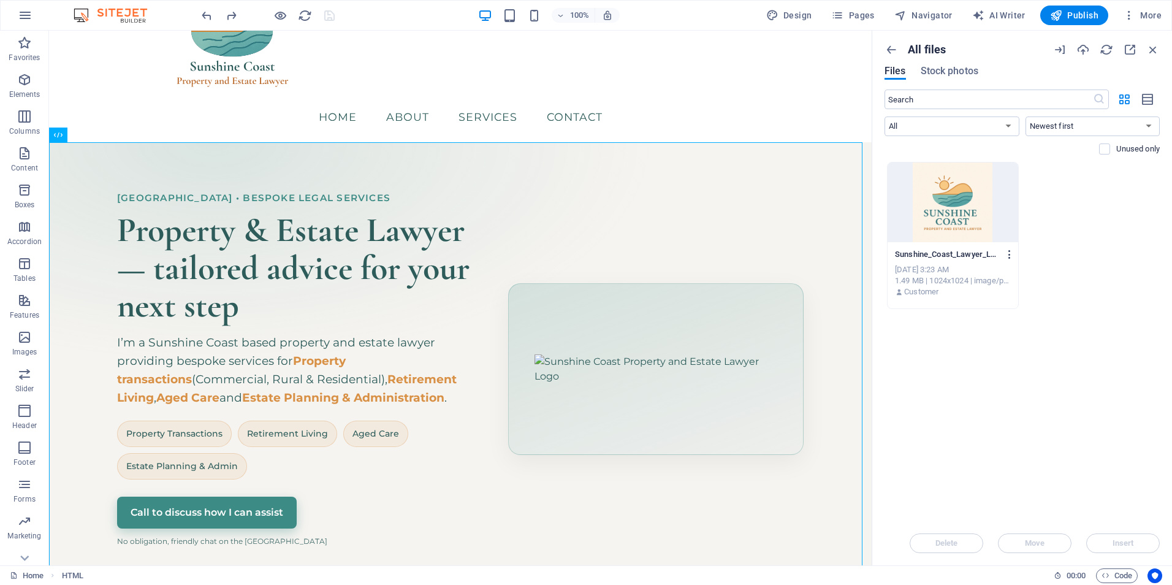
click at [1005, 252] on icon "button" at bounding box center [1010, 254] width 12 height 11
click at [1023, 499] on li "Delete" at bounding box center [1005, 491] width 89 height 29
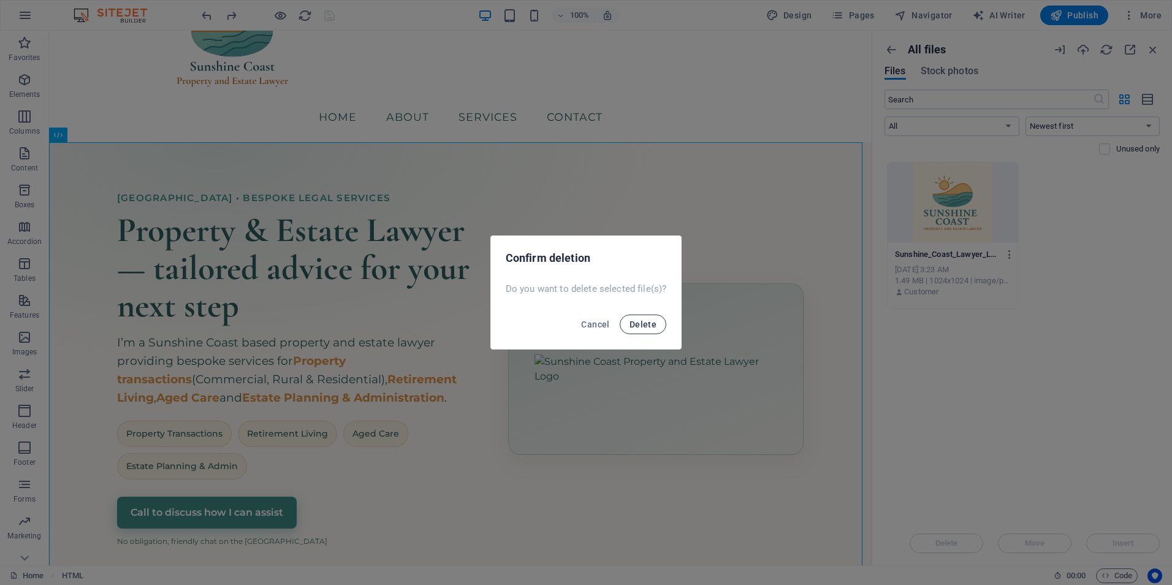
click at [642, 319] on span "Delete" at bounding box center [642, 324] width 27 height 10
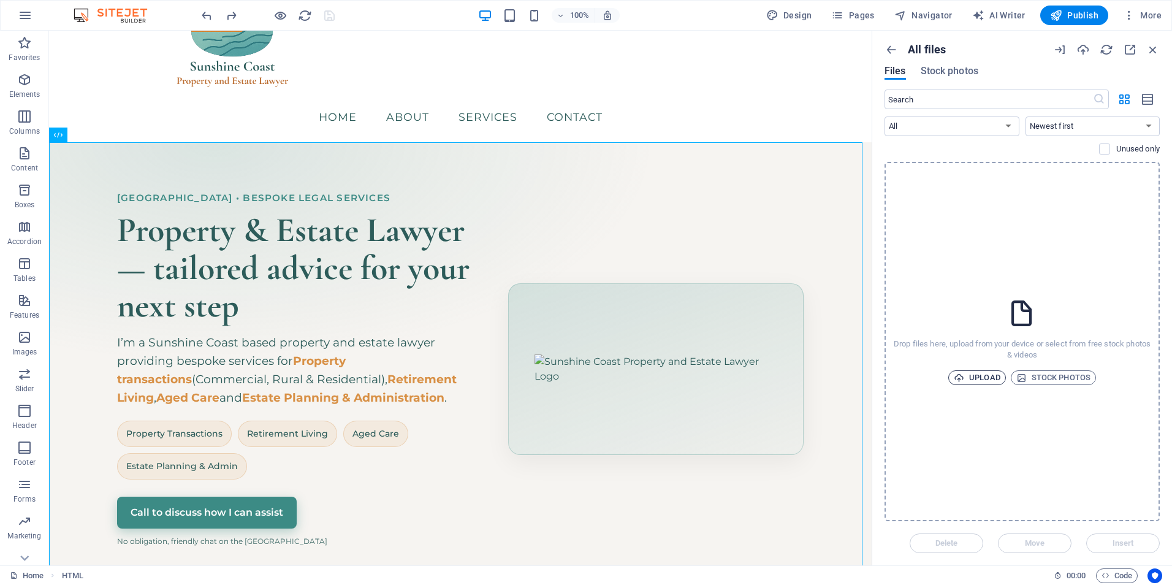
click at [968, 377] on span "Upload" at bounding box center [977, 377] width 47 height 15
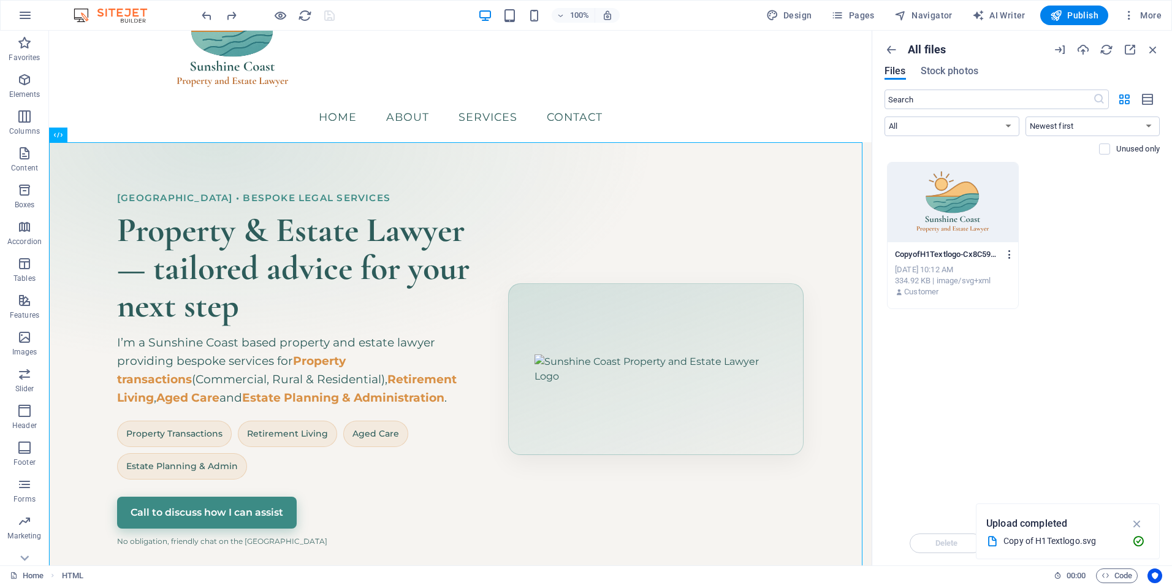
click at [1011, 252] on icon "button" at bounding box center [1010, 254] width 12 height 11
click at [1015, 341] on h6 "Rename" at bounding box center [1017, 345] width 51 height 15
drag, startPoint x: 958, startPoint y: 257, endPoint x: 942, endPoint y: 256, distance: 15.4
click at [956, 256] on input "Logo.svg" at bounding box center [947, 254] width 104 height 10
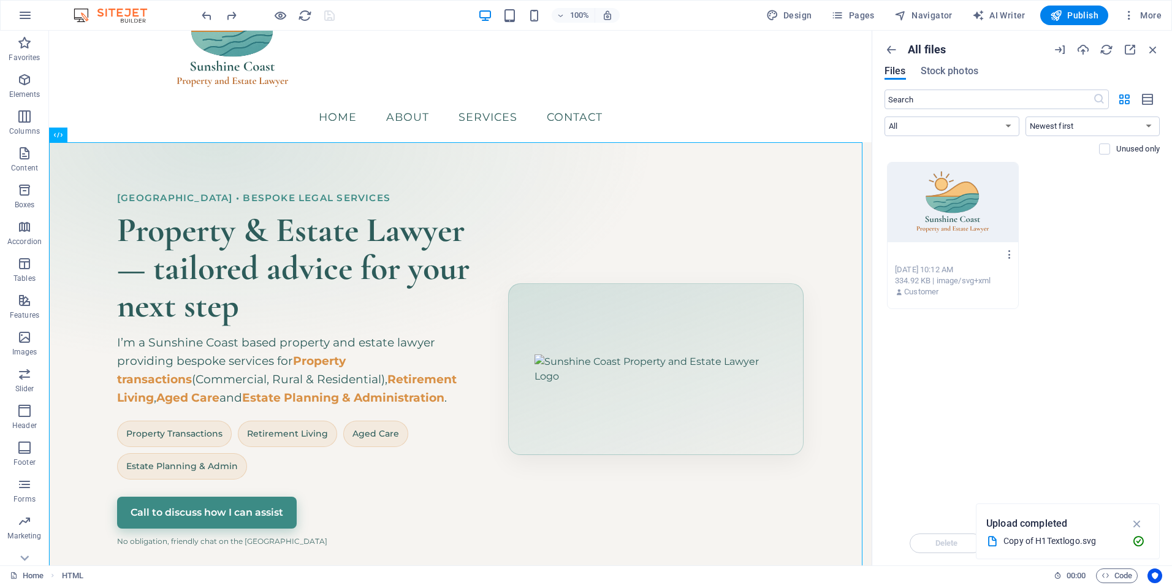
drag, startPoint x: 927, startPoint y: 254, endPoint x: 876, endPoint y: 252, distance: 50.9
click at [876, 252] on div "All files Files Stock photos ​ All Images Documents Audio Video Vector Other Ne…" at bounding box center [1022, 298] width 300 height 534
type input "Logo.svg"
click at [1061, 389] on div "Drop files here to upload them instantly Logo.svg CopyofH1Textlogo-Cx8C592qbHZn…" at bounding box center [1021, 341] width 275 height 359
click at [1018, 256] on div "Logo-dWfDRhi2zIGTFSfKgppImQ.svg Logo-dWfDRhi2zIGTFSfKgppImQ.svg [DATE] 10:12 AM…" at bounding box center [1021, 235] width 275 height 147
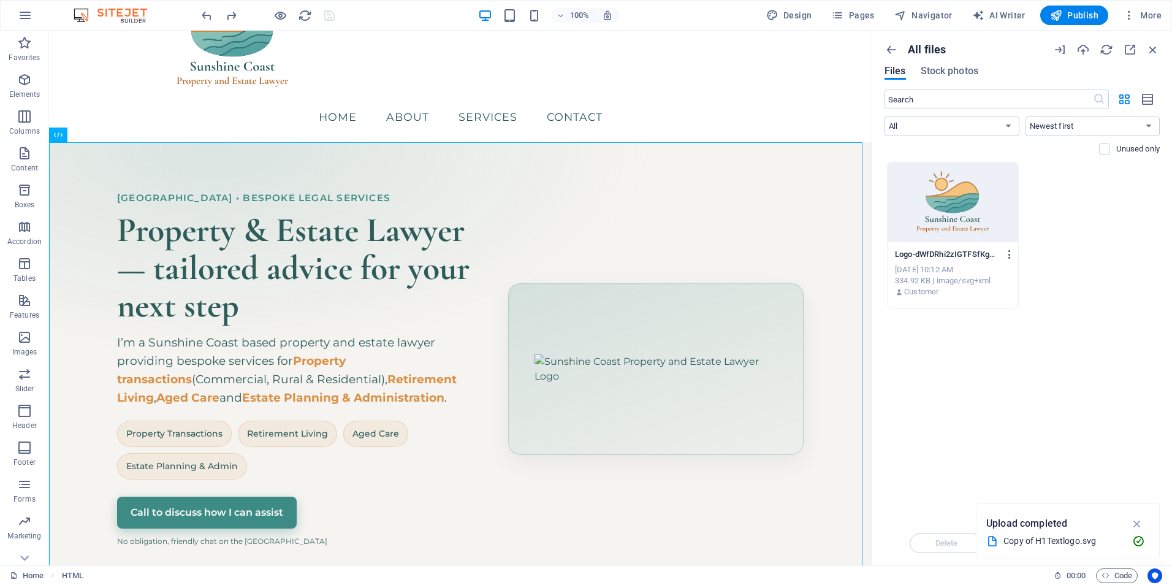
click at [1007, 252] on icon "button" at bounding box center [1010, 254] width 12 height 11
click at [1016, 316] on h6 "Get link" at bounding box center [1017, 315] width 51 height 15
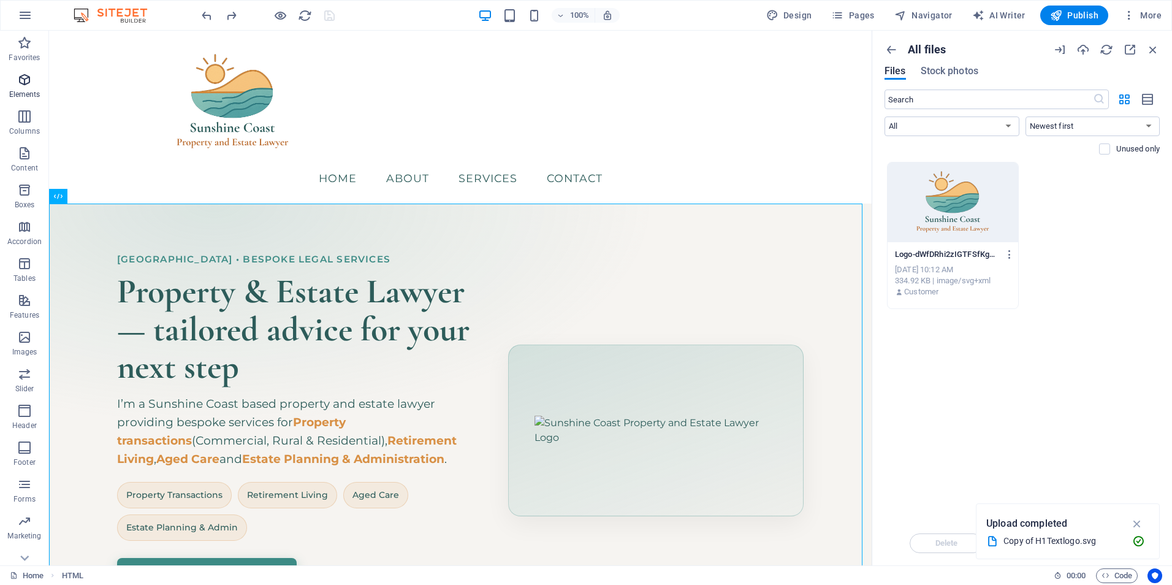
click at [25, 74] on icon "button" at bounding box center [24, 79] width 15 height 15
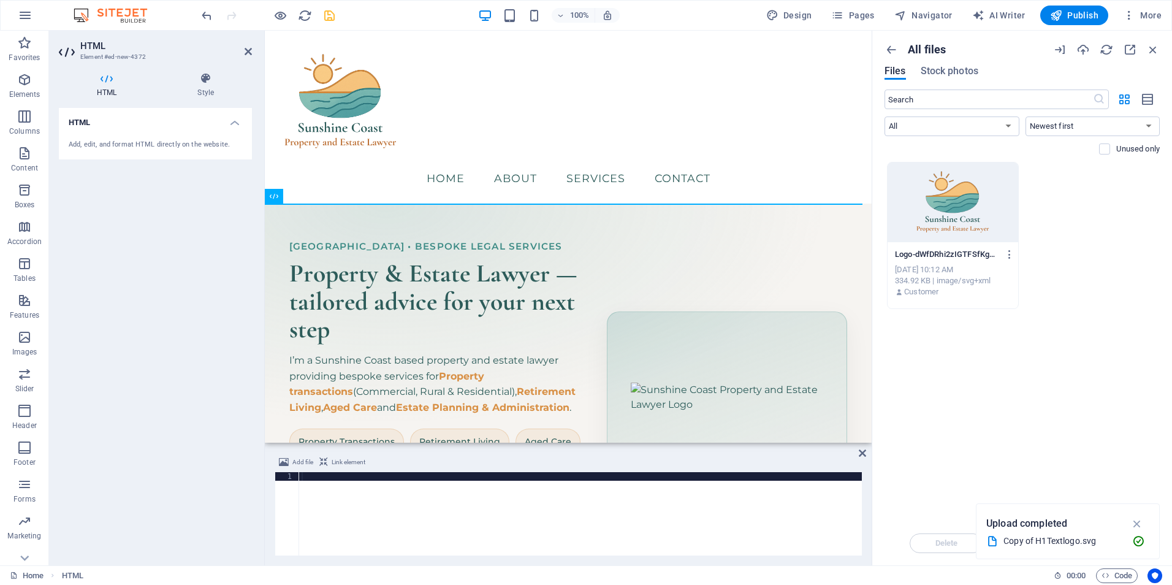
scroll to position [131, 0]
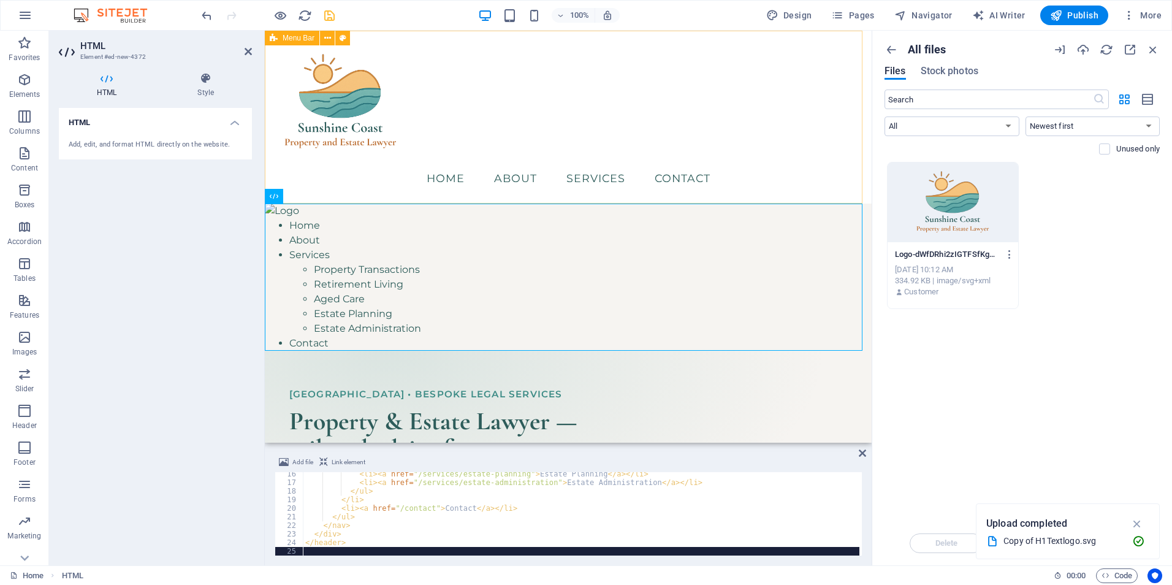
click at [662, 107] on div "Menu Home About Services Contact" at bounding box center [568, 117] width 607 height 173
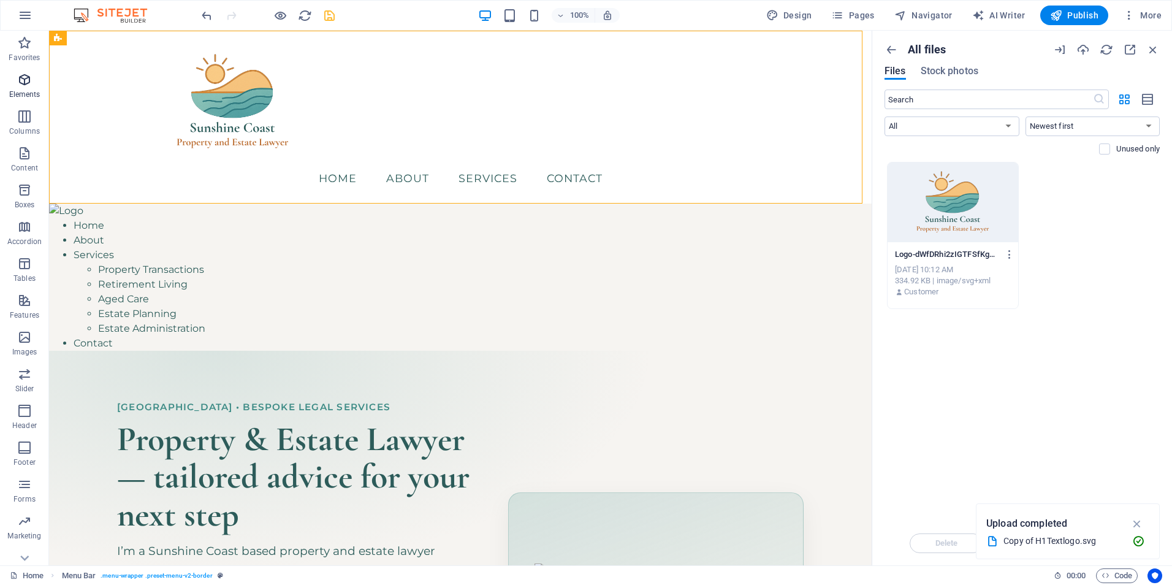
click at [30, 87] on span "Elements" at bounding box center [24, 86] width 49 height 29
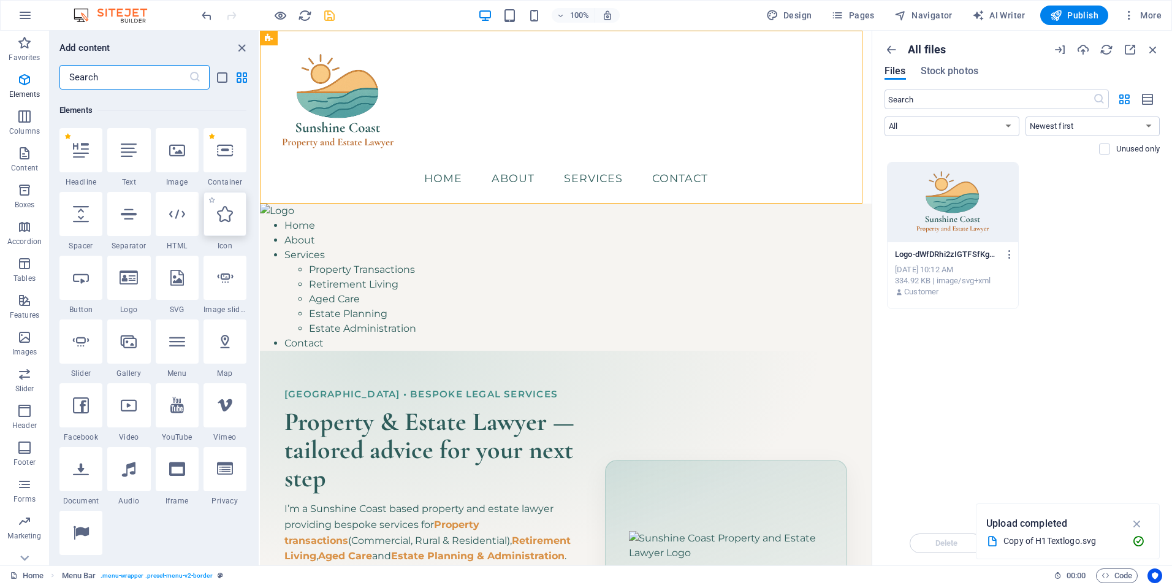
scroll to position [131, 0]
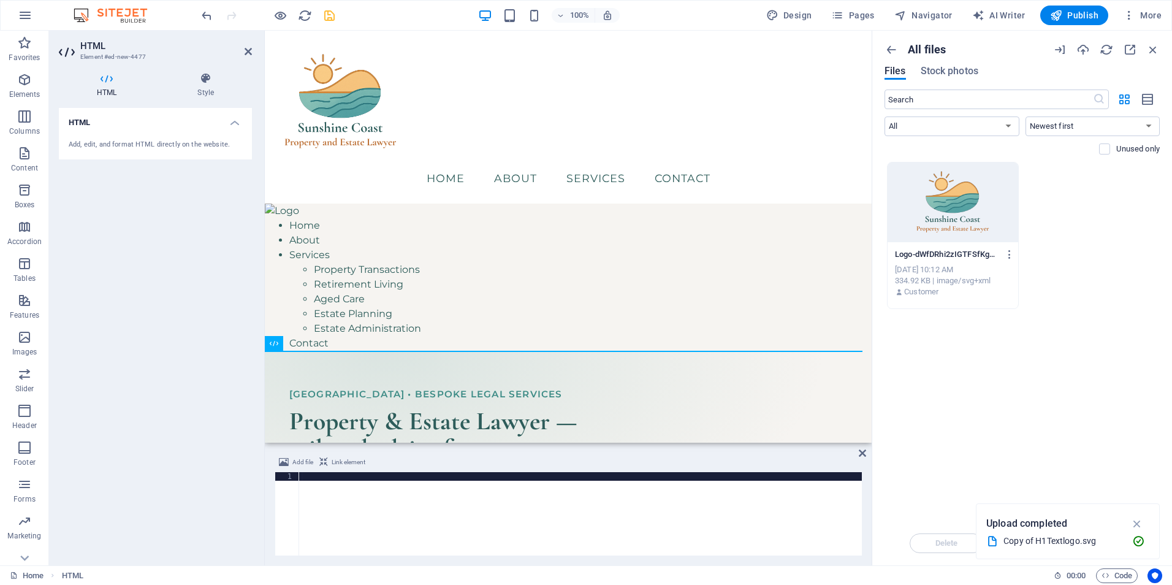
click at [686, 493] on div at bounding box center [580, 522] width 563 height 100
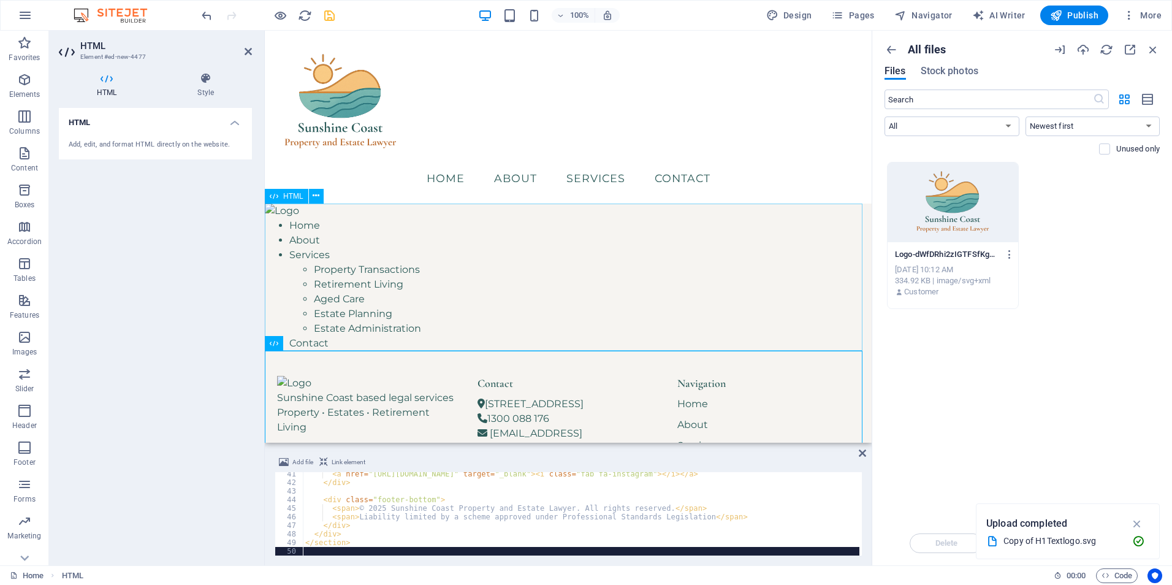
click at [558, 247] on div "Home About Services Property Transactions Retirement Living Aged Care Estate Pl…" at bounding box center [568, 277] width 607 height 148
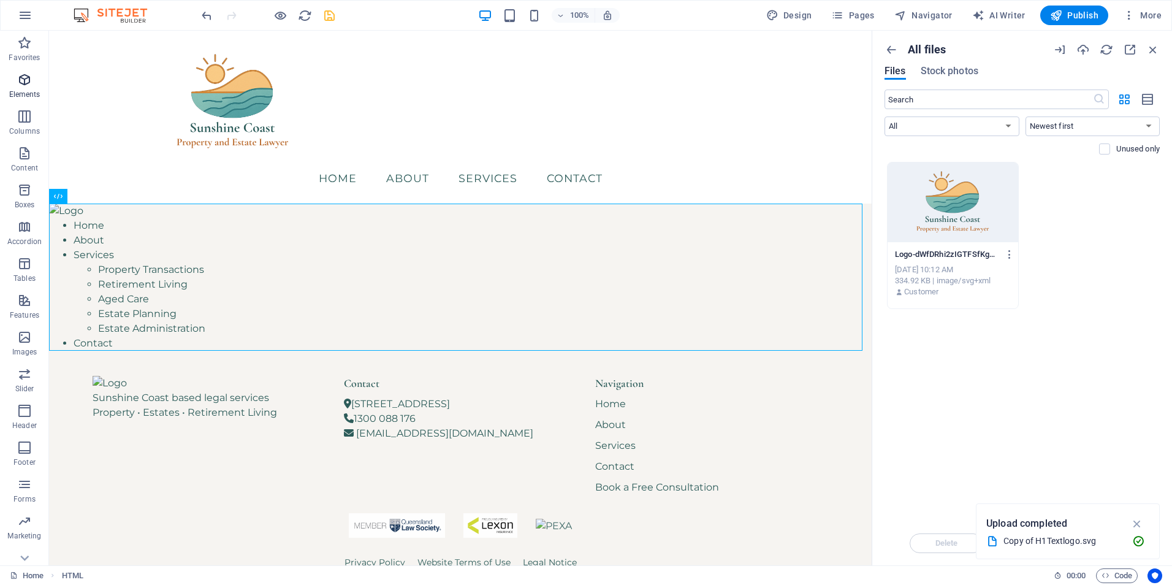
click at [37, 93] on p "Elements" at bounding box center [24, 94] width 31 height 10
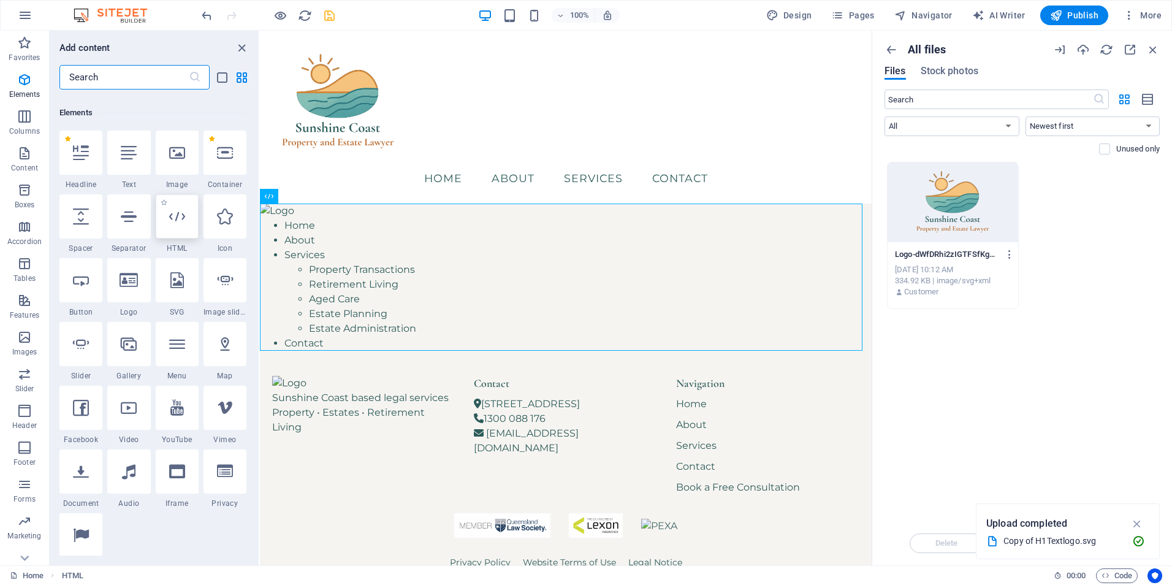
scroll to position [131, 0]
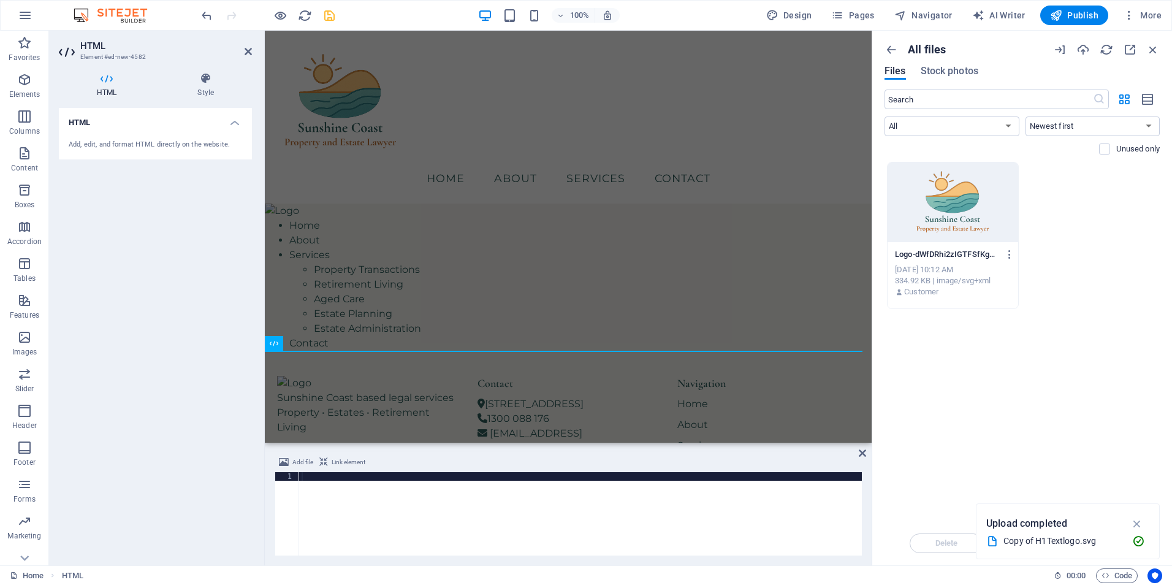
click at [694, 531] on div at bounding box center [580, 522] width 563 height 100
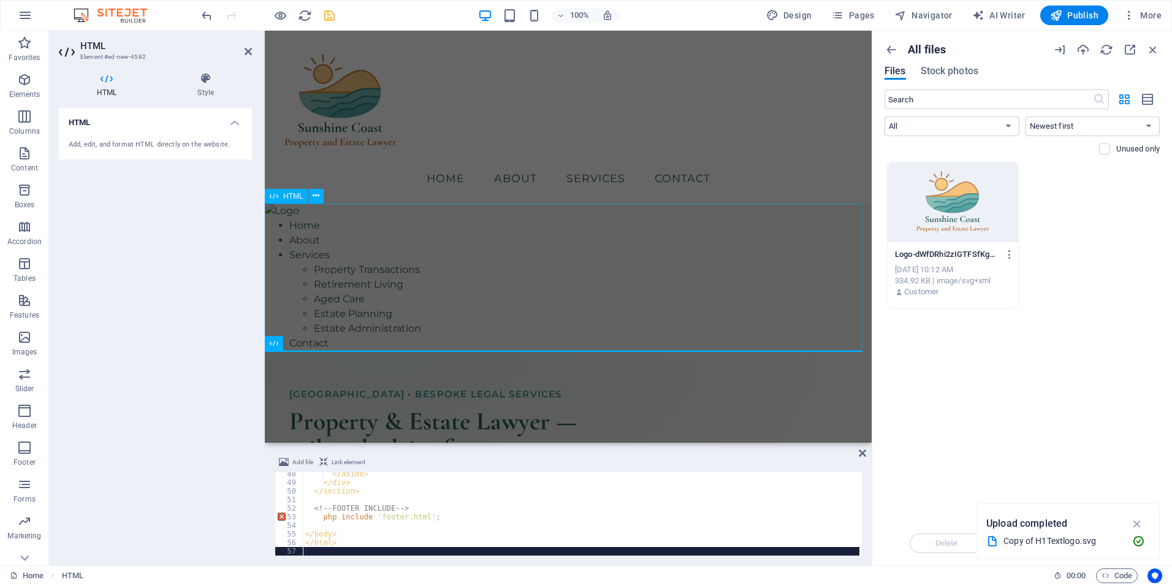
click at [676, 269] on div "Home About Services Property Transactions Retirement Living Aged Care Estate Pl…" at bounding box center [568, 277] width 607 height 148
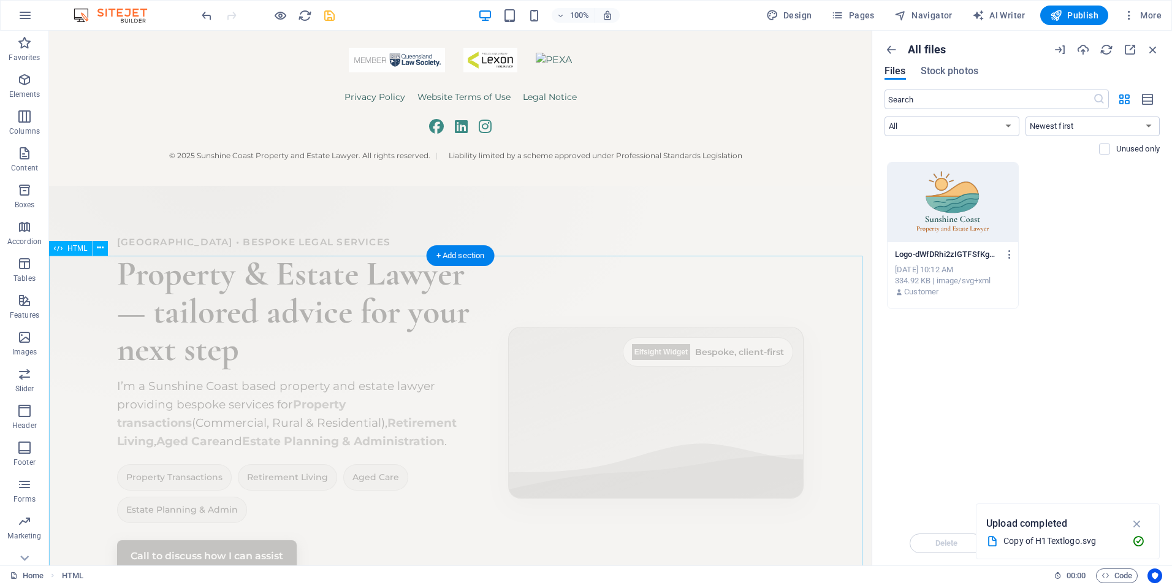
scroll to position [1756, 0]
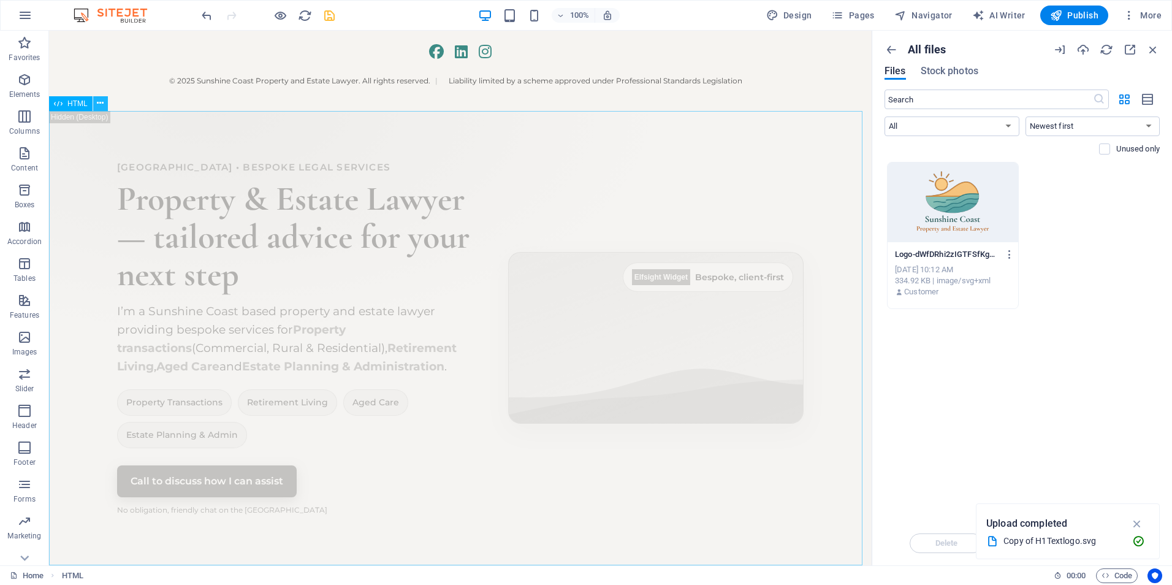
click at [97, 102] on icon at bounding box center [100, 103] width 7 height 13
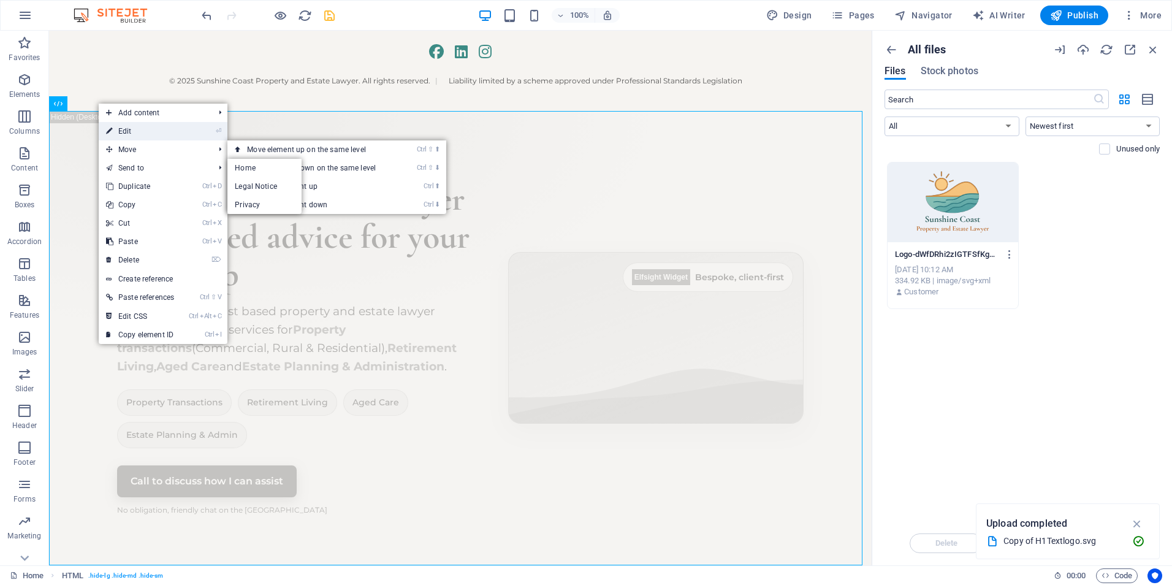
click at [146, 131] on link "⏎ Edit" at bounding box center [140, 131] width 83 height 18
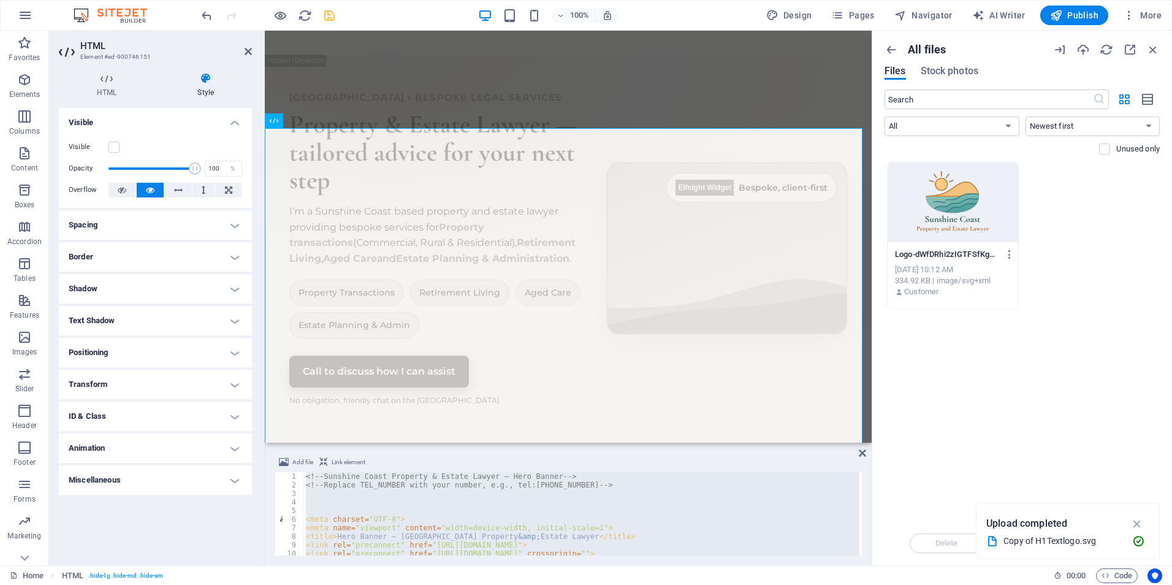
scroll to position [1641, 0]
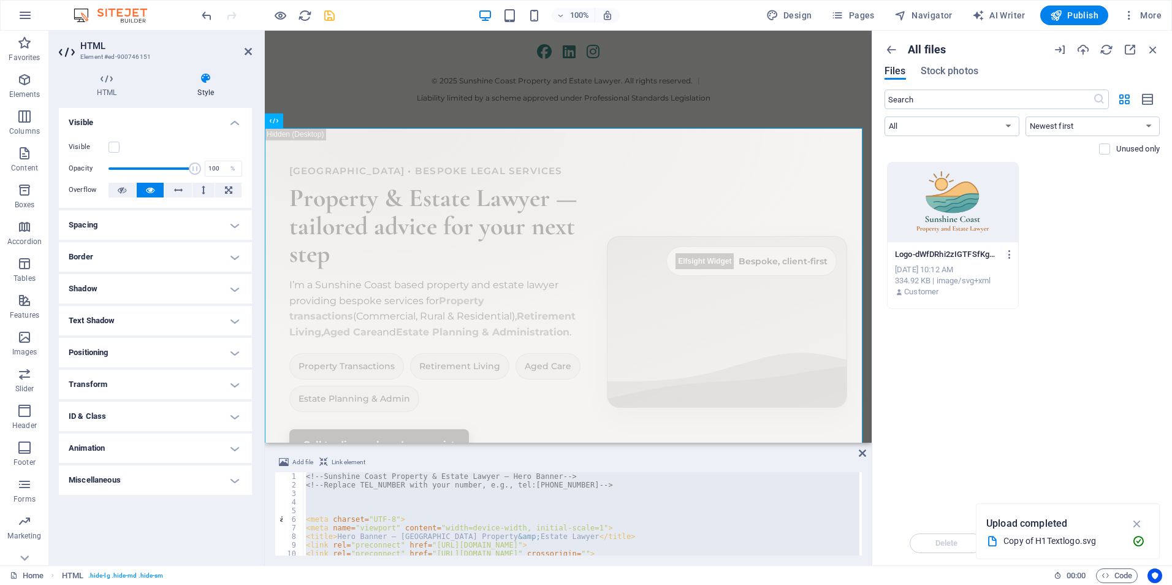
click at [446, 483] on div "<!-- Sunshine Coast Property & Estate Lawyer – Hero Banner --> <!-- Replace TEL…" at bounding box center [581, 513] width 556 height 83
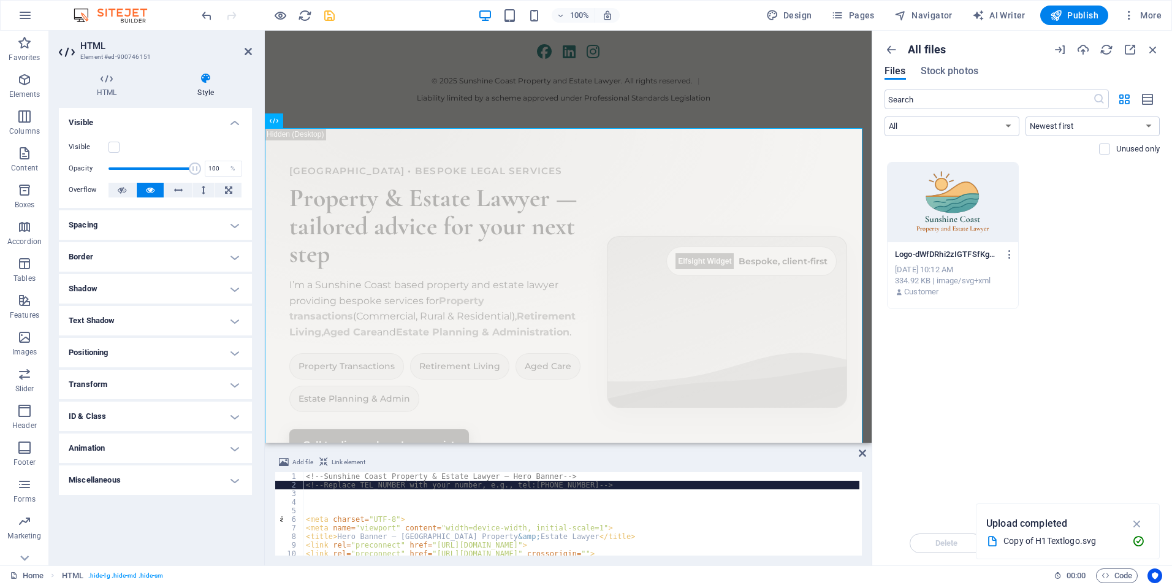
type textarea "</div></section>"
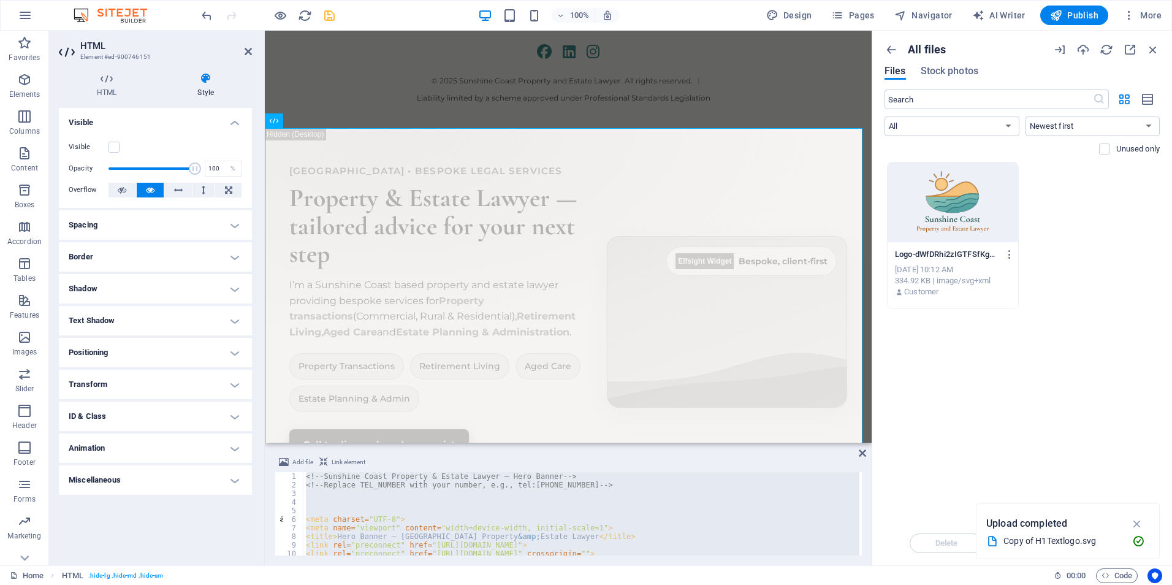
paste textarea
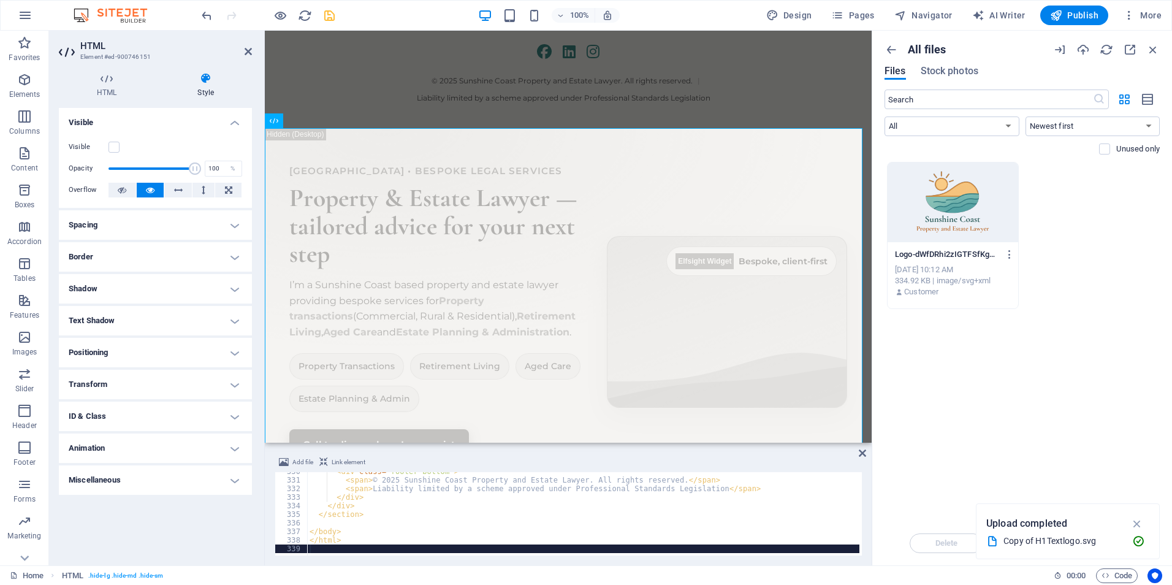
scroll to position [2827, 0]
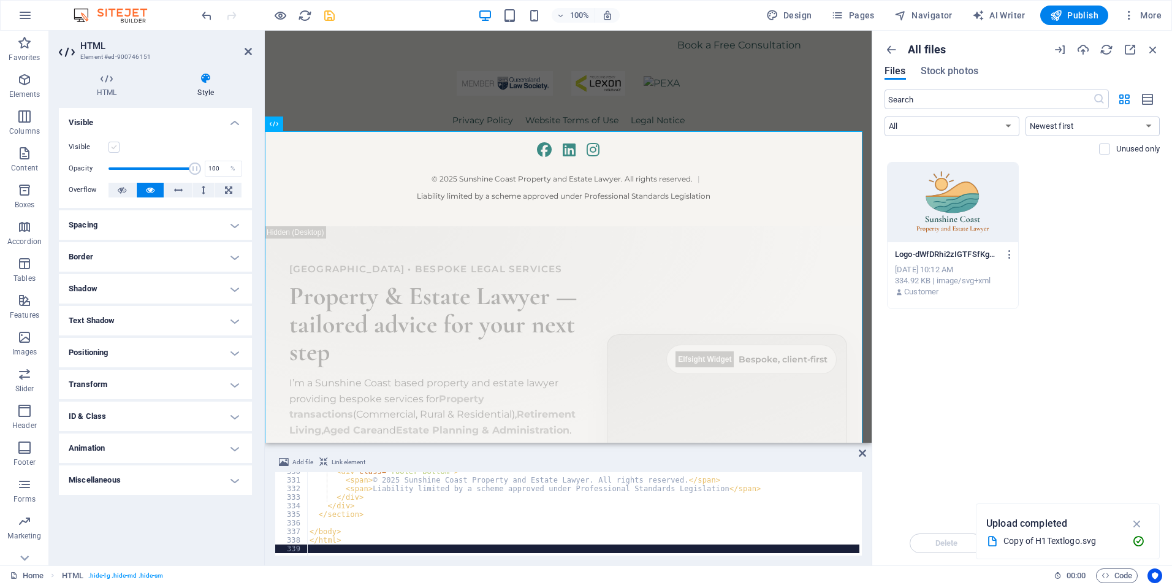
click at [113, 143] on label at bounding box center [113, 147] width 11 height 11
click at [0, 0] on input "Visible" at bounding box center [0, 0] width 0 height 0
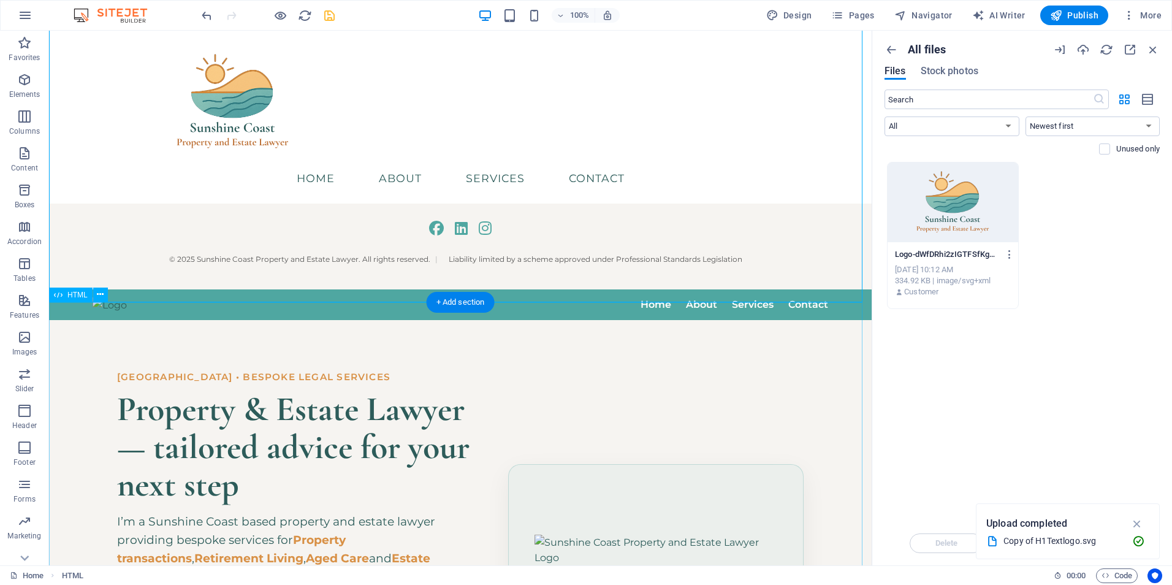
scroll to position [1454, 0]
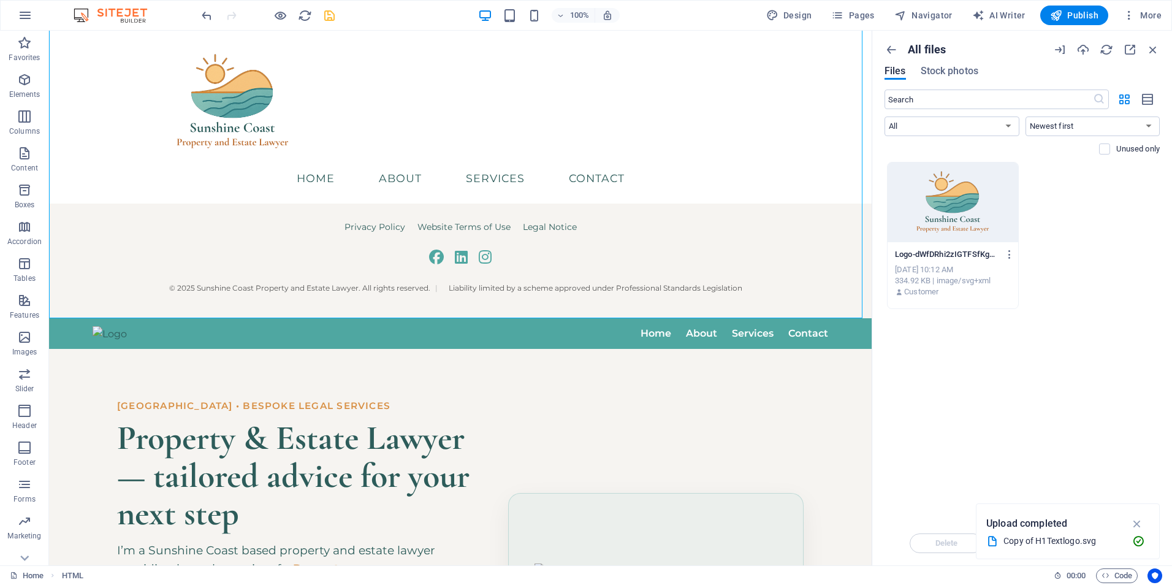
click at [332, 14] on icon "save" at bounding box center [329, 16] width 14 height 14
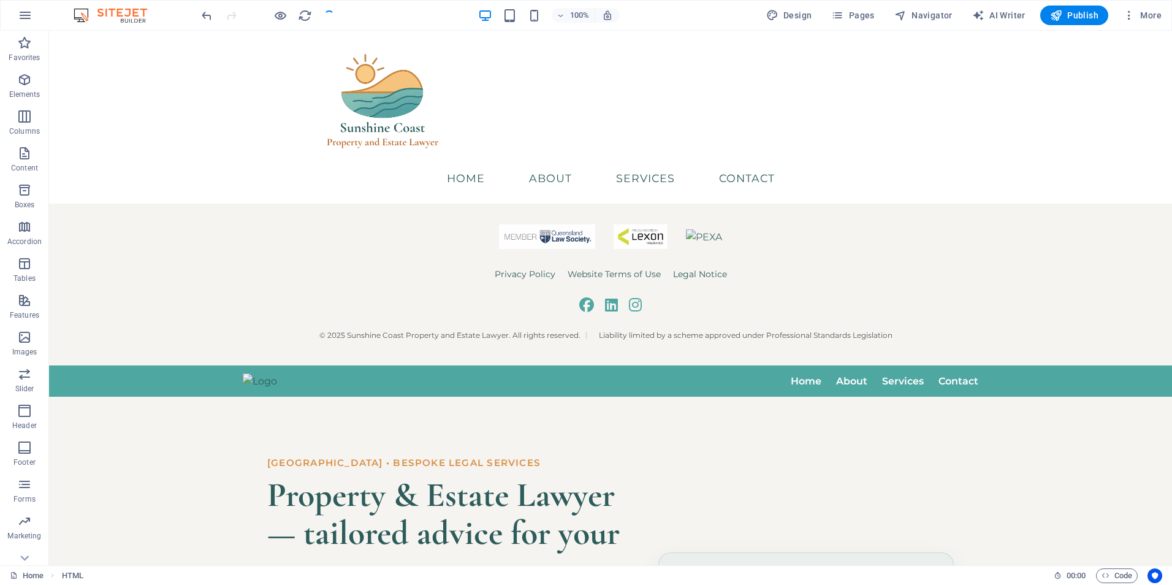
scroll to position [1501, 0]
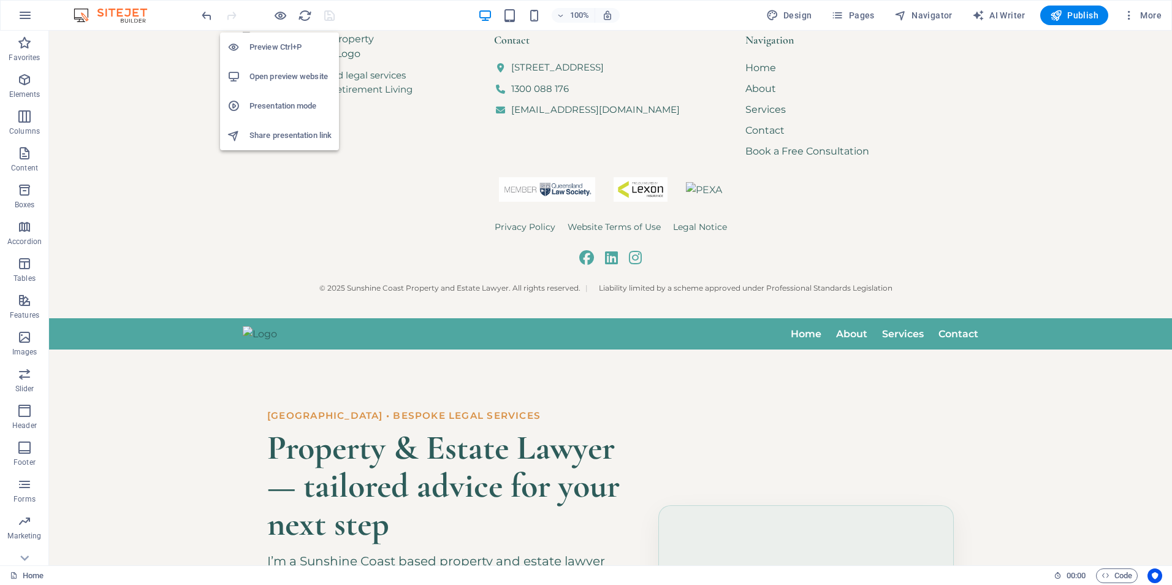
click at [288, 70] on h6 "Open preview website" at bounding box center [290, 76] width 82 height 15
